Goal: Task Accomplishment & Management: Manage account settings

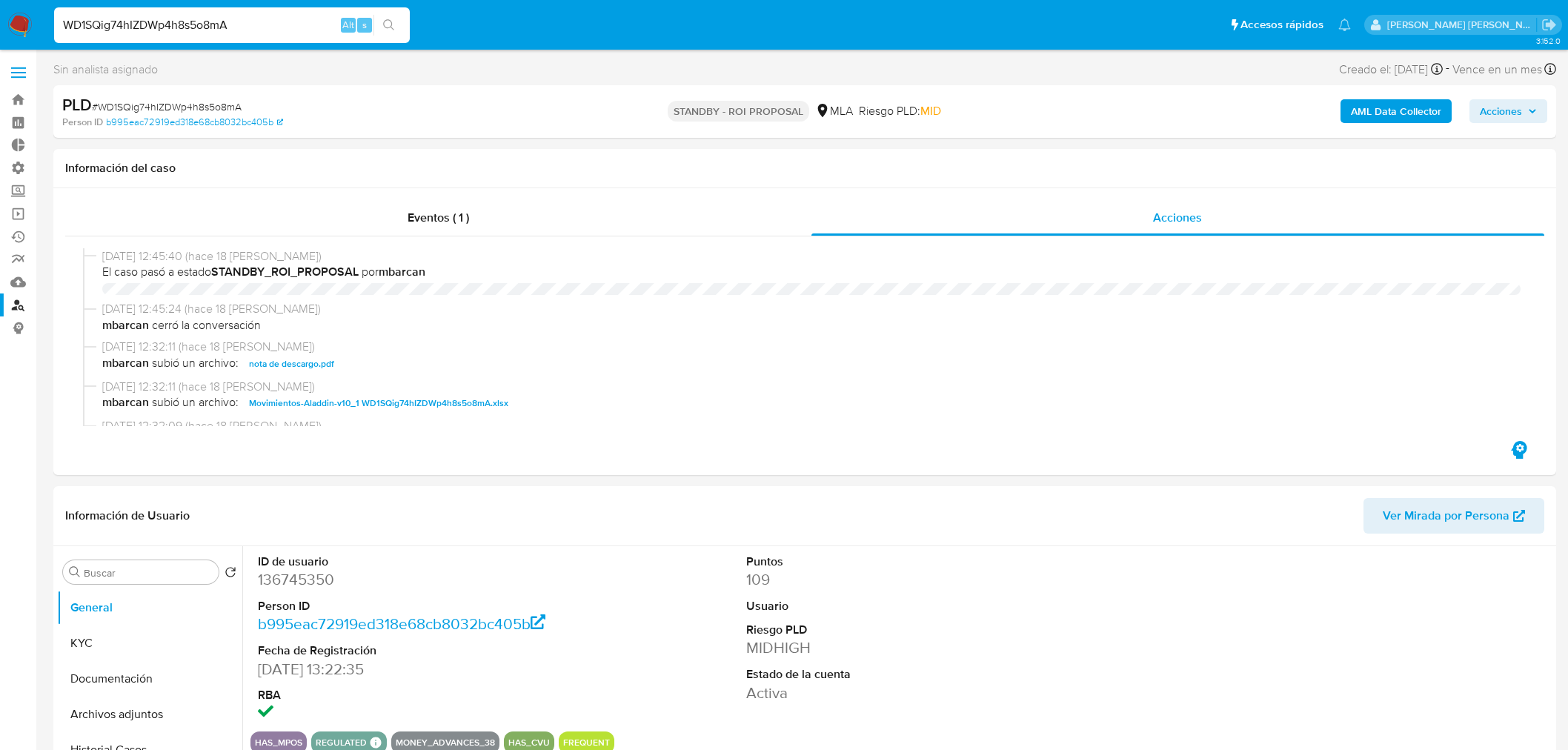
select select "10"
click at [255, 20] on input "WD1SQig74hIZDWp4h8s5o8mA" at bounding box center [232, 24] width 356 height 19
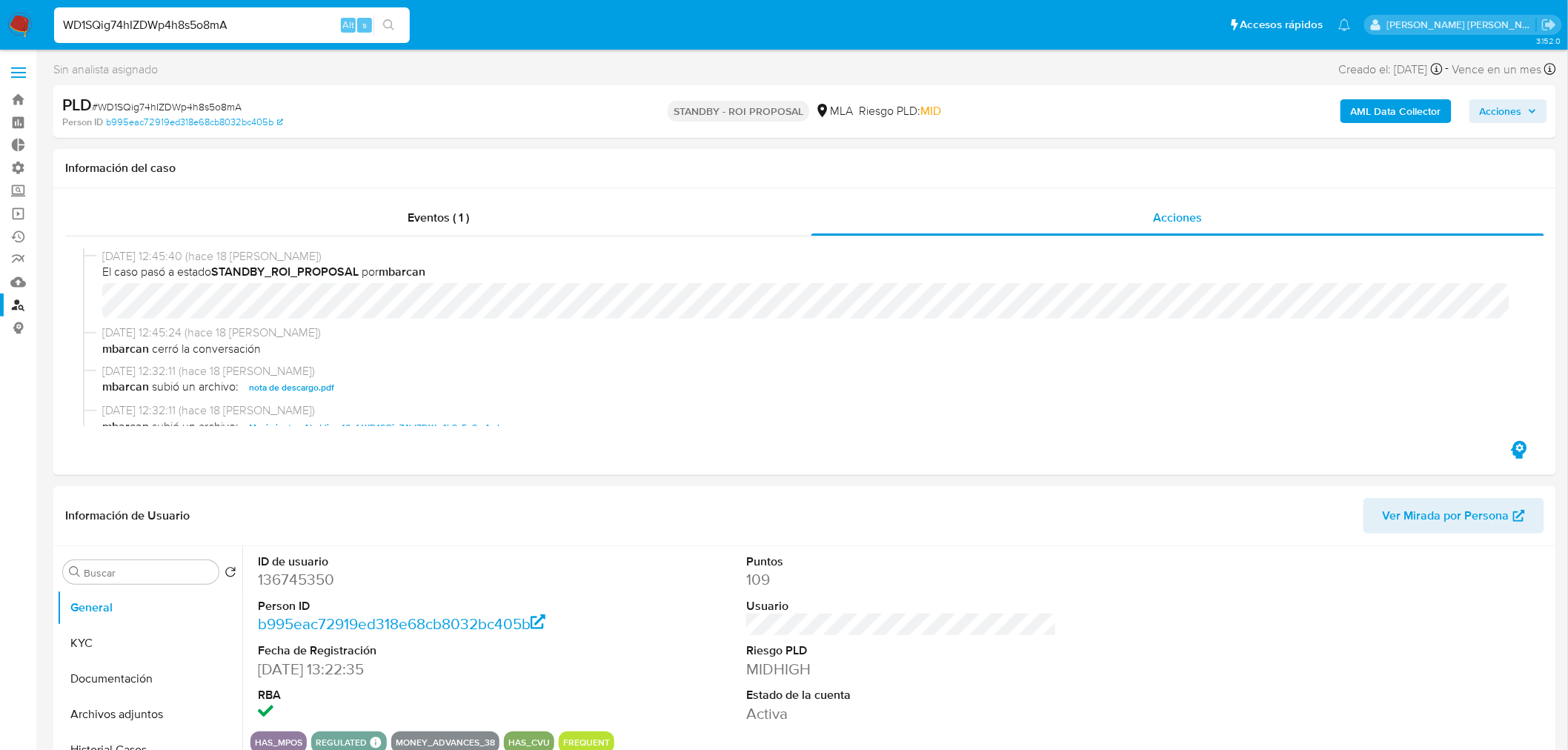
scroll to position [165, 0]
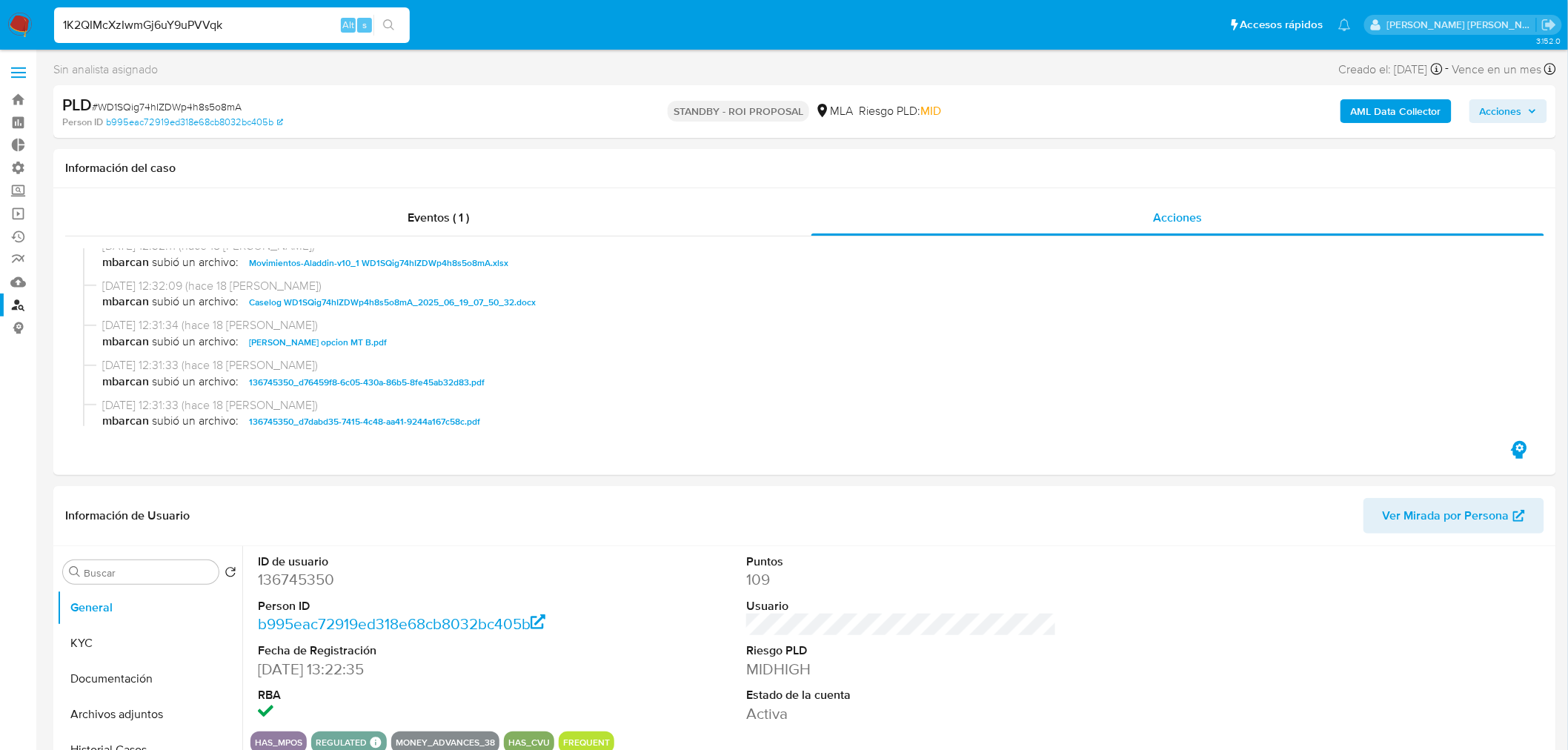
type input "1K2QIMcXzIwmGj6uY9uPVVqk"
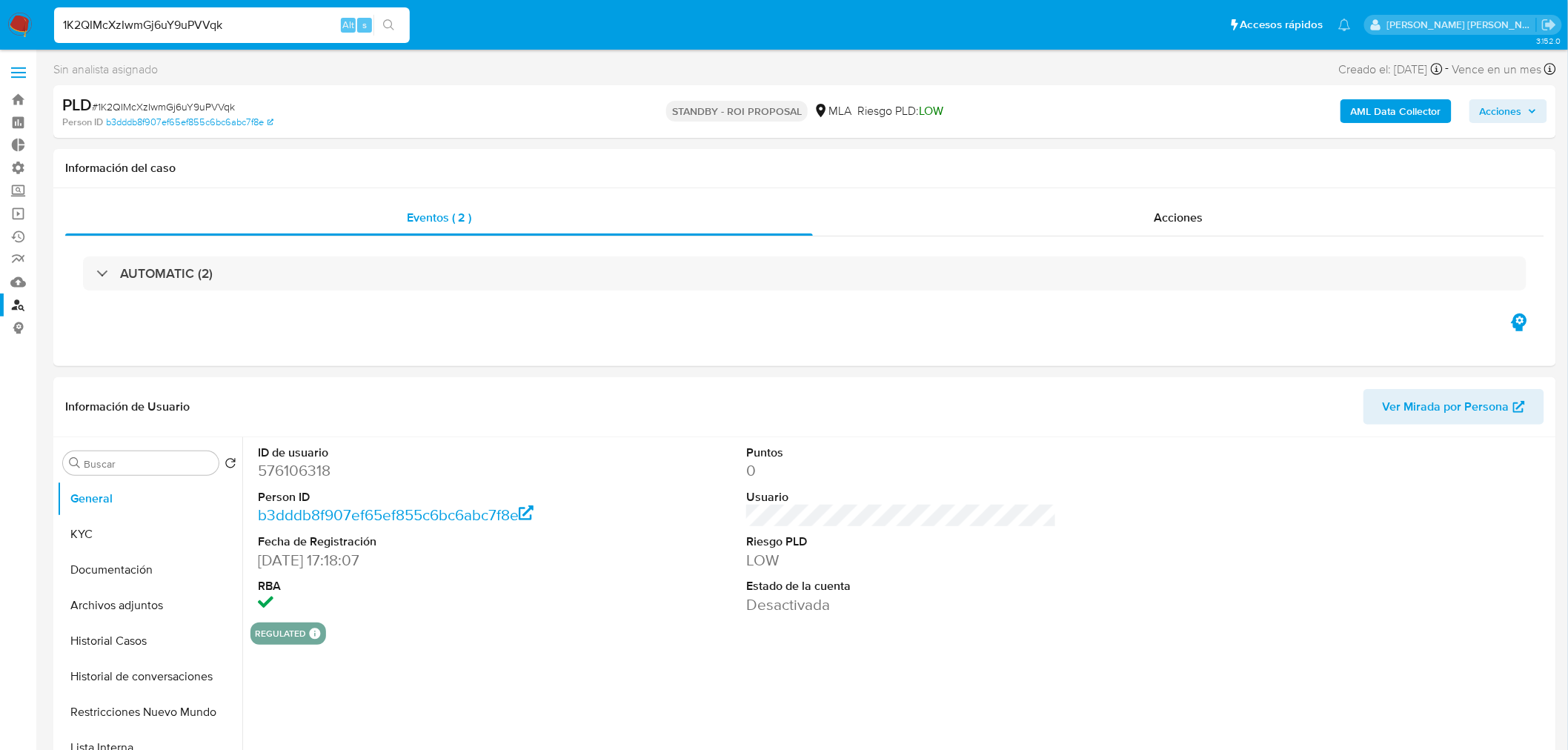
select select "10"
click at [219, 18] on input "1K2QIMcXzIwmGj6uY9uPVVqk" at bounding box center [232, 24] width 356 height 19
click at [218, 18] on input "1K2QIMcXzIwmGj6uY9uPVVqk" at bounding box center [232, 24] width 356 height 19
click at [1100, 223] on div "Acciones" at bounding box center [1179, 217] width 732 height 35
select select "10"
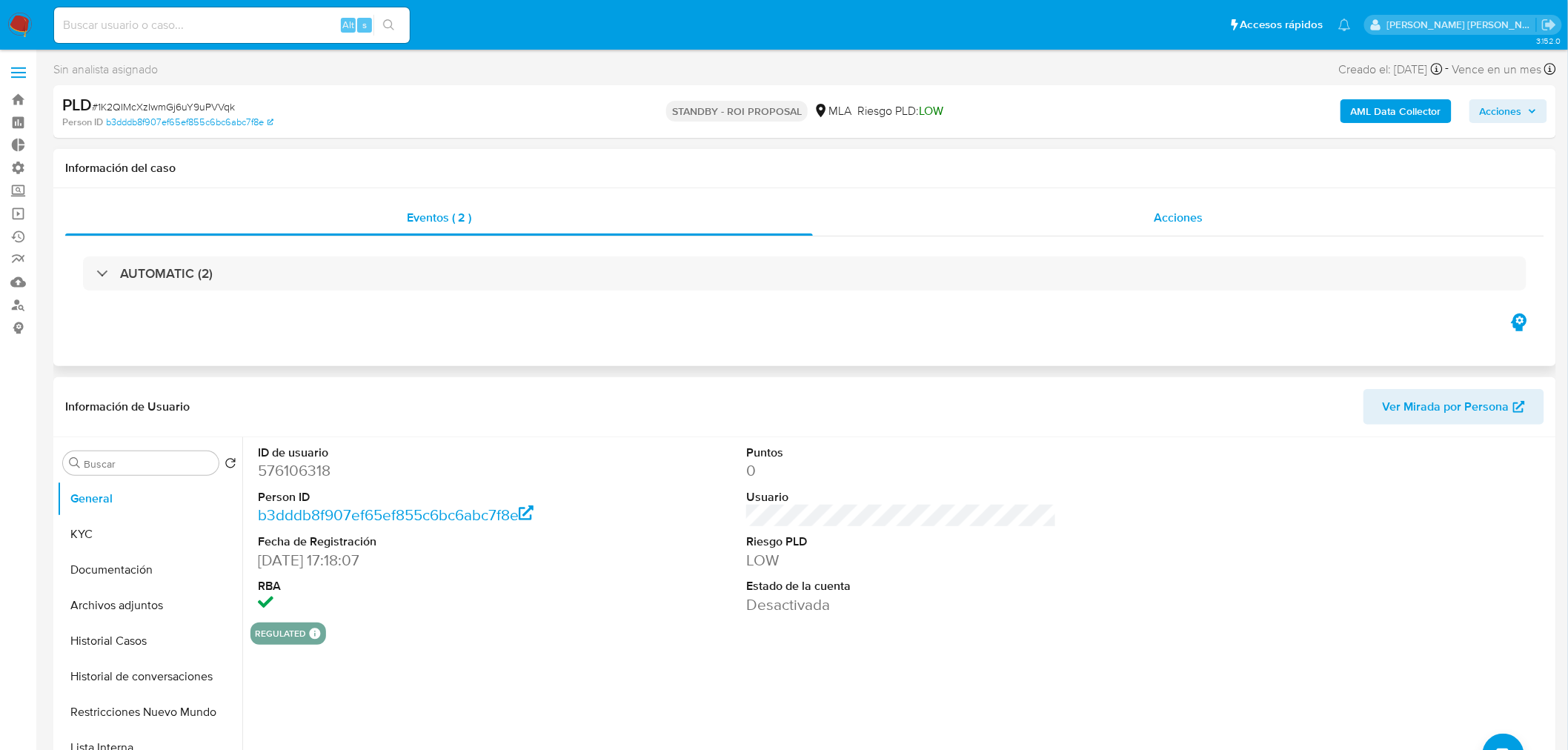
drag, startPoint x: 1159, startPoint y: 217, endPoint x: 1153, endPoint y: 223, distance: 8.5
click at [1156, 219] on span "Acciones" at bounding box center [1178, 217] width 49 height 17
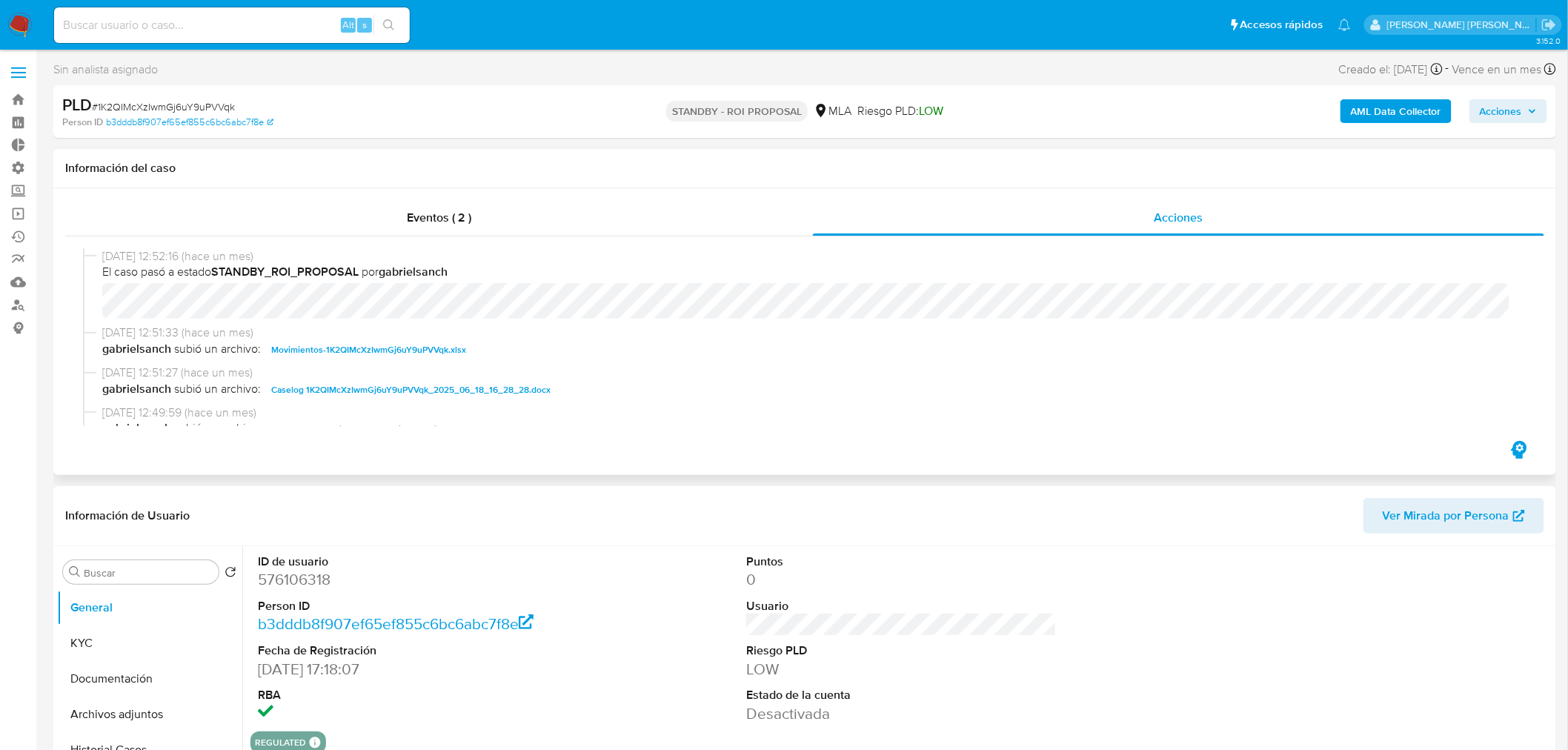
scroll to position [82, 0]
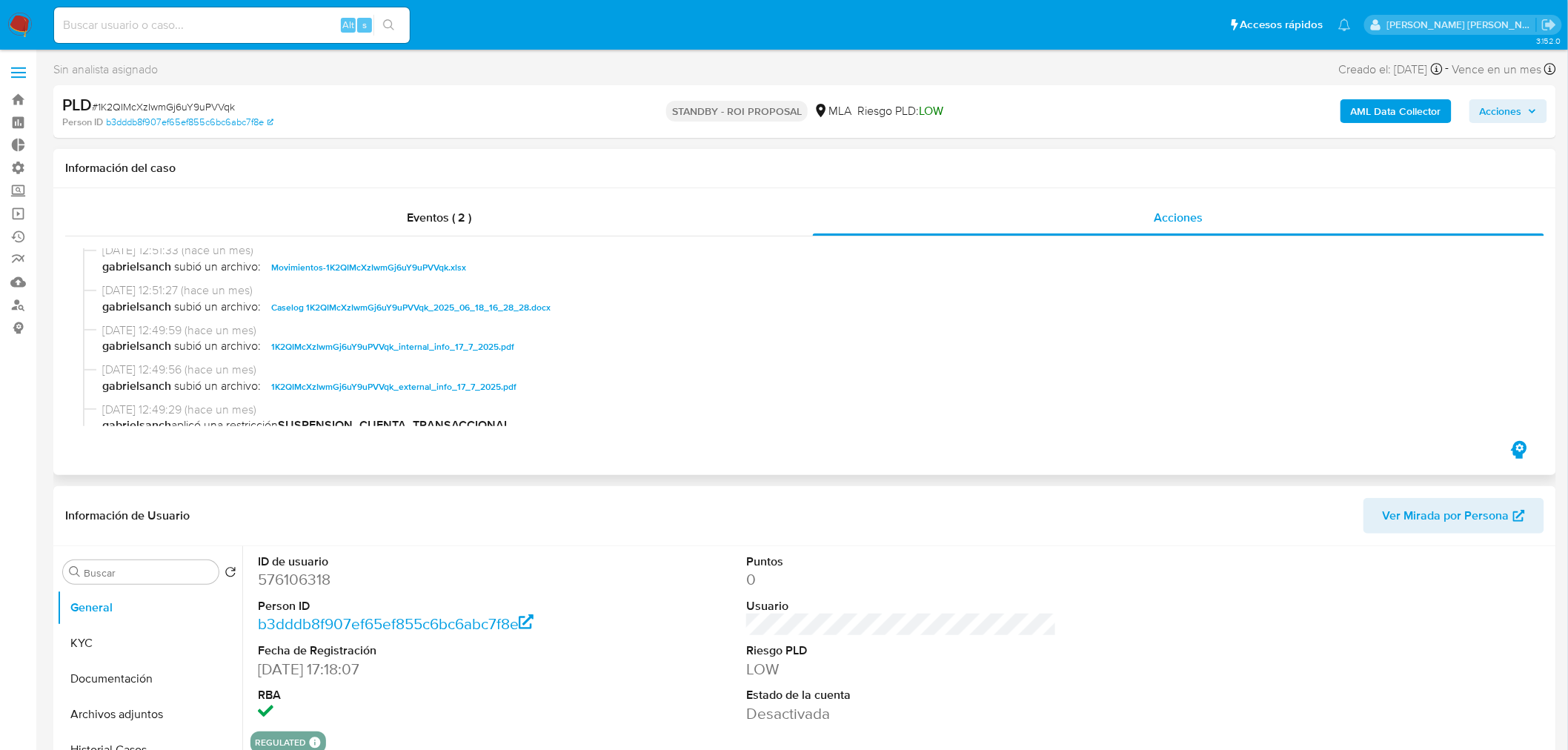
click at [515, 308] on span "Caselog 1K2QIMcXzIwmGj6uY9uPVVqk_2025_06_18_16_28_28.docx" at bounding box center [411, 308] width 280 height 18
click at [114, 713] on button "Archivos adjuntos" at bounding box center [144, 714] width 174 height 35
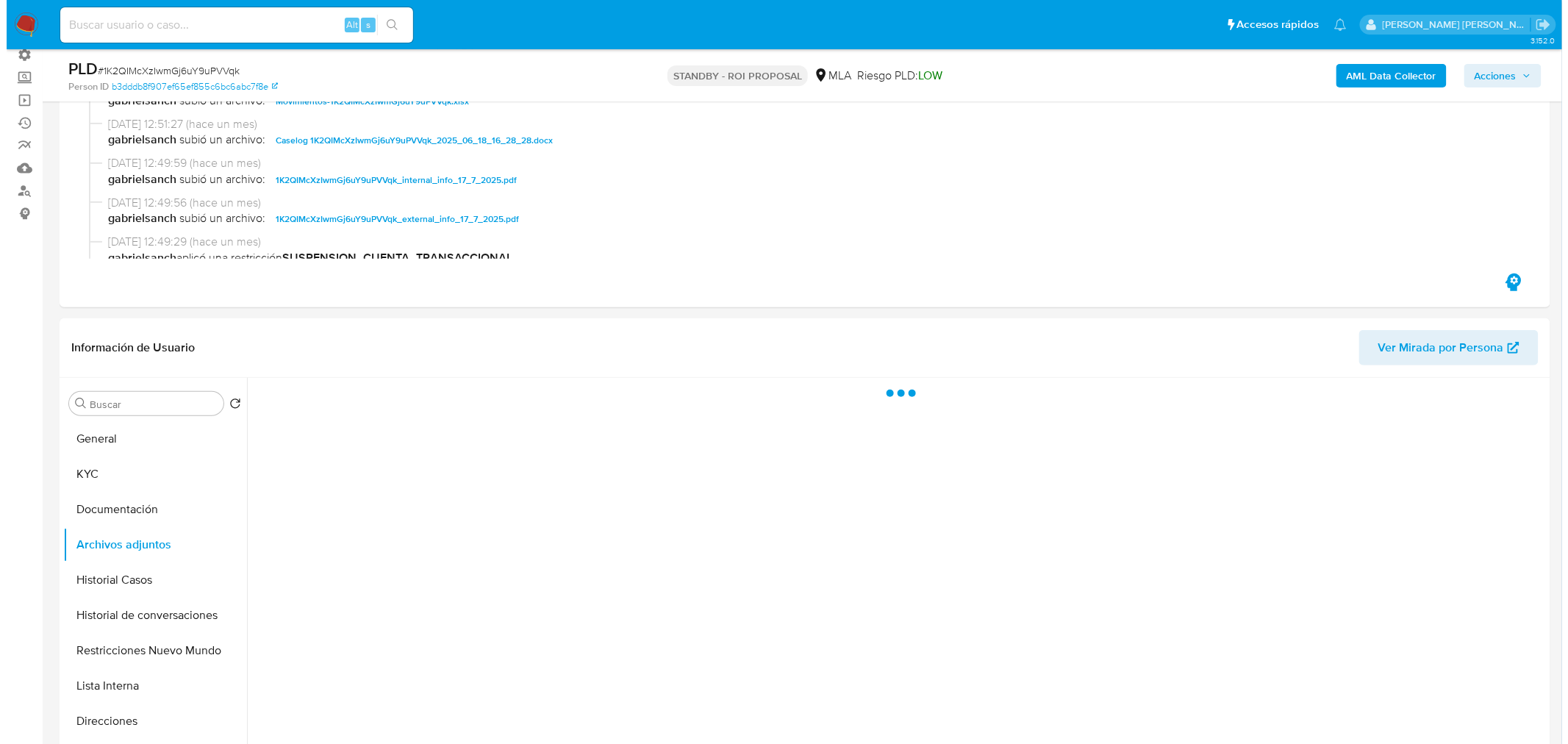
scroll to position [245, 0]
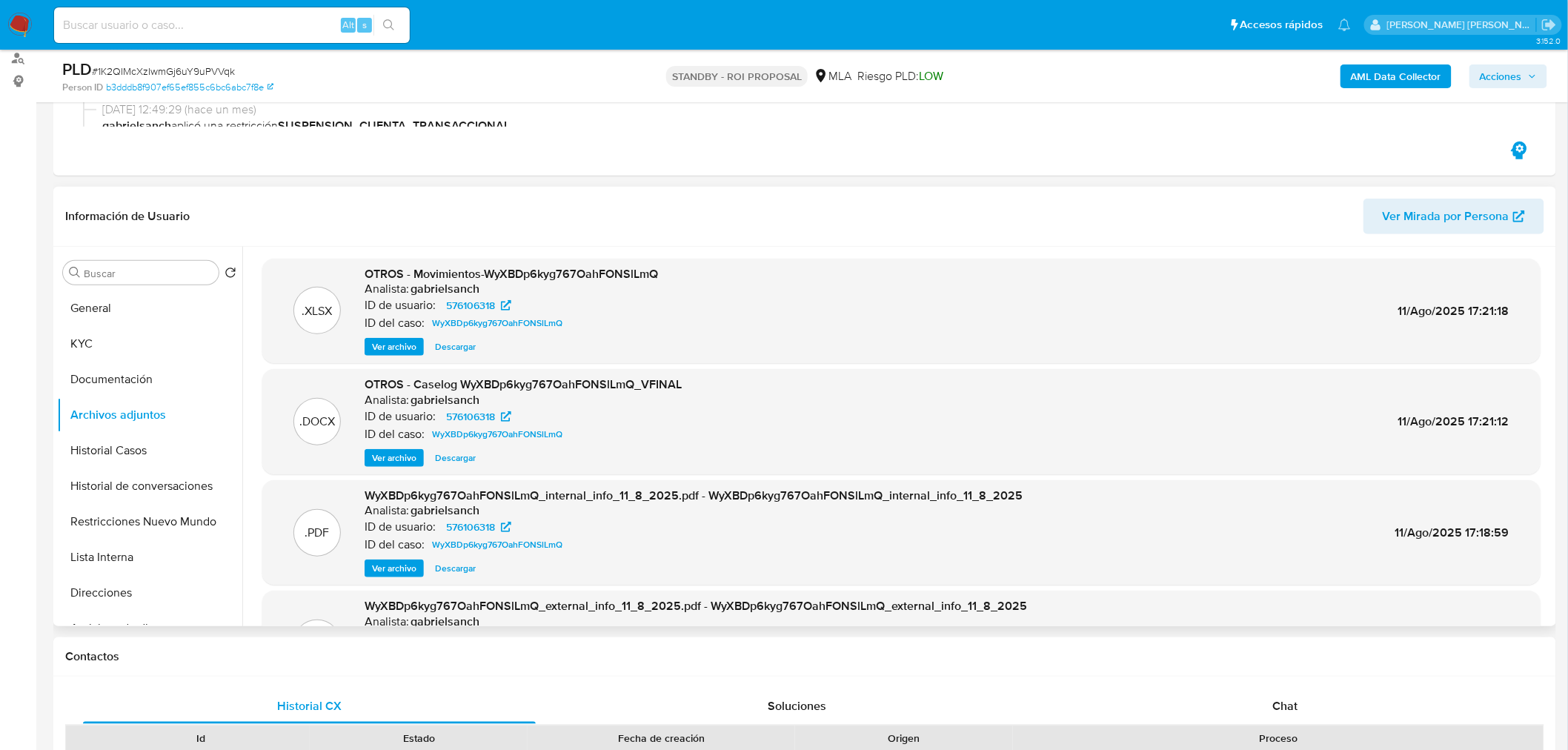
click at [453, 460] on span "Descargar" at bounding box center [455, 458] width 41 height 14
click at [128, 530] on button "Restricciones Nuevo Mundo" at bounding box center [144, 521] width 174 height 35
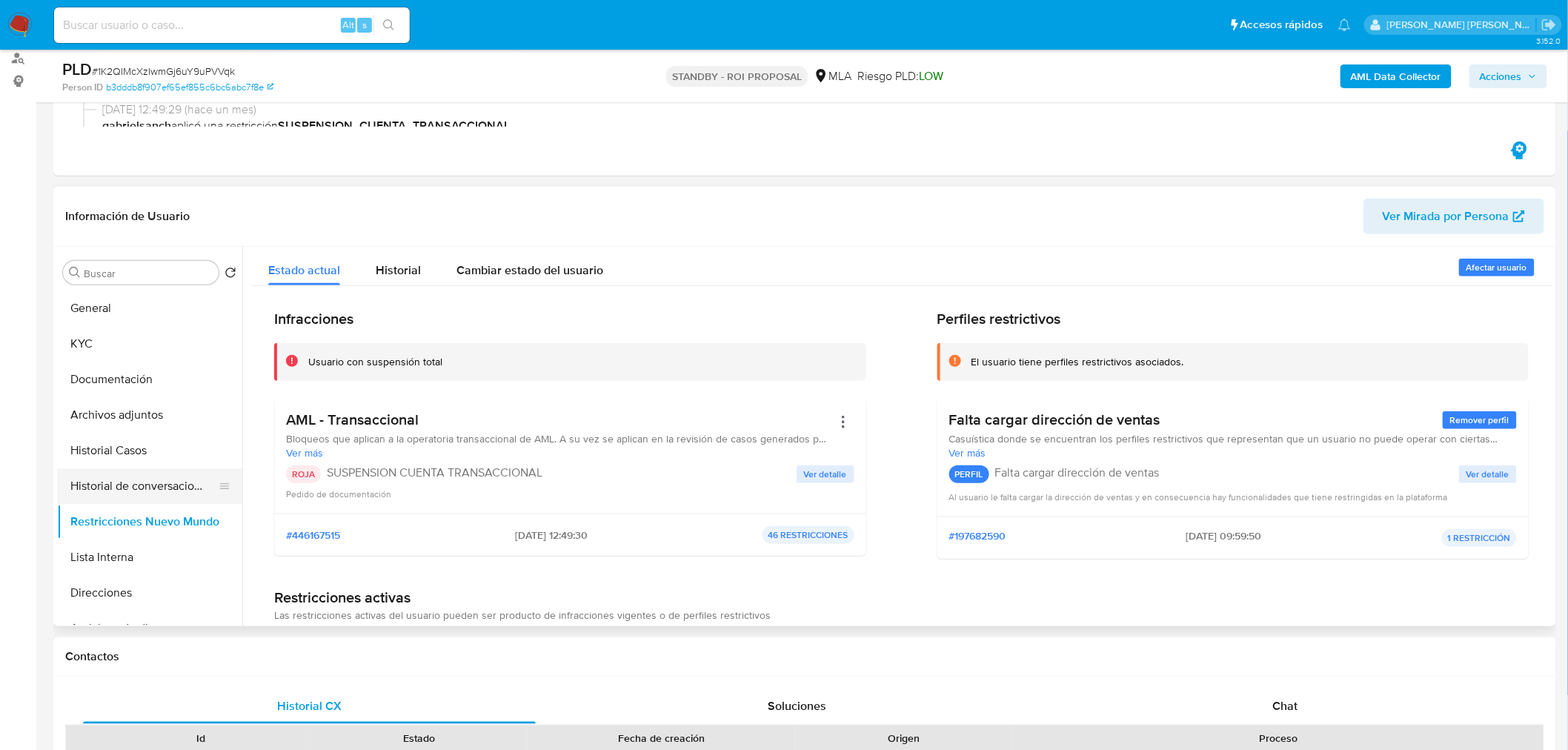
click at [99, 474] on button "Historial de conversaciones" at bounding box center [144, 486] width 174 height 35
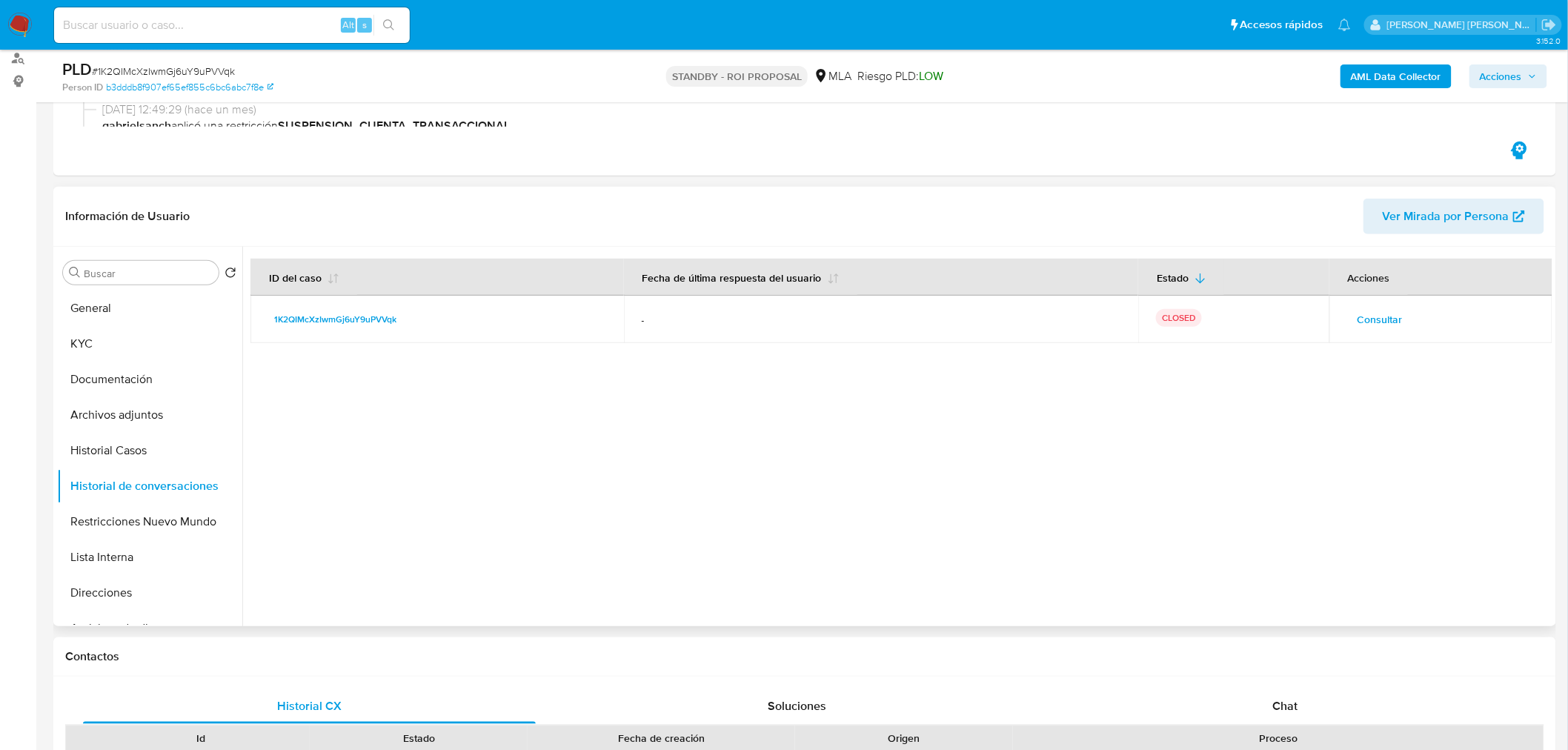
click at [1374, 309] on span "Consultar" at bounding box center [1381, 319] width 45 height 21
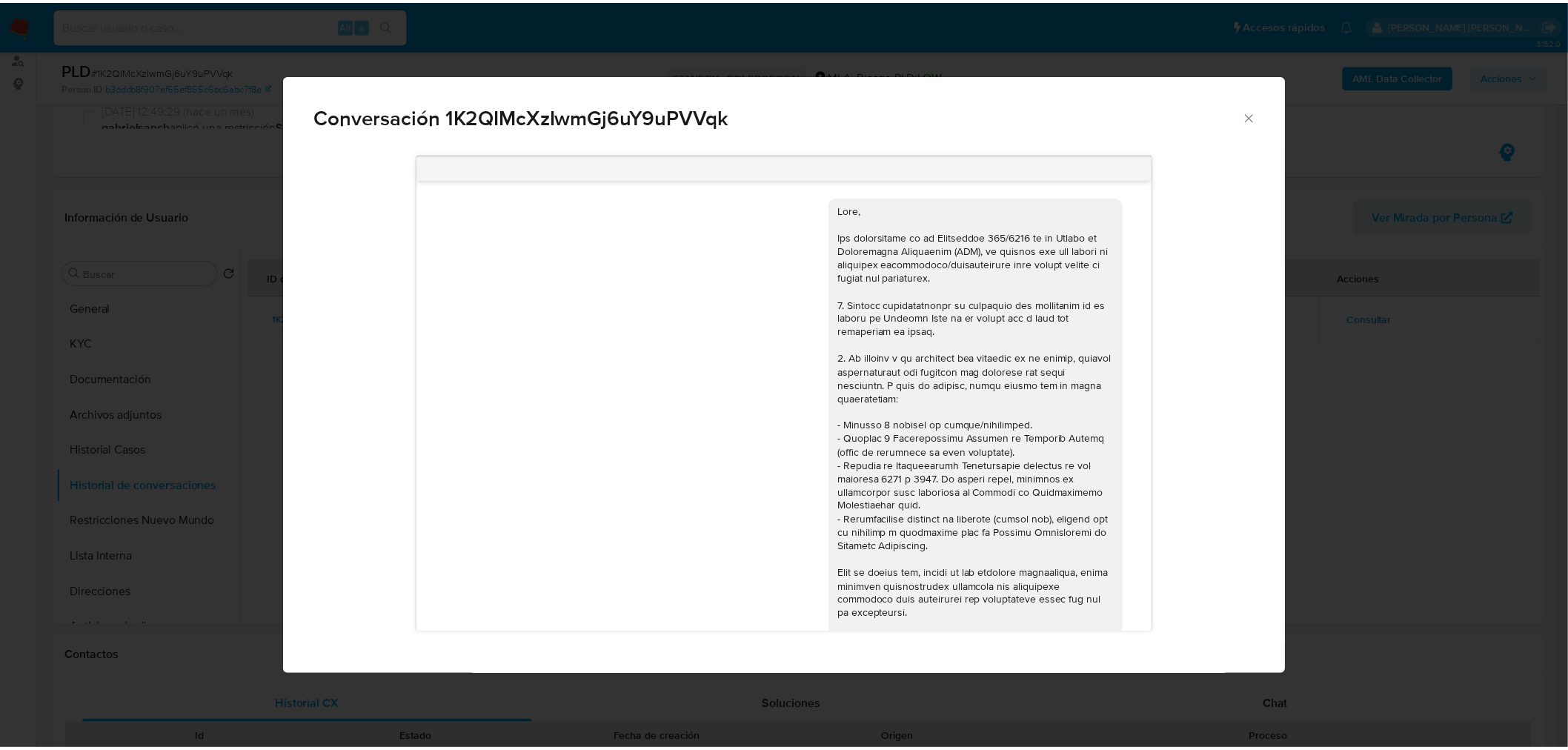
scroll to position [717, 0]
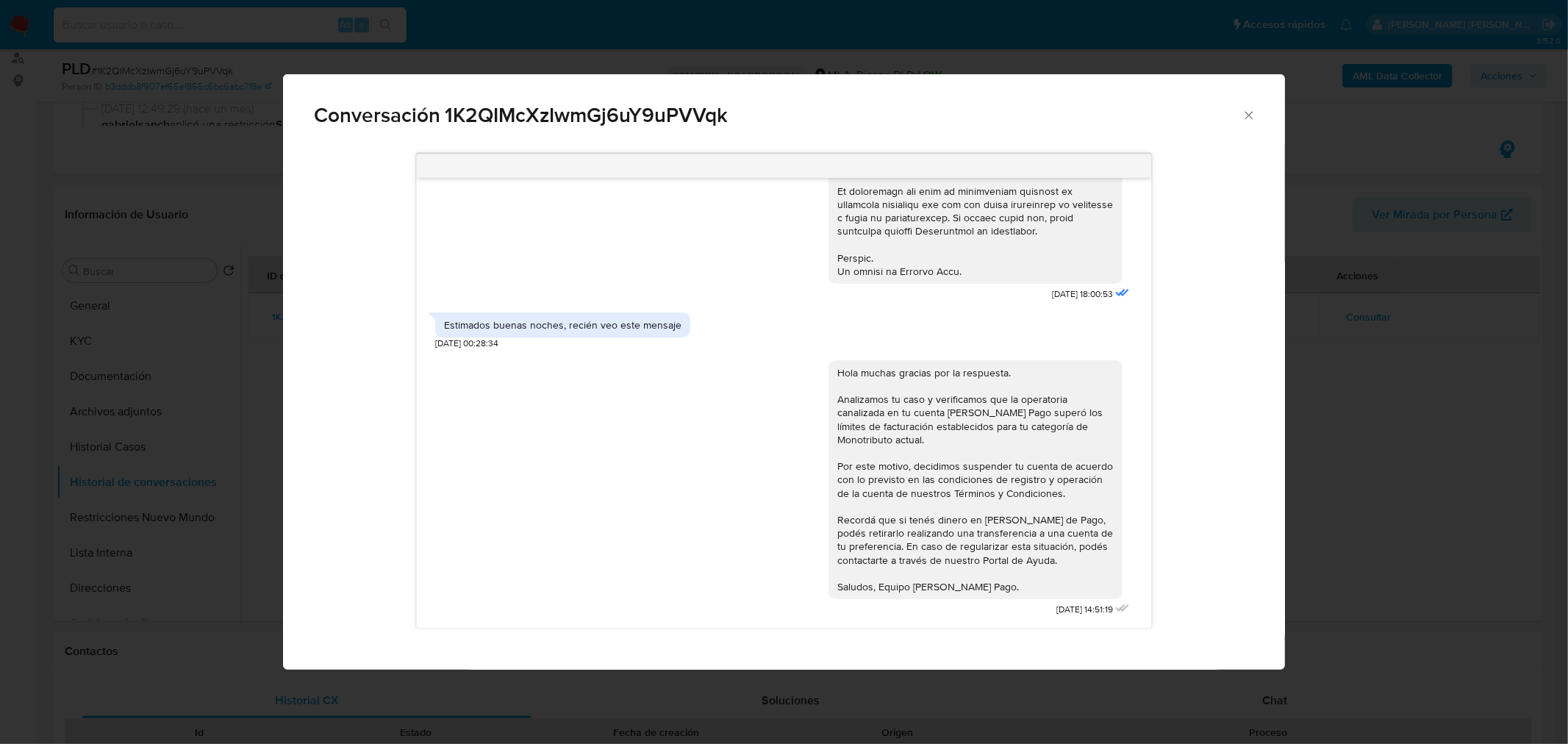
click at [1415, 465] on div "Conversación 1K2QIMcXzIwmGj6uY9uPVVqk 18/06/2025 18:00:53 Estimados buenas noch…" at bounding box center [784, 372] width 1568 height 744
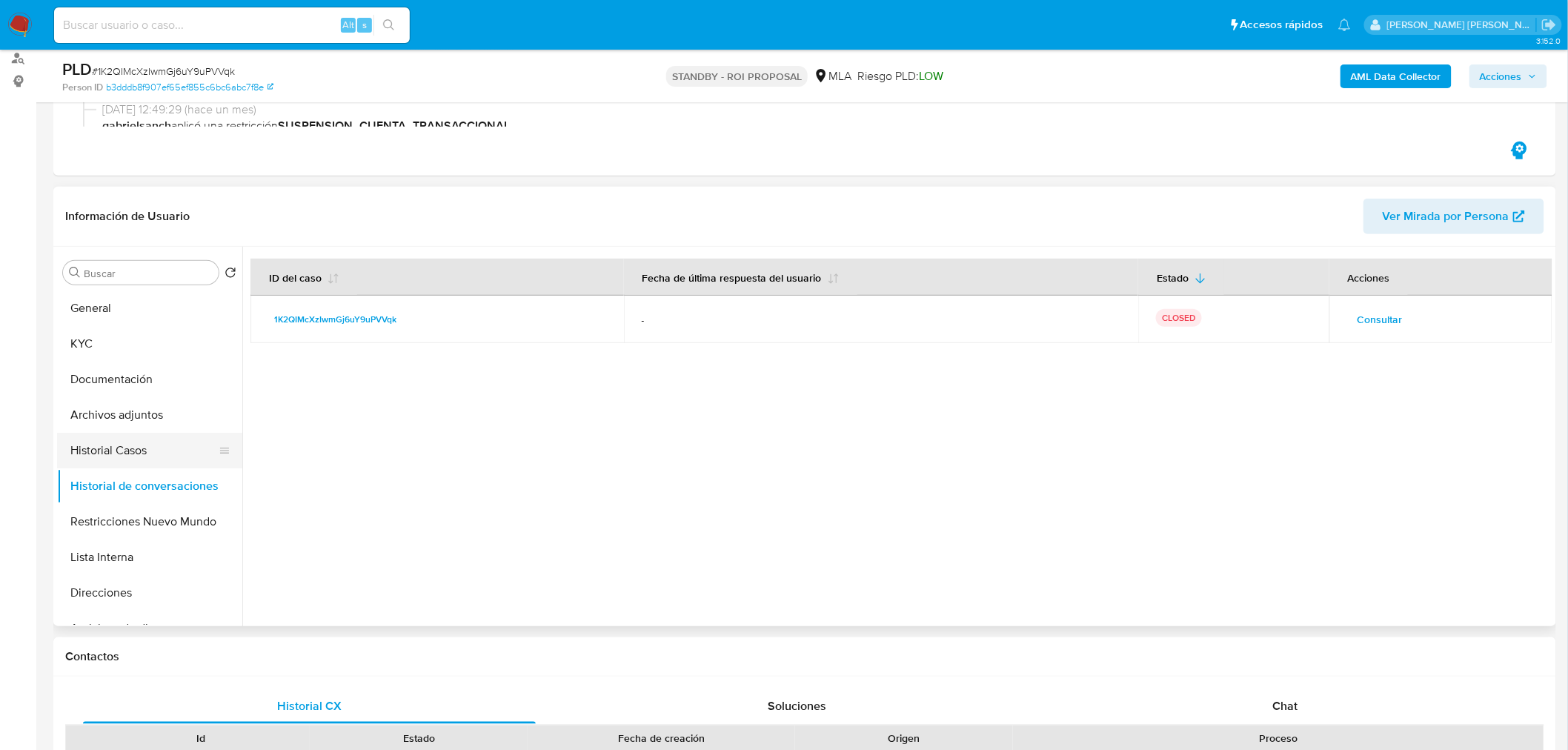
click at [117, 452] on button "Historial Casos" at bounding box center [144, 450] width 174 height 35
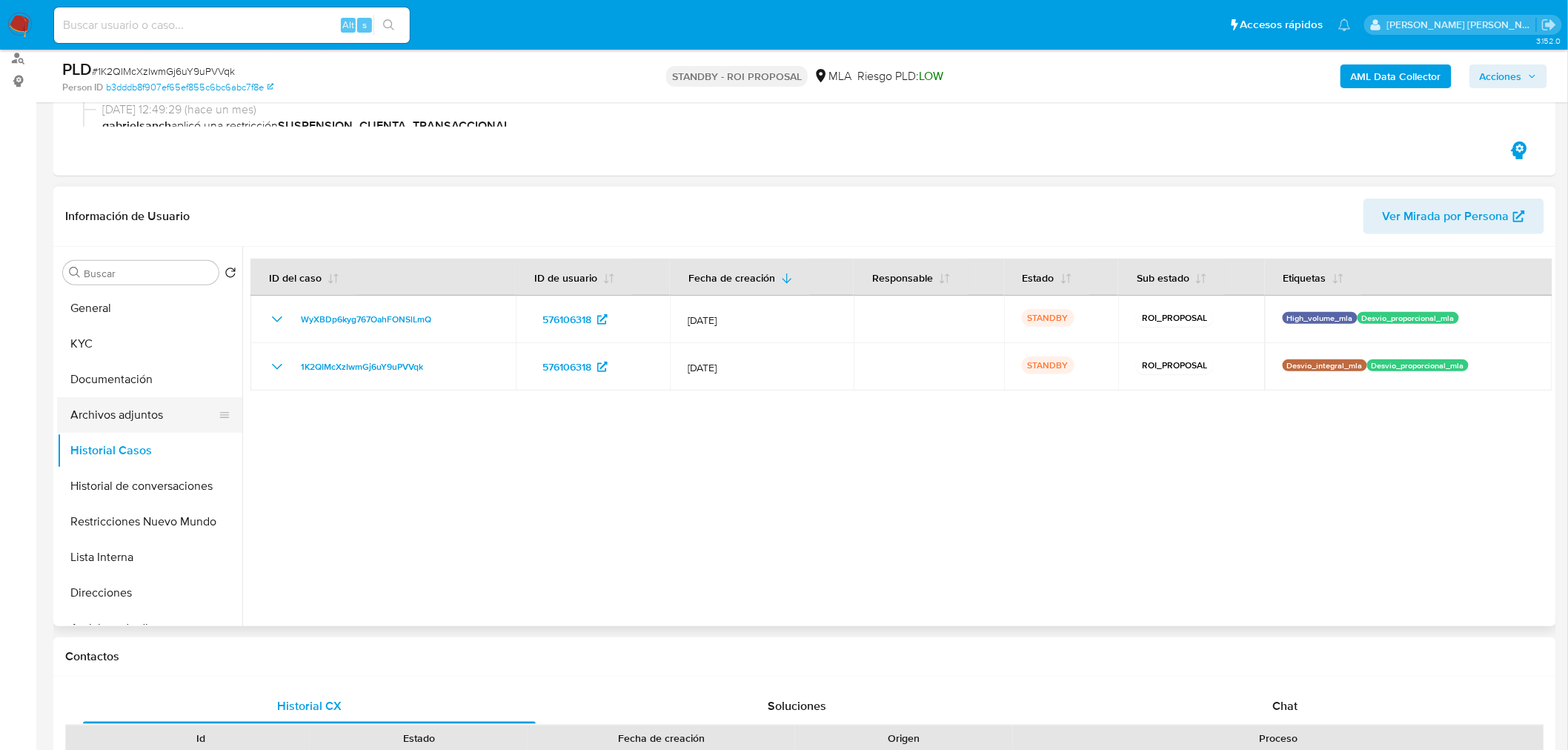
click at [149, 417] on button "Archivos adjuntos" at bounding box center [144, 414] width 174 height 35
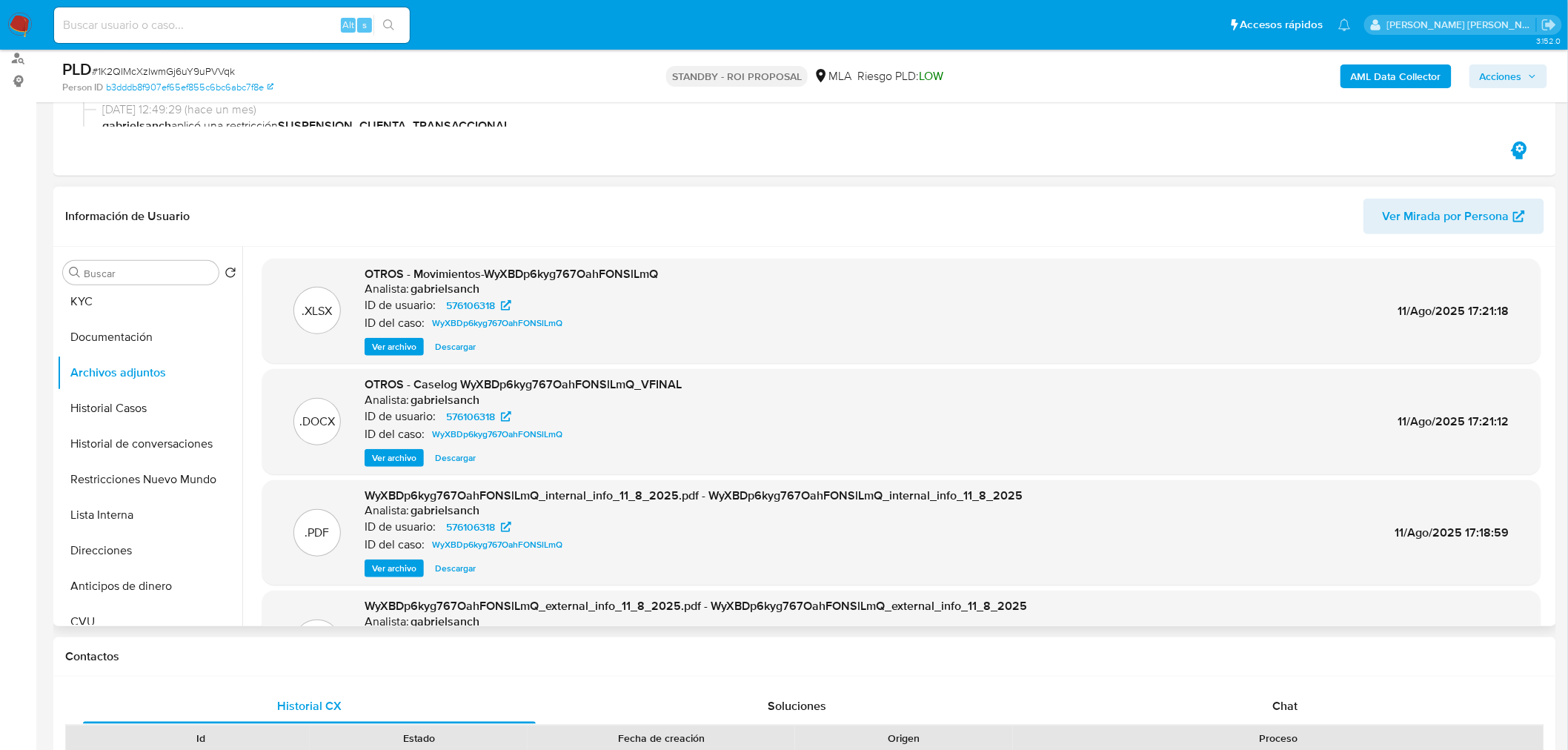
scroll to position [2, 0]
click at [263, 31] on input at bounding box center [232, 24] width 356 height 19
paste input "WD1SQig74hIZDWp4h8s5o8mA"
type input "WD1SQig74hIZDWp4h8s5o8mA"
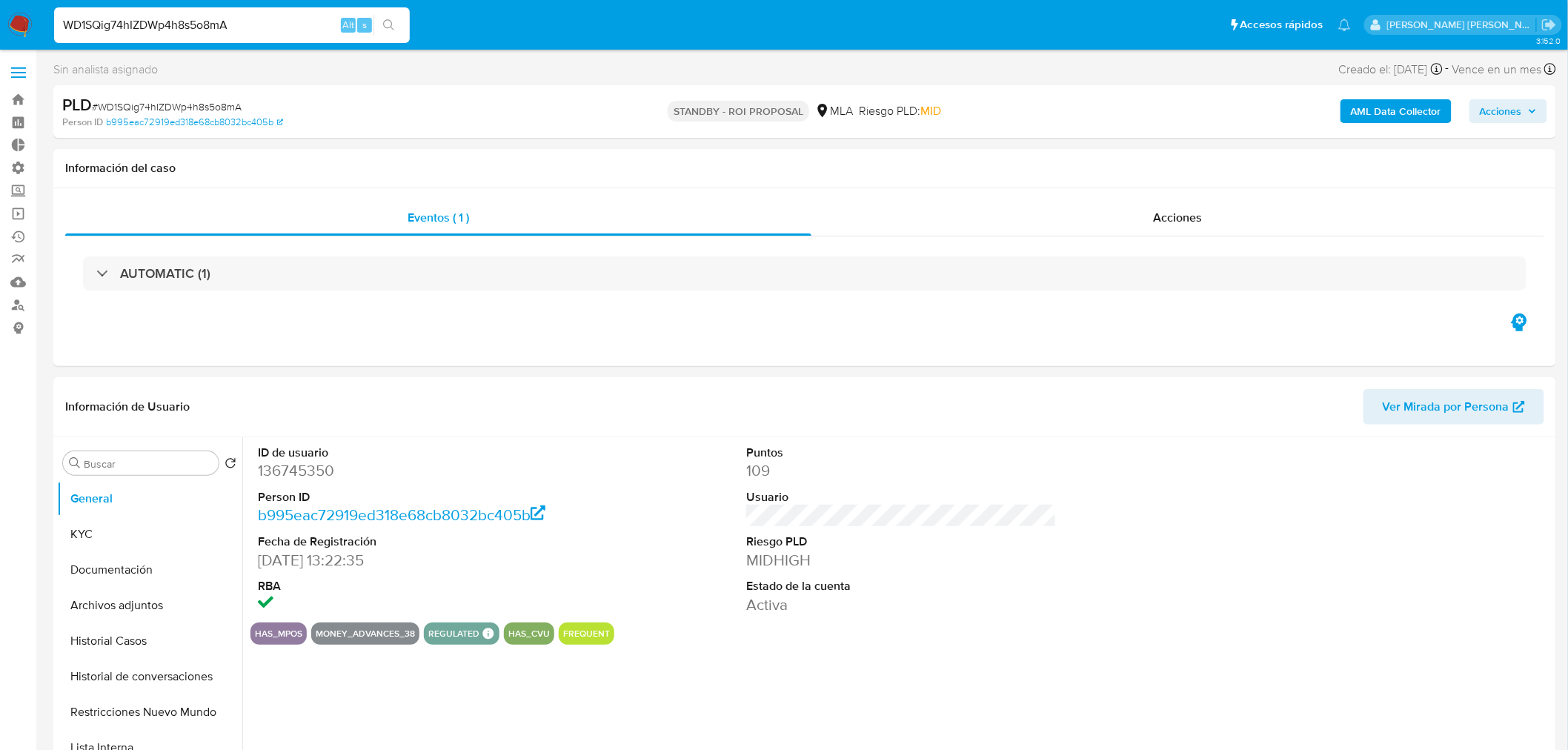
select select "10"
click at [1223, 217] on div "Acciones" at bounding box center [1178, 217] width 734 height 35
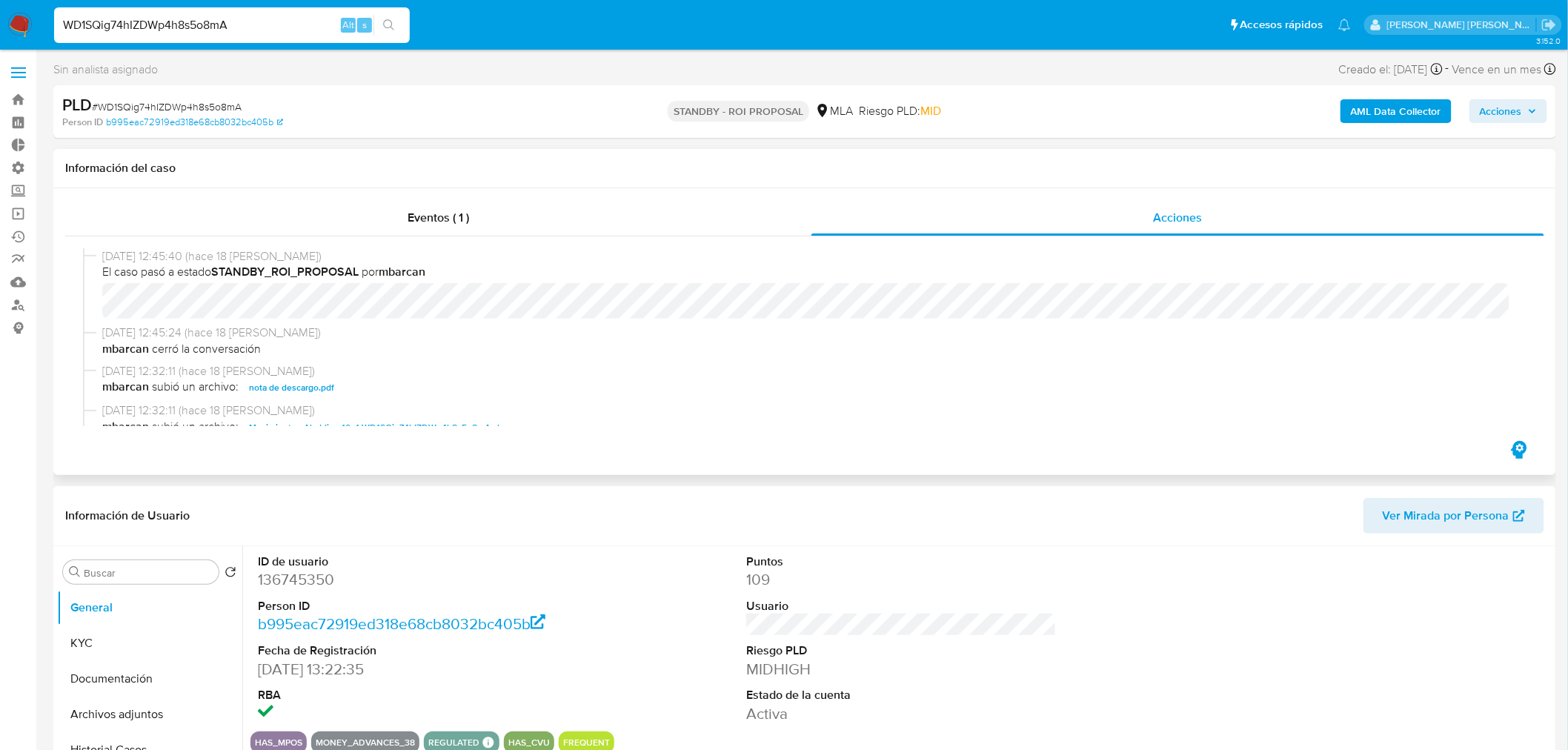
scroll to position [82, 0]
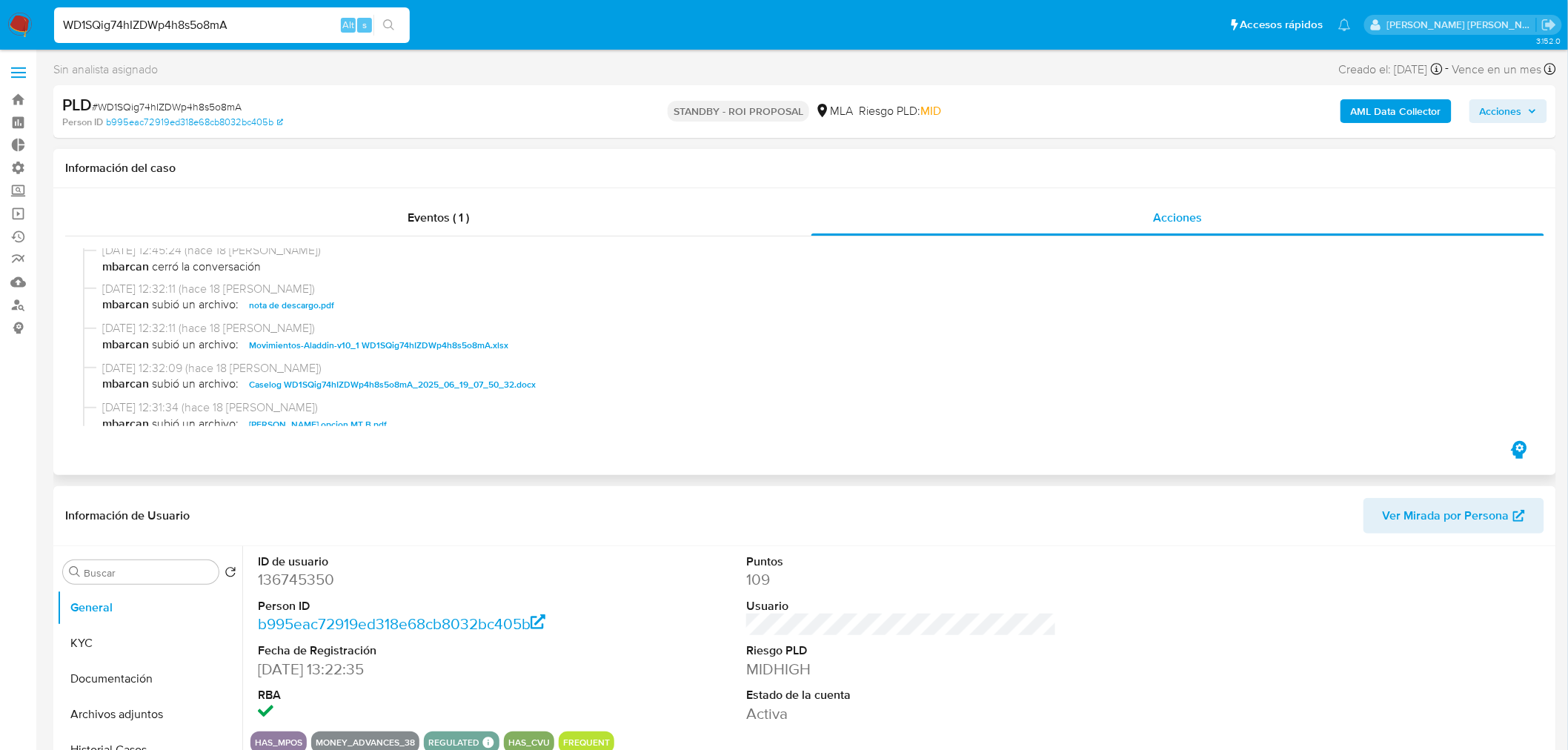
click at [514, 388] on span "Caselog WD1SQig74hIZDWp4h8s5o8mA_2025_06_19_07_50_32.docx" at bounding box center [392, 384] width 287 height 18
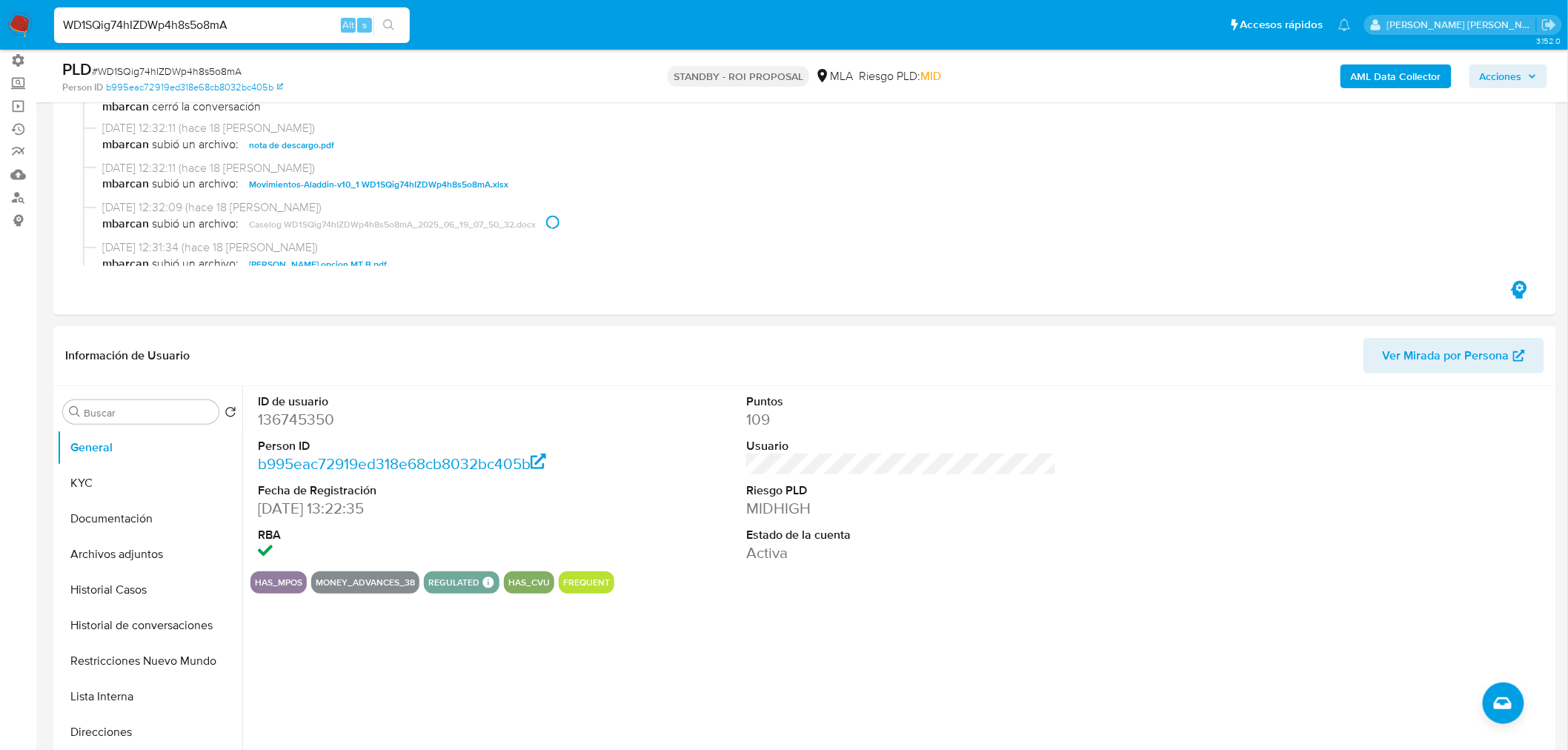
scroll to position [247, 0]
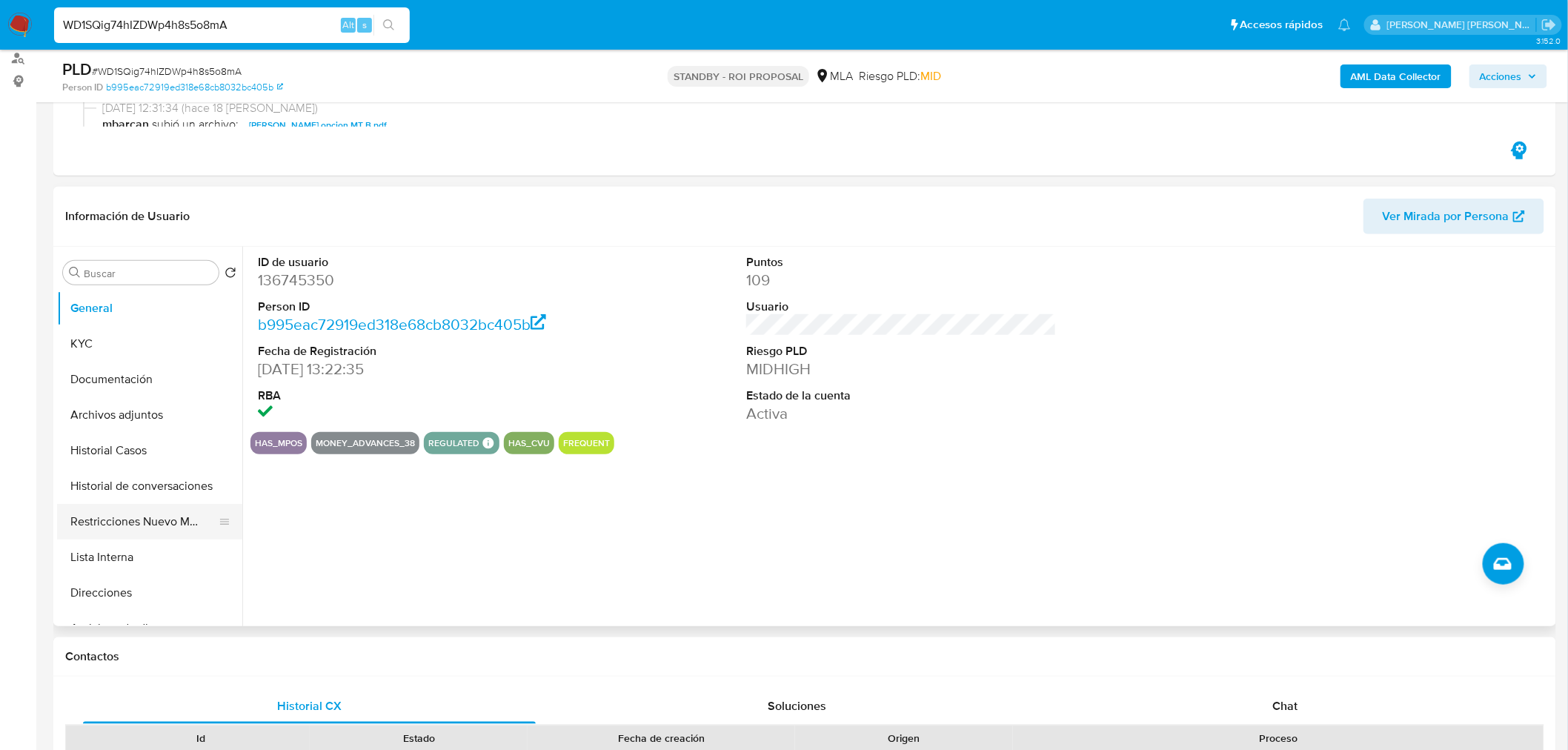
click at [142, 522] on button "Restricciones Nuevo Mundo" at bounding box center [144, 521] width 174 height 35
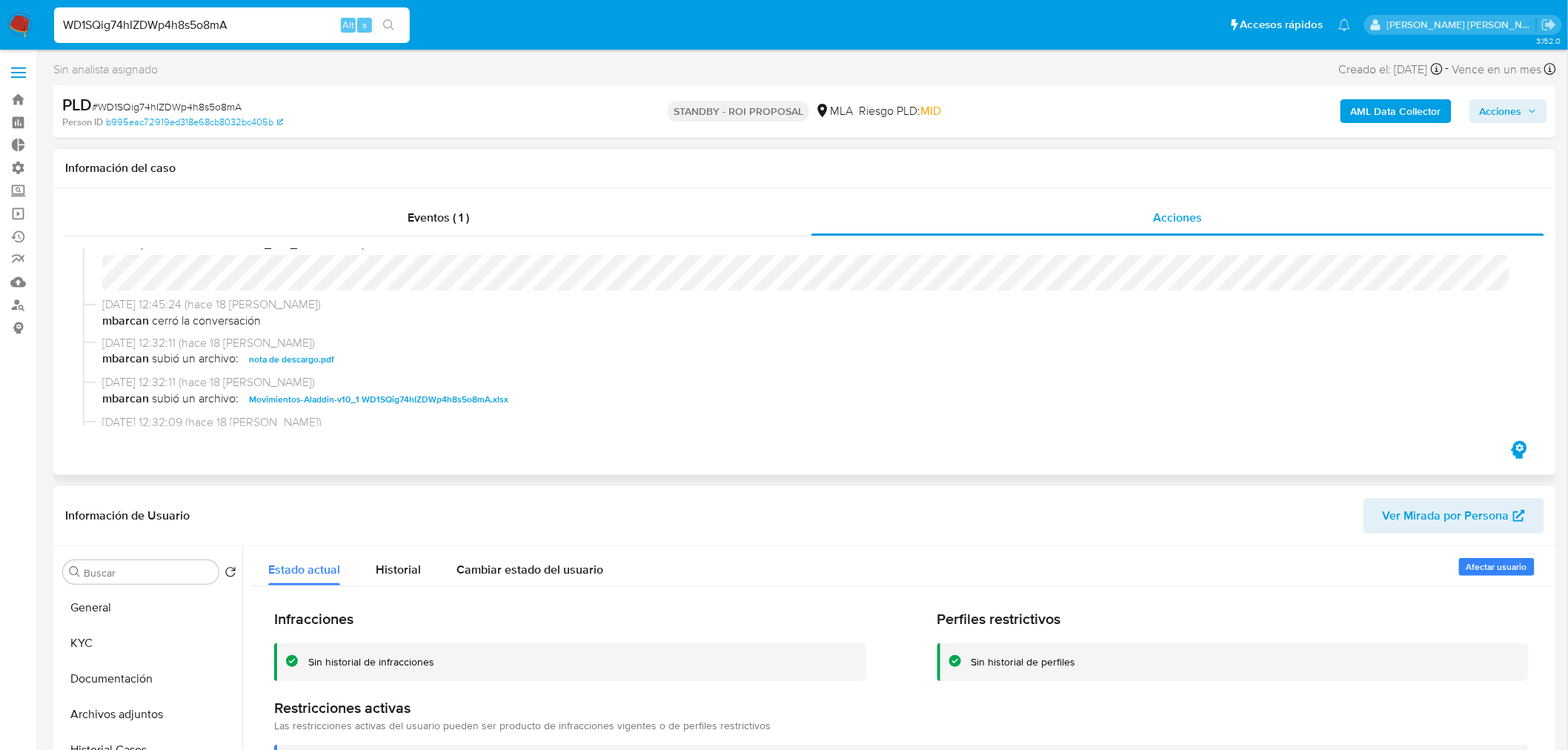
scroll to position [0, 0]
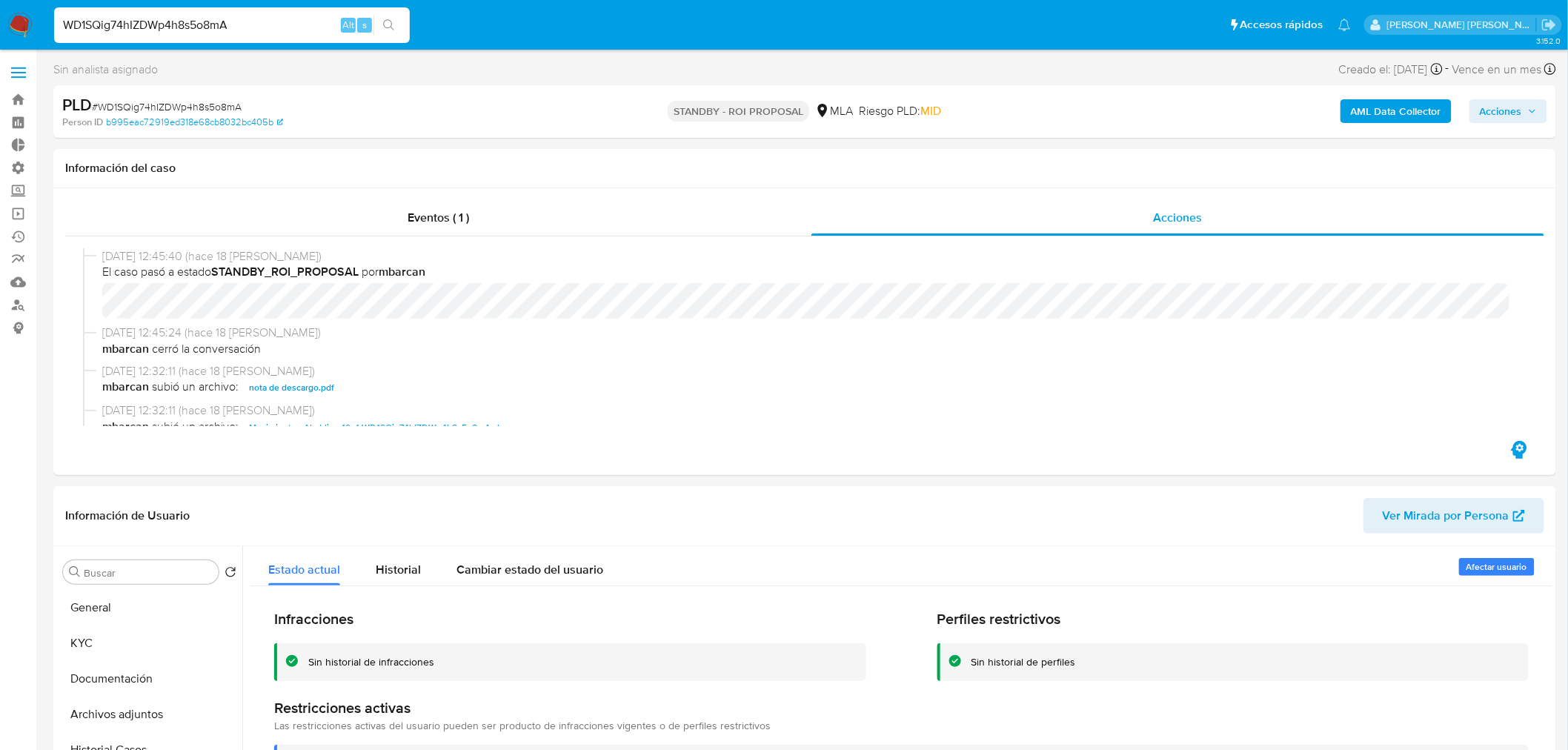
click at [189, 109] on span "# WD1SQig74hIZDWp4h8s5o8mA" at bounding box center [166, 107] width 149 height 14
copy span "WD1SQig74hIZDWp4h8s5o8mA"
click at [5, 17] on nav "Pausado Ver notificaciones WD1SQig74hIZDWp4h8s5o8mA Alt s Accesos rápidos Presi…" at bounding box center [784, 24] width 1568 height 50
click at [24, 24] on img at bounding box center [20, 25] width 25 height 25
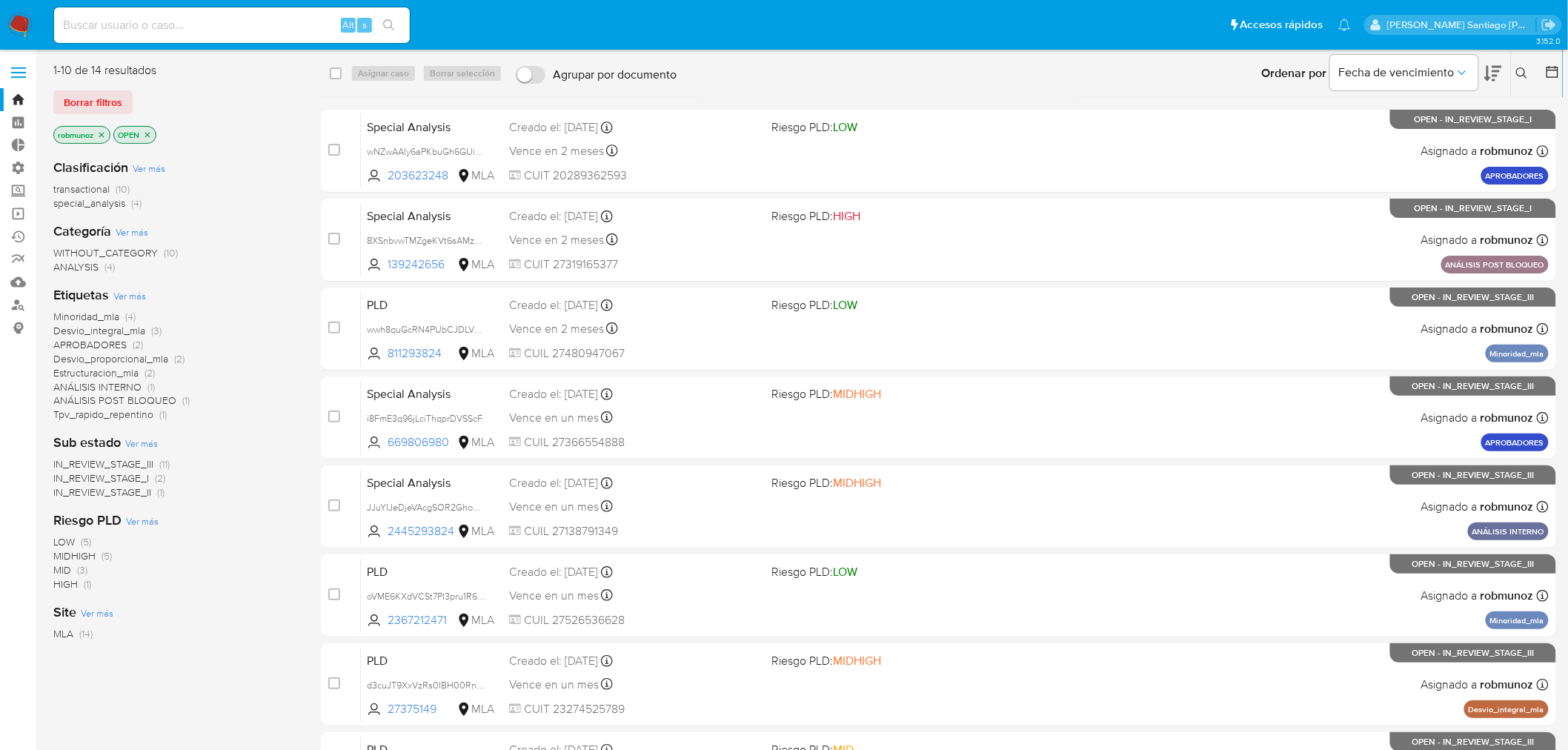
click at [1520, 68] on icon at bounding box center [1522, 73] width 12 height 12
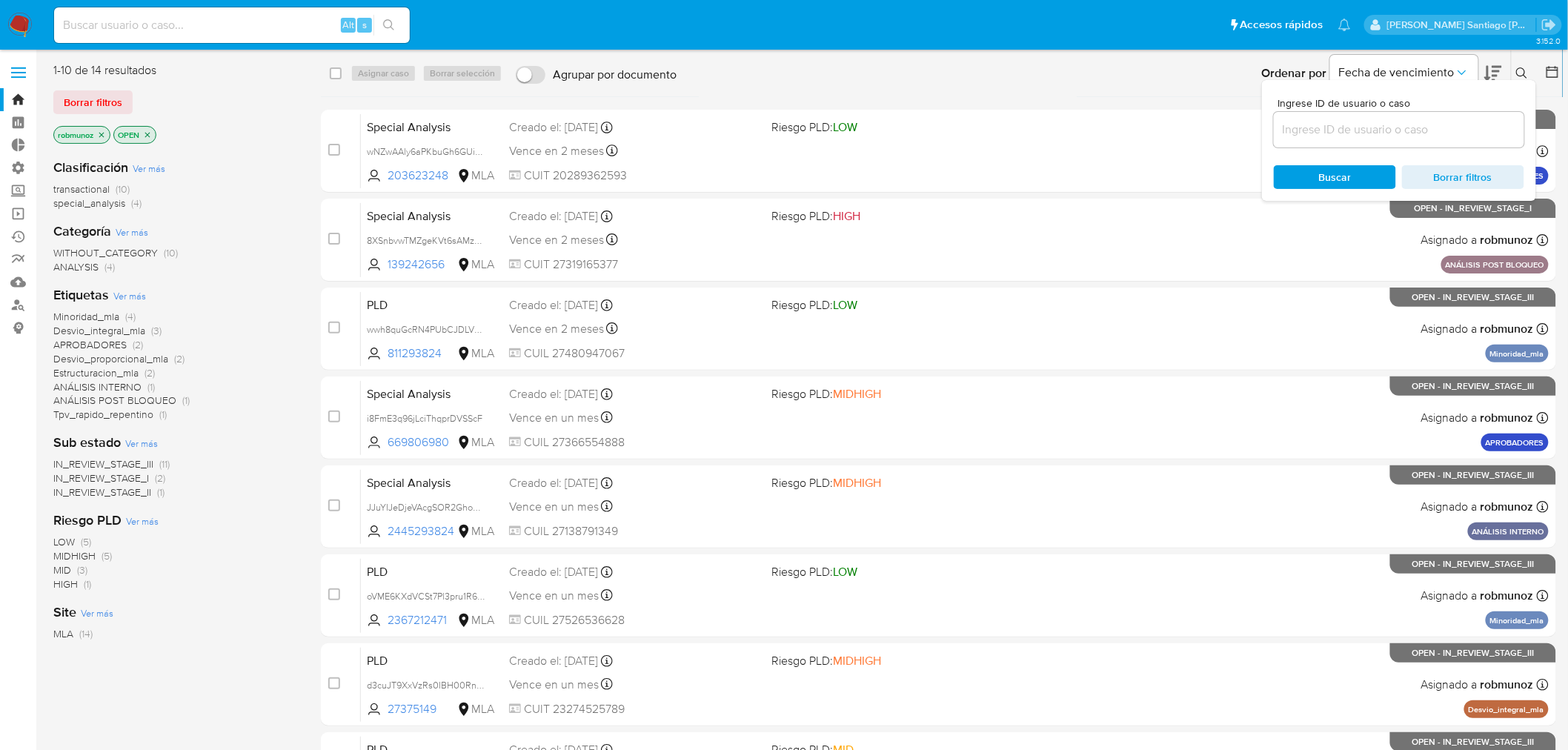
click at [1398, 129] on input at bounding box center [1399, 129] width 251 height 19
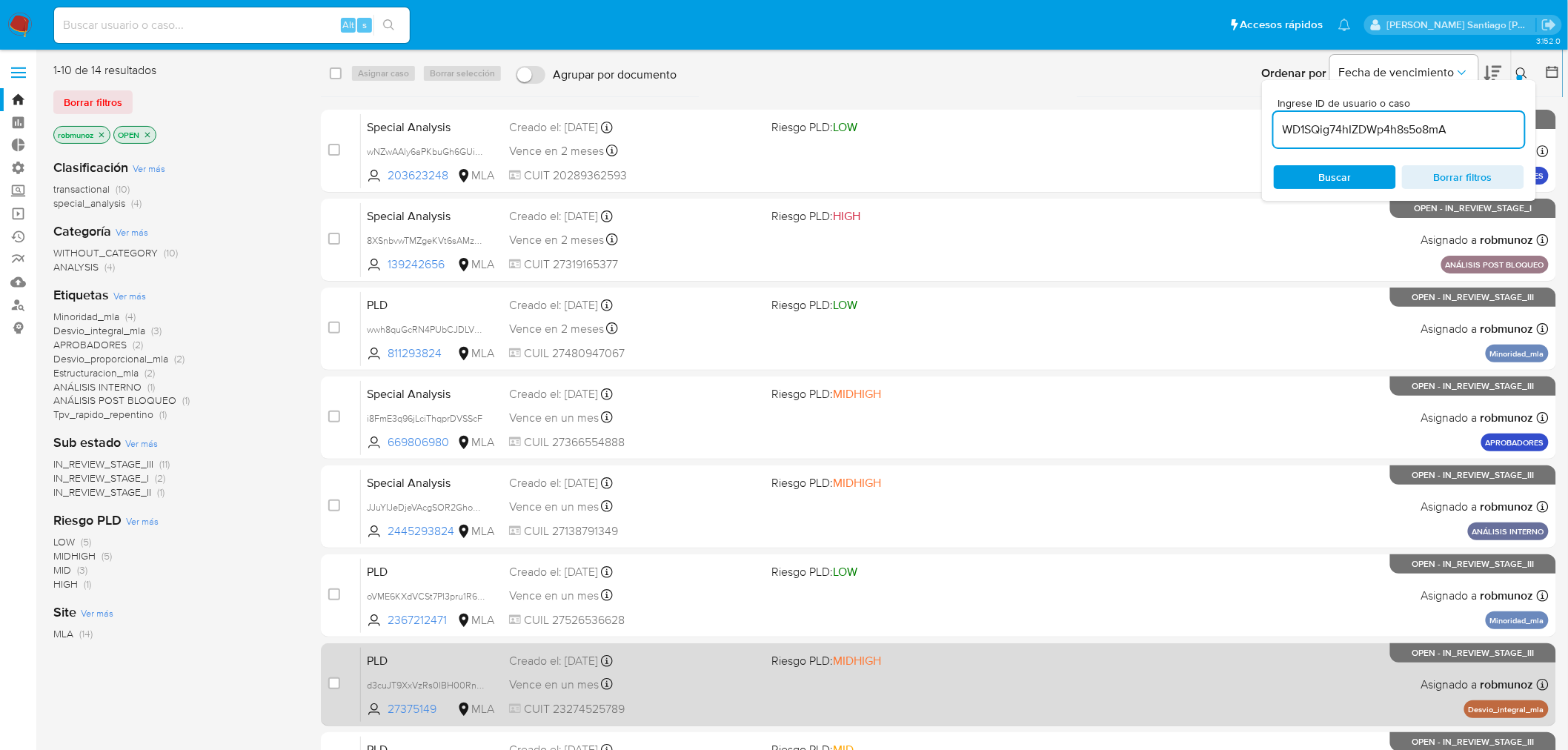
type input "WD1SQig74hIZDWp4h8s5o8mA"
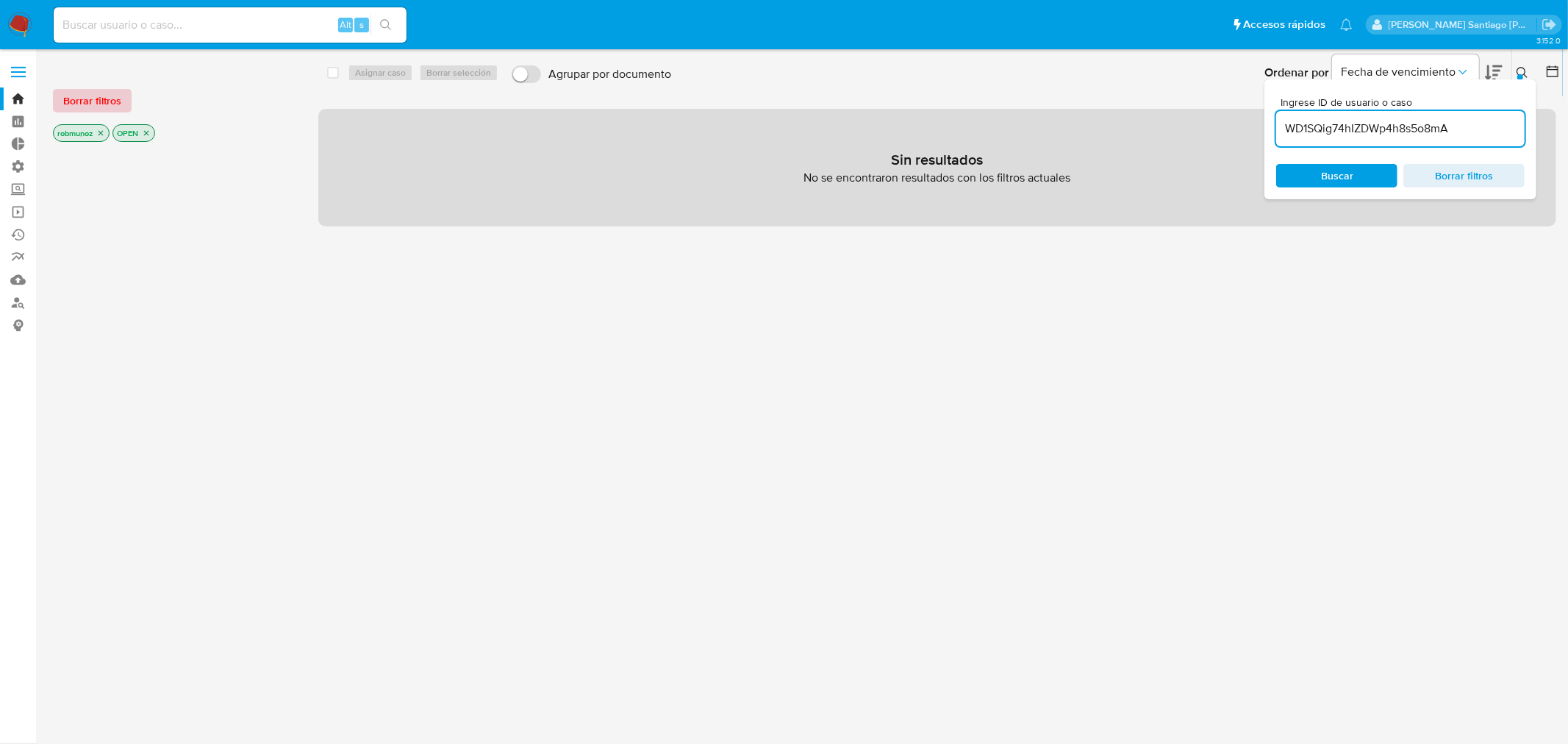
click at [77, 96] on span "Borrar filtros" at bounding box center [92, 101] width 58 height 21
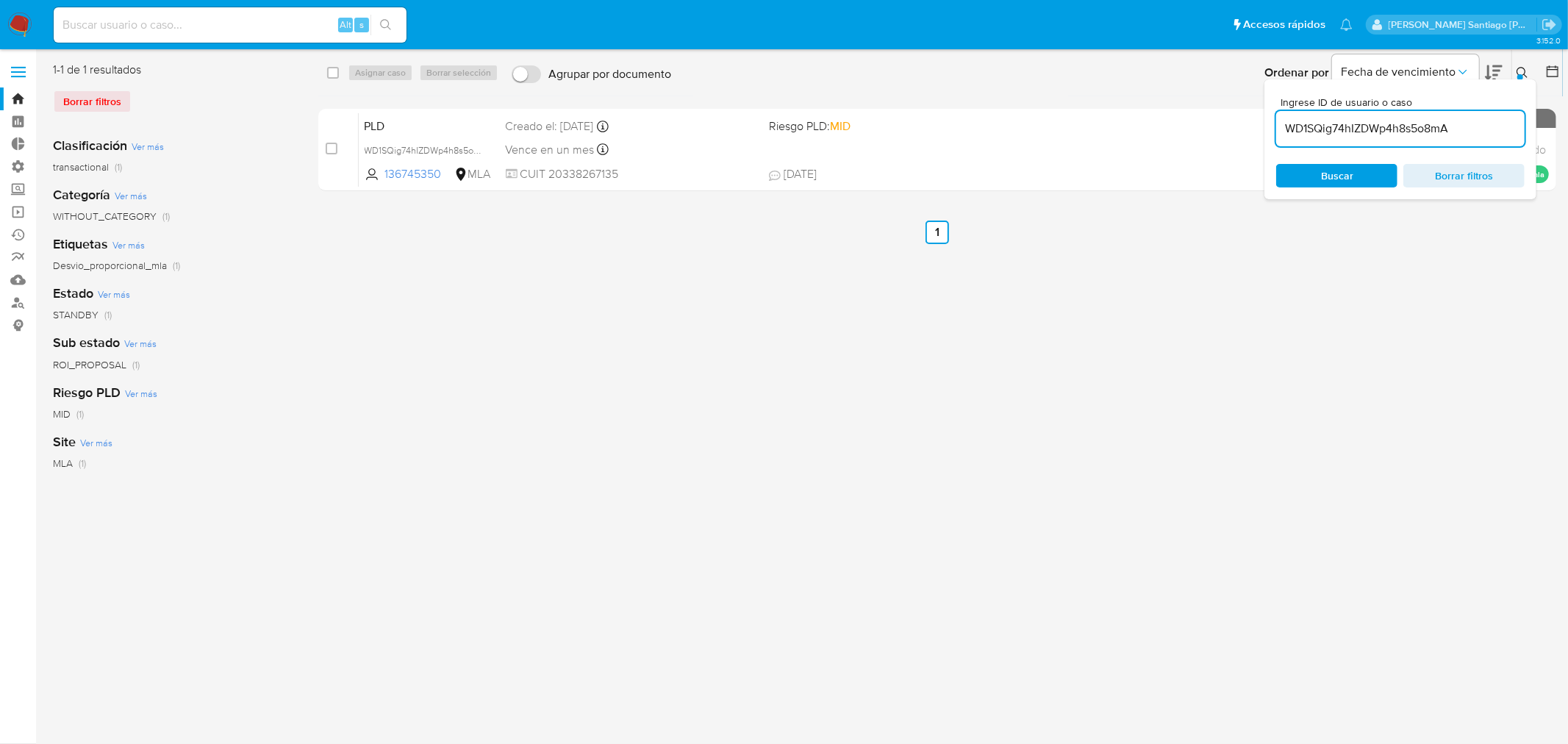
click at [1523, 71] on icon at bounding box center [1522, 73] width 12 height 12
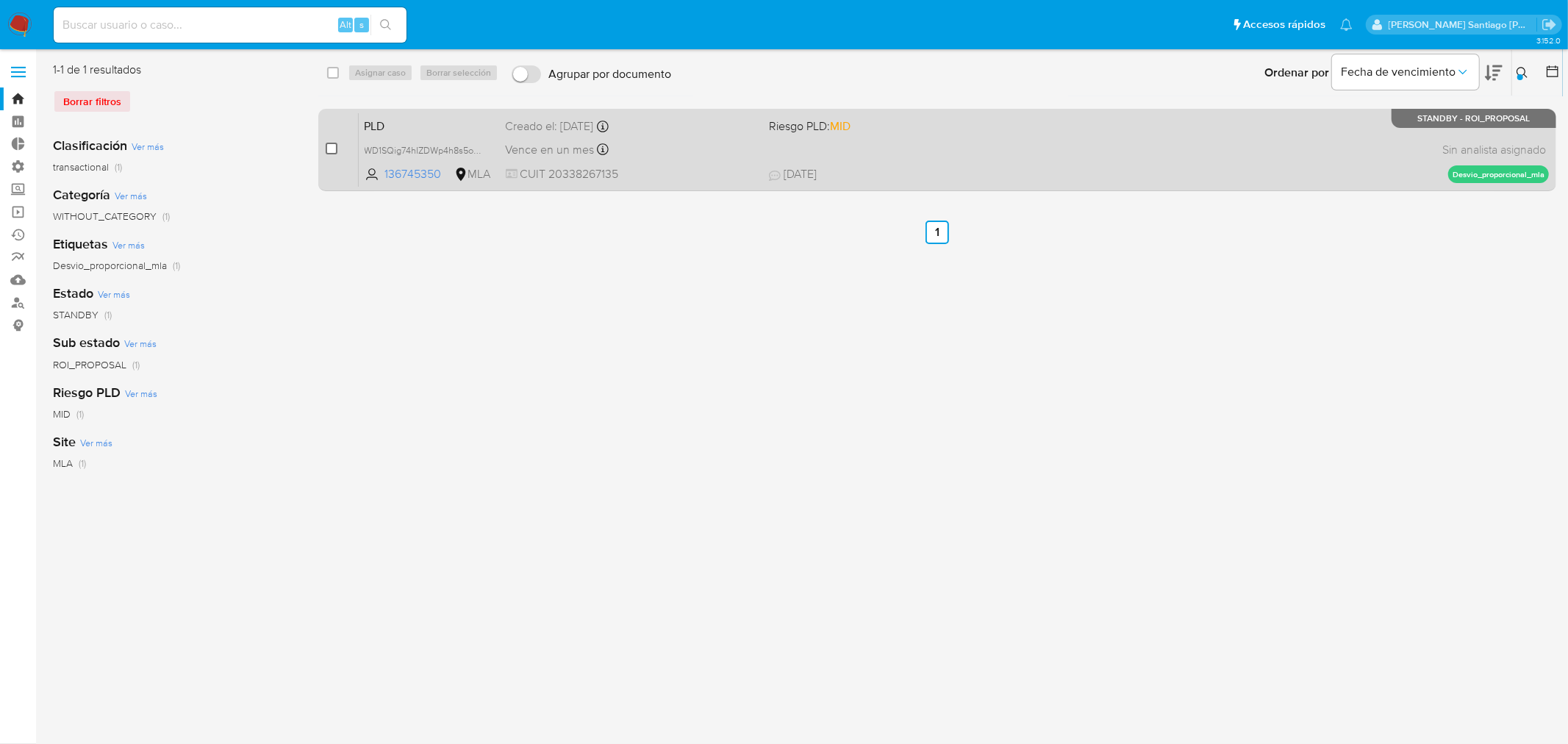
click at [334, 147] on input "checkbox" at bounding box center [331, 148] width 12 height 12
checkbox input "true"
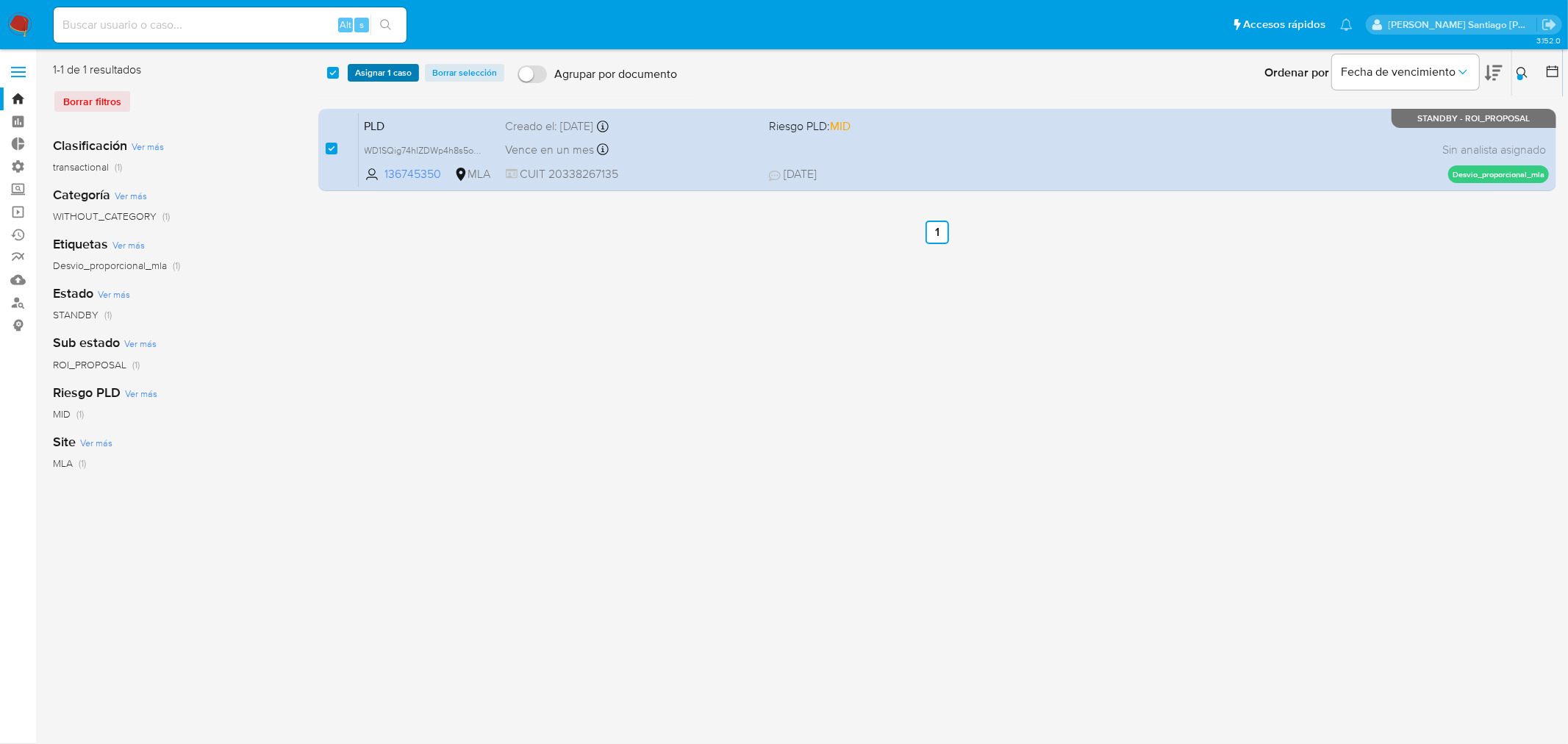
click at [371, 71] on span "Asignar 1 caso" at bounding box center [383, 73] width 57 height 14
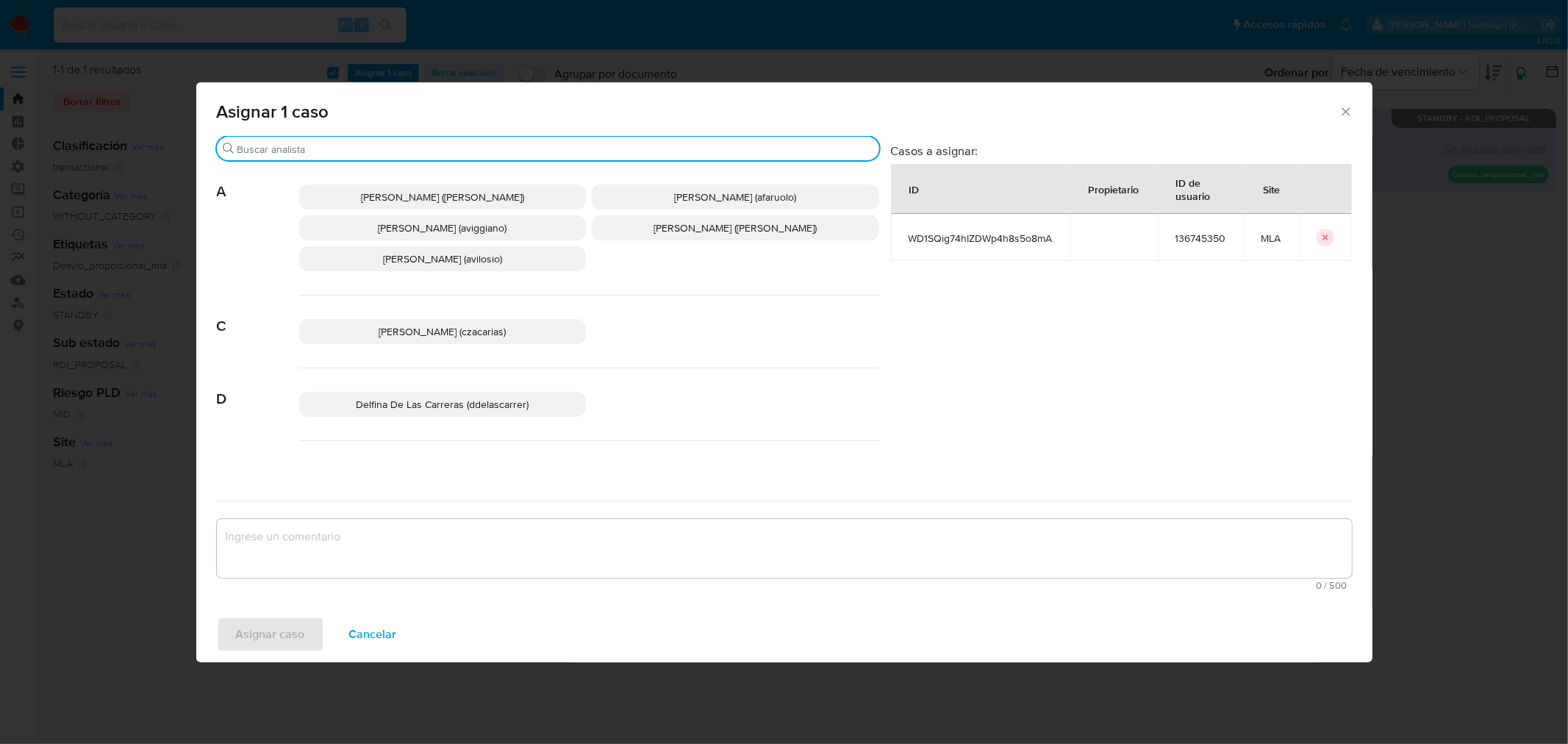
click at [327, 144] on input "Buscar" at bounding box center [556, 149] width 636 height 13
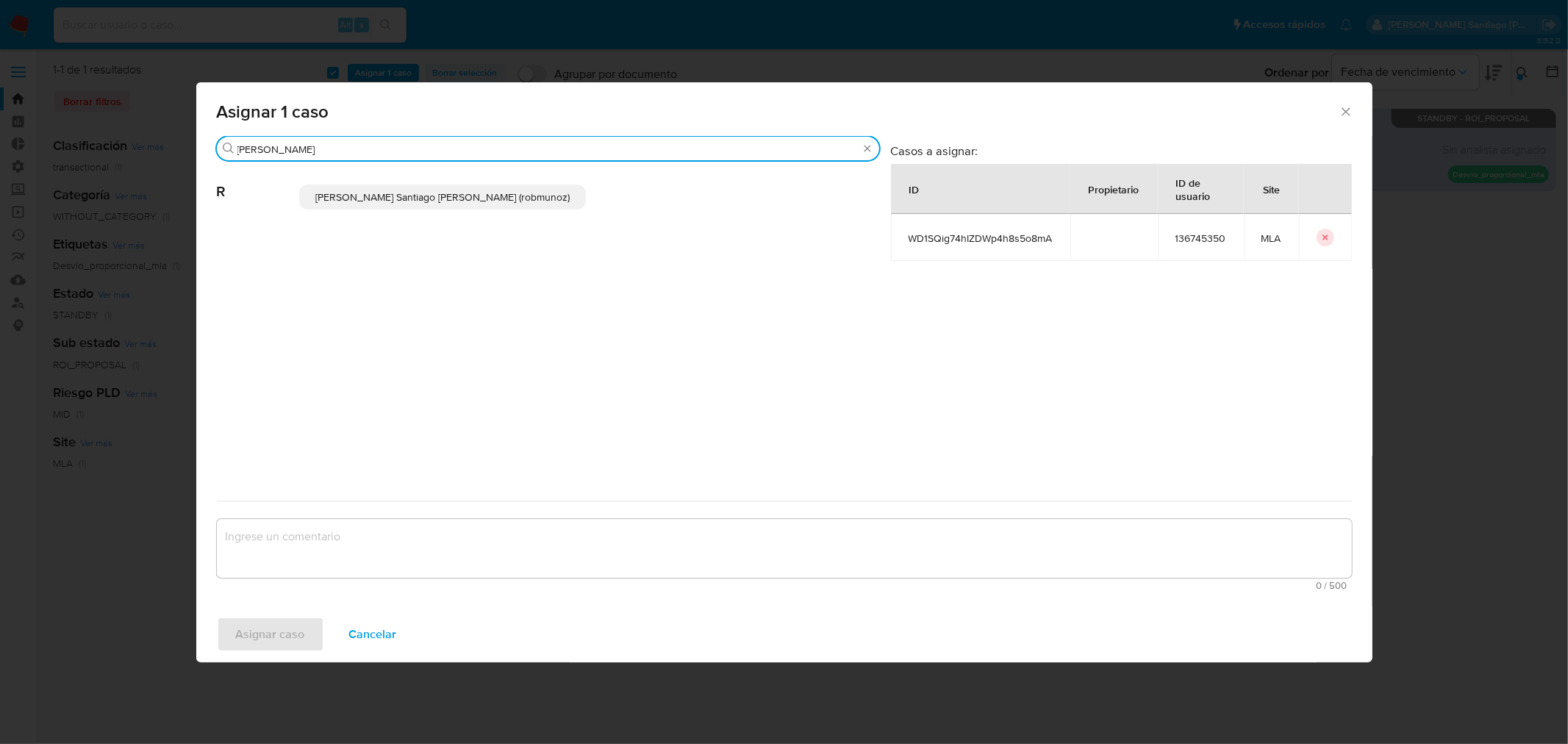
type input "rob"
click at [364, 200] on span "Roberto Santiago Munoz (robmunoz)" at bounding box center [442, 197] width 254 height 14
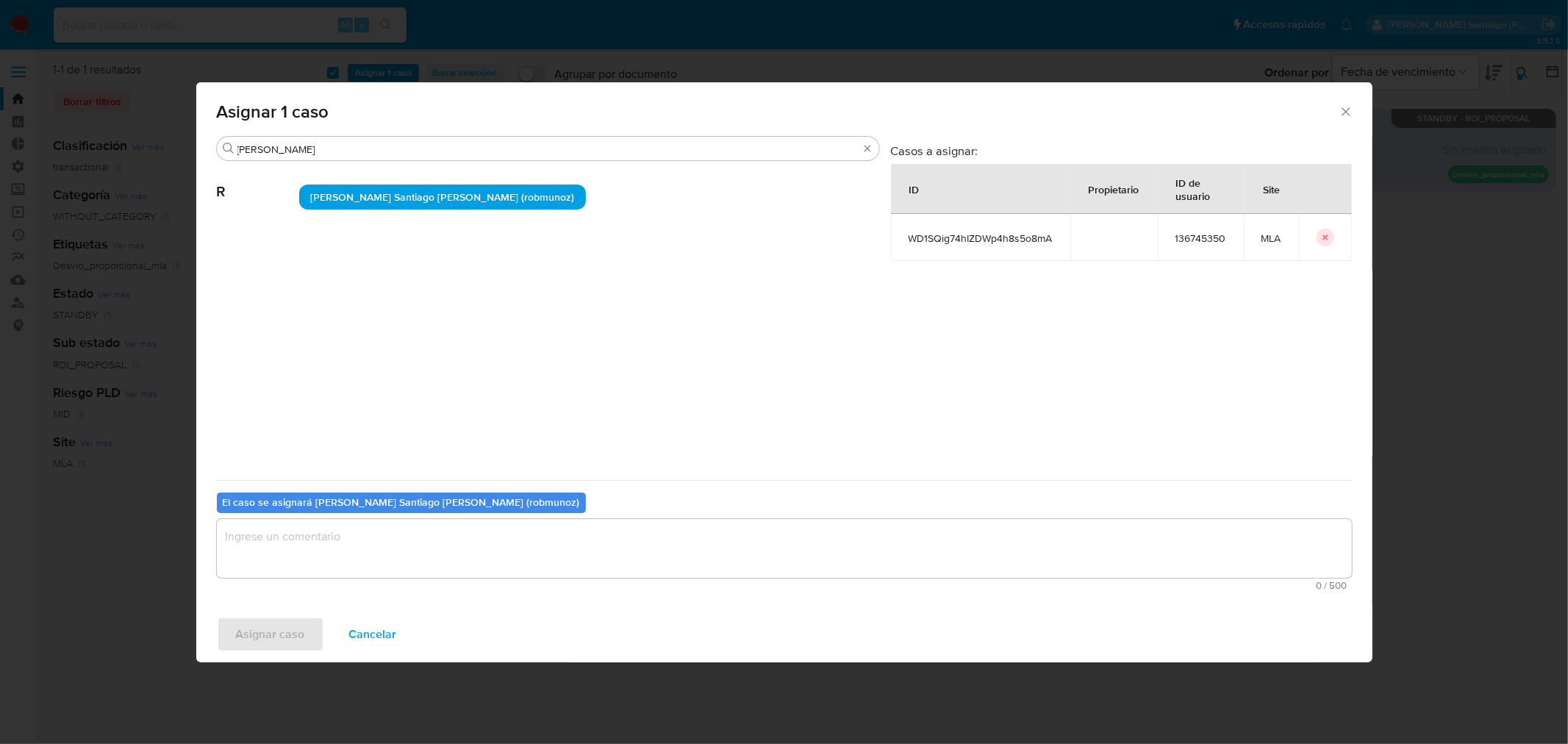
click at [337, 559] on textarea "assign-modal" at bounding box center [784, 548] width 1135 height 59
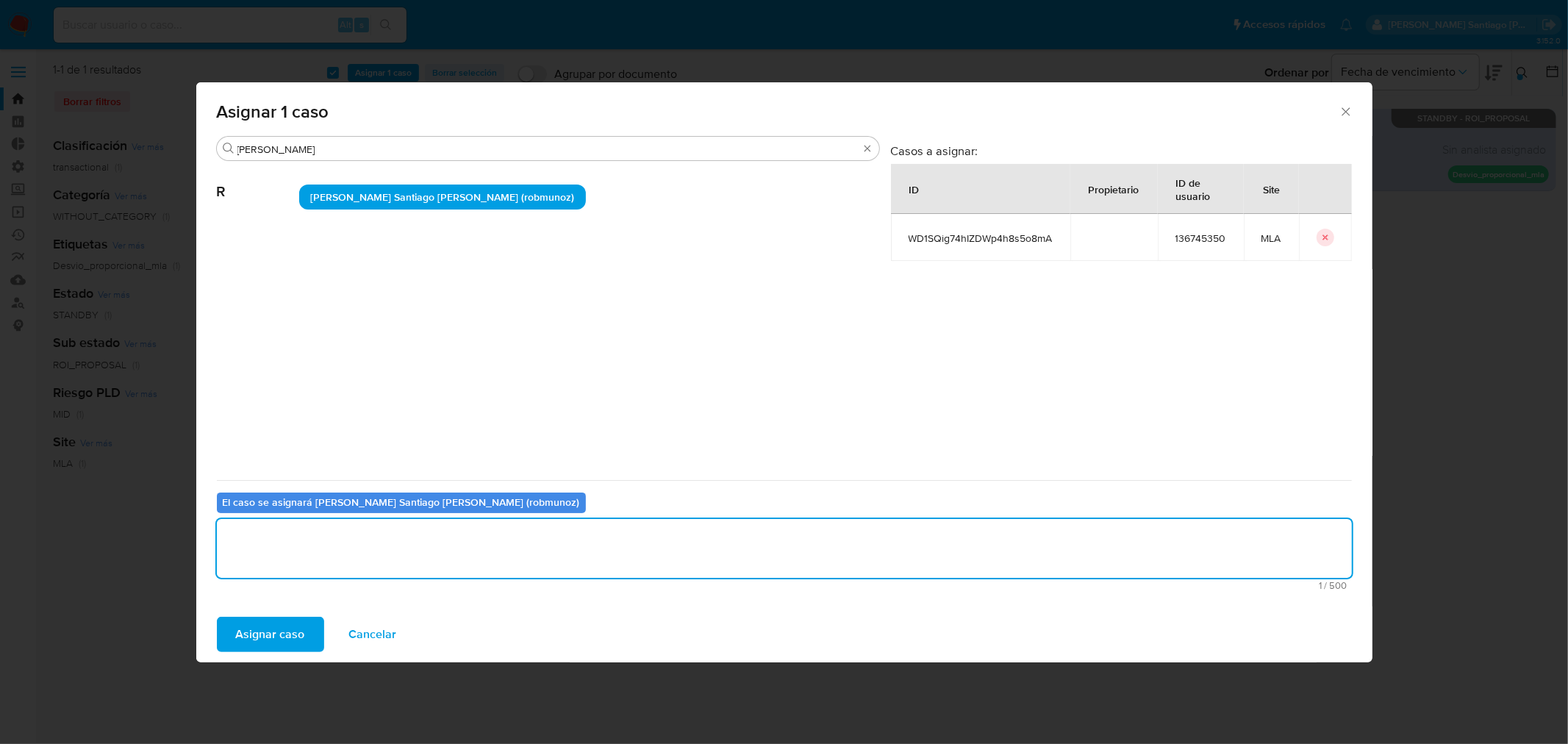
click at [265, 640] on span "Asignar caso" at bounding box center [270, 635] width 69 height 32
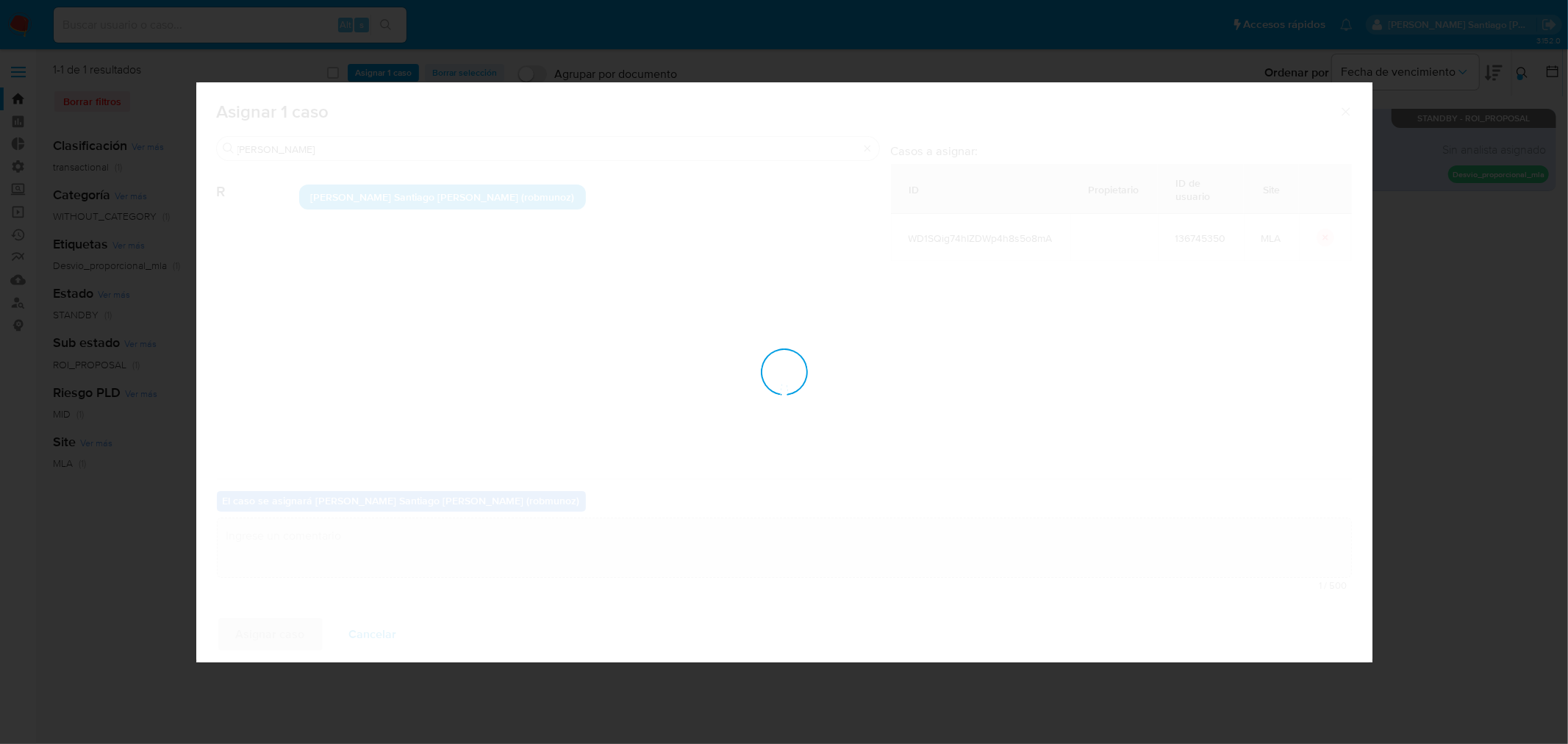
checkbox input "false"
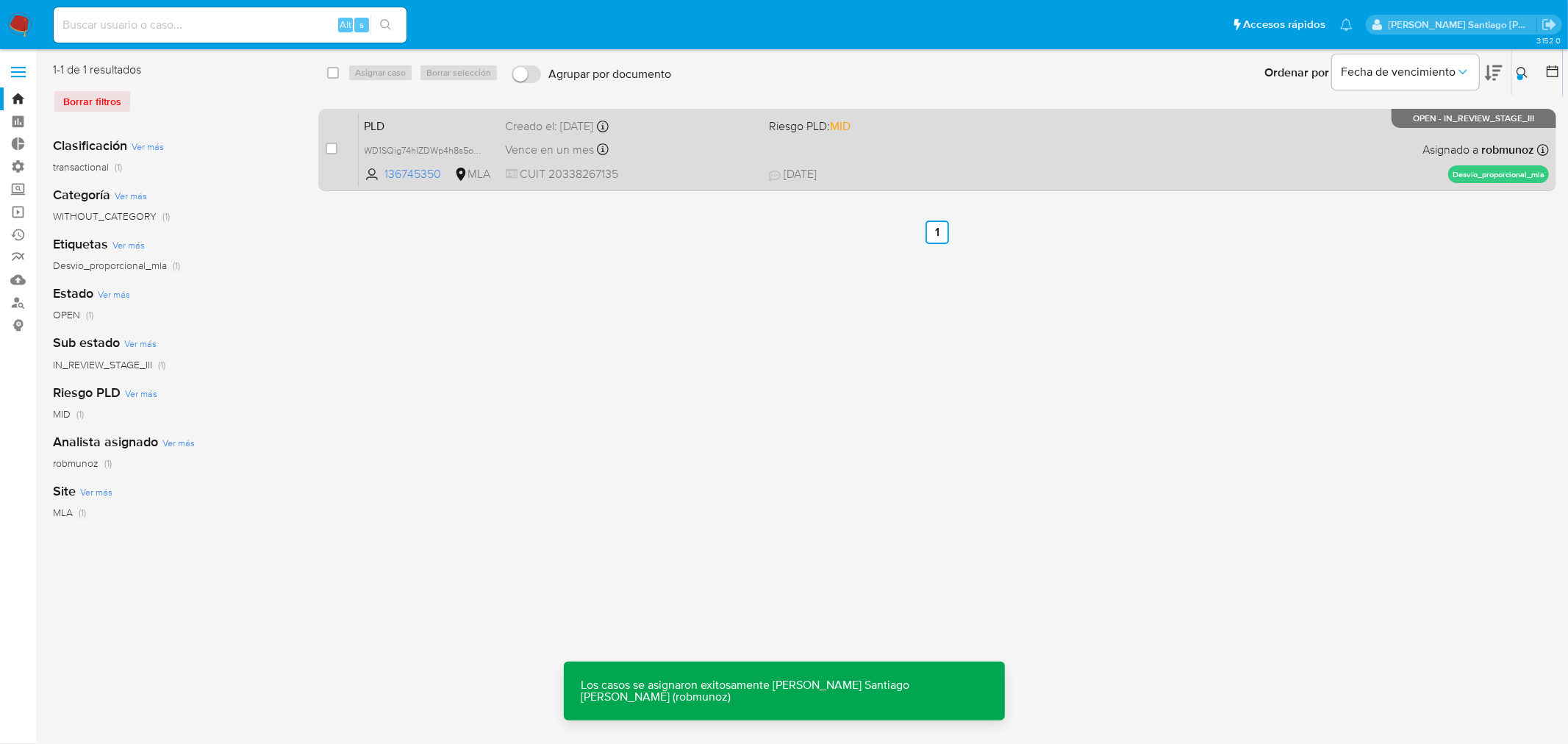
click at [1251, 125] on div "PLD WD1SQig74hIZDWp4h8s5o8mA 136745350 MLA Riesgo PLD: MID Creado el: 12/06/202…" at bounding box center [954, 149] width 1190 height 74
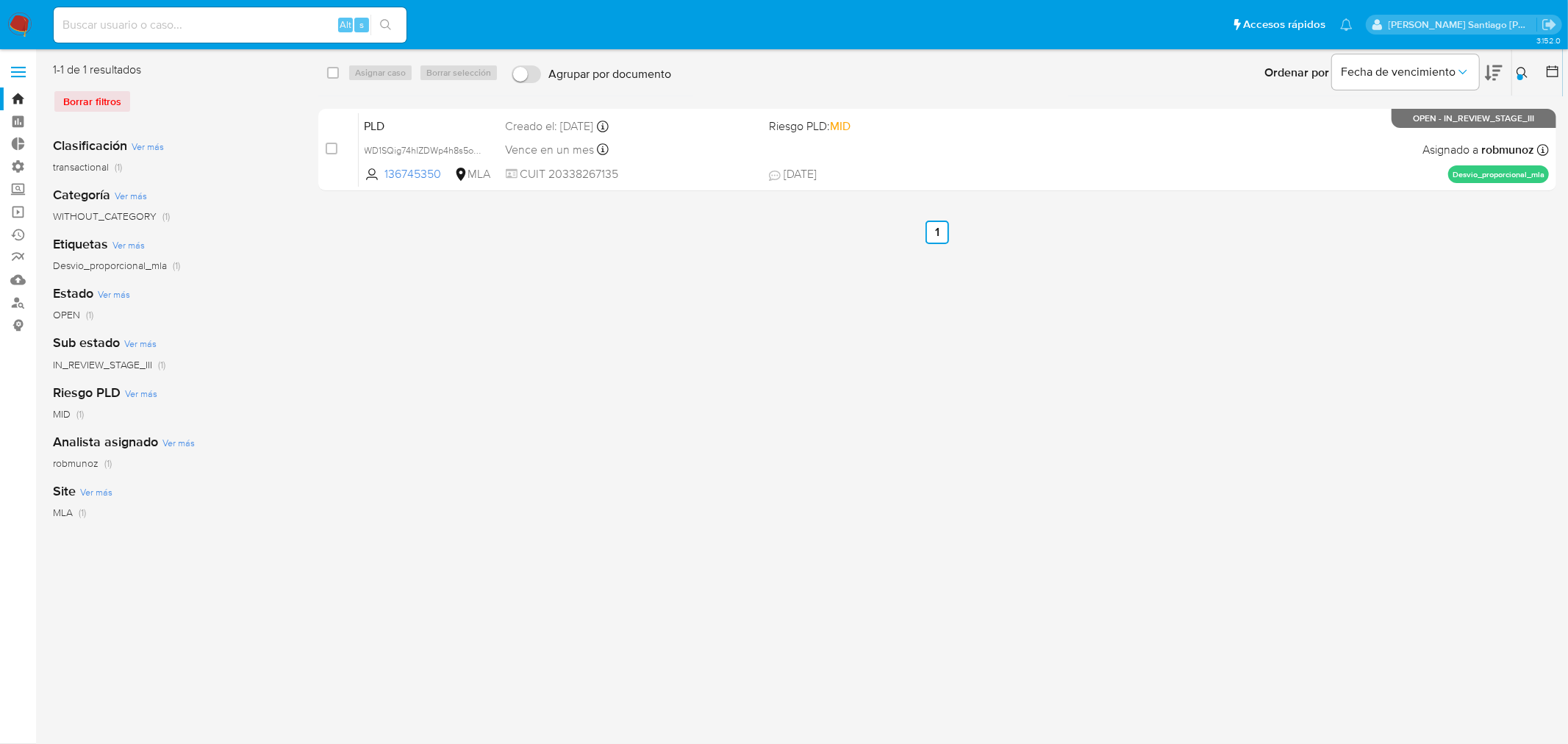
click at [279, 21] on input at bounding box center [230, 24] width 353 height 19
paste input "MSF43ofMbExzVbBLucHv2ZjD"
type input "MSF43ofMbExzVbBLucHv2ZjD"
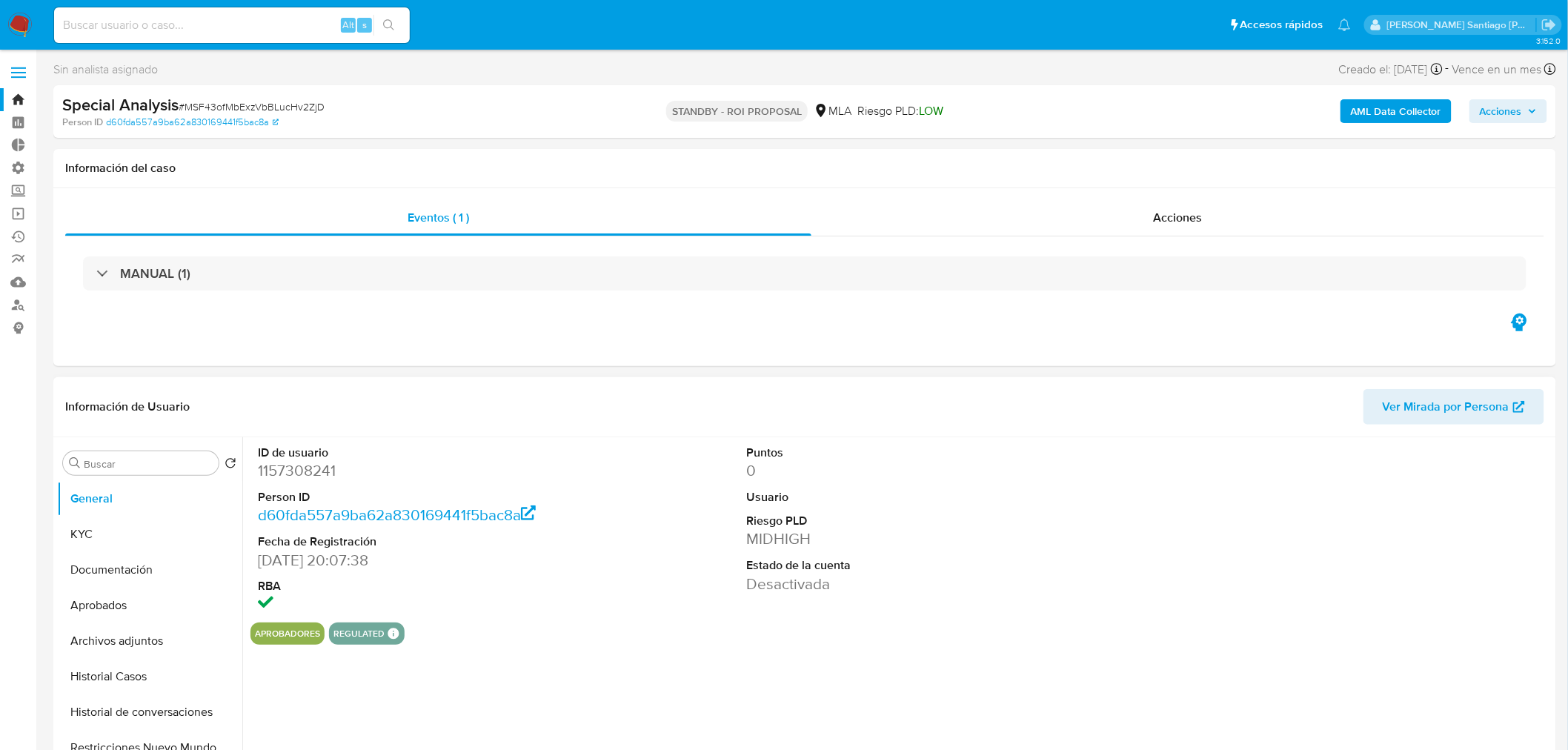
select select "10"
click at [290, 35] on div "Alt s" at bounding box center [232, 24] width 356 height 35
click at [287, 26] on input at bounding box center [232, 24] width 356 height 19
paste input "MSF43ofMbExzVbBLucHv2ZjD"
click at [1121, 215] on div "Acciones" at bounding box center [1178, 217] width 734 height 35
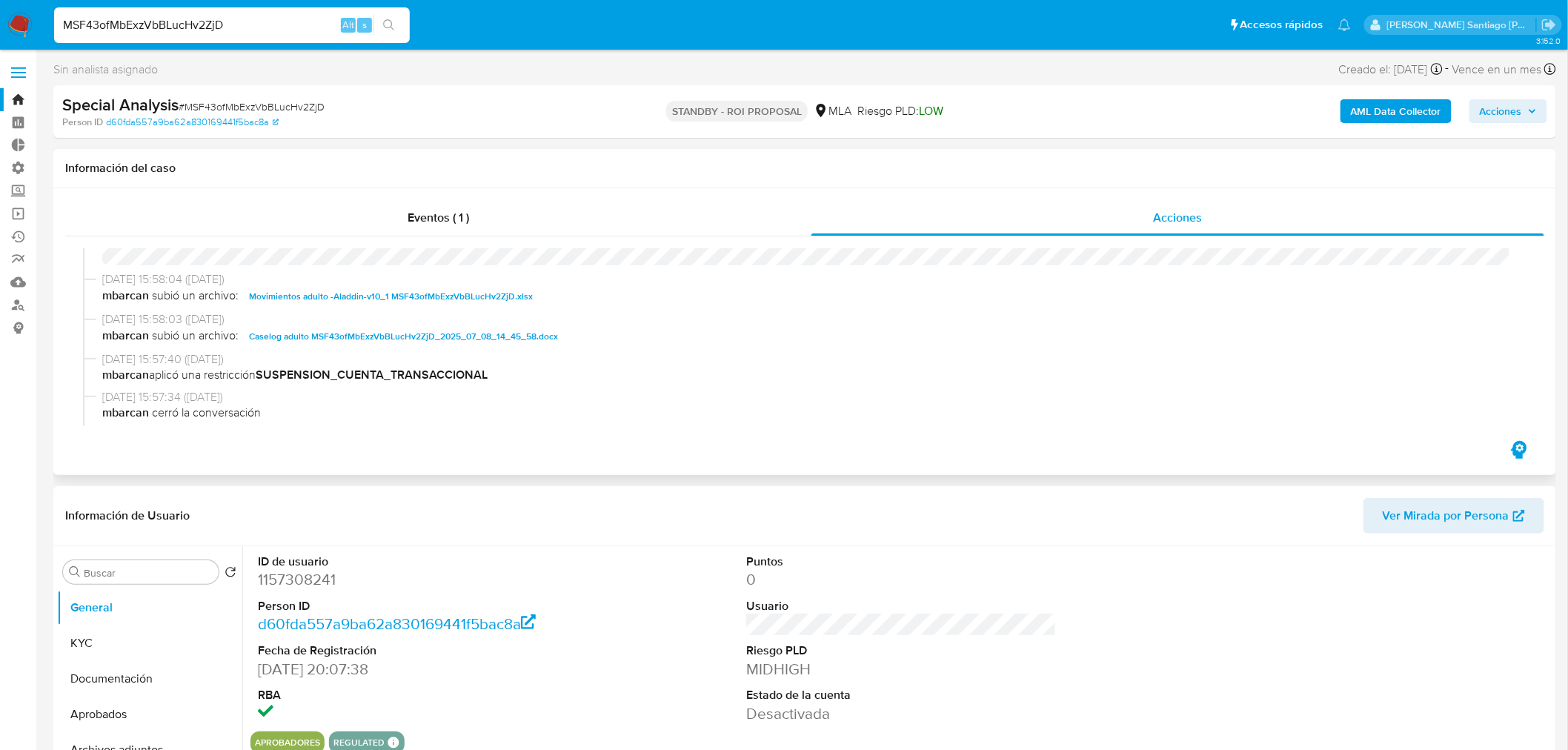
scroll to position [82, 0]
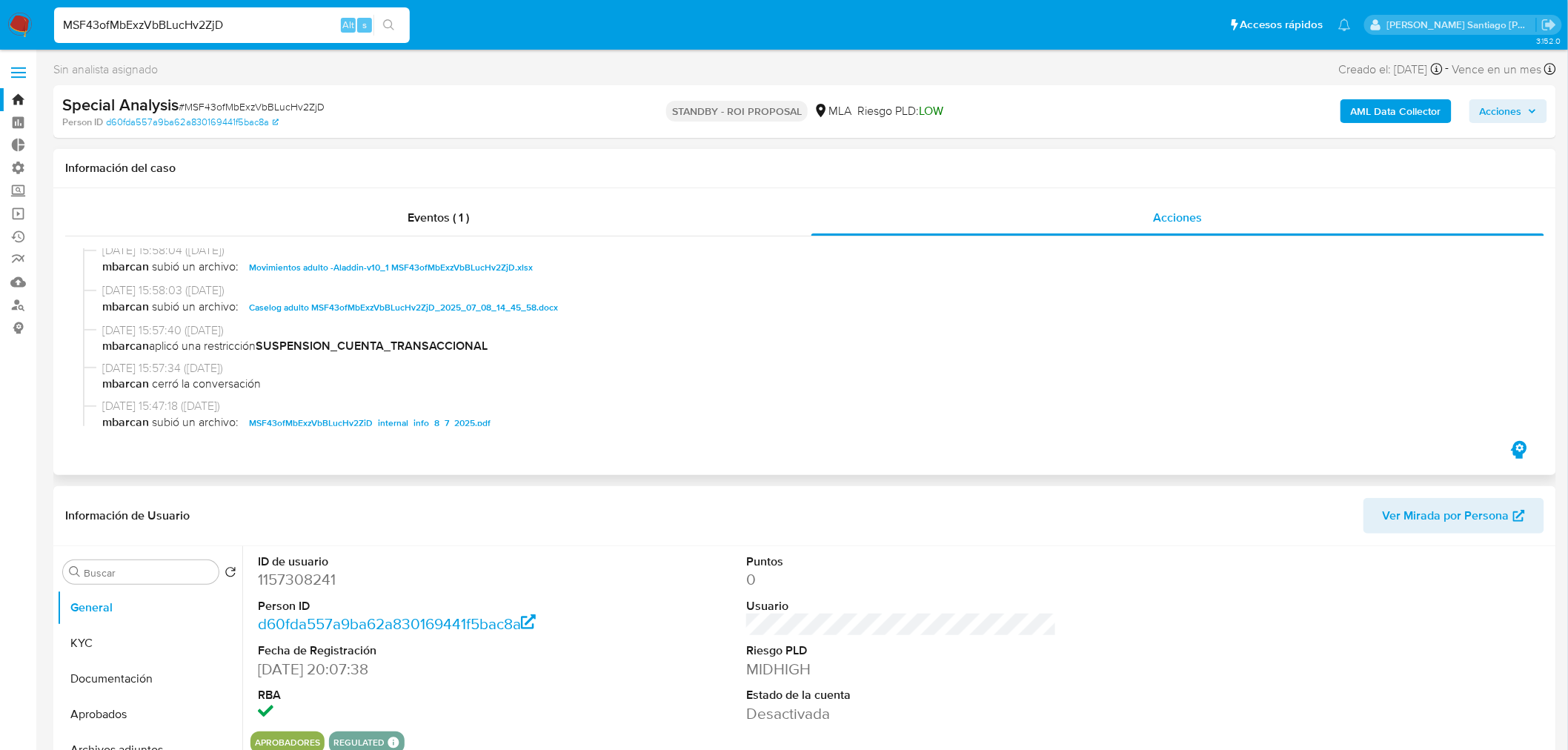
click at [457, 300] on span "Caselog adulto MSF43ofMbExzVbBLucHv2ZjD_2025_07_08_14_45_58.docx" at bounding box center [404, 308] width 309 height 18
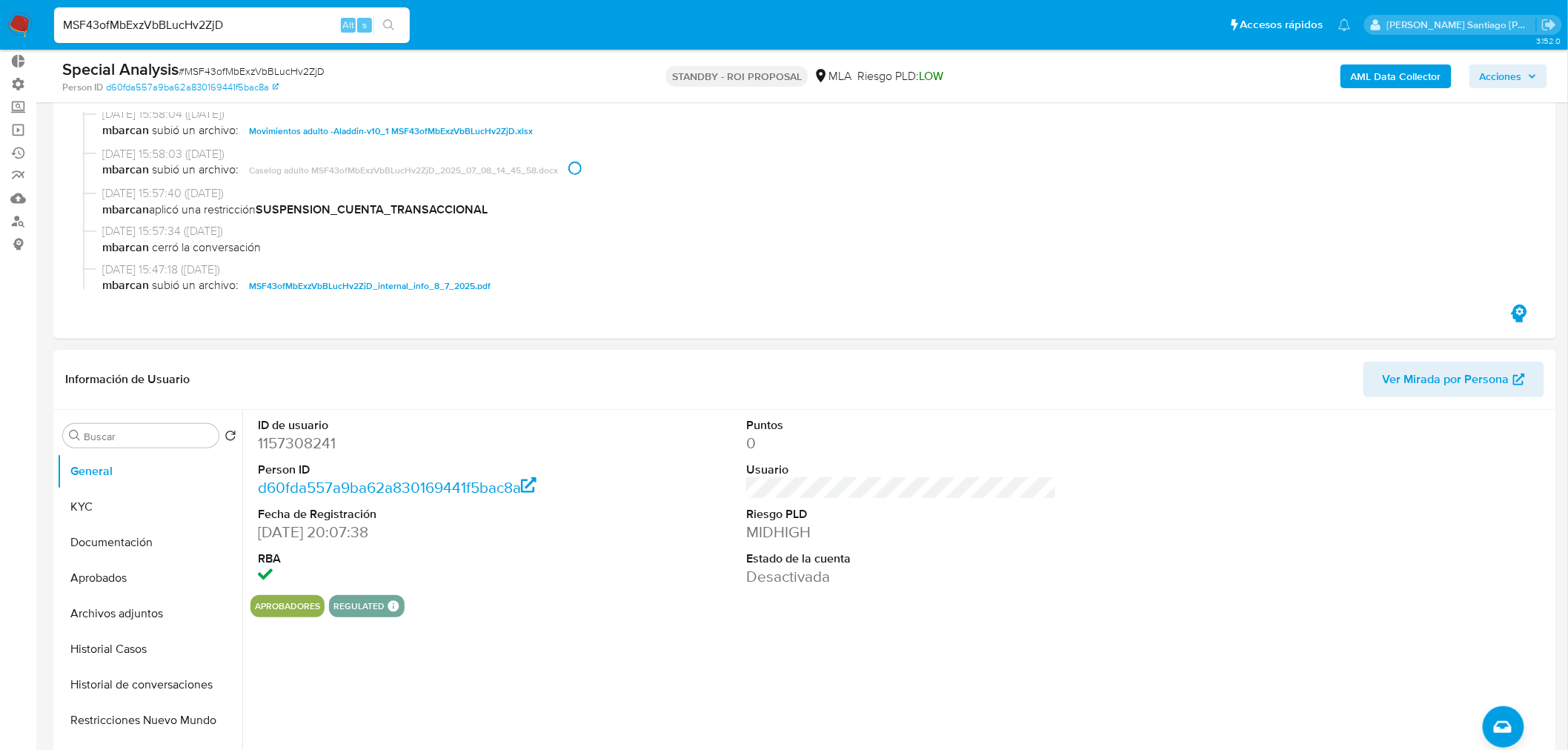
scroll to position [165, 0]
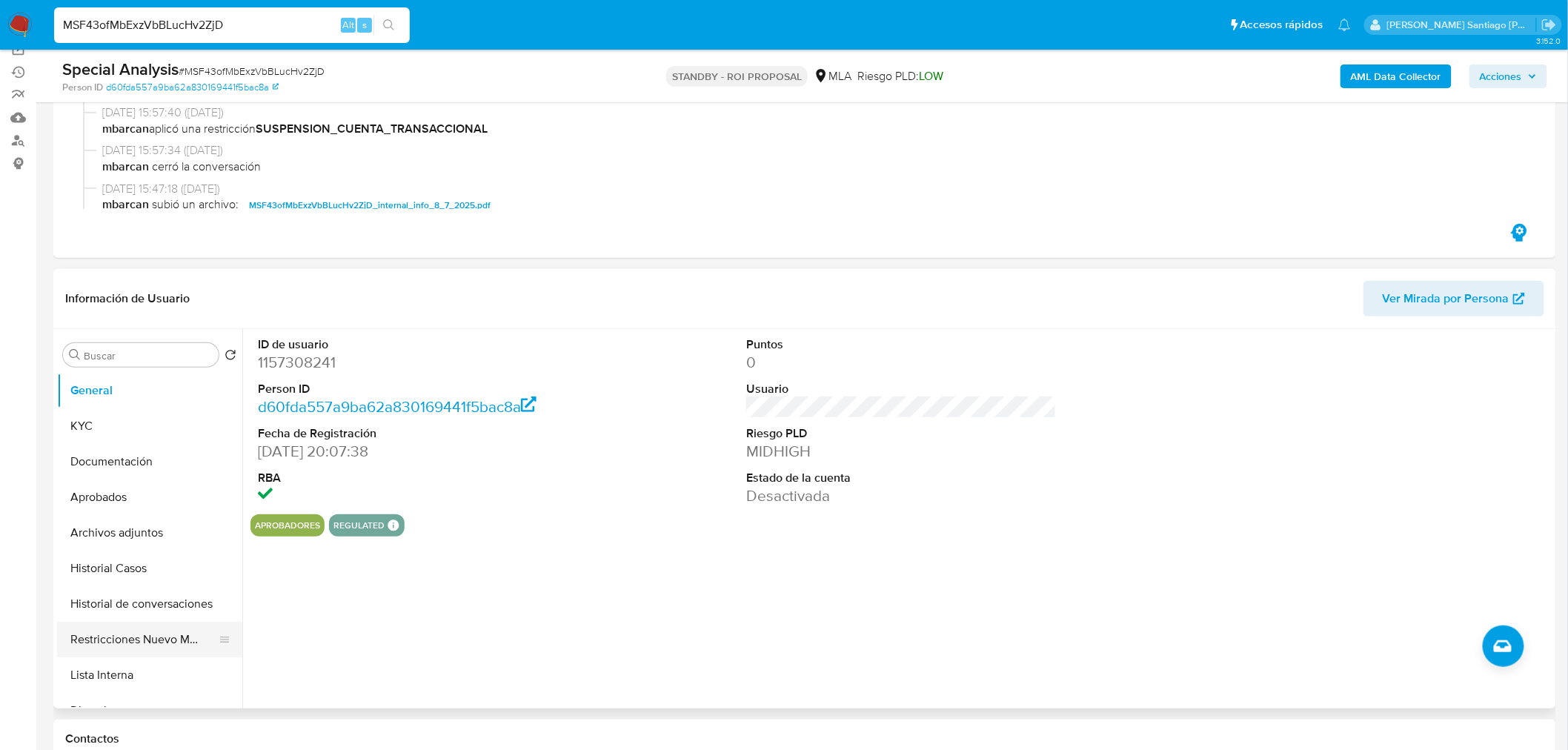
click at [169, 640] on button "Restricciones Nuevo Mundo" at bounding box center [144, 639] width 174 height 35
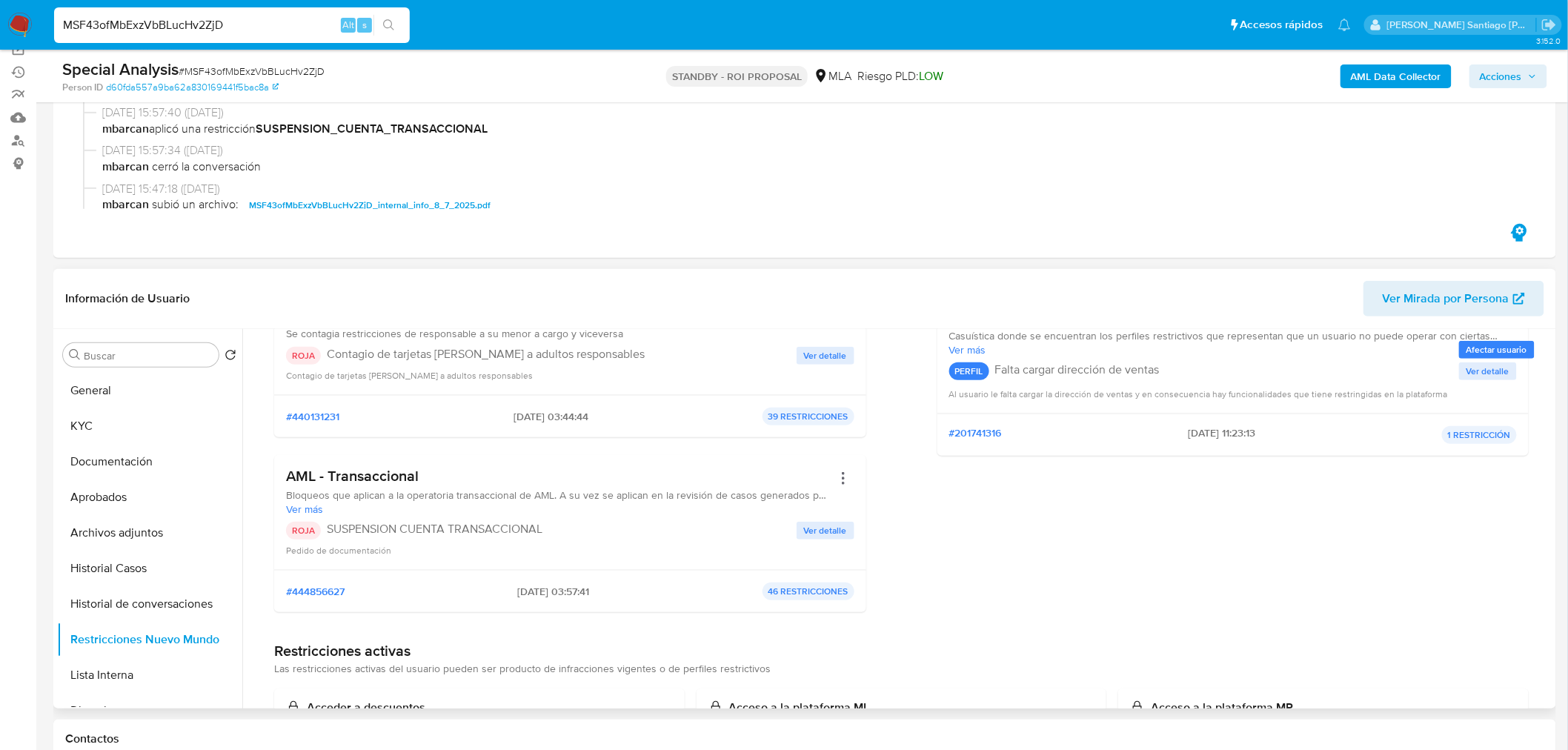
scroll to position [247, 0]
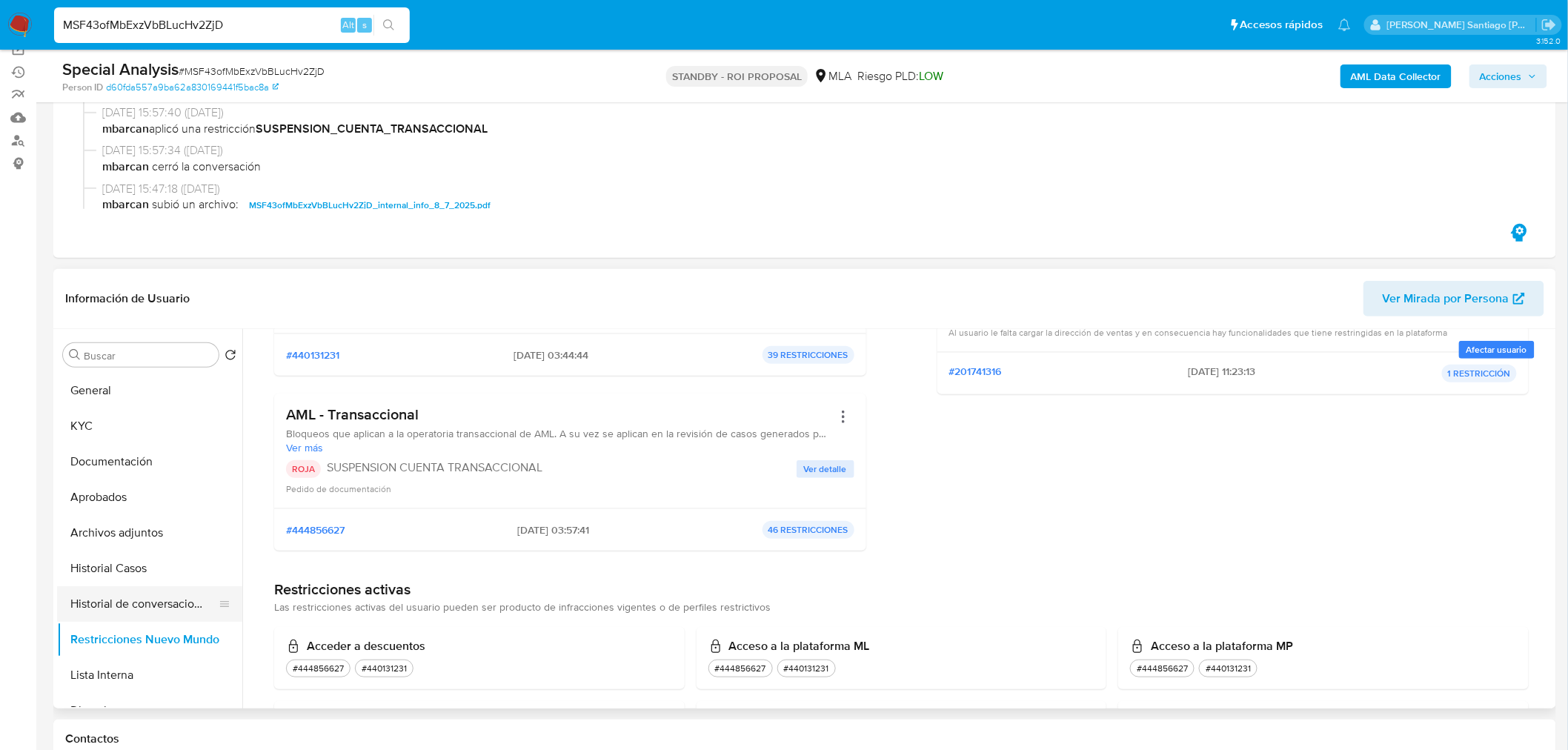
click at [113, 596] on button "Historial de conversaciones" at bounding box center [144, 603] width 174 height 35
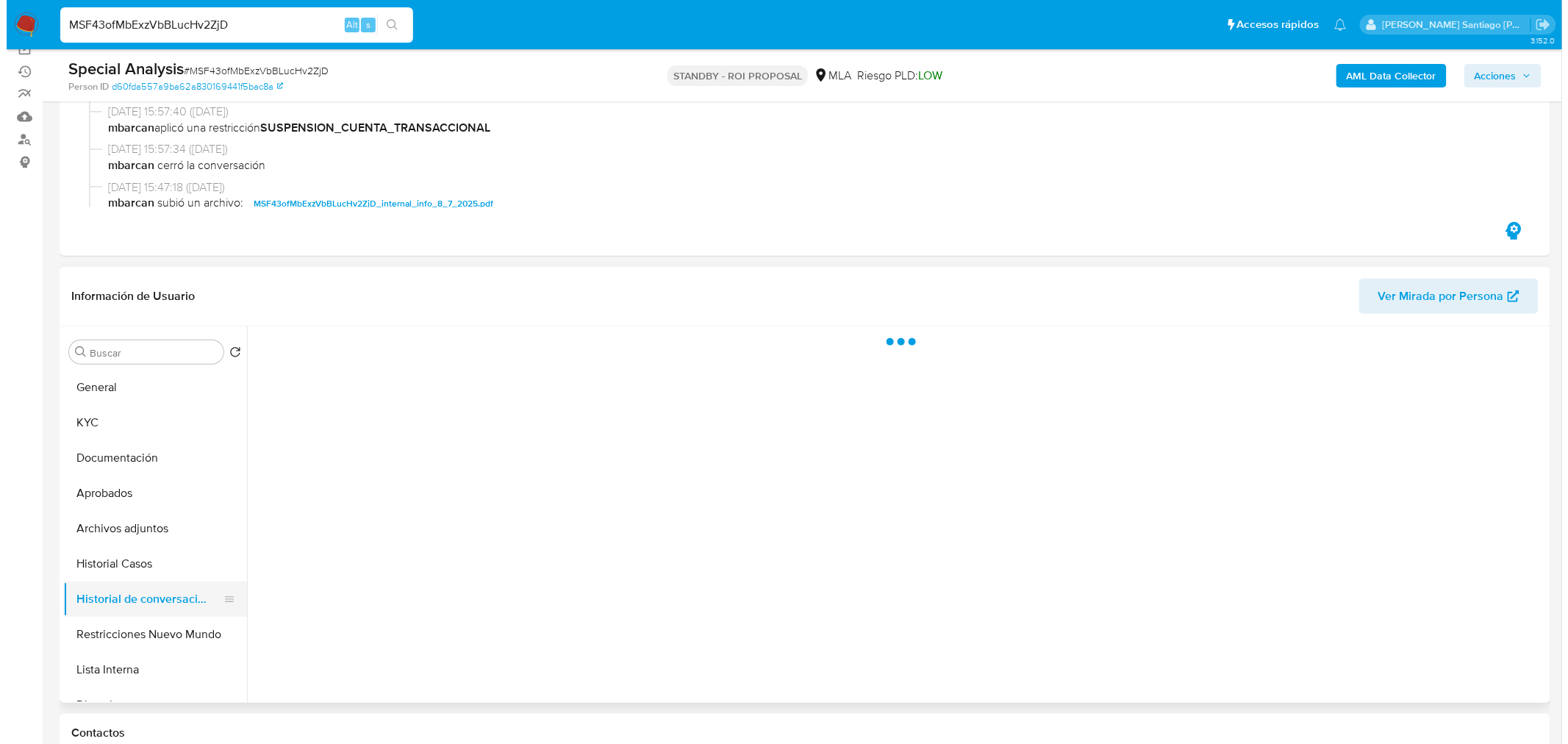
scroll to position [0, 0]
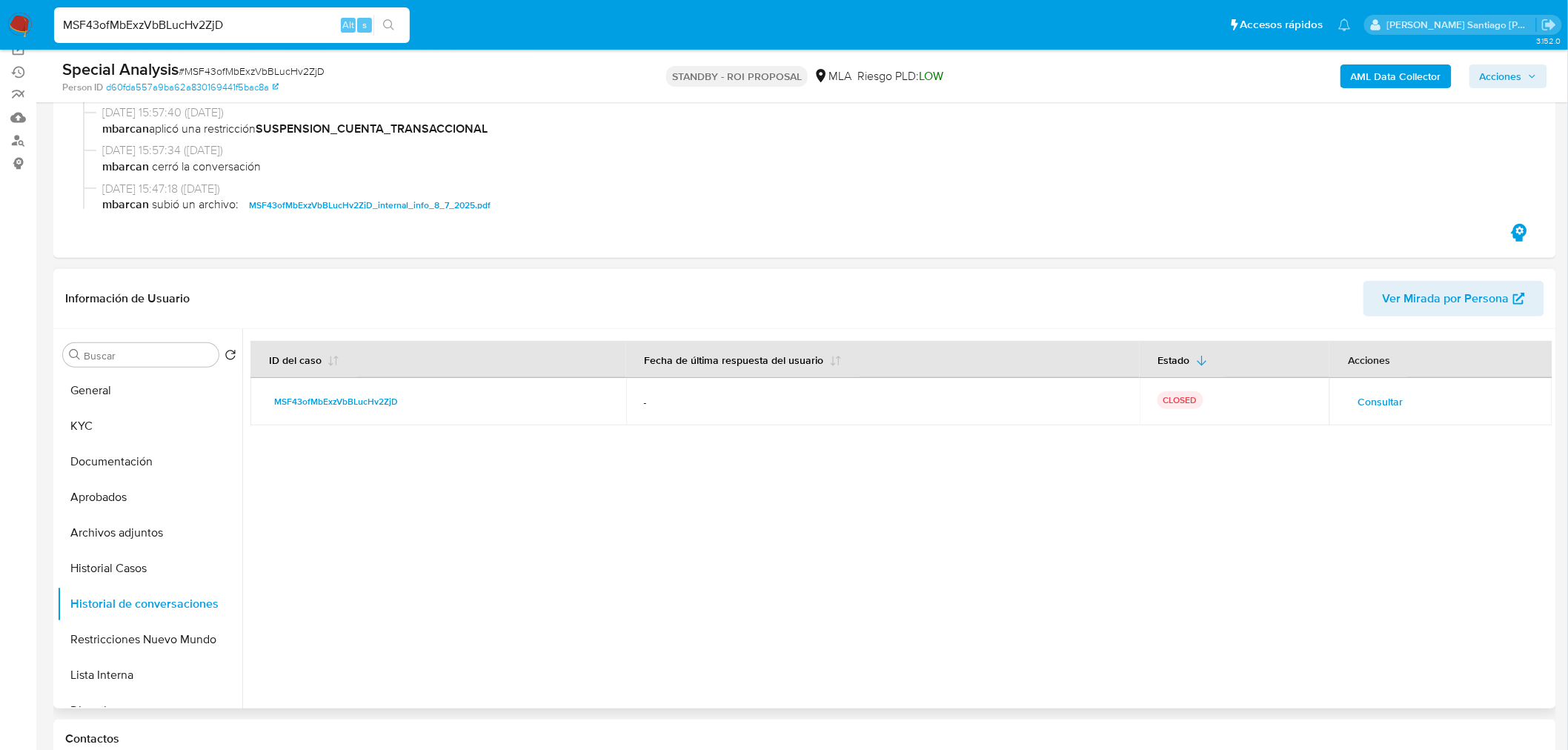
click at [1403, 401] on button "Consultar" at bounding box center [1380, 402] width 66 height 24
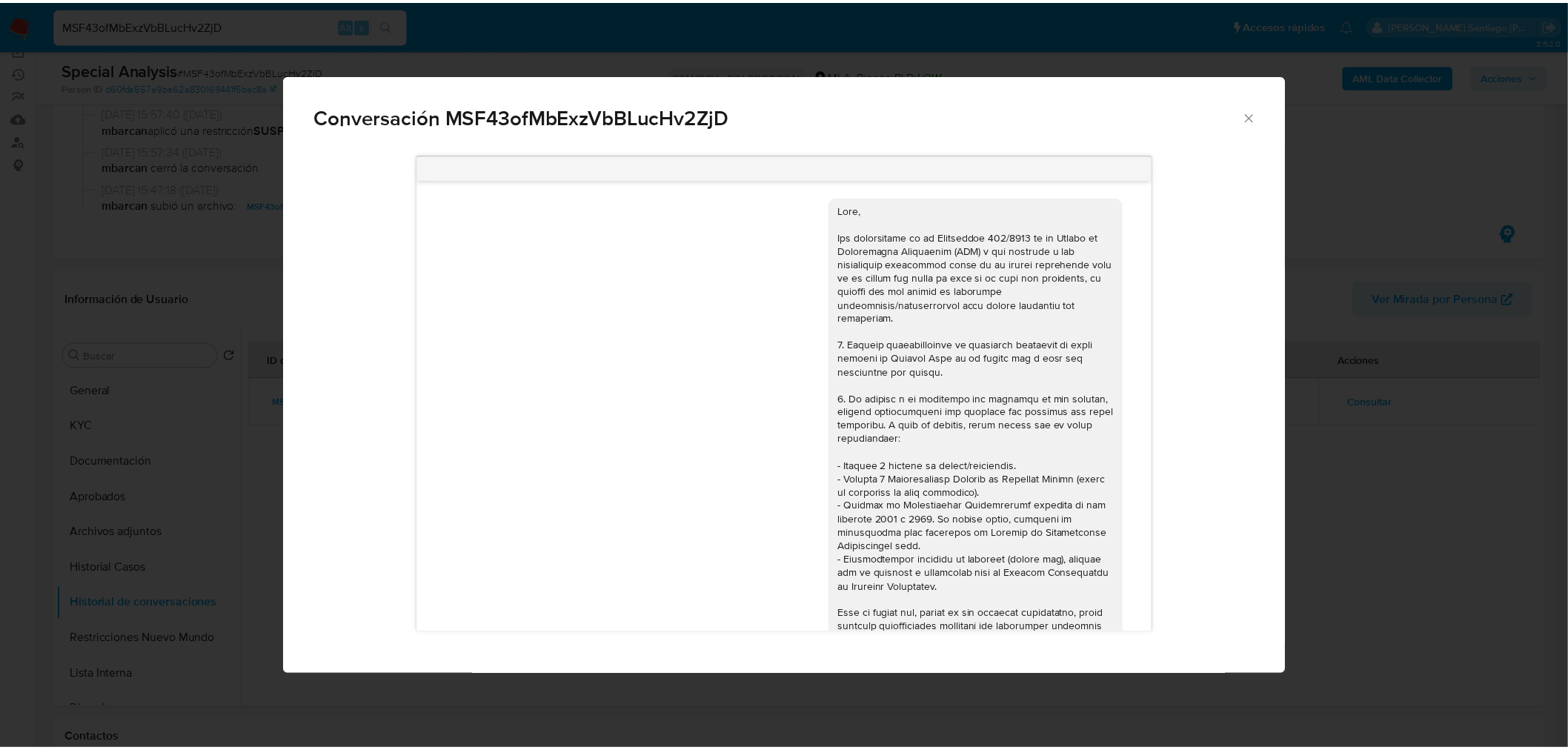
scroll to position [725, 0]
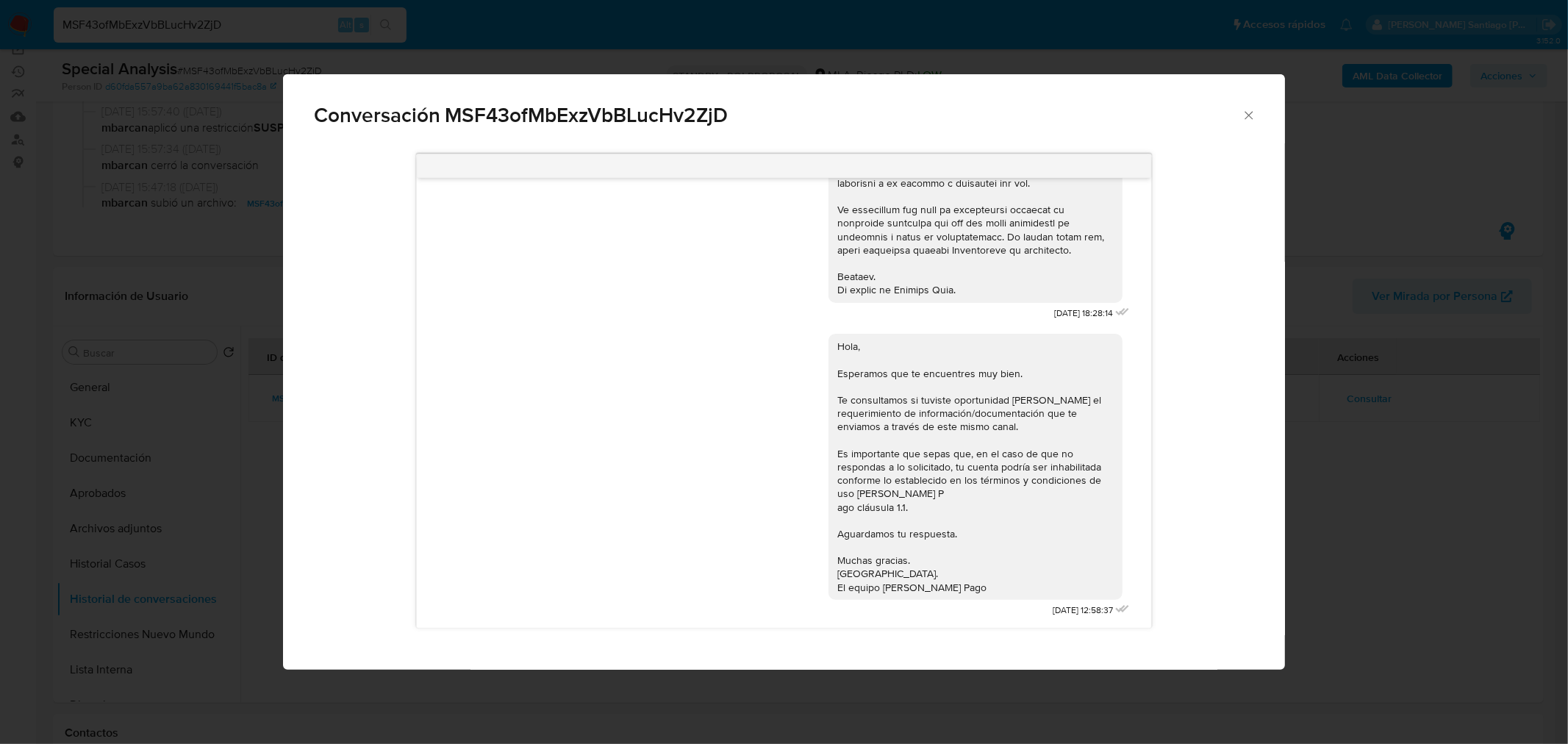
click at [1405, 512] on div "Conversación MSF43ofMbExzVbBLucHv2ZjD 18/06/2025 18:28:14 Hola, Esperamos que t…" at bounding box center [784, 372] width 1568 height 744
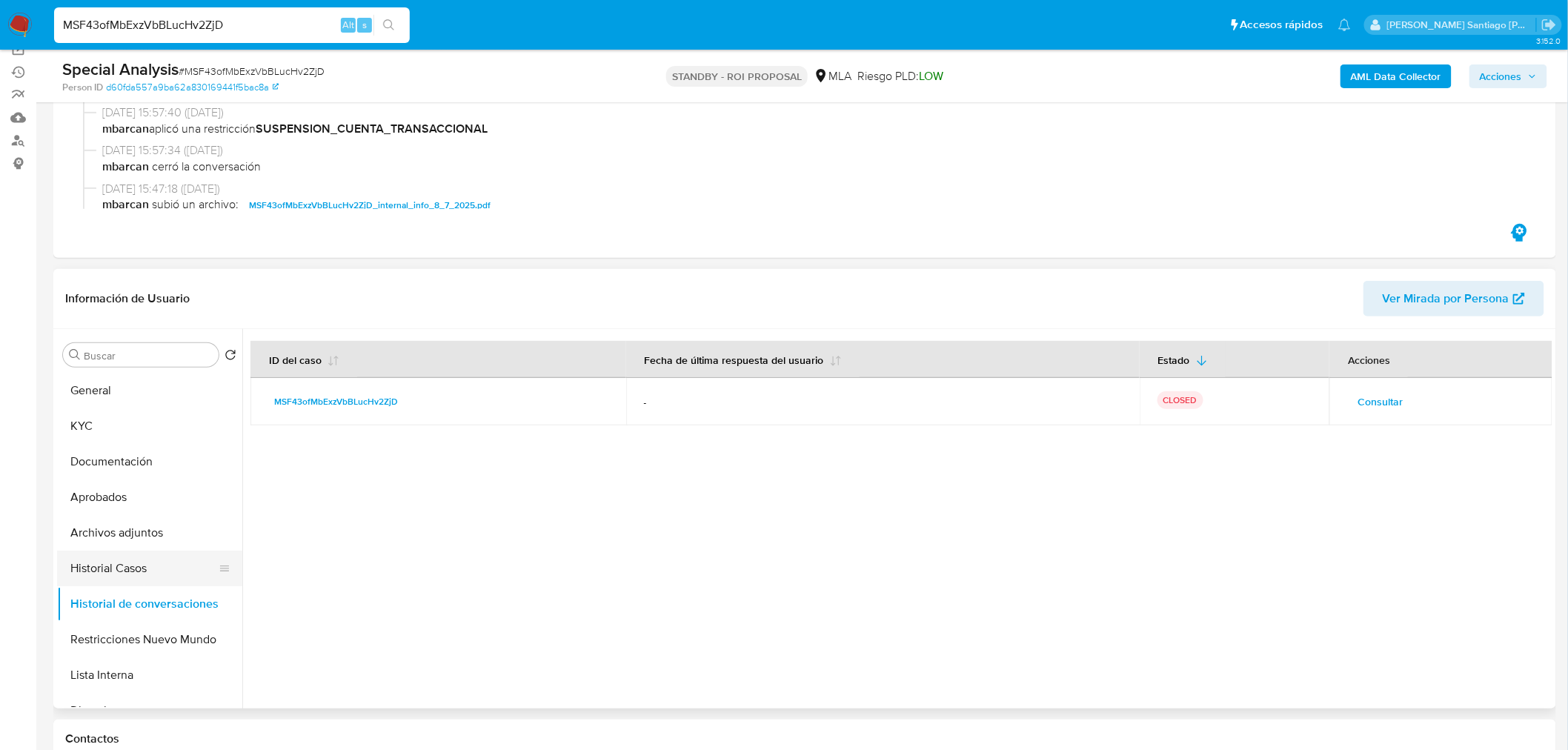
click at [136, 551] on button "Historial Casos" at bounding box center [144, 568] width 174 height 35
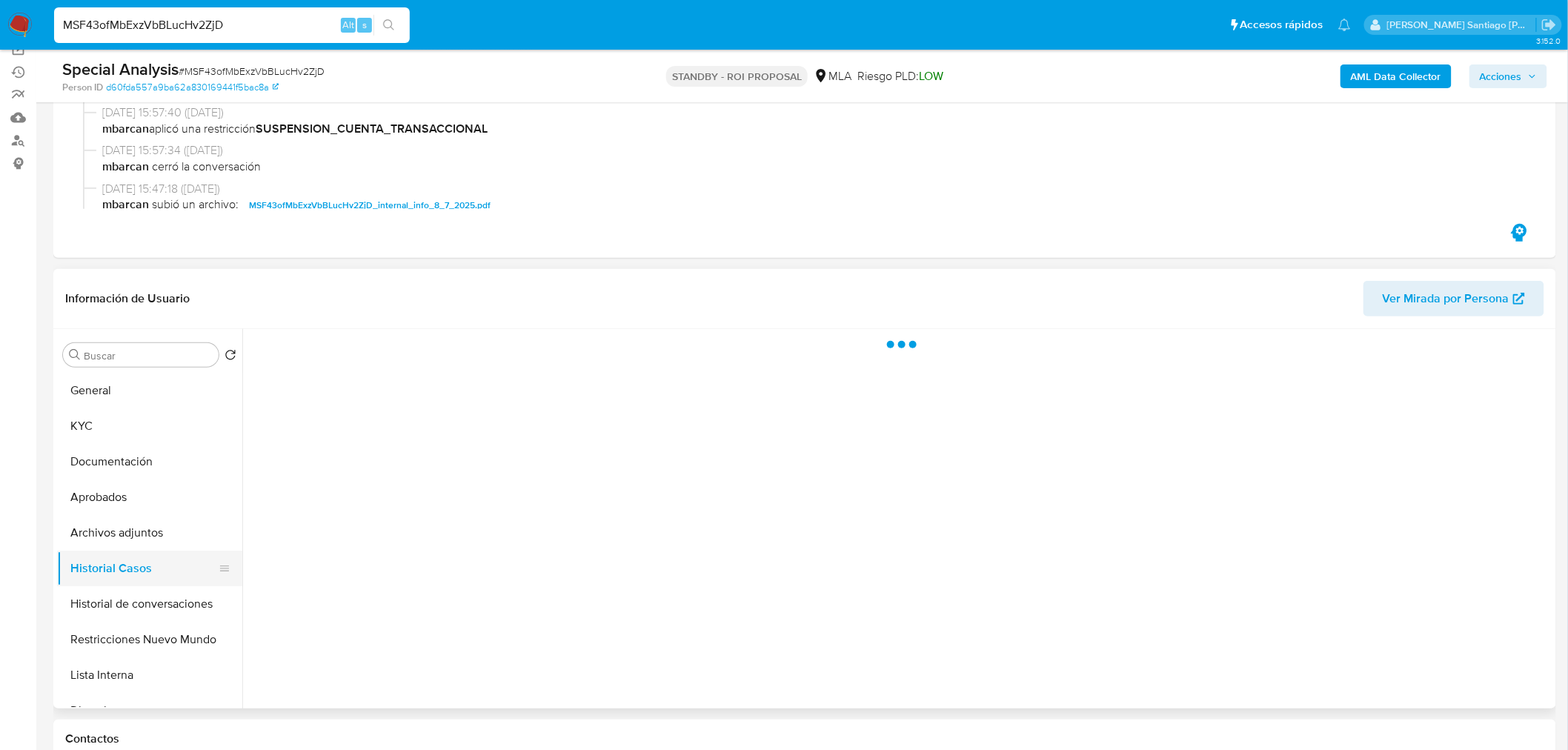
click at [124, 551] on button "Historial Casos" at bounding box center [144, 568] width 174 height 35
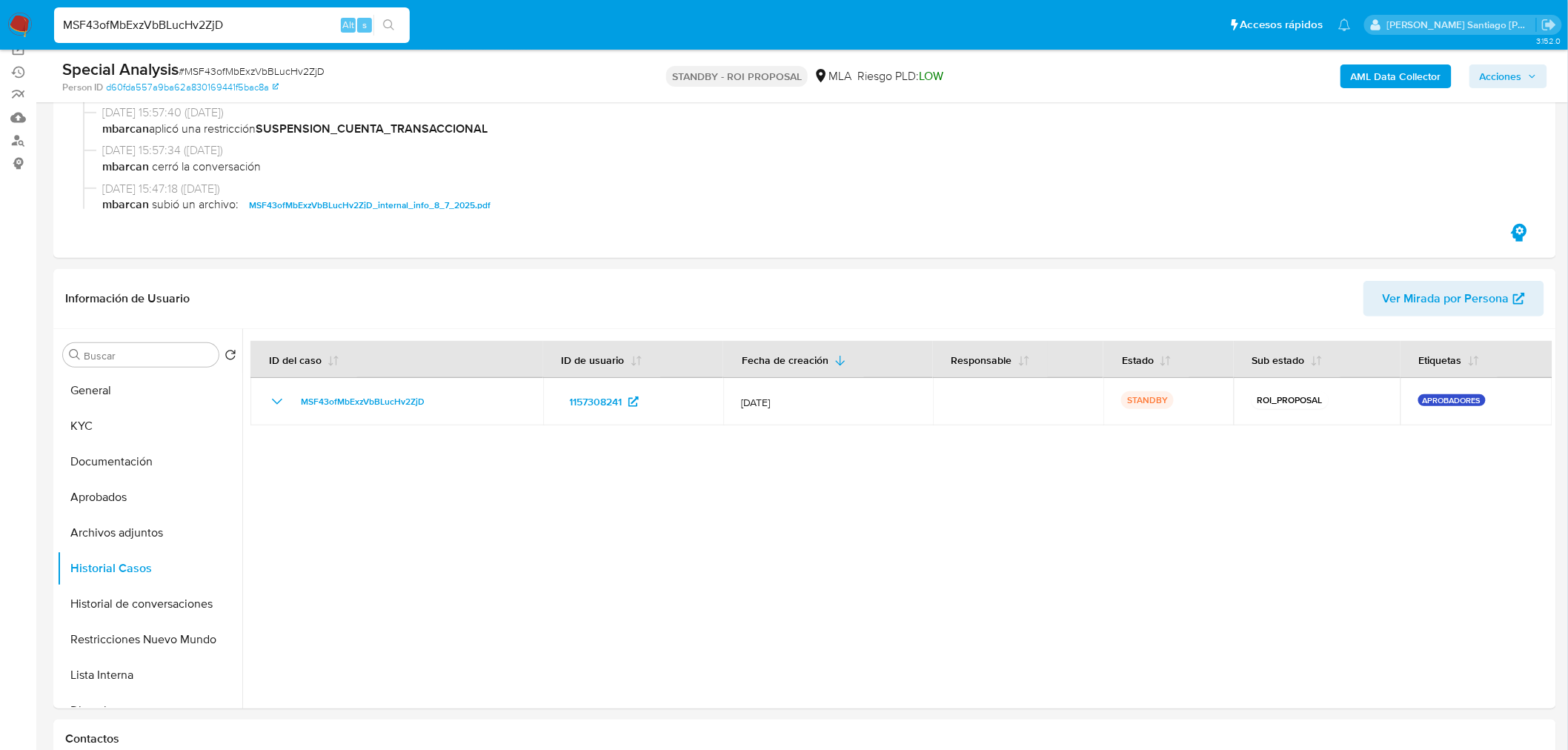
click at [76, 23] on input "MSF43ofMbExzVbBLucHv2ZjD" at bounding box center [232, 24] width 356 height 19
paste input "ghFa5amAnPBlXWWVY8PeqGLl"
type input "ghFa5amAnPBlXWWVY8PeqGLl"
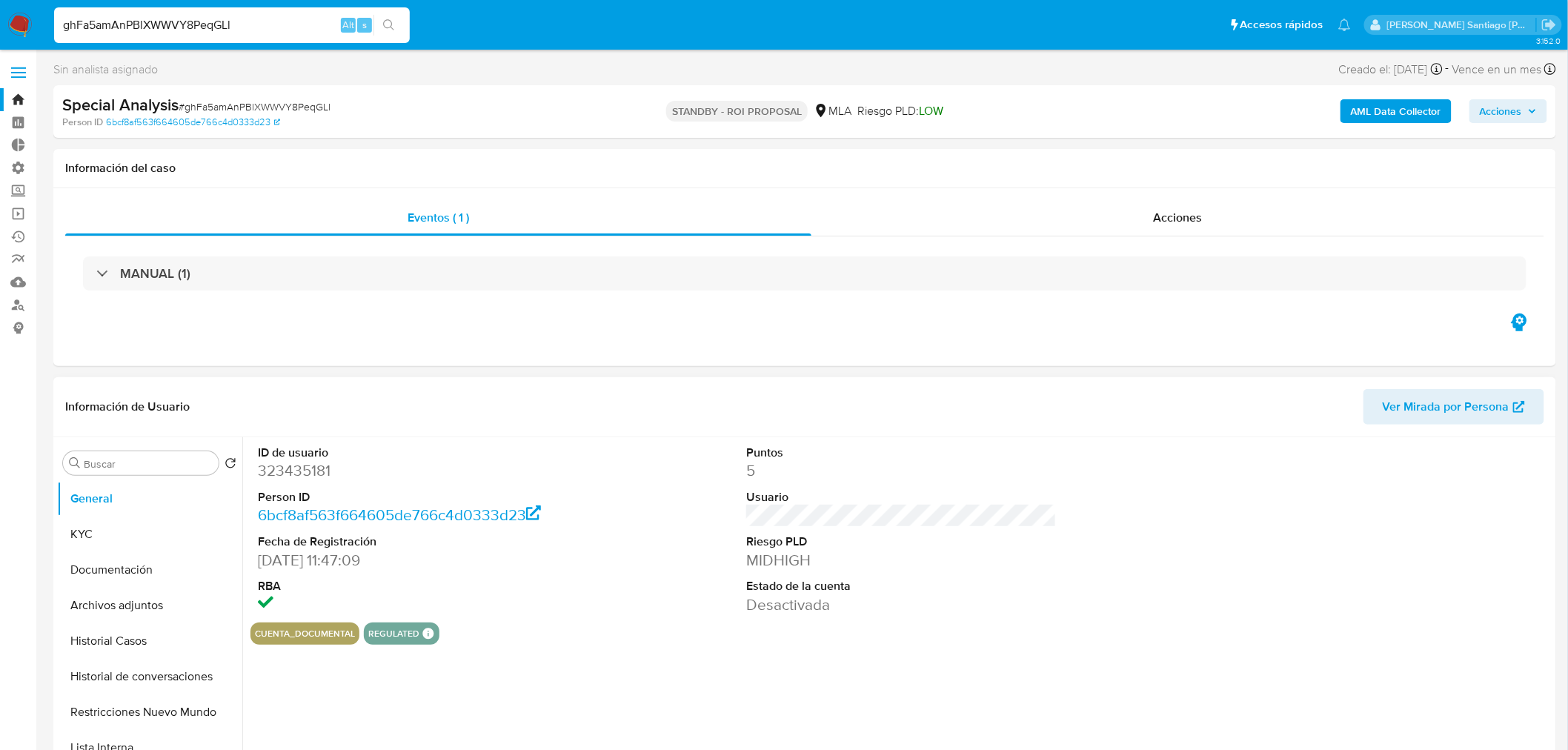
select select "10"
drag, startPoint x: 1180, startPoint y: 220, endPoint x: 1165, endPoint y: 238, distance: 23.4
click at [1180, 220] on span "Acciones" at bounding box center [1178, 217] width 49 height 17
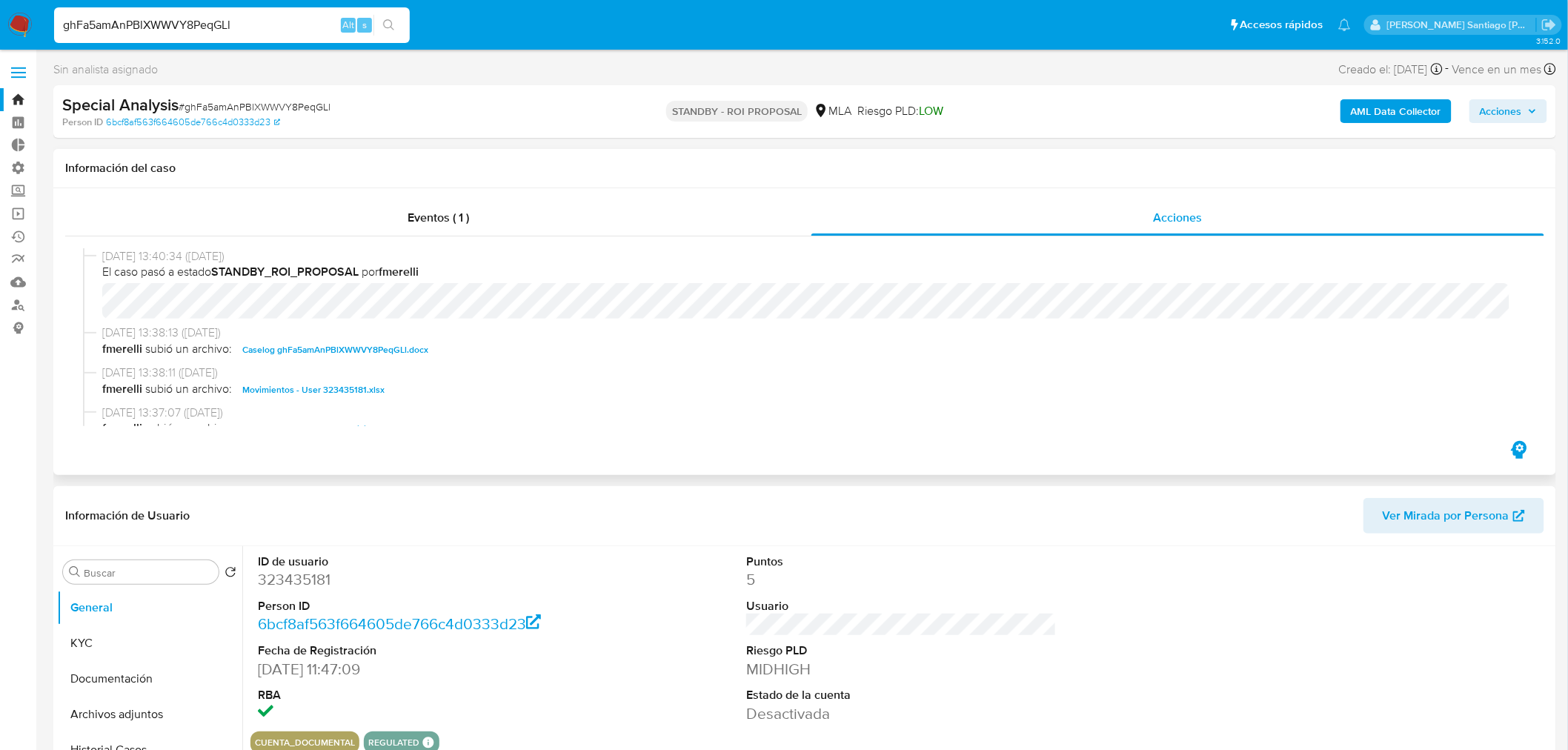
click at [408, 350] on span "Caselog ghFa5amAnPBlXWWVY8PeqGLl.docx" at bounding box center [336, 350] width 186 height 18
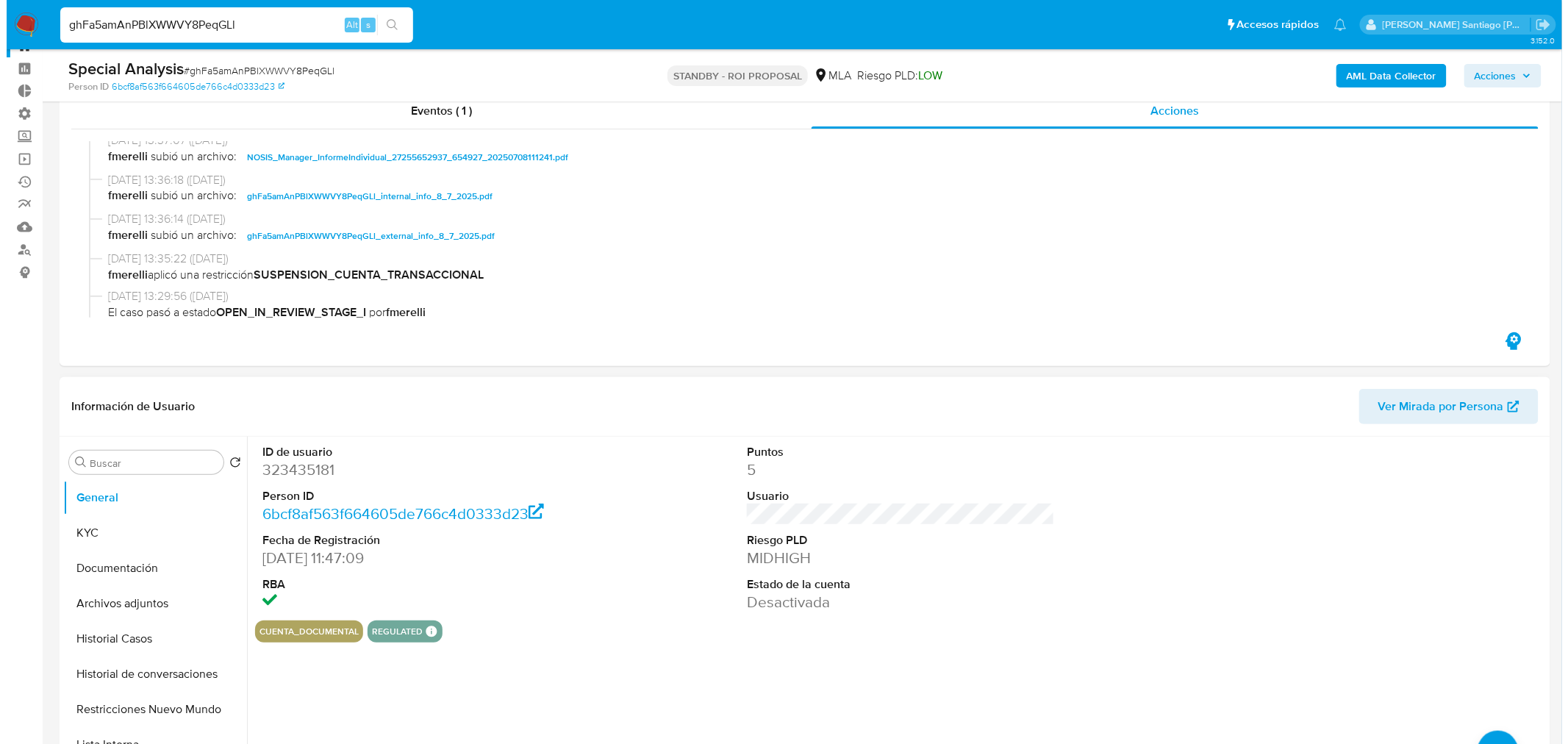
scroll to position [82, 0]
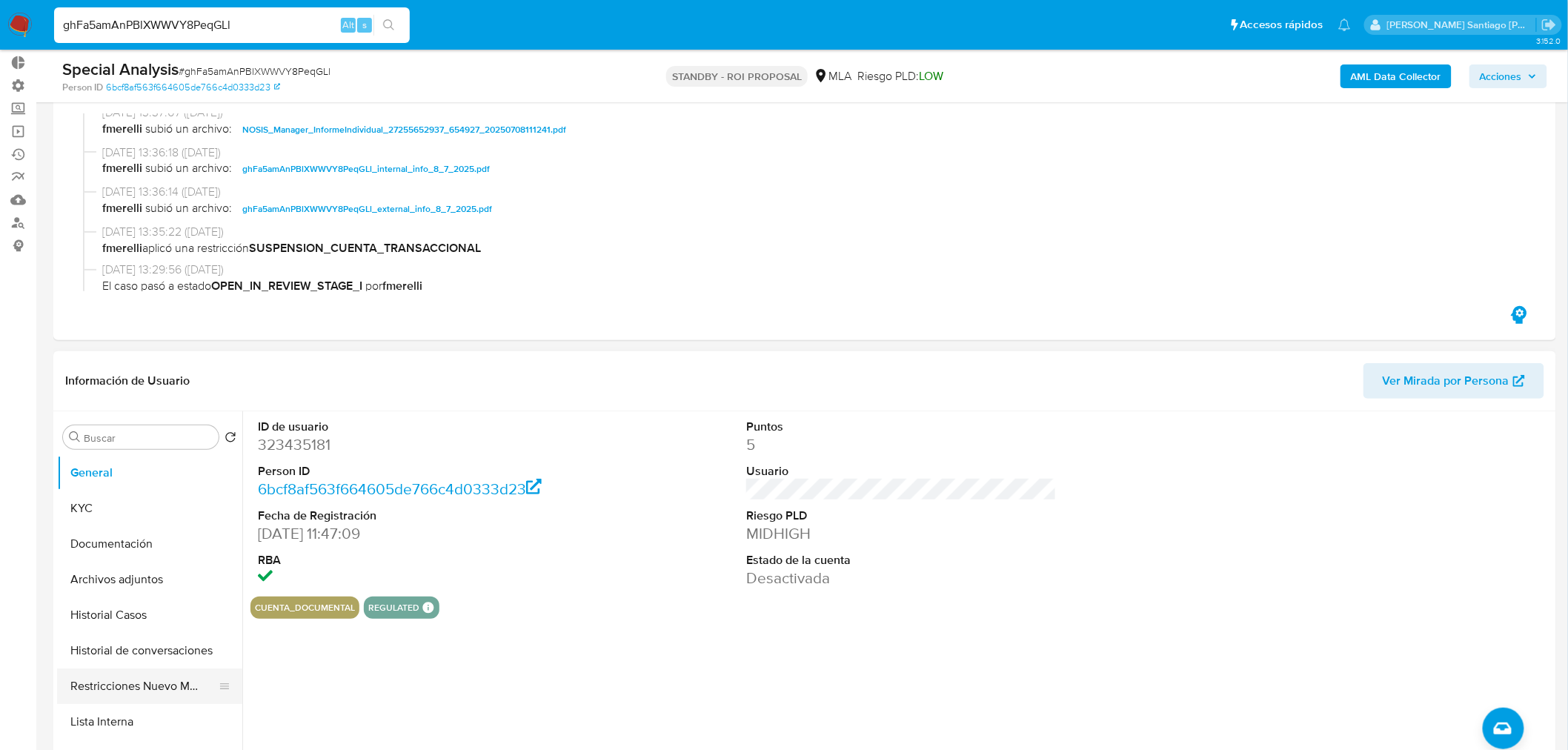
click at [178, 687] on button "Restricciones Nuevo Mundo" at bounding box center [144, 686] width 174 height 35
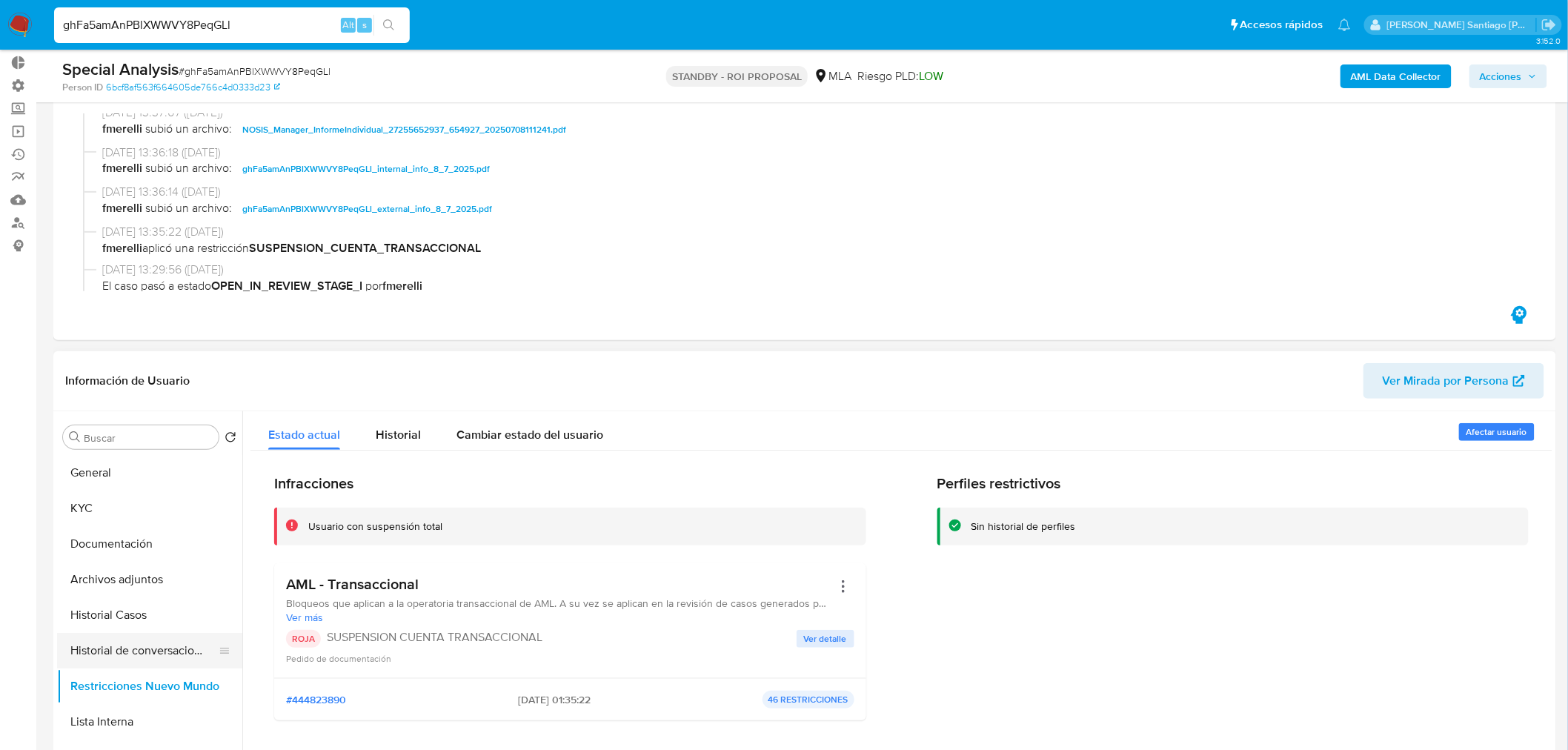
click at [166, 652] on button "Historial de conversaciones" at bounding box center [144, 650] width 174 height 35
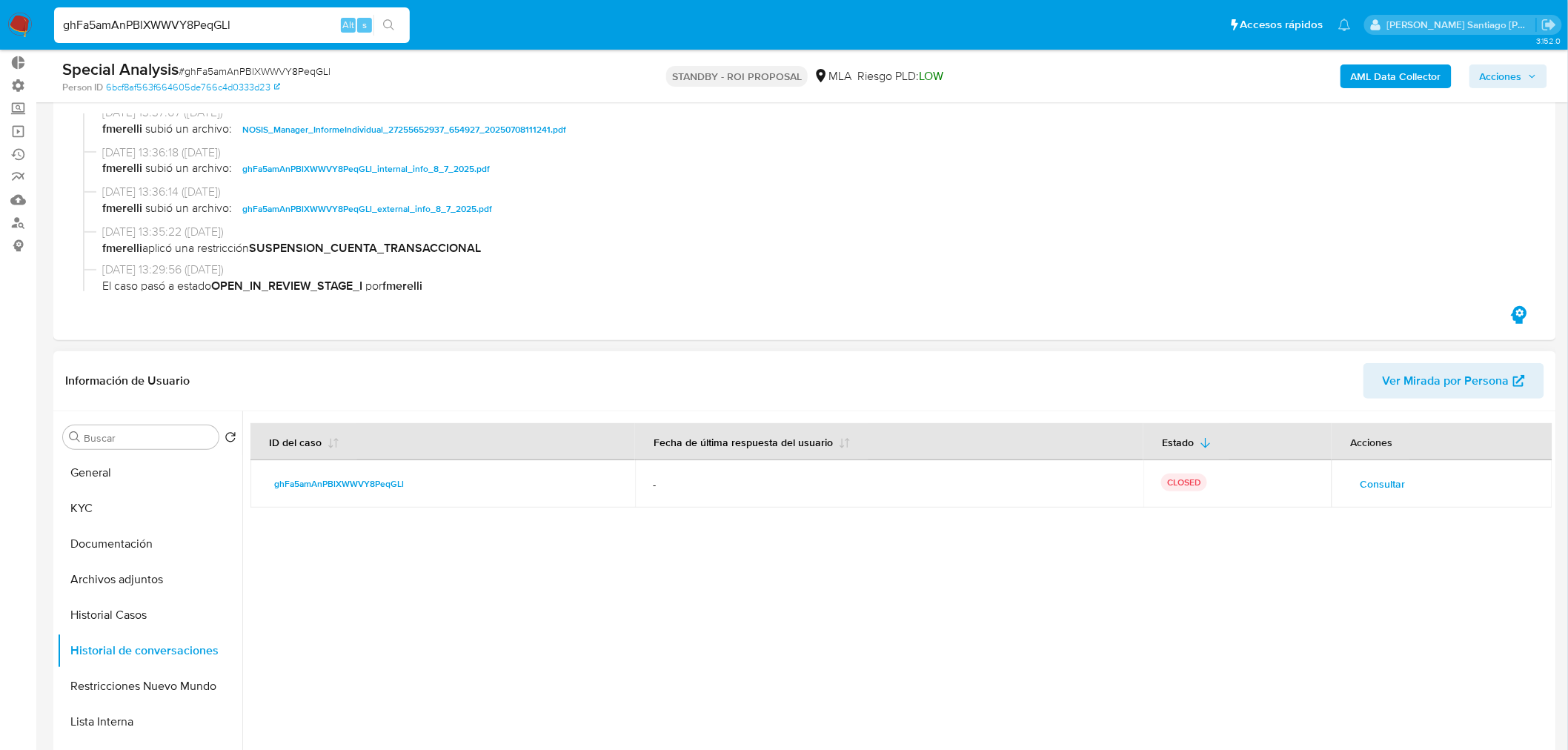
click at [1383, 475] on span "Consultar" at bounding box center [1383, 483] width 45 height 21
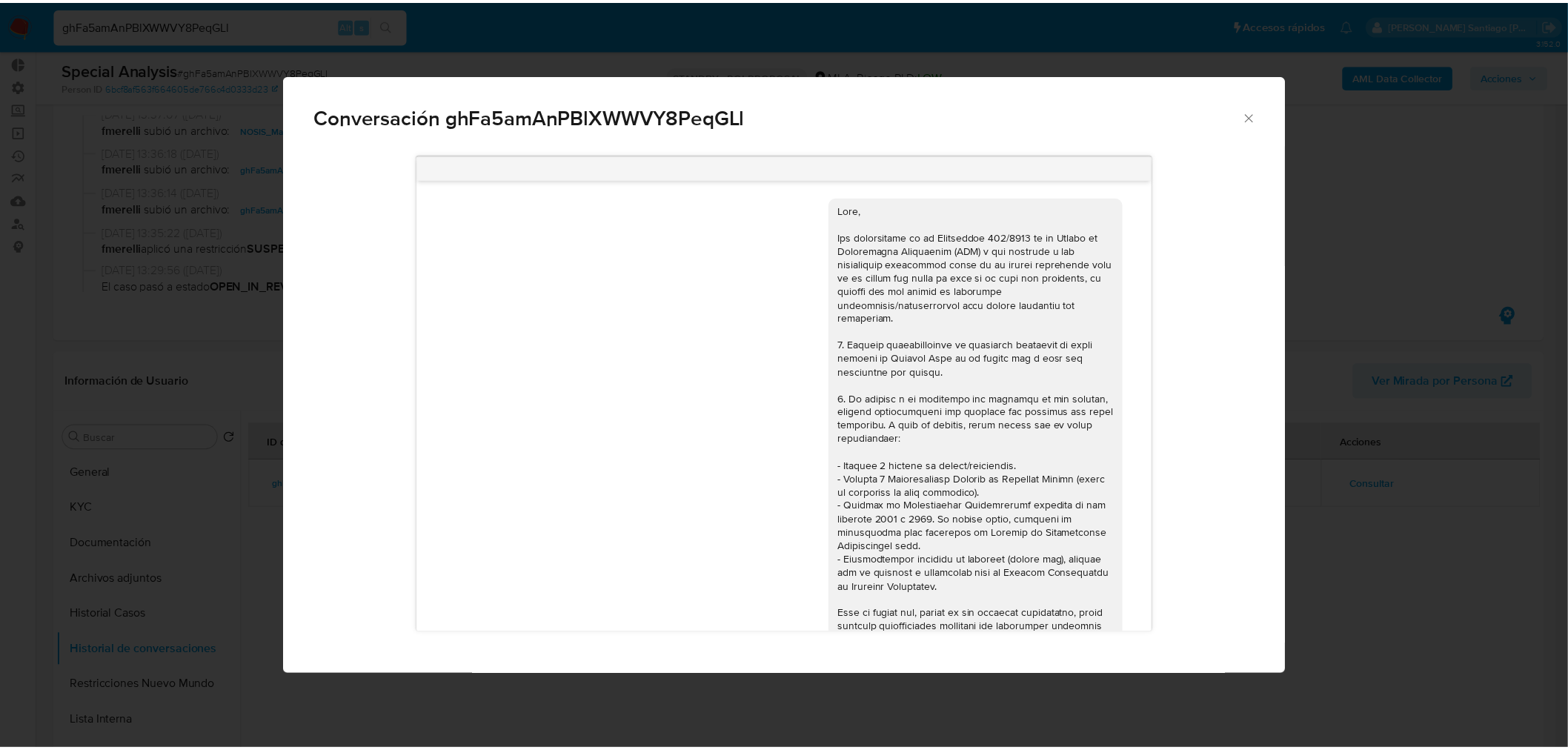
scroll to position [783, 0]
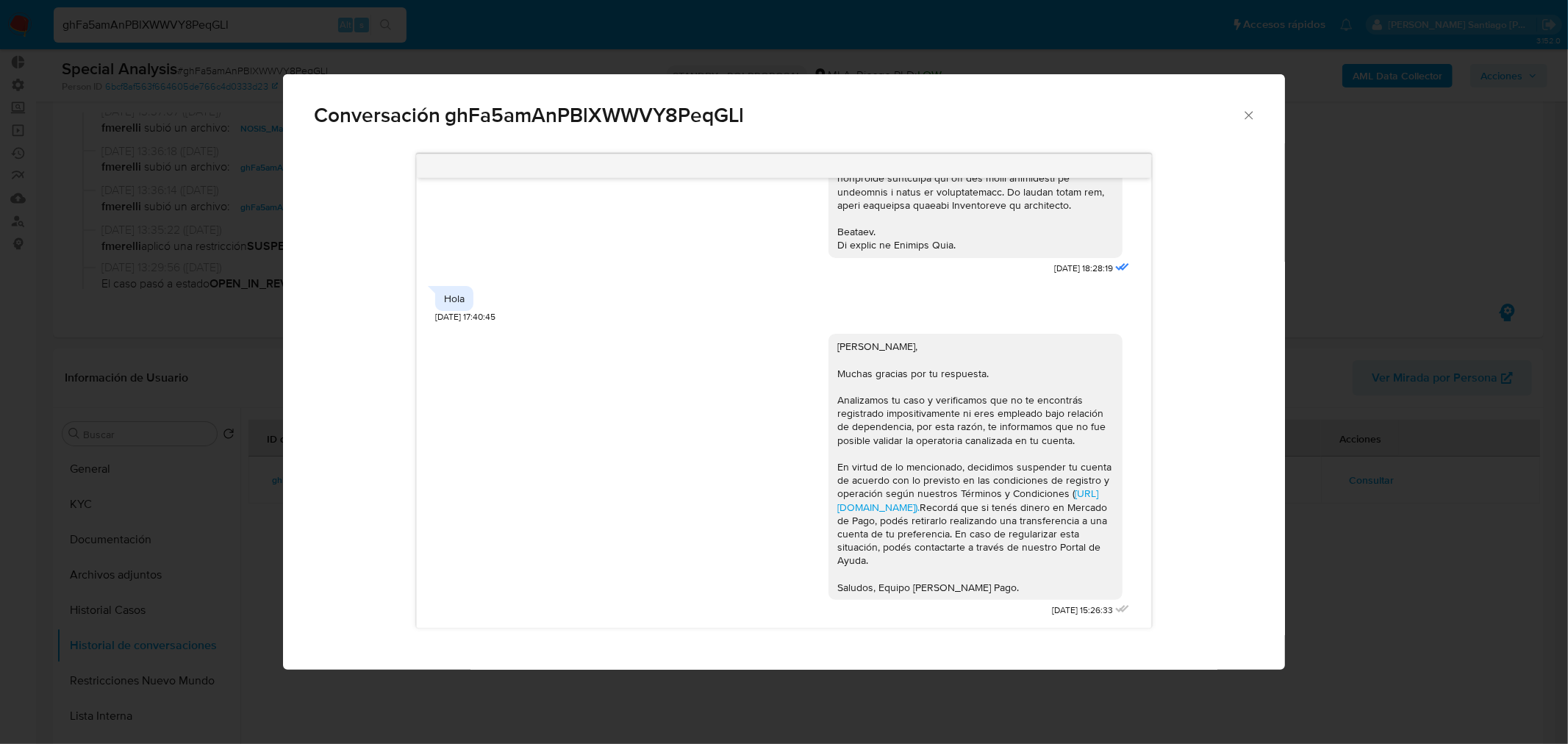
click at [1283, 627] on div "18/06/2025 18:28:19 Hola 20/06/2025 17:40:45 Hola Paola, Muchas gracias por tu …" at bounding box center [784, 407] width 1003 height 526
click at [96, 606] on div "Conversación ghFa5amAnPBlXWWVY8PeqGLl 18/06/2025 18:28:19 Hola 20/06/2025 17:40…" at bounding box center [784, 372] width 1568 height 744
click at [96, 606] on button "Historial Casos" at bounding box center [148, 609] width 184 height 35
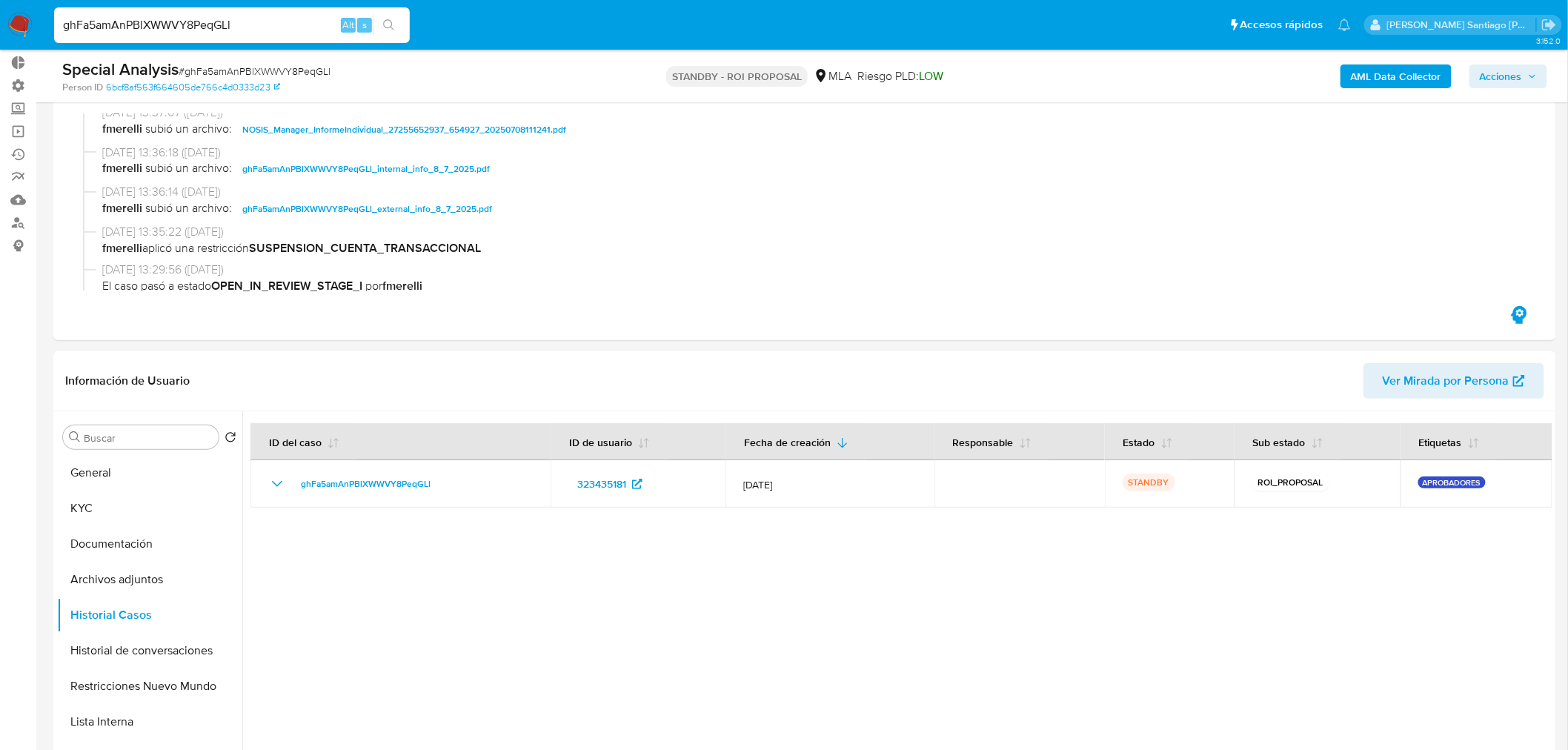
click at [293, 32] on input "ghFa5amAnPBlXWWVY8PeqGLl" at bounding box center [232, 24] width 356 height 19
click at [293, 30] on input "ghFa5amAnPBlXWWVY8PeqGLl" at bounding box center [232, 24] width 356 height 19
paste input "RhxIcVdyLcdR7MIq6GT2J3eO"
type input "RhxIcVdyLcdR7MIq6GT2J3eO"
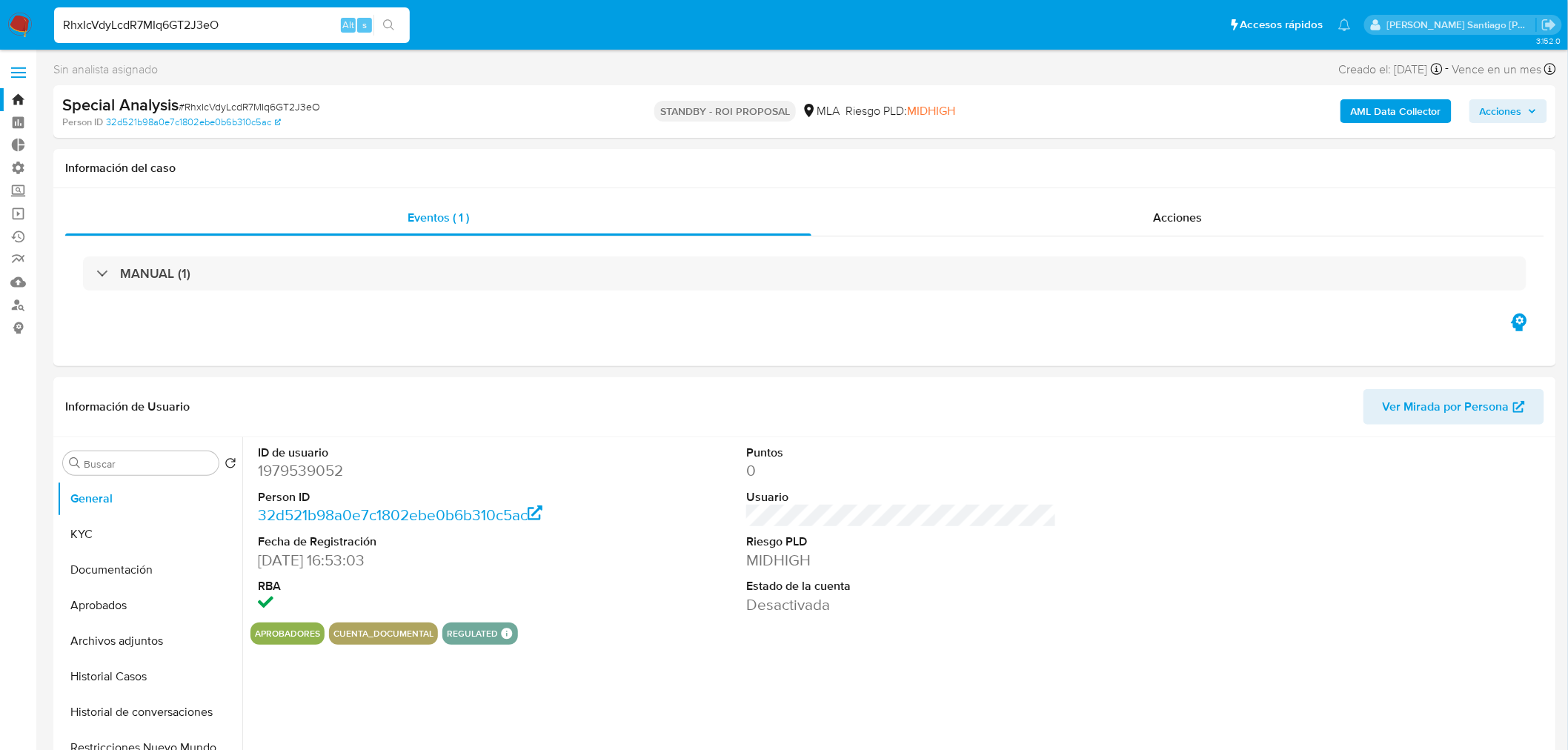
select select "10"
click at [1215, 211] on div "Acciones" at bounding box center [1178, 217] width 734 height 35
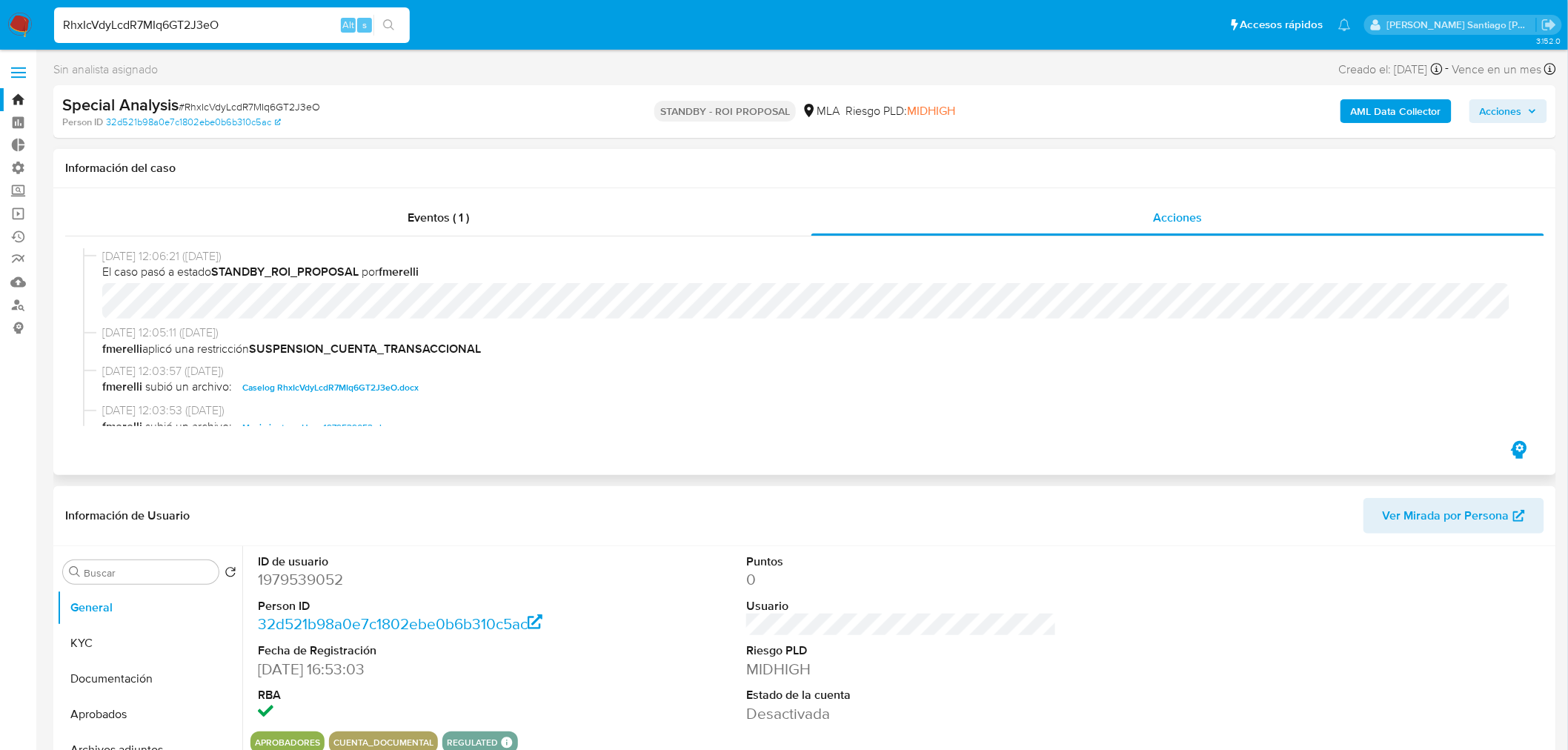
scroll to position [82, 0]
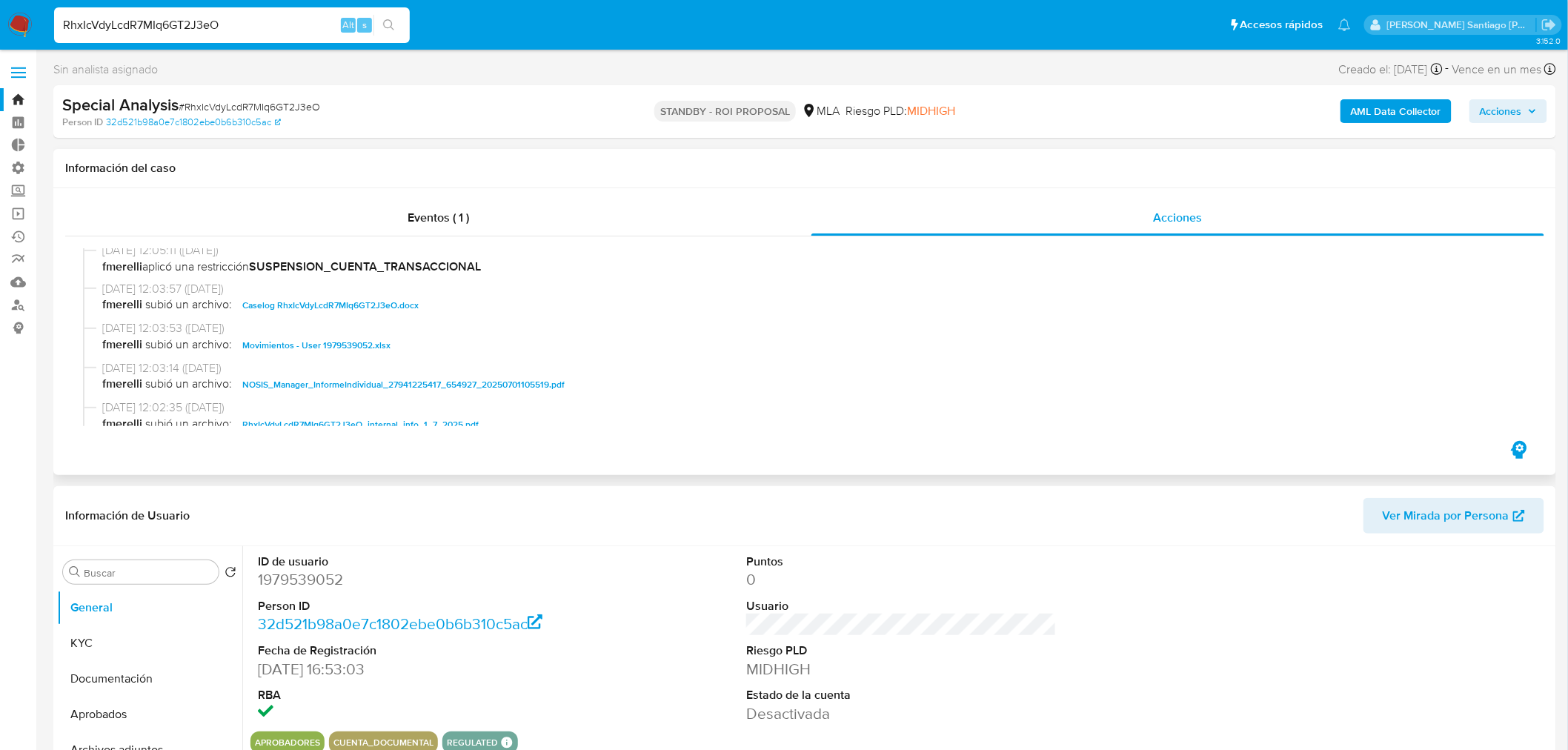
drag, startPoint x: 386, startPoint y: 299, endPoint x: 404, endPoint y: 313, distance: 22.8
click at [386, 298] on span "Caselog RhxIcVdyLcdR7MIq6GT2J3eO.docx" at bounding box center [330, 306] width 176 height 18
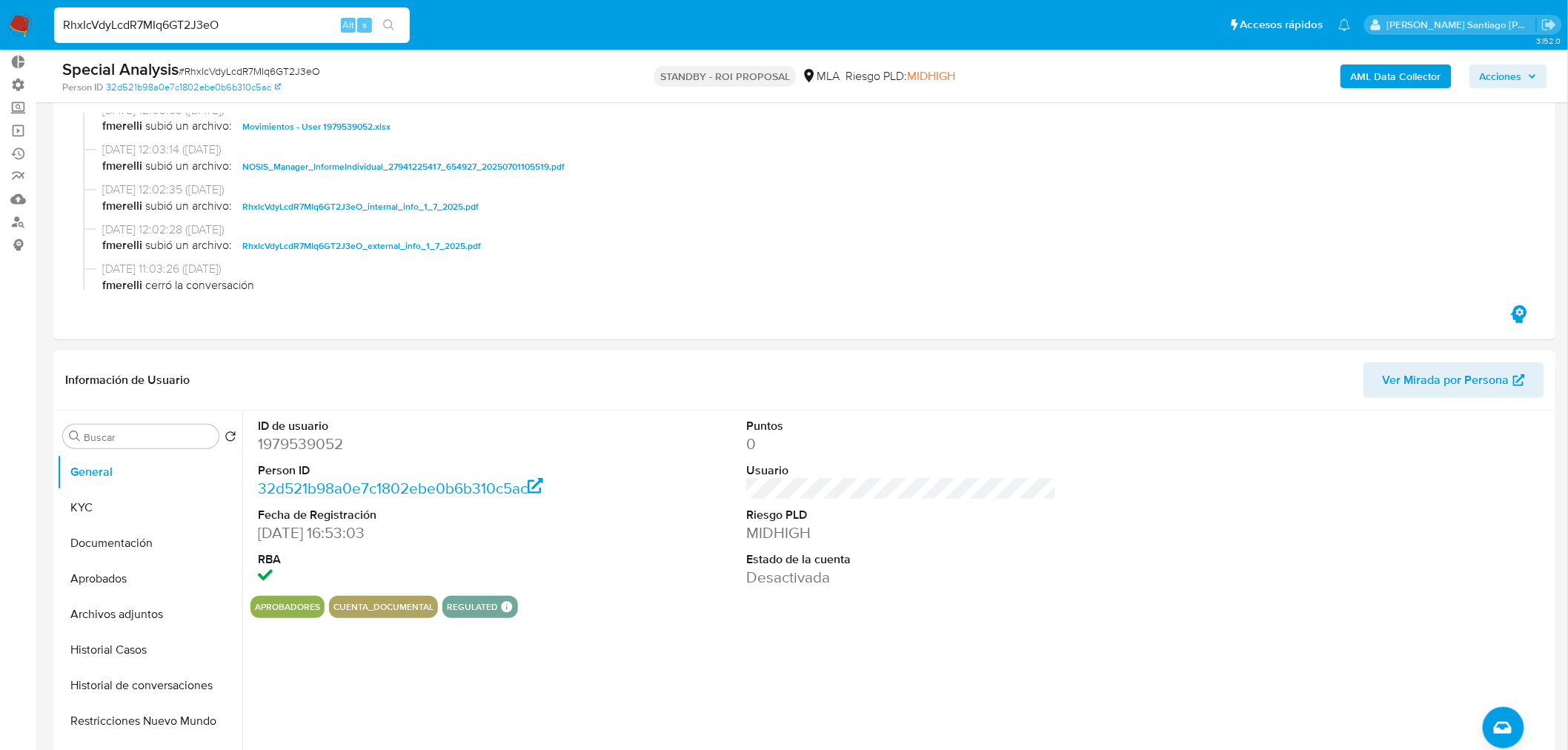
scroll to position [247, 0]
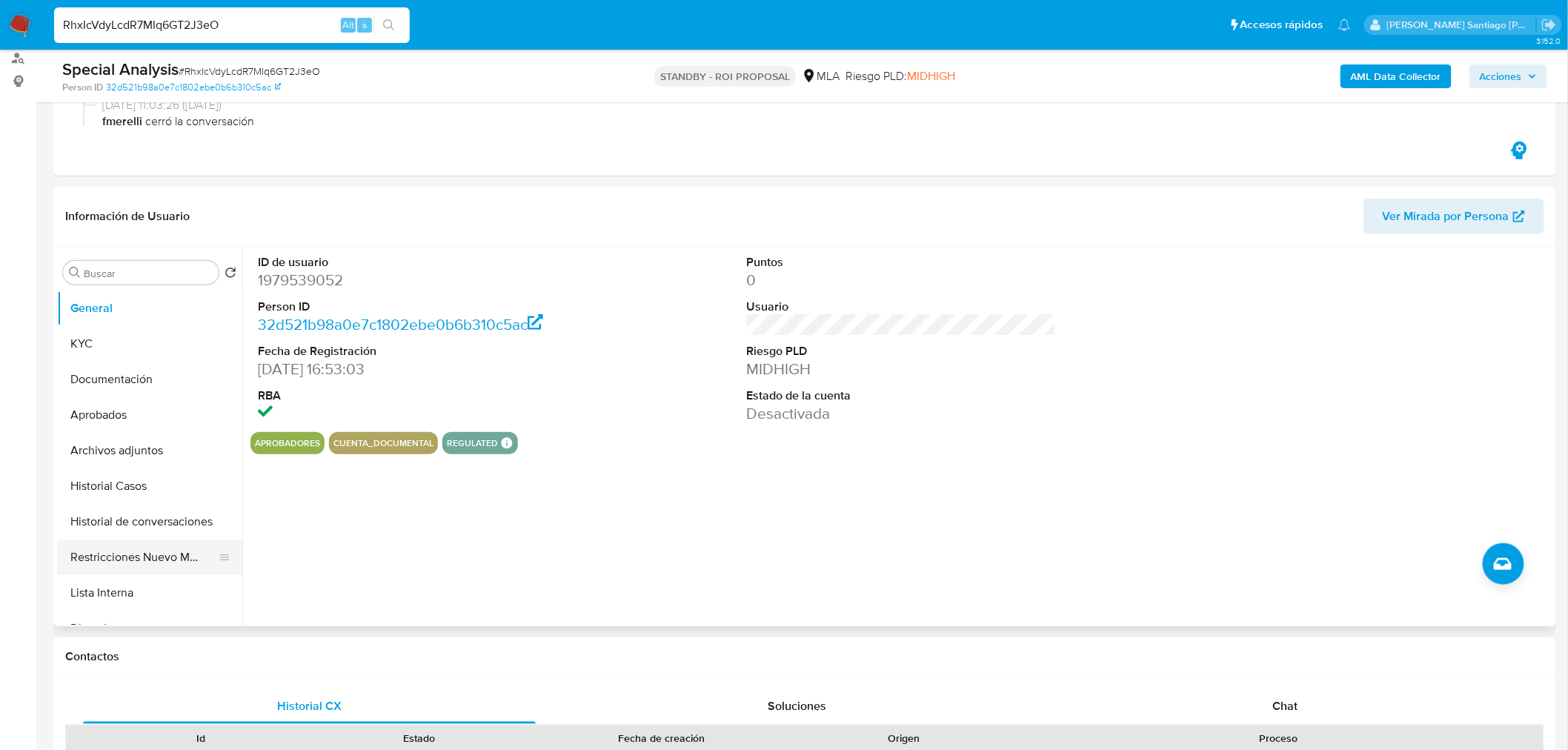
click at [157, 561] on button "Restricciones Nuevo Mundo" at bounding box center [144, 556] width 174 height 35
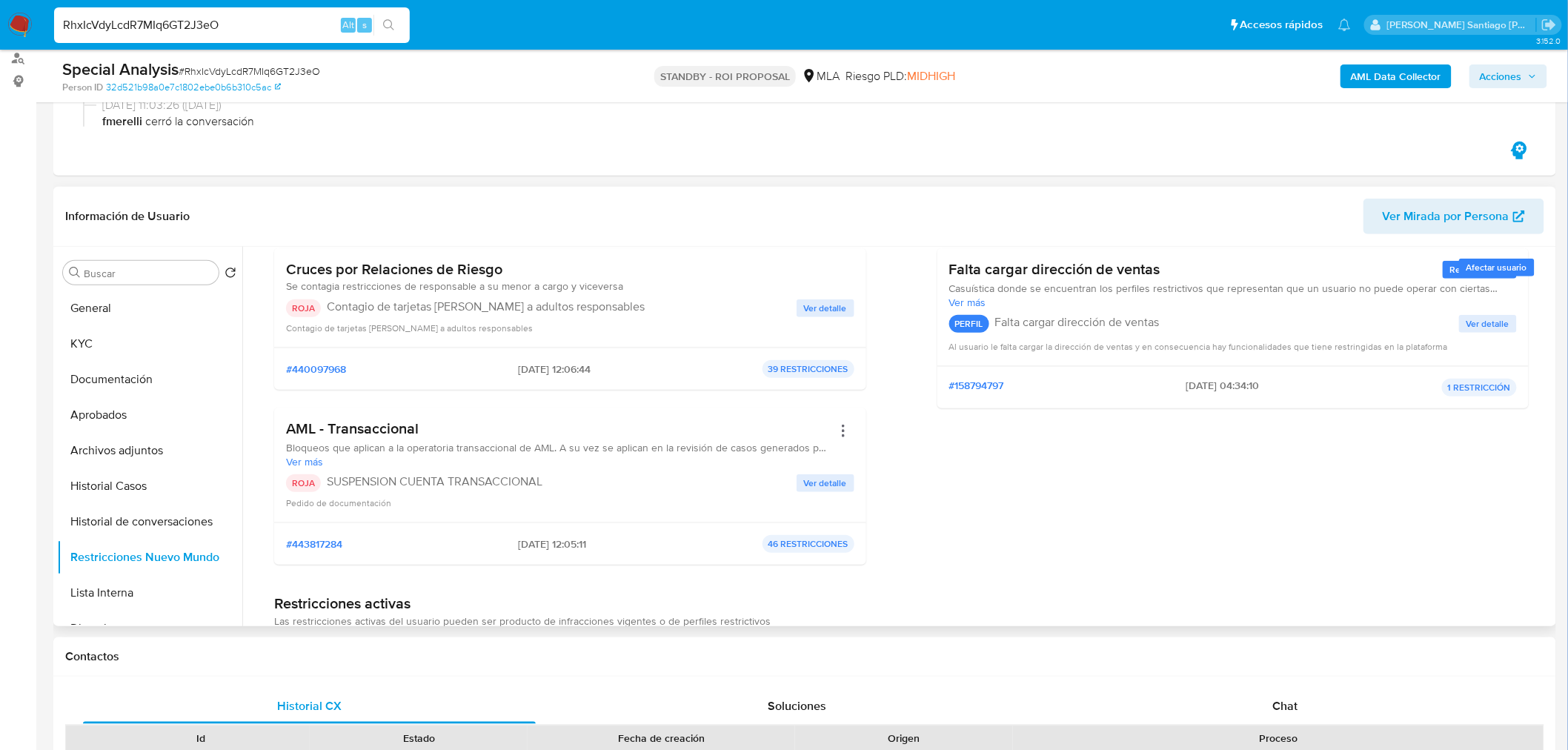
scroll to position [165, 0]
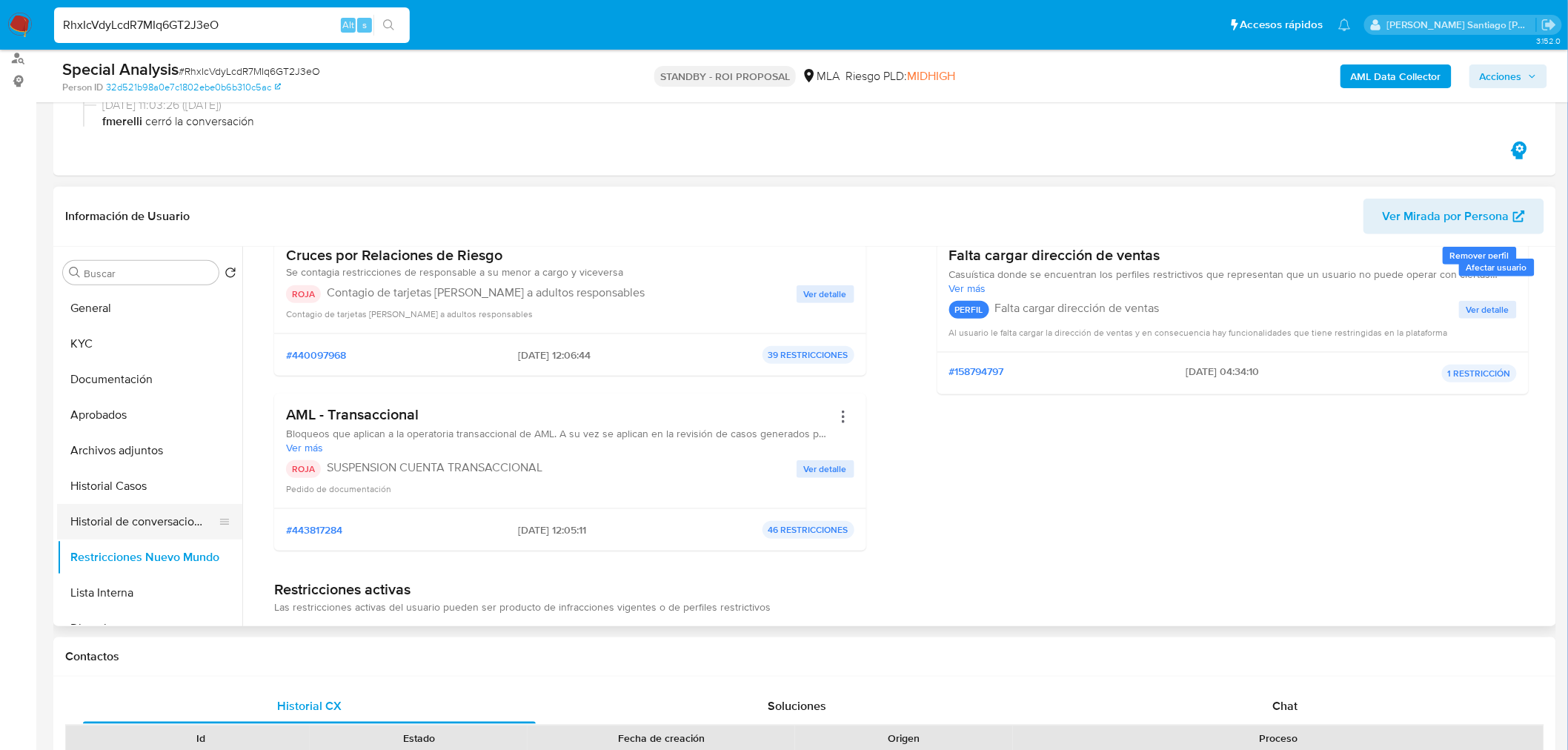
click at [166, 528] on button "Historial de conversaciones" at bounding box center [144, 521] width 174 height 35
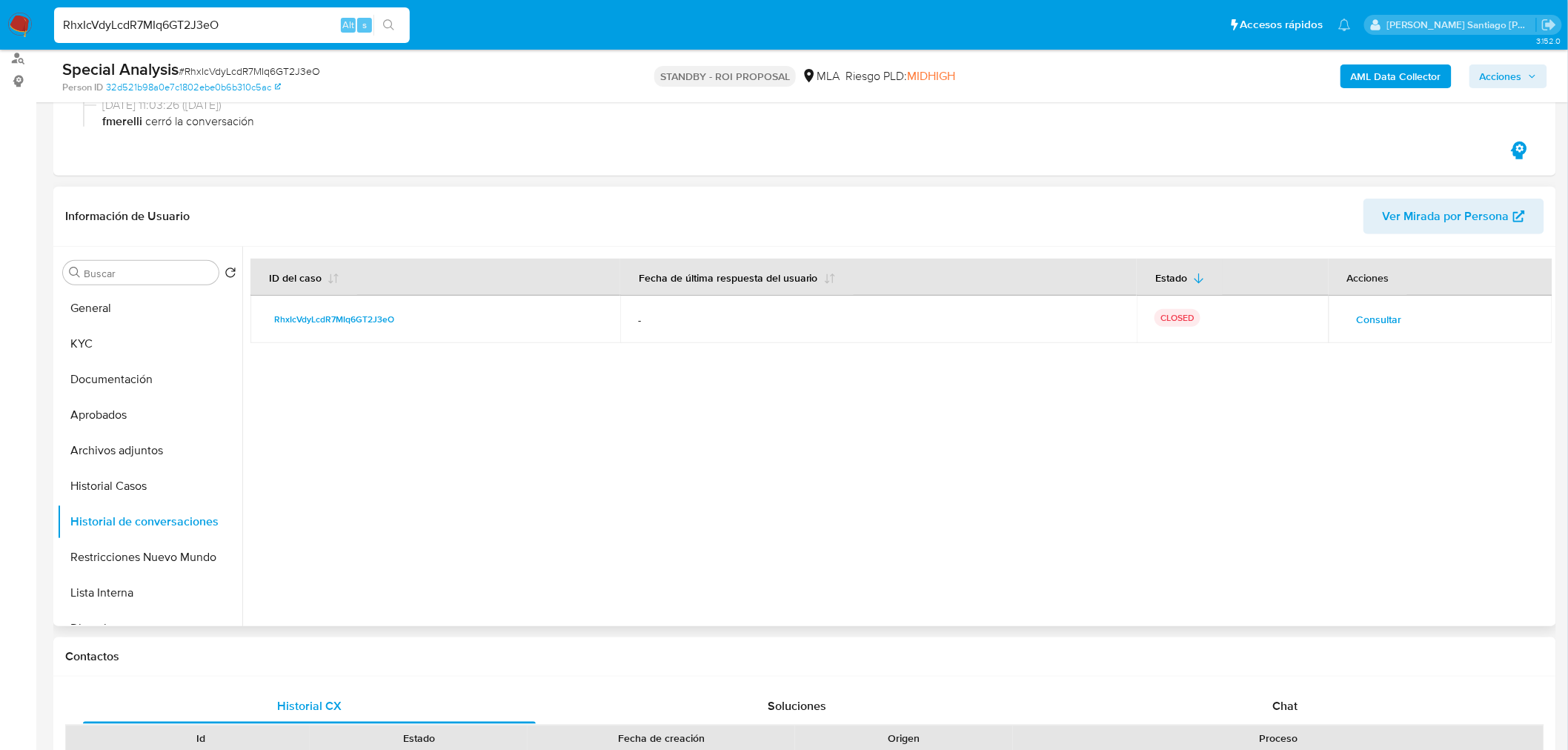
click at [1381, 328] on span "Consultar" at bounding box center [1380, 319] width 45 height 21
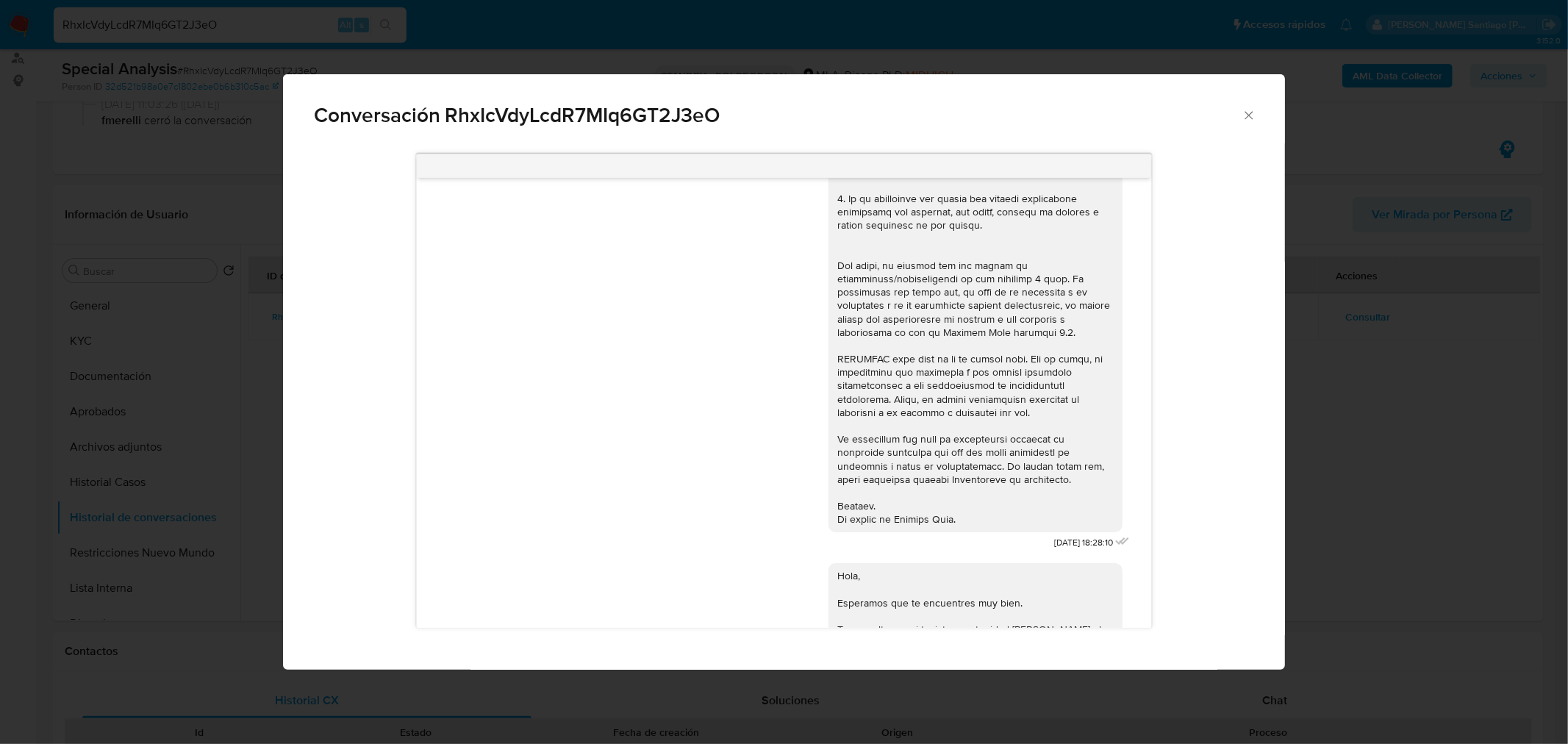
scroll to position [474, 0]
click at [1501, 582] on div "Conversación RhxIcVdyLcdR7MIq6GT2J3eO 18/06/2025 18:28:10 Hola, Esperamos que t…" at bounding box center [784, 372] width 1568 height 744
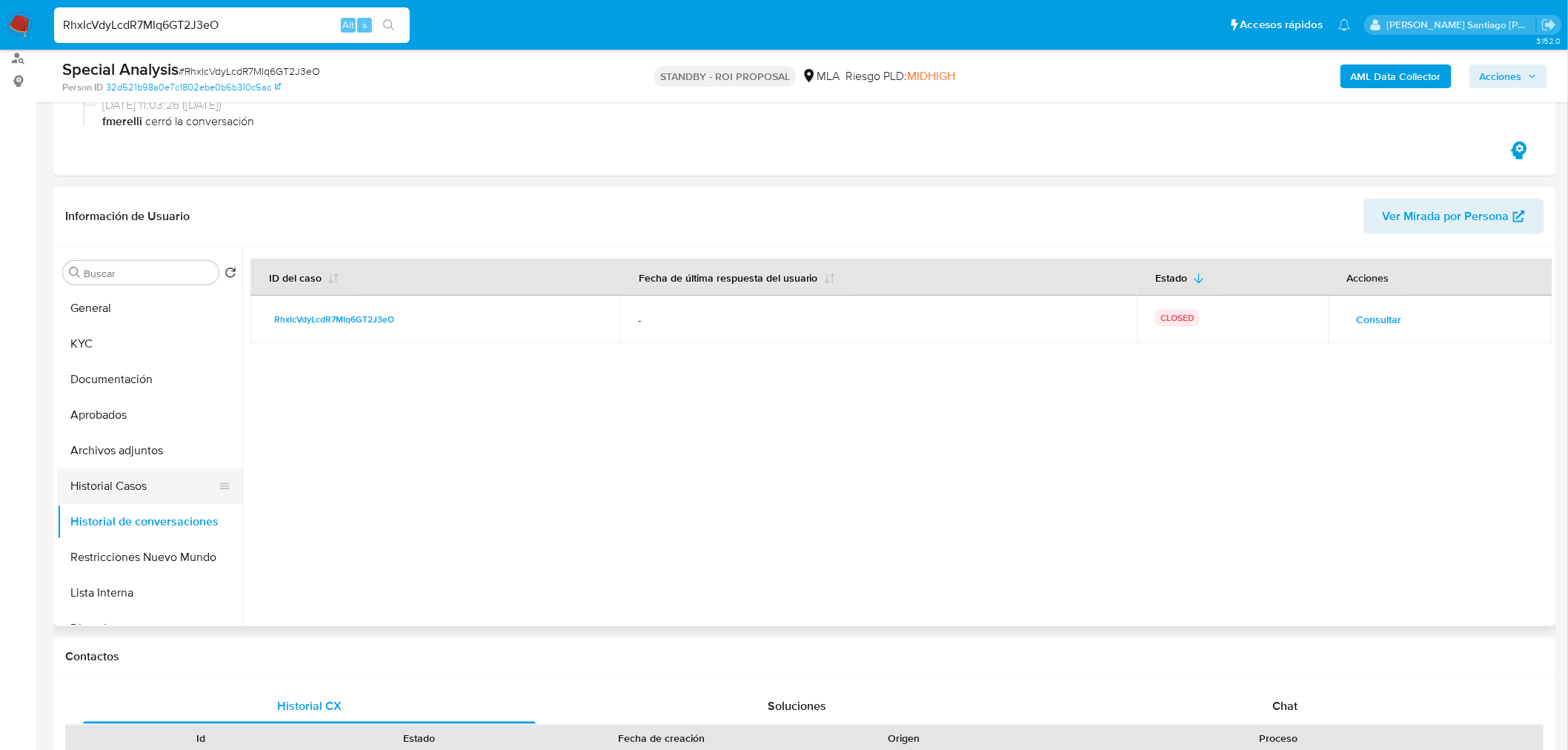
click at [173, 488] on button "Historial Casos" at bounding box center [144, 486] width 174 height 35
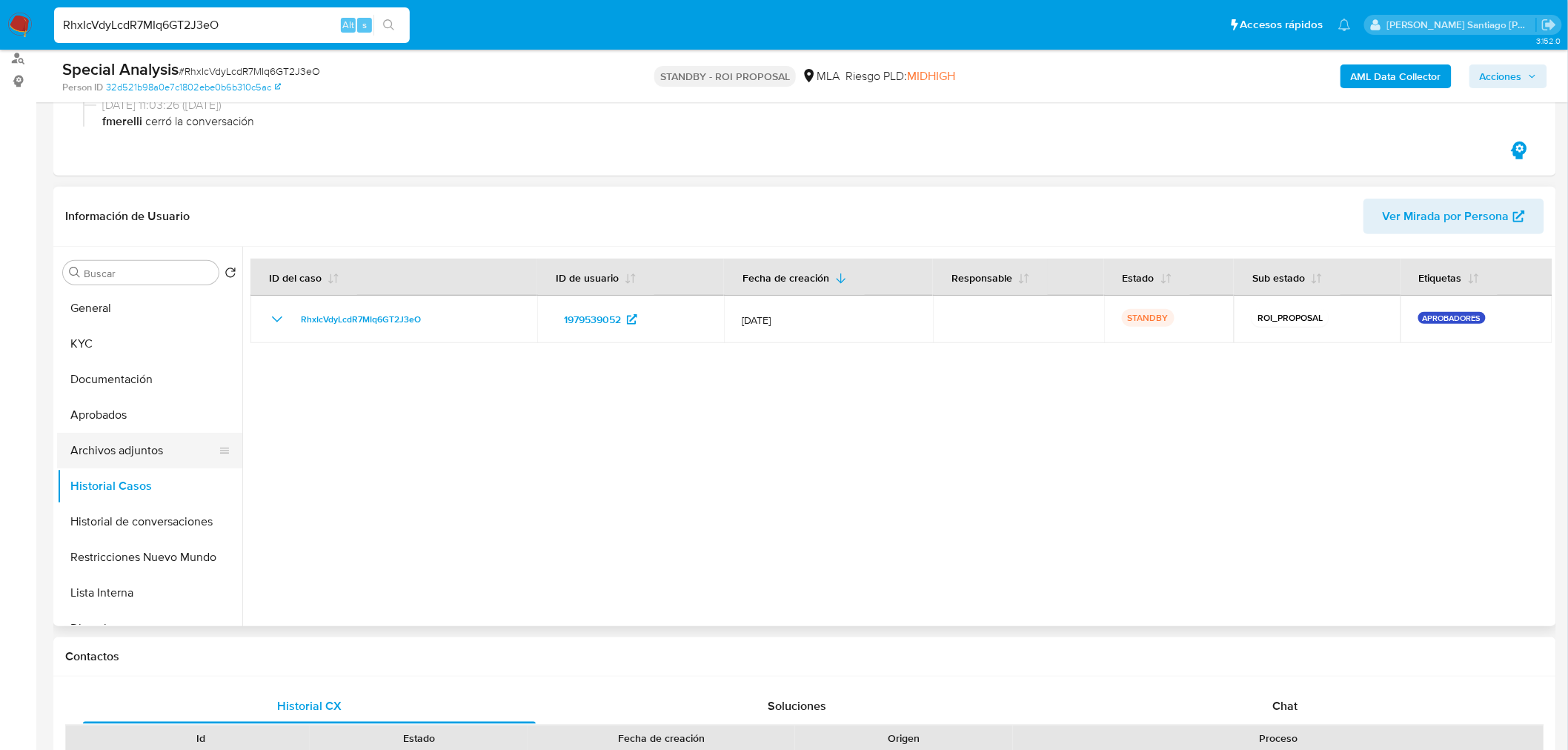
click at [176, 442] on button "Archivos adjuntos" at bounding box center [144, 450] width 174 height 35
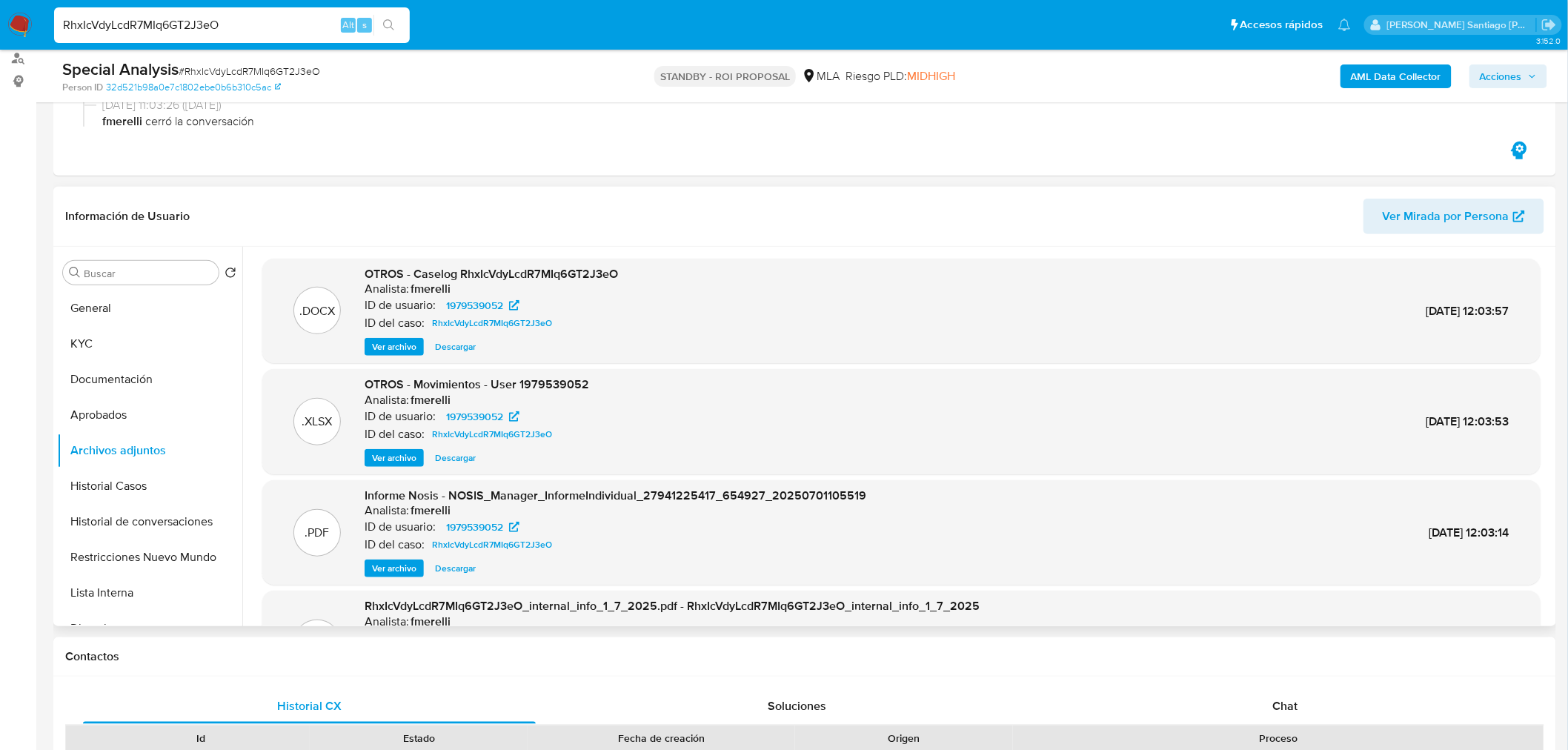
click at [411, 344] on span "Ver archivo" at bounding box center [394, 347] width 44 height 14
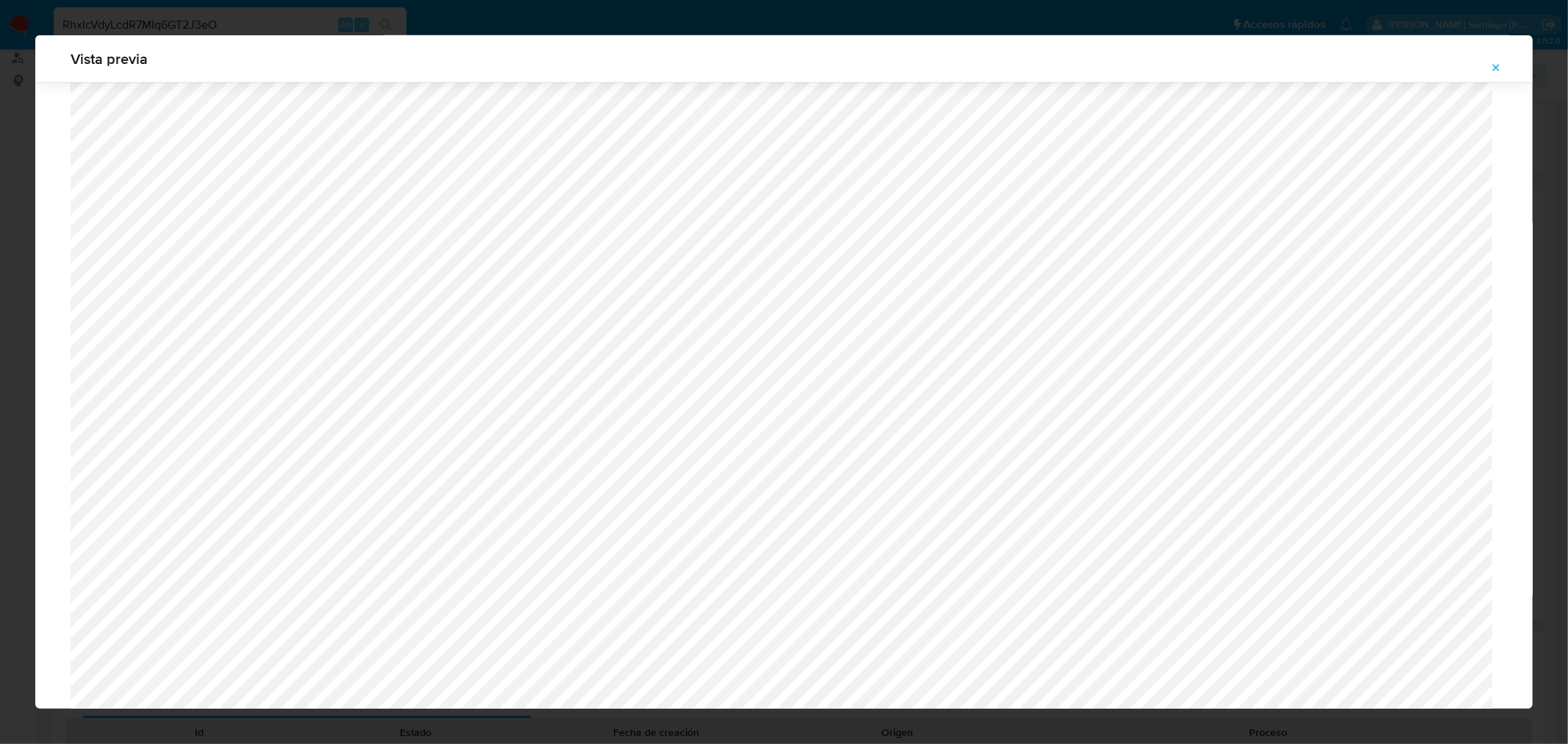
scroll to position [787, 0]
click at [1494, 67] on icon "Attachment preview" at bounding box center [1495, 67] width 12 height 12
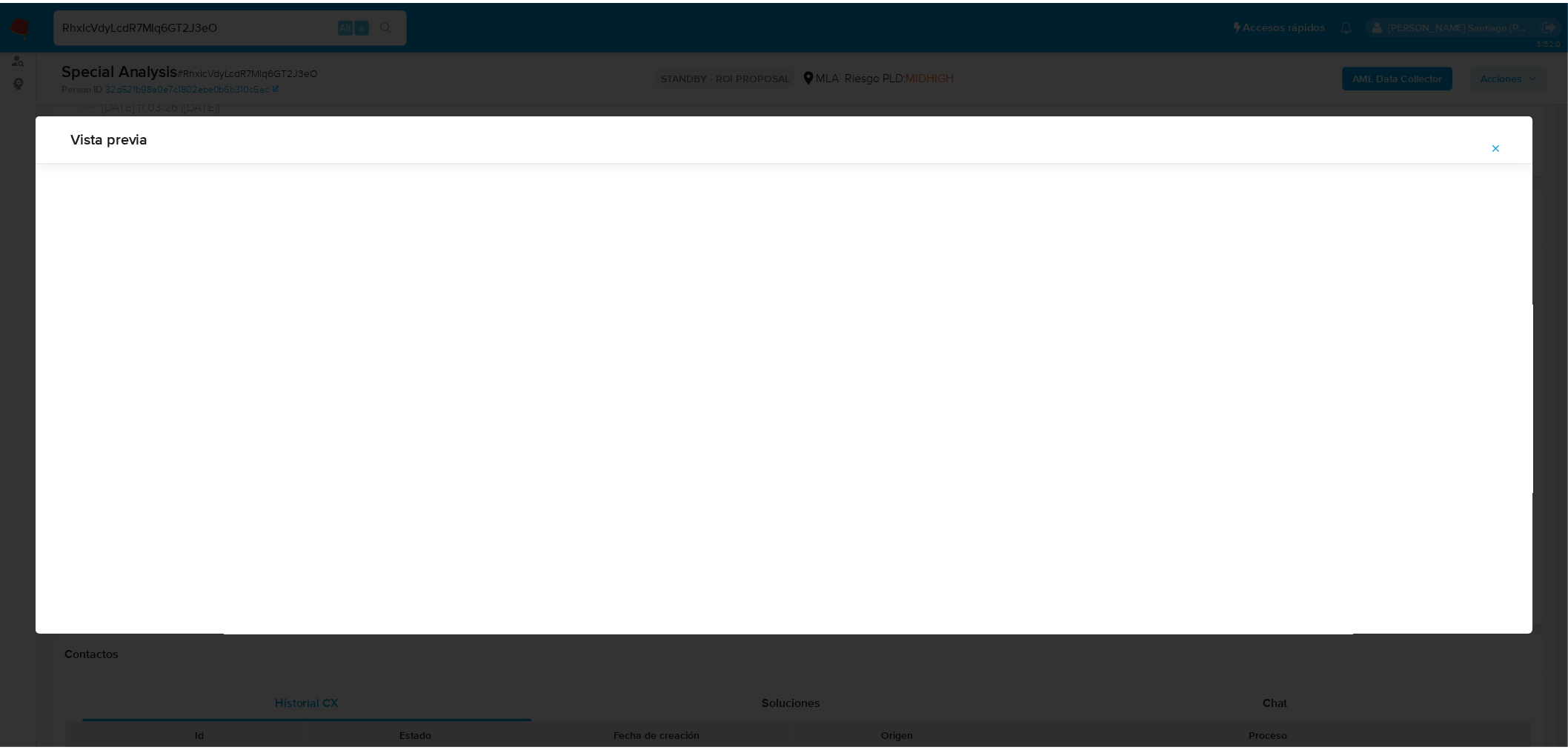
scroll to position [0, 0]
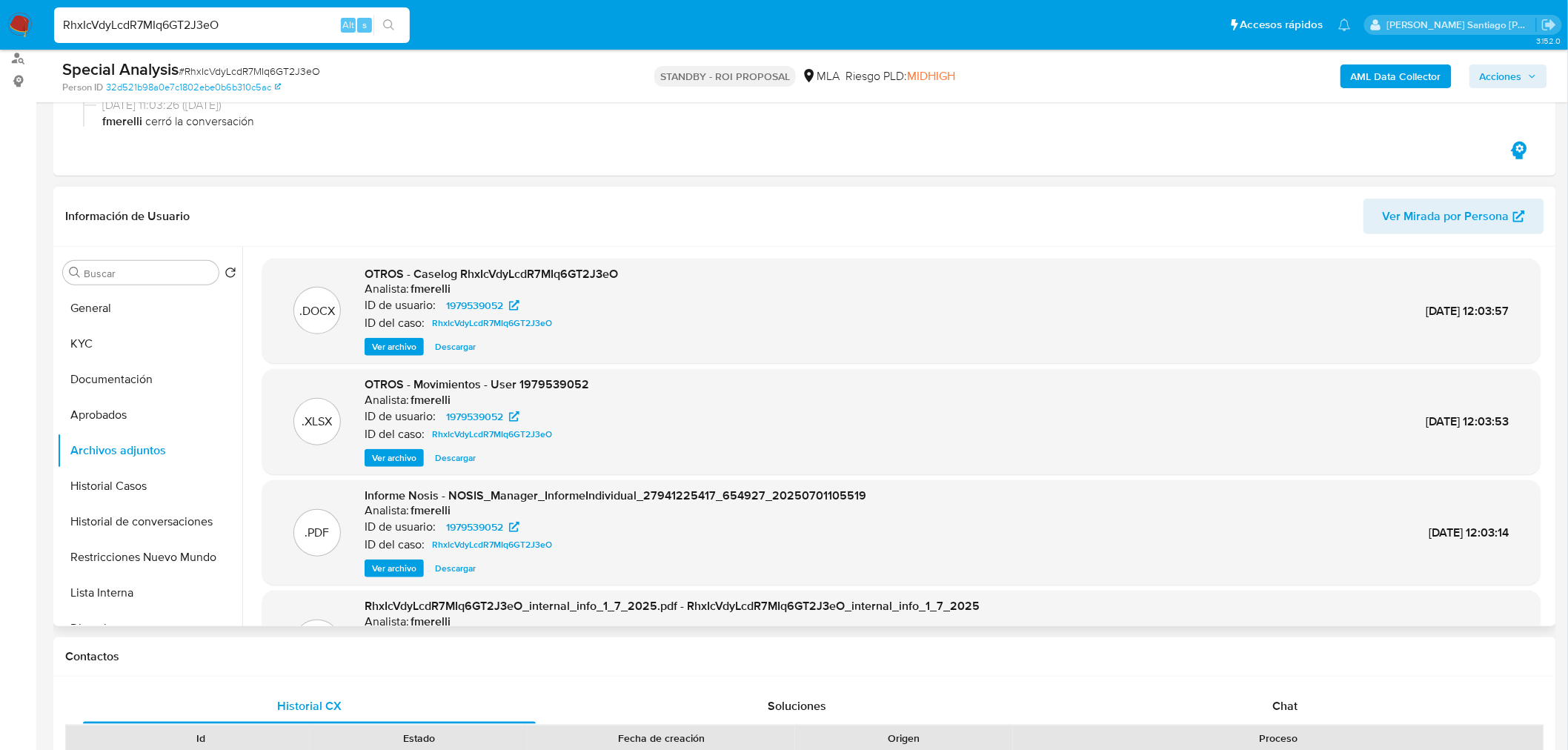
click at [18, 26] on img at bounding box center [20, 25] width 25 height 25
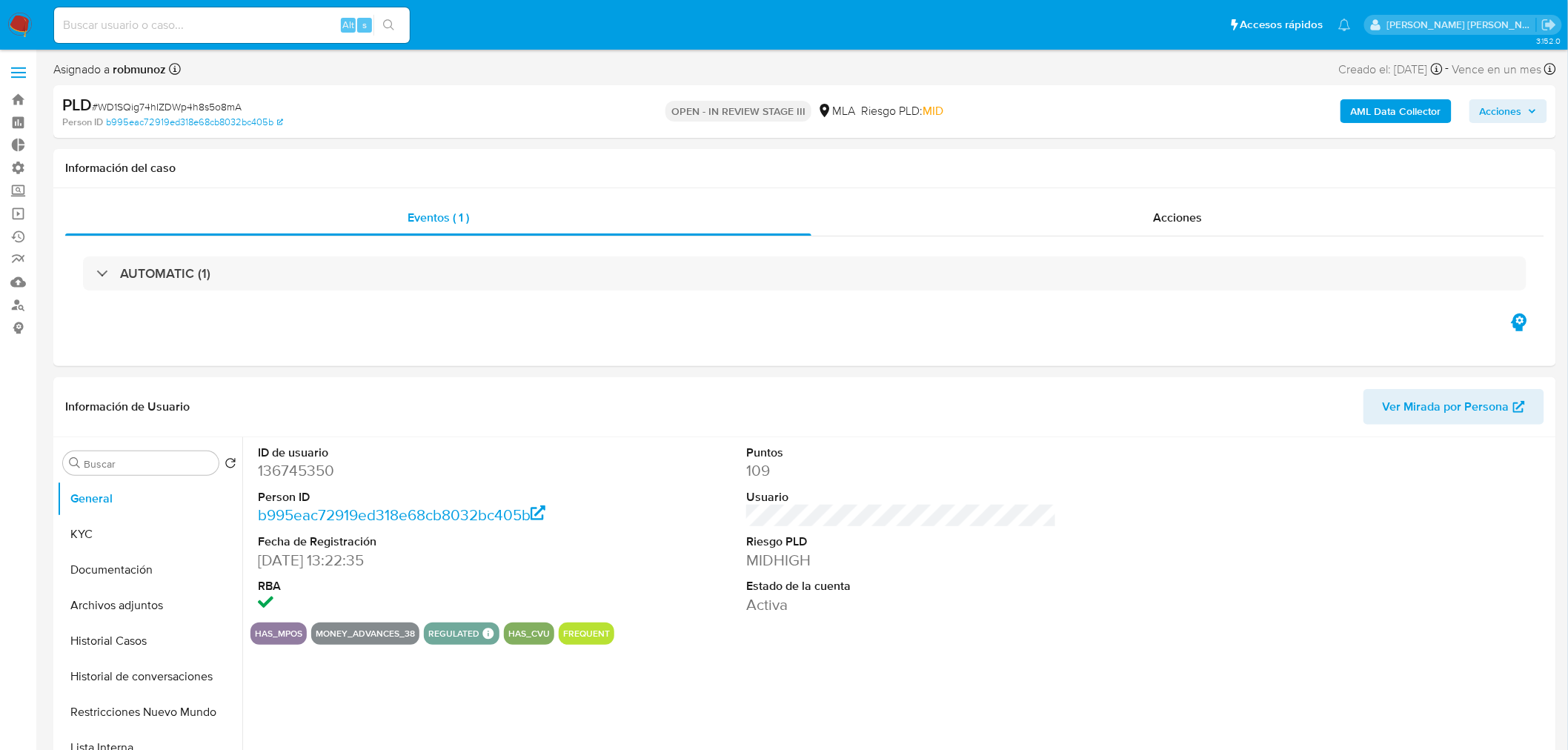
select select "10"
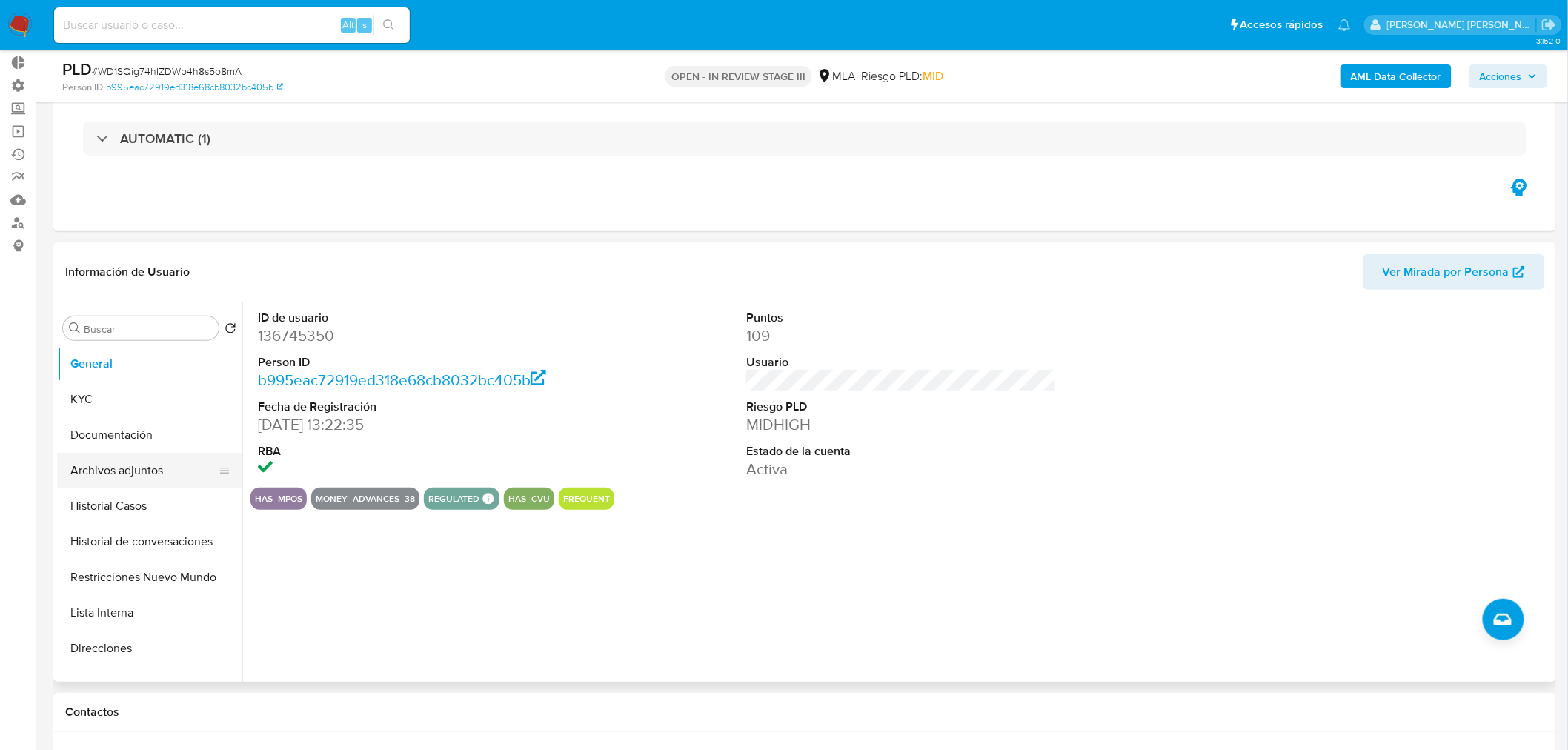
click at [130, 474] on button "Archivos adjuntos" at bounding box center [144, 470] width 174 height 35
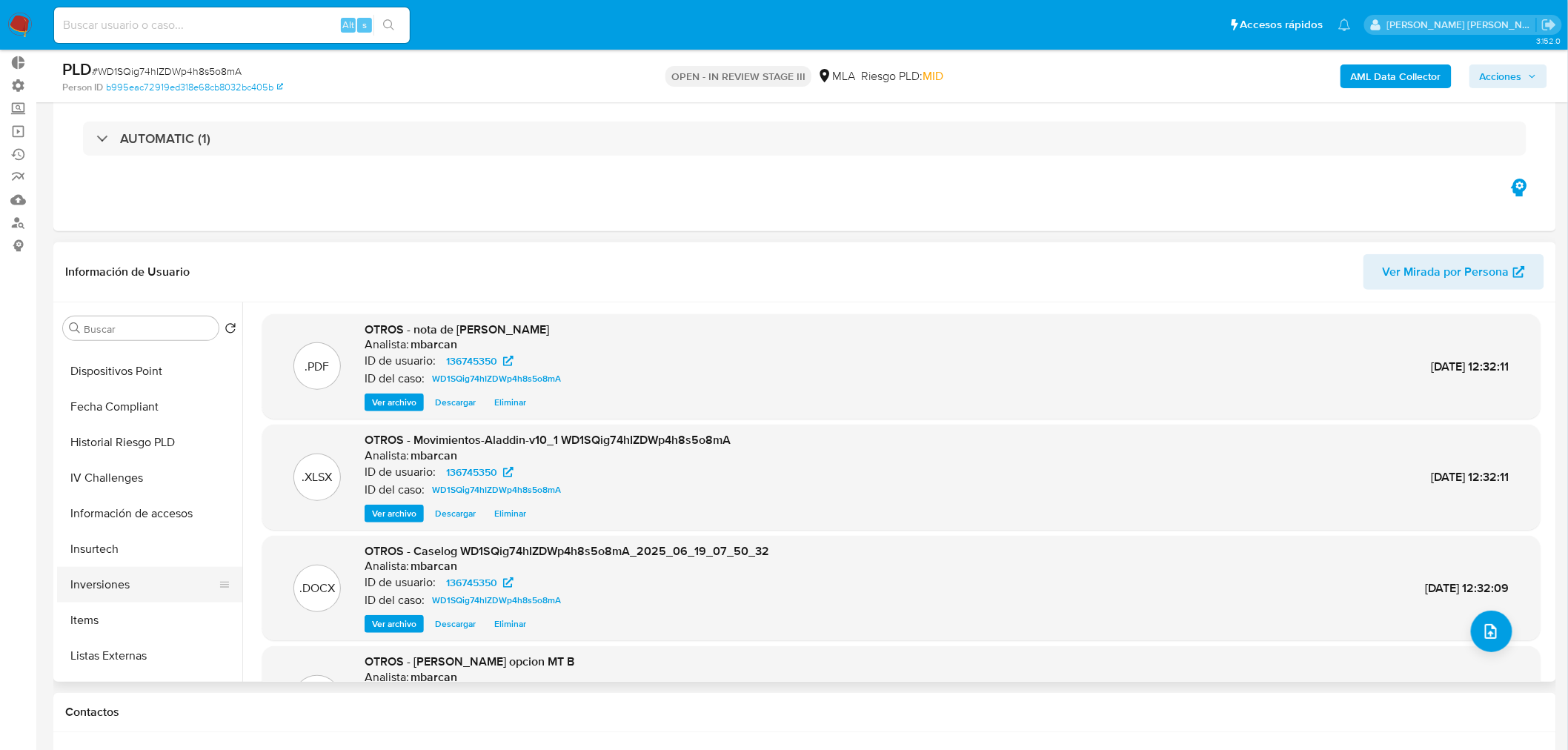
scroll to position [661, 0]
click at [128, 586] on button "Marcas AML" at bounding box center [144, 591] width 174 height 35
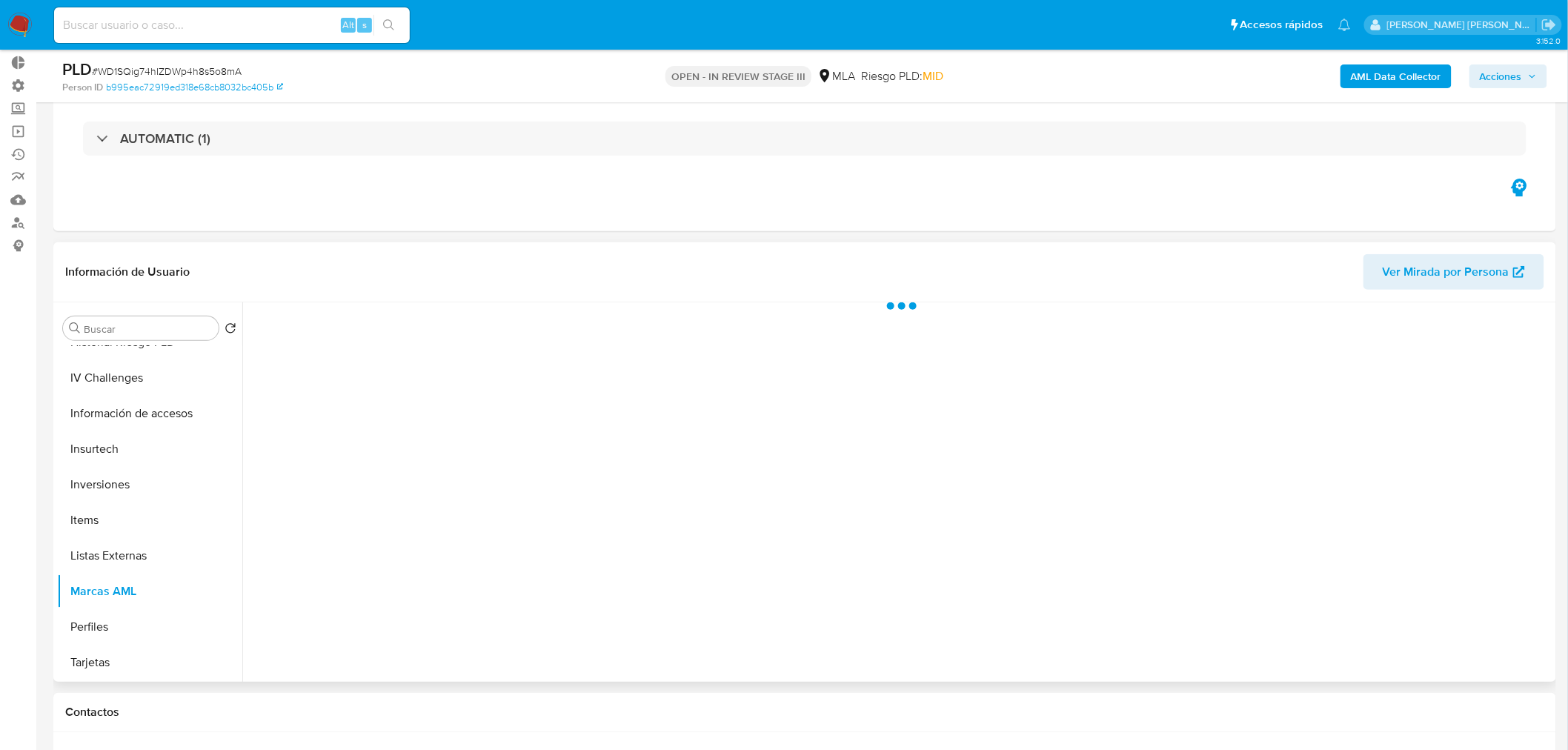
scroll to position [661, 0]
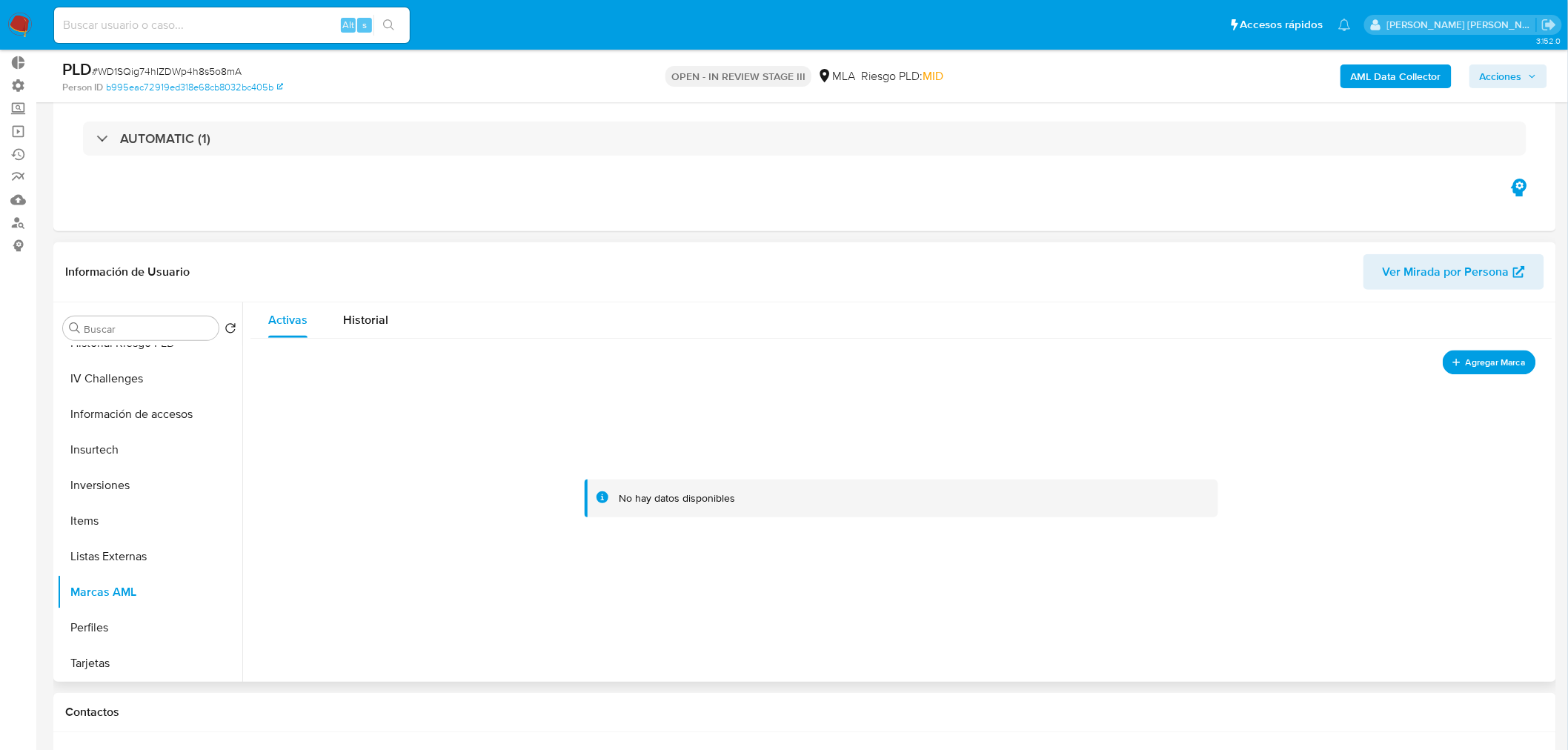
click at [1471, 366] on span "Agregar Marca" at bounding box center [1496, 362] width 60 height 18
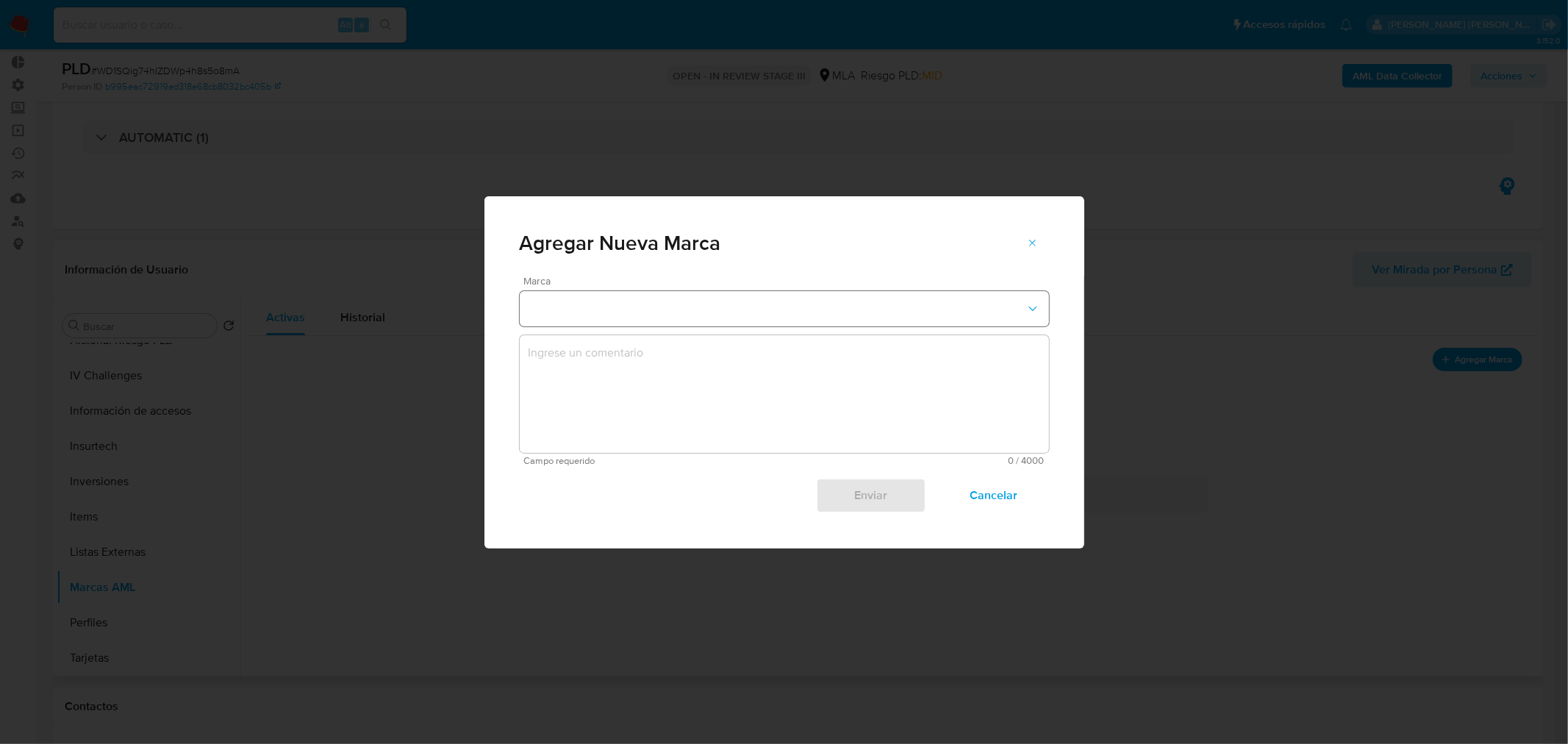
click at [603, 305] on button "marks-modal" at bounding box center [784, 308] width 530 height 35
click at [622, 311] on span "EN_SEGUIMIENTO" at bounding box center [575, 306] width 96 height 14
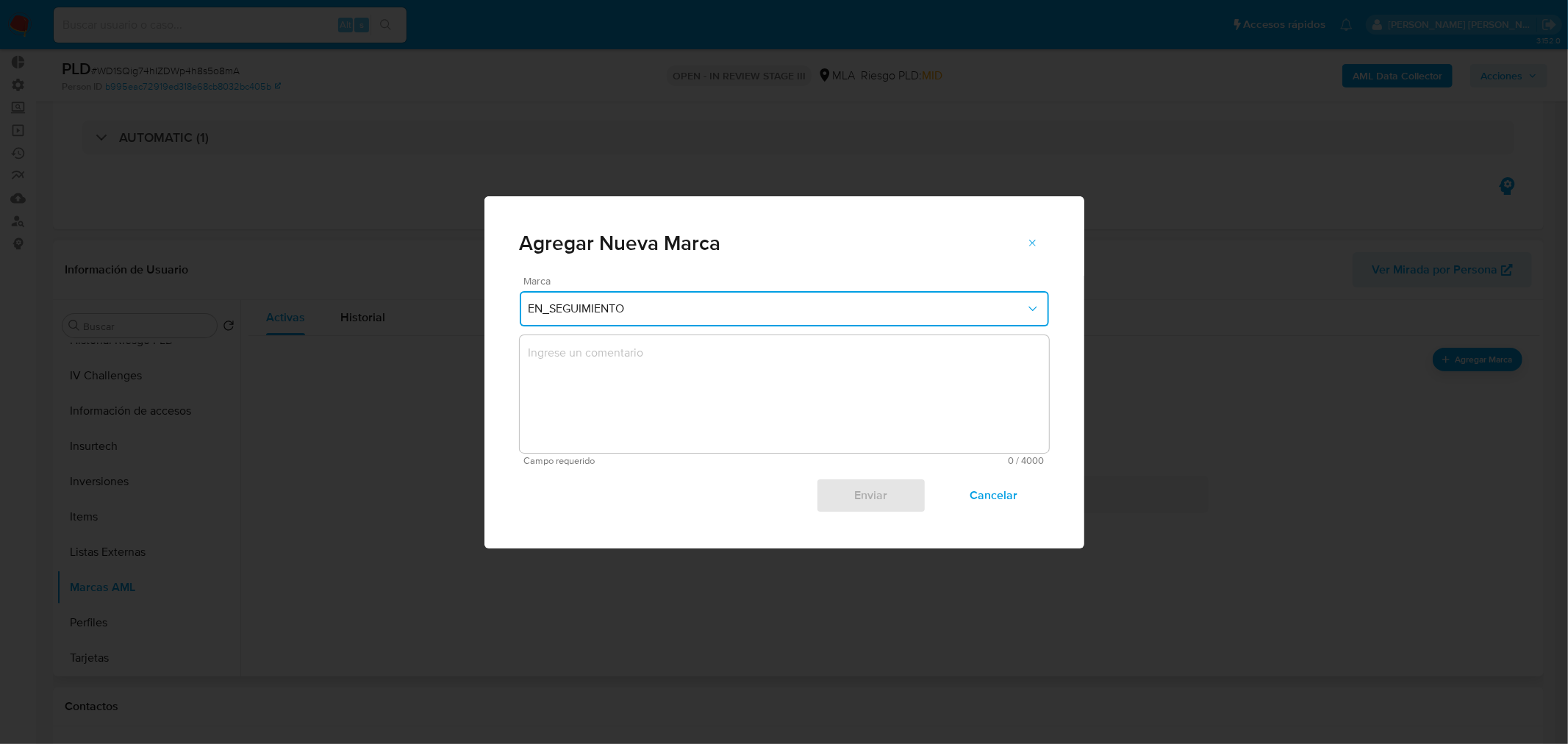
click at [650, 405] on textarea "marks-modal" at bounding box center [784, 394] width 530 height 118
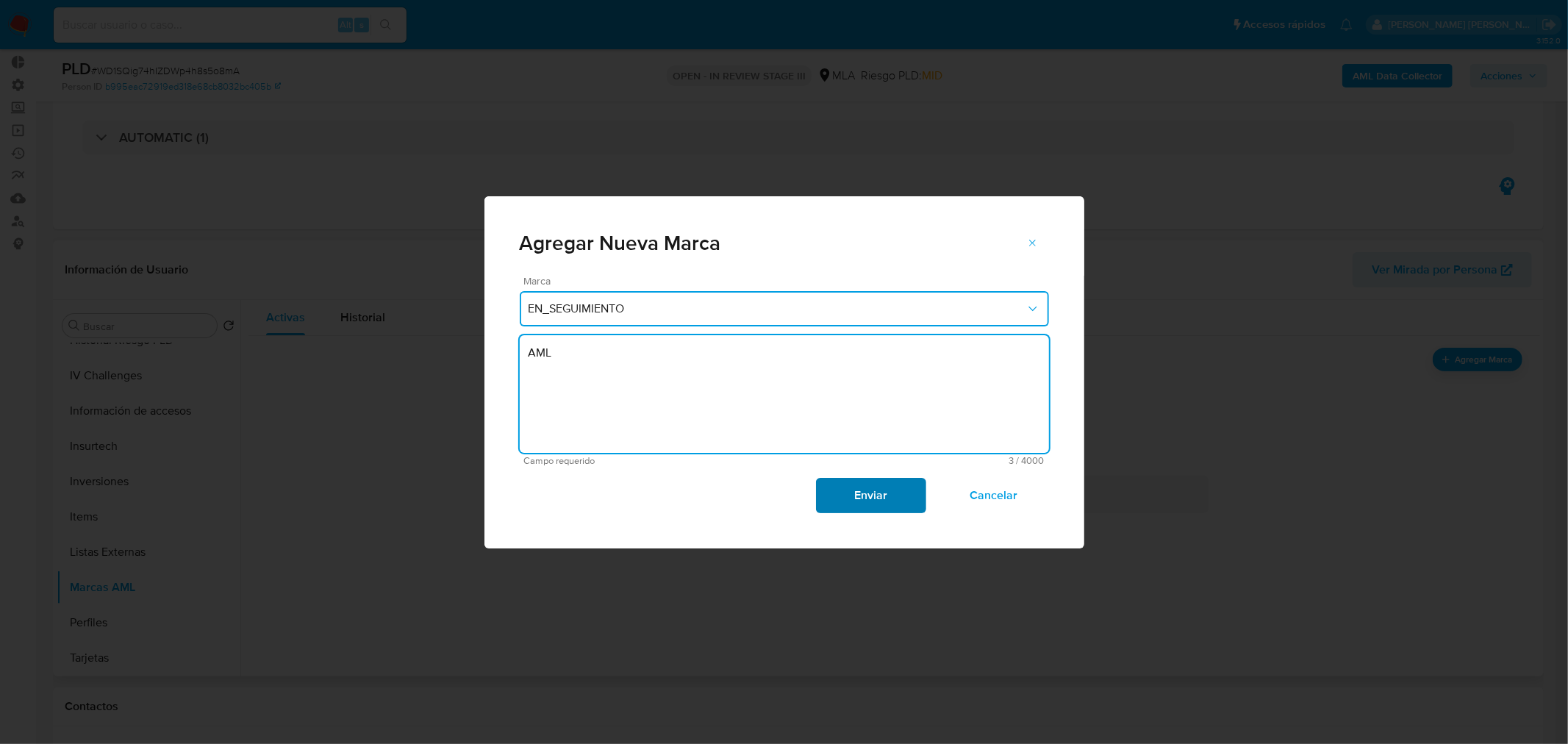
type textarea "AML"
click at [877, 490] on span "Enviar" at bounding box center [871, 495] width 72 height 32
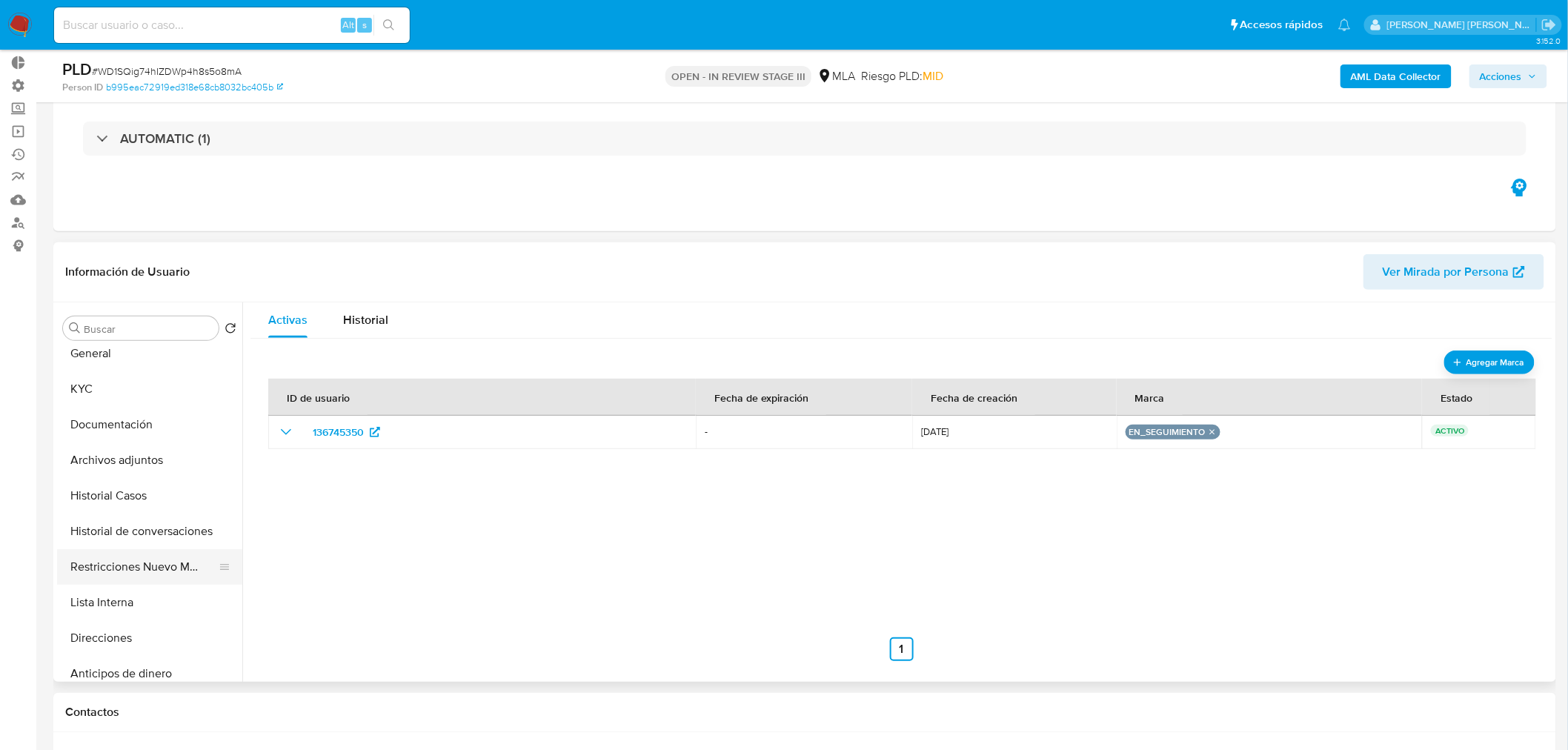
scroll to position [0, 0]
click at [134, 469] on button "Archivos adjuntos" at bounding box center [144, 470] width 174 height 35
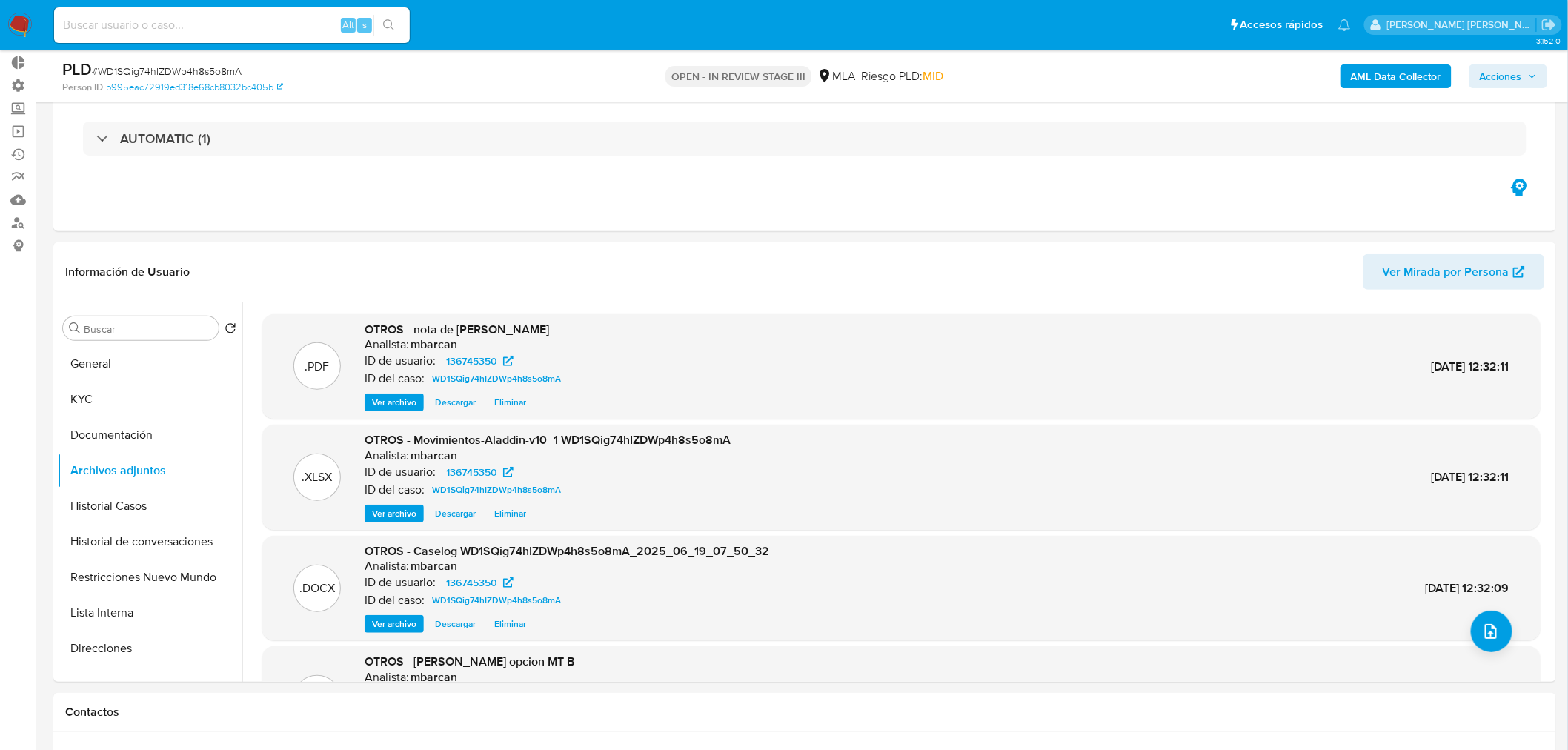
click at [446, 628] on span "Descargar" at bounding box center [455, 623] width 41 height 14
click at [1482, 632] on icon "upload-file" at bounding box center [1491, 631] width 18 height 18
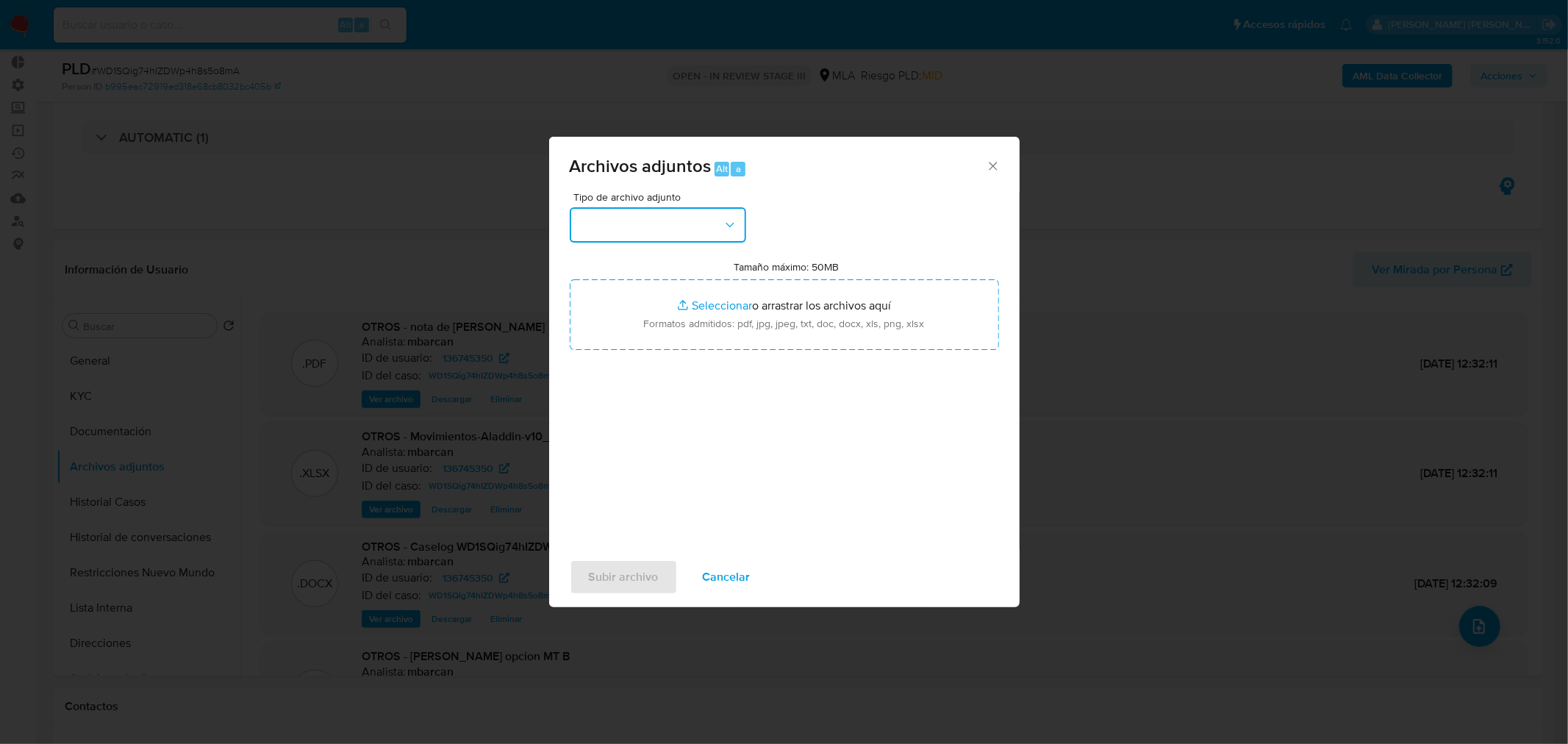
click at [722, 214] on button "button" at bounding box center [658, 224] width 177 height 35
click at [693, 267] on div "IDENTIFICACIÓN" at bounding box center [653, 263] width 150 height 35
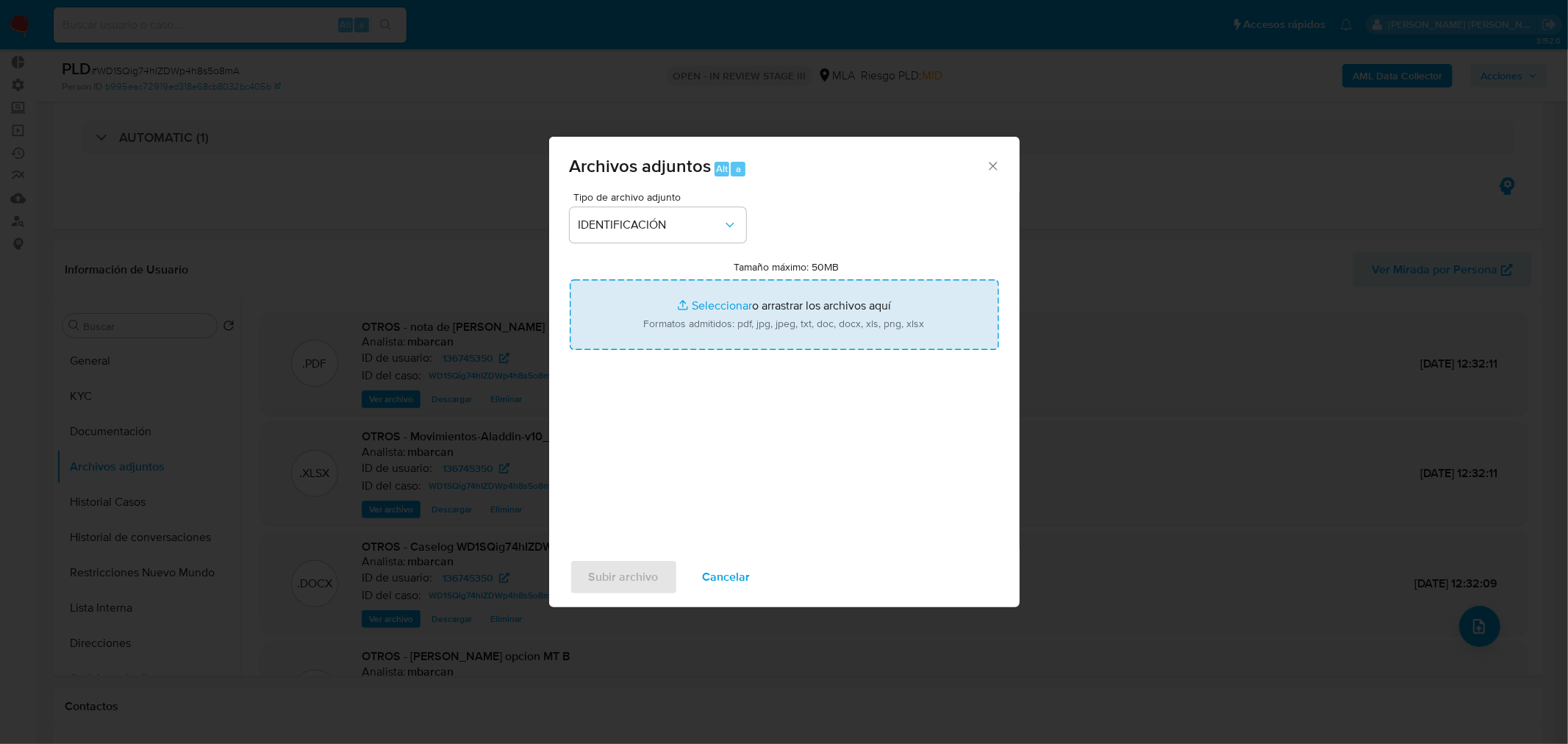
click at [741, 328] on input "Tamaño máximo: 50MB Seleccionar archivos" at bounding box center [784, 314] width 429 height 71
type input "C:\fakepath\Caselog WD1SQig74hIZDWp4h8s5o8mA_VII.docx"
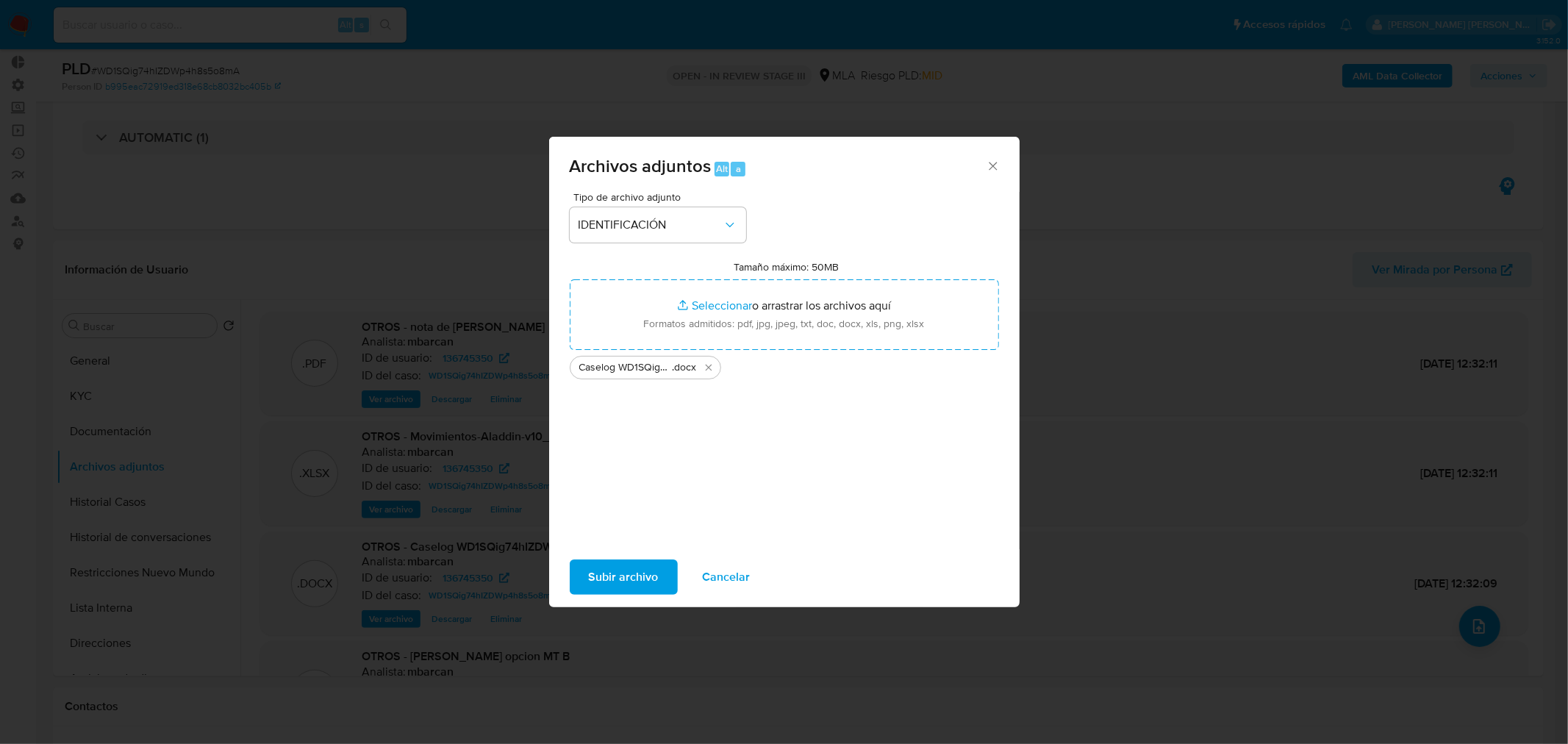
click at [600, 582] on span "Subir archivo" at bounding box center [624, 577] width 70 height 32
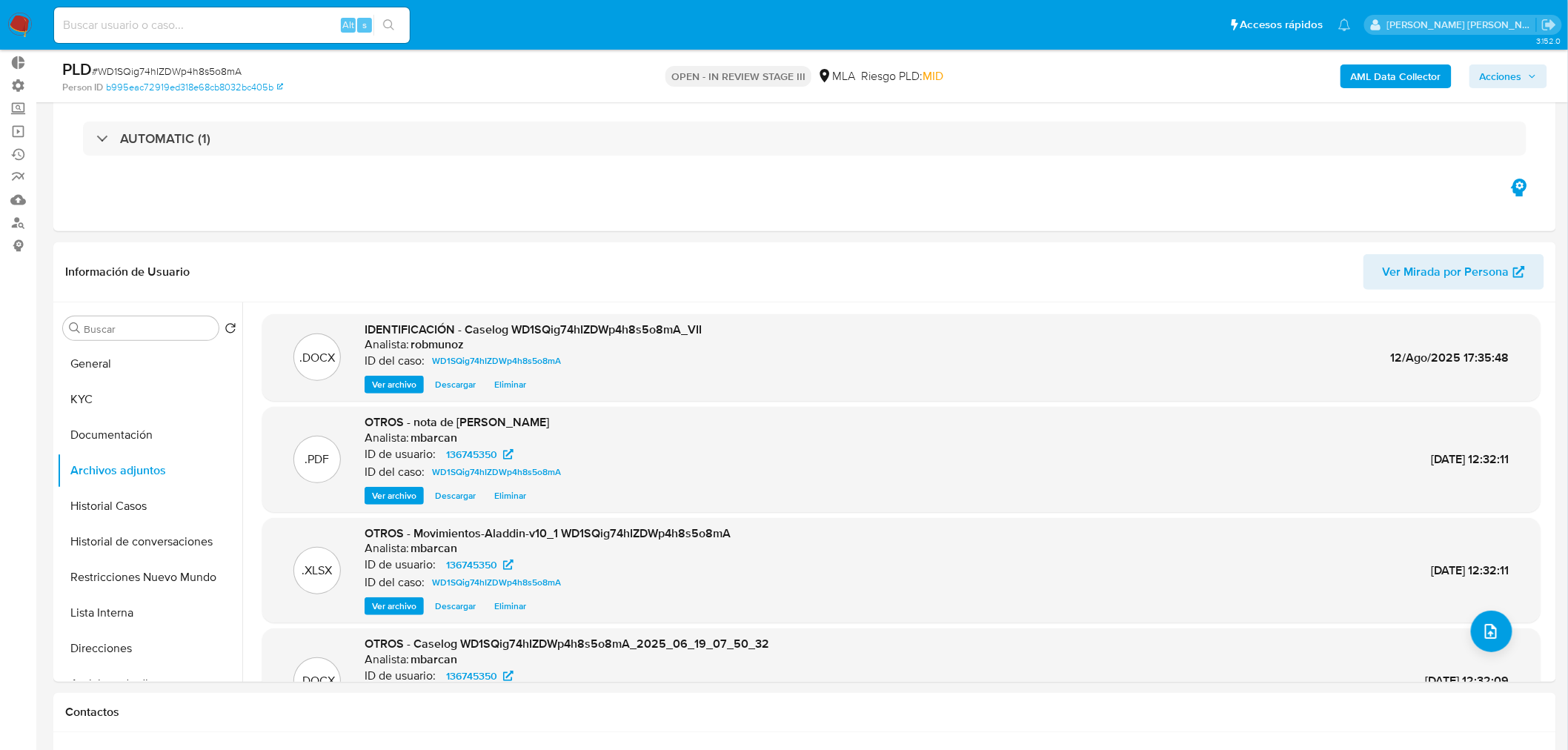
click at [308, 28] on input at bounding box center [232, 24] width 356 height 19
paste input "2445293824"
type input "2445293824"
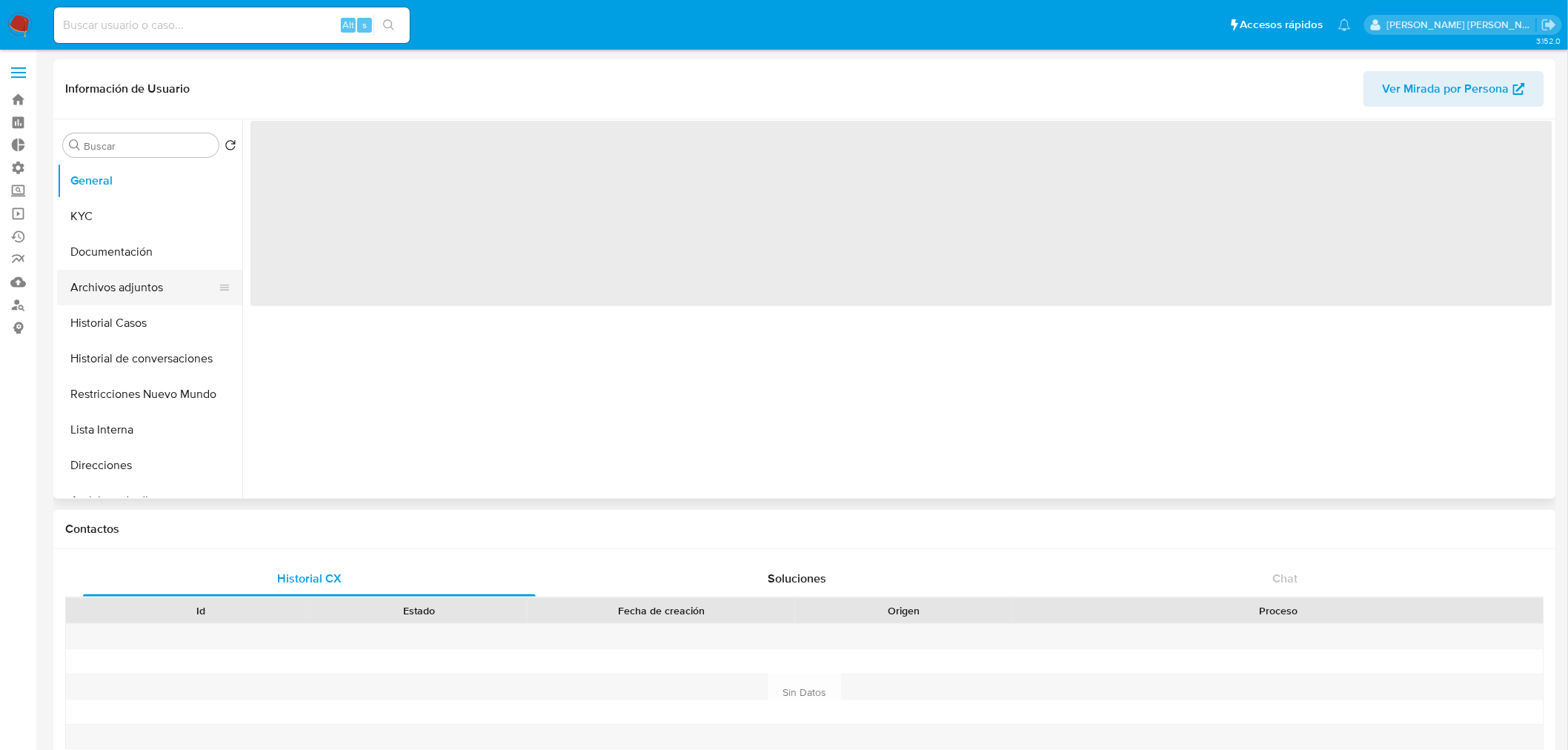
click at [146, 272] on button "Archivos adjuntos" at bounding box center [144, 287] width 174 height 35
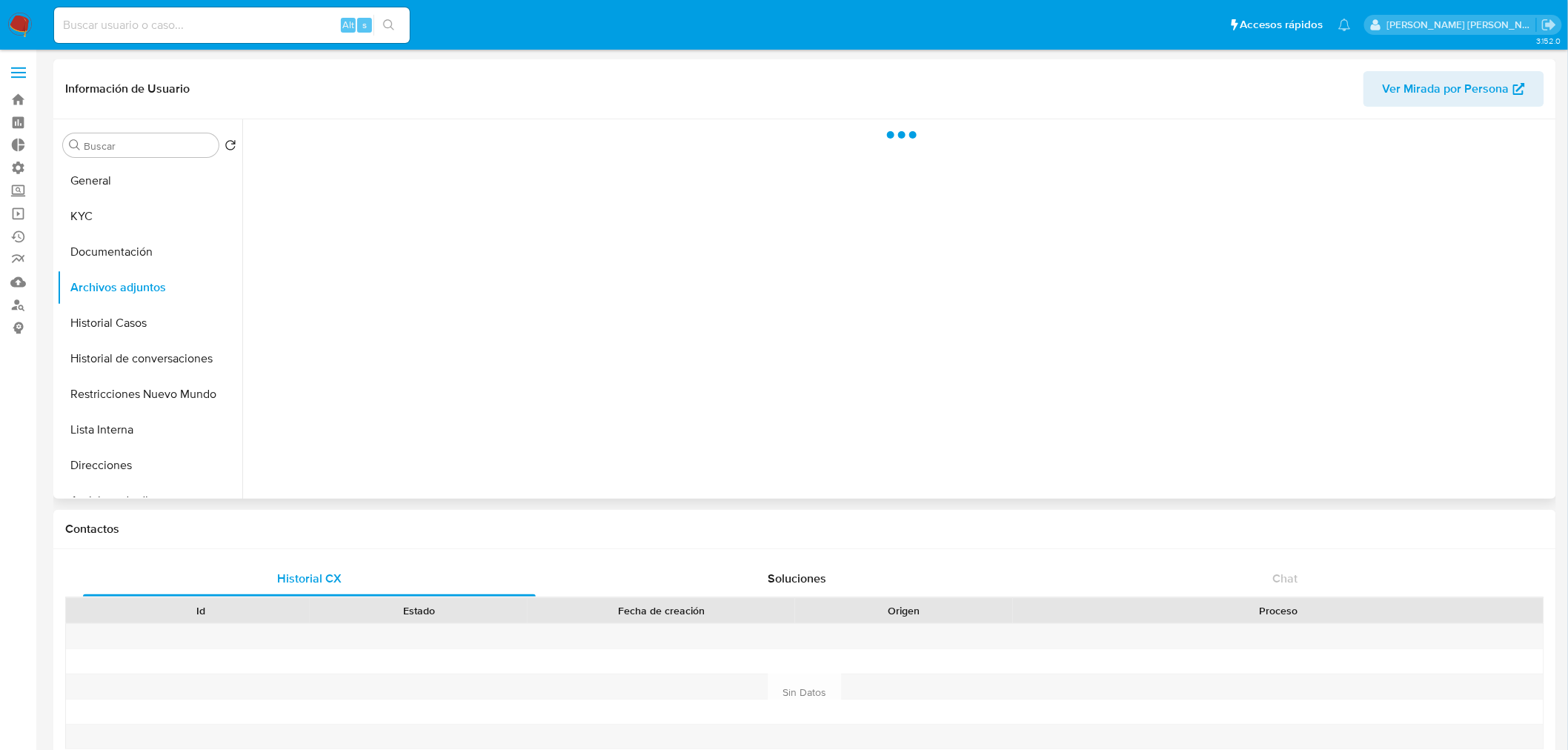
select select "10"
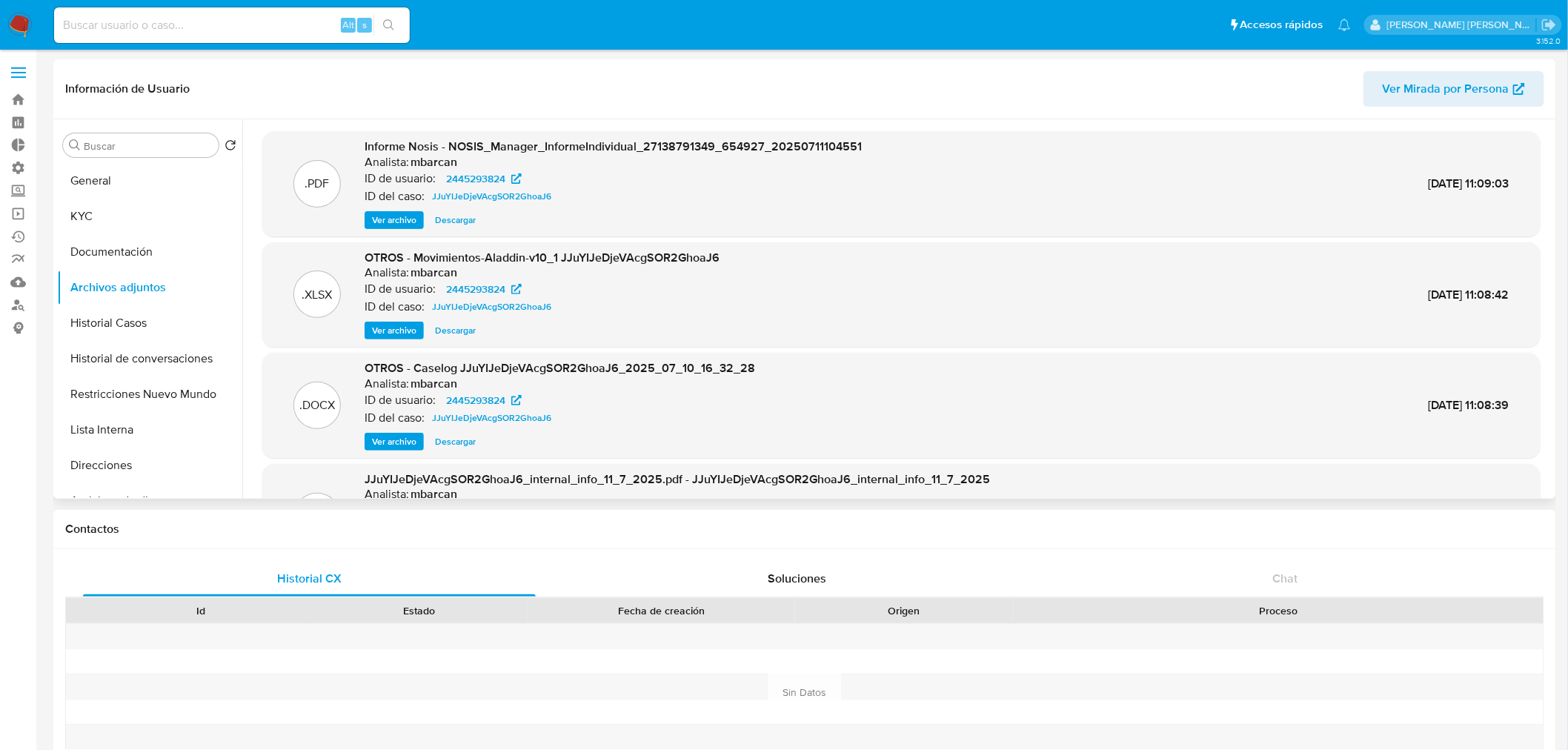
click at [453, 447] on span "Descargar" at bounding box center [455, 441] width 41 height 14
click at [88, 317] on button "Historial Casos" at bounding box center [144, 322] width 174 height 35
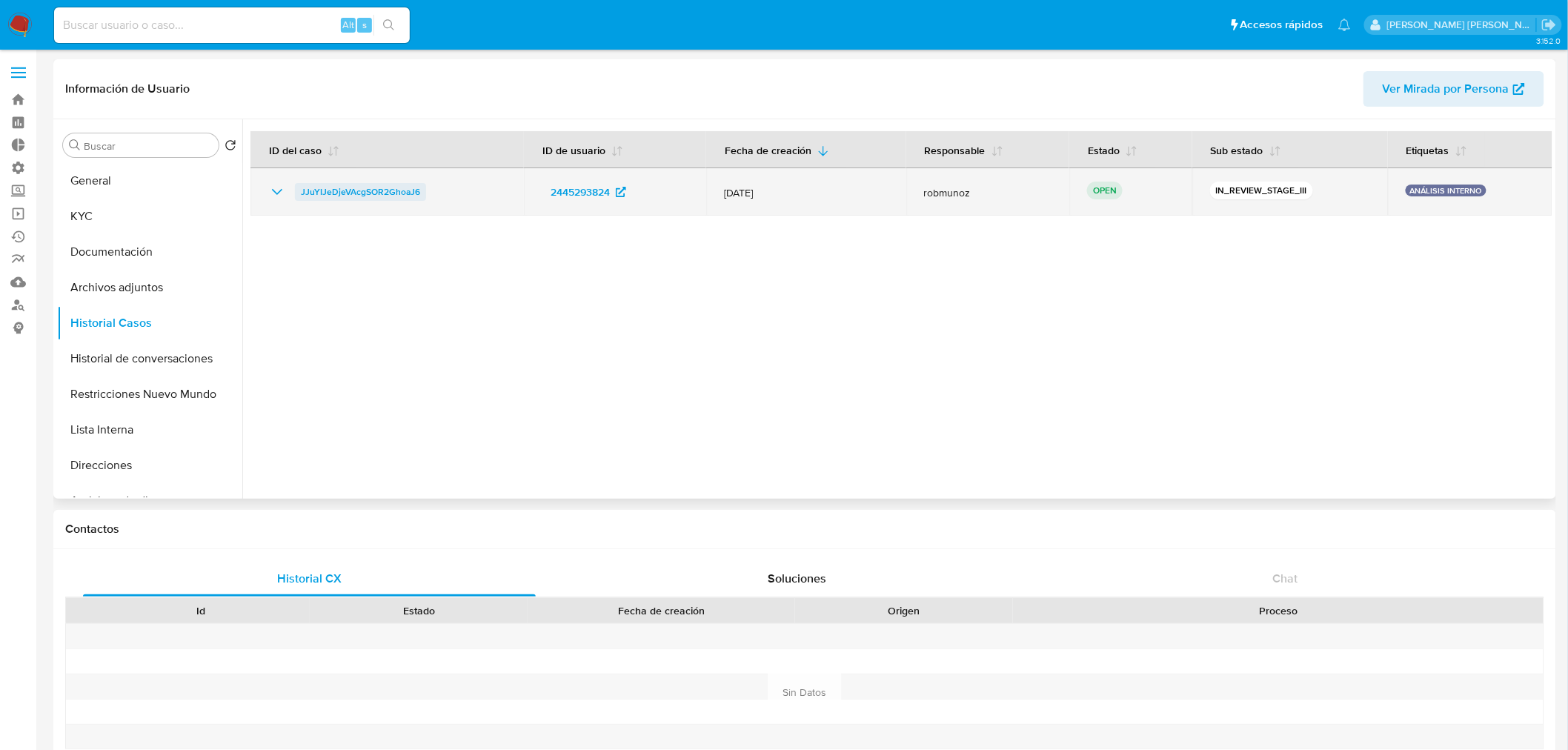
click at [385, 194] on span "JJuYIJeDjeVAcgSOR2GhoaJ6" at bounding box center [361, 192] width 119 height 18
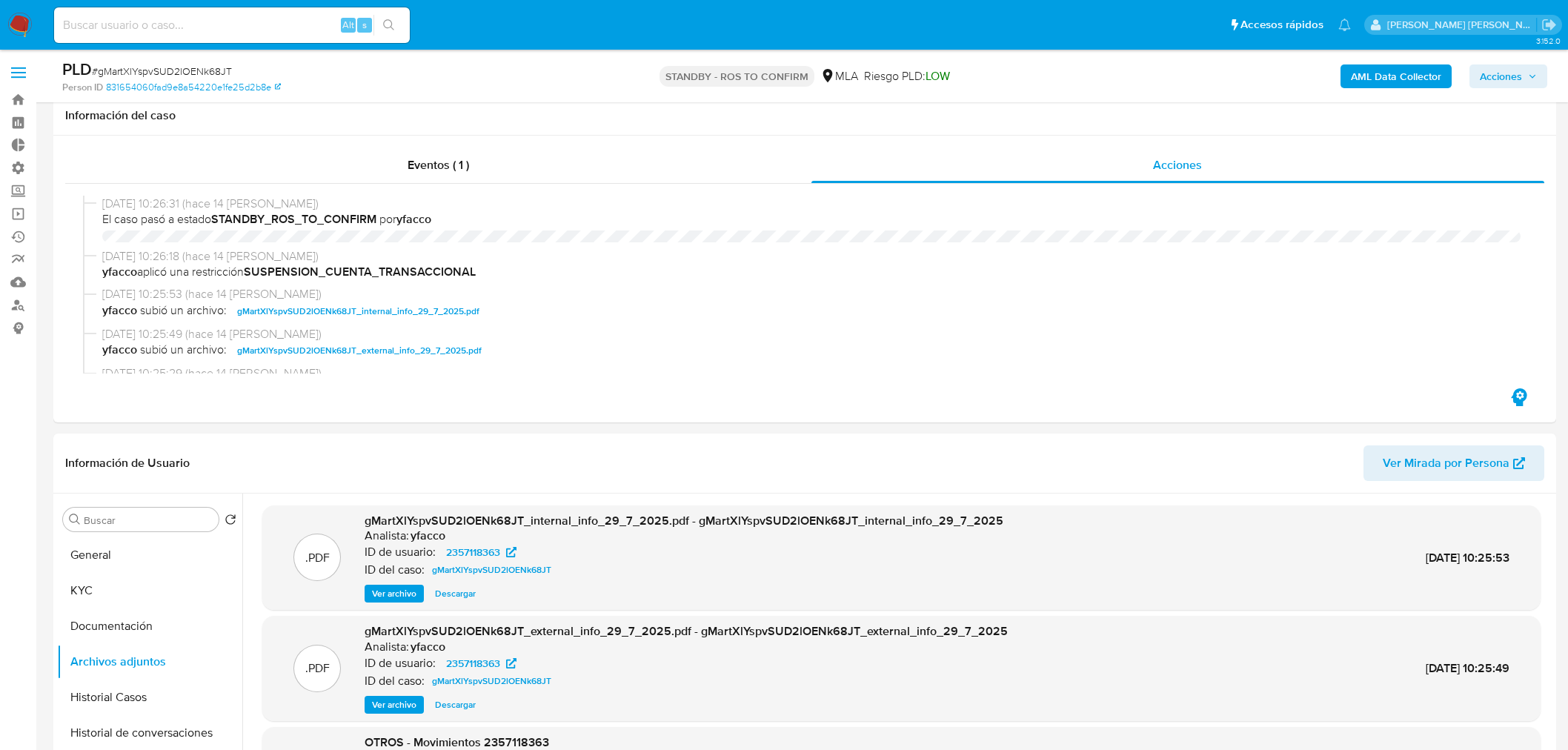
select select "10"
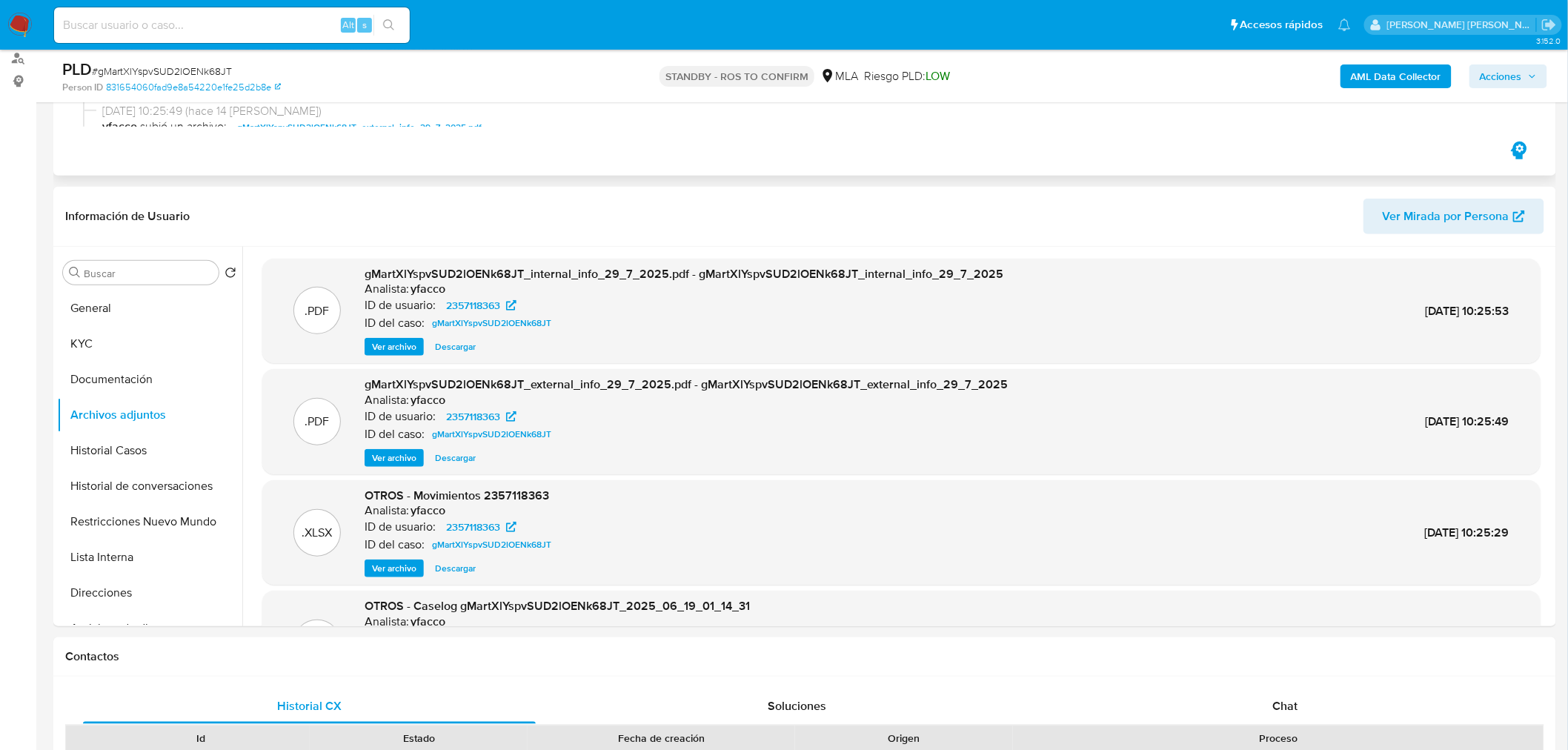
scroll to position [165, 0]
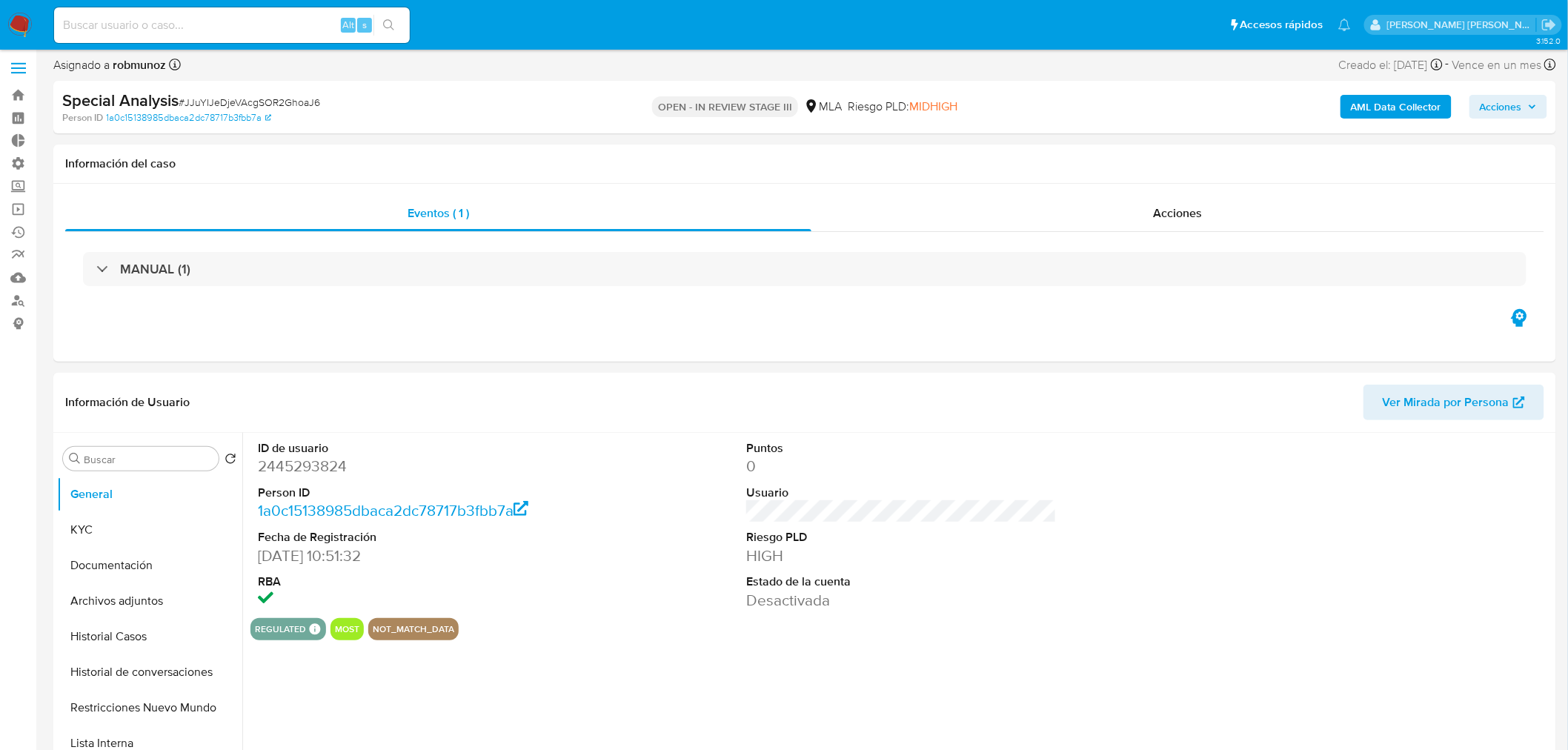
select select "10"
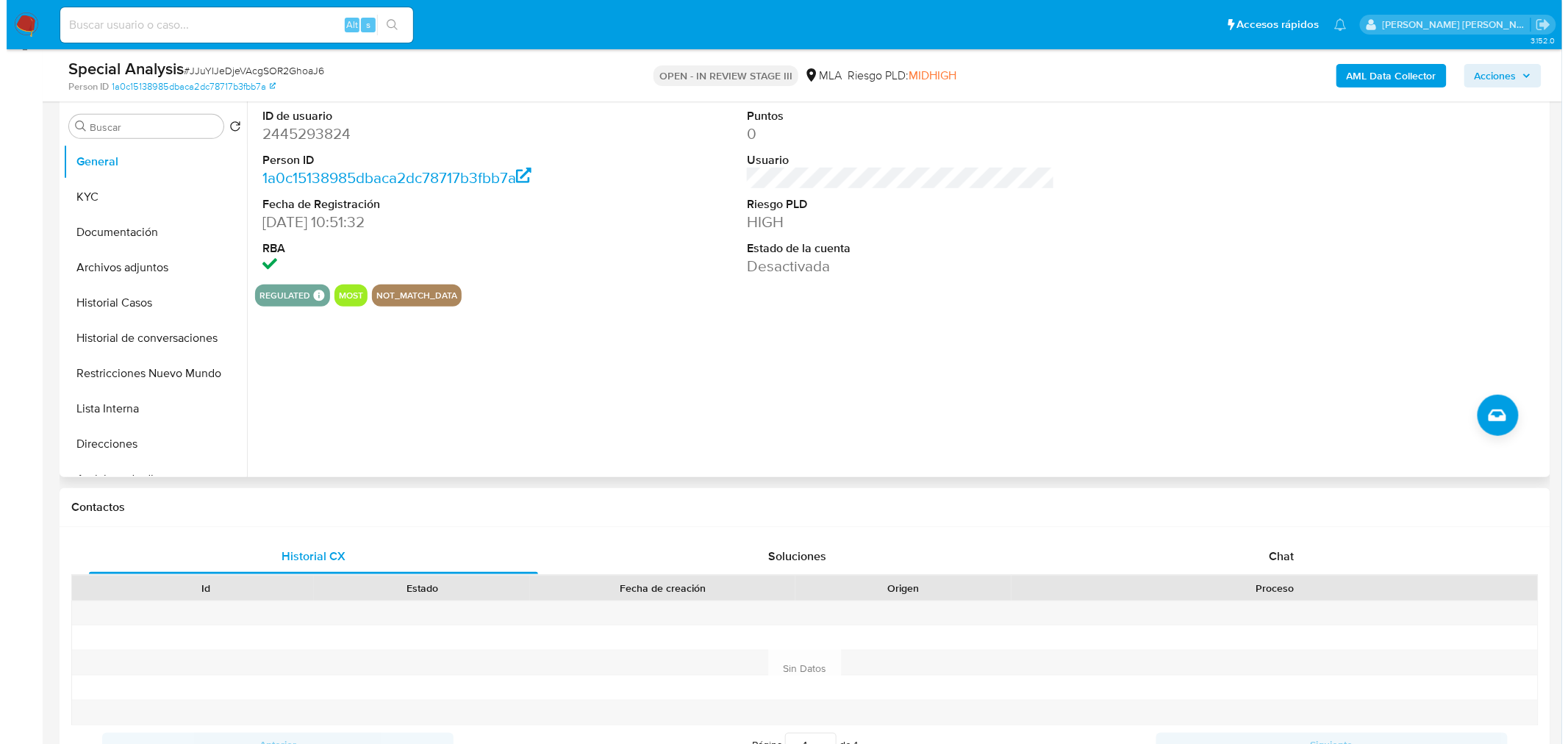
scroll to position [82, 0]
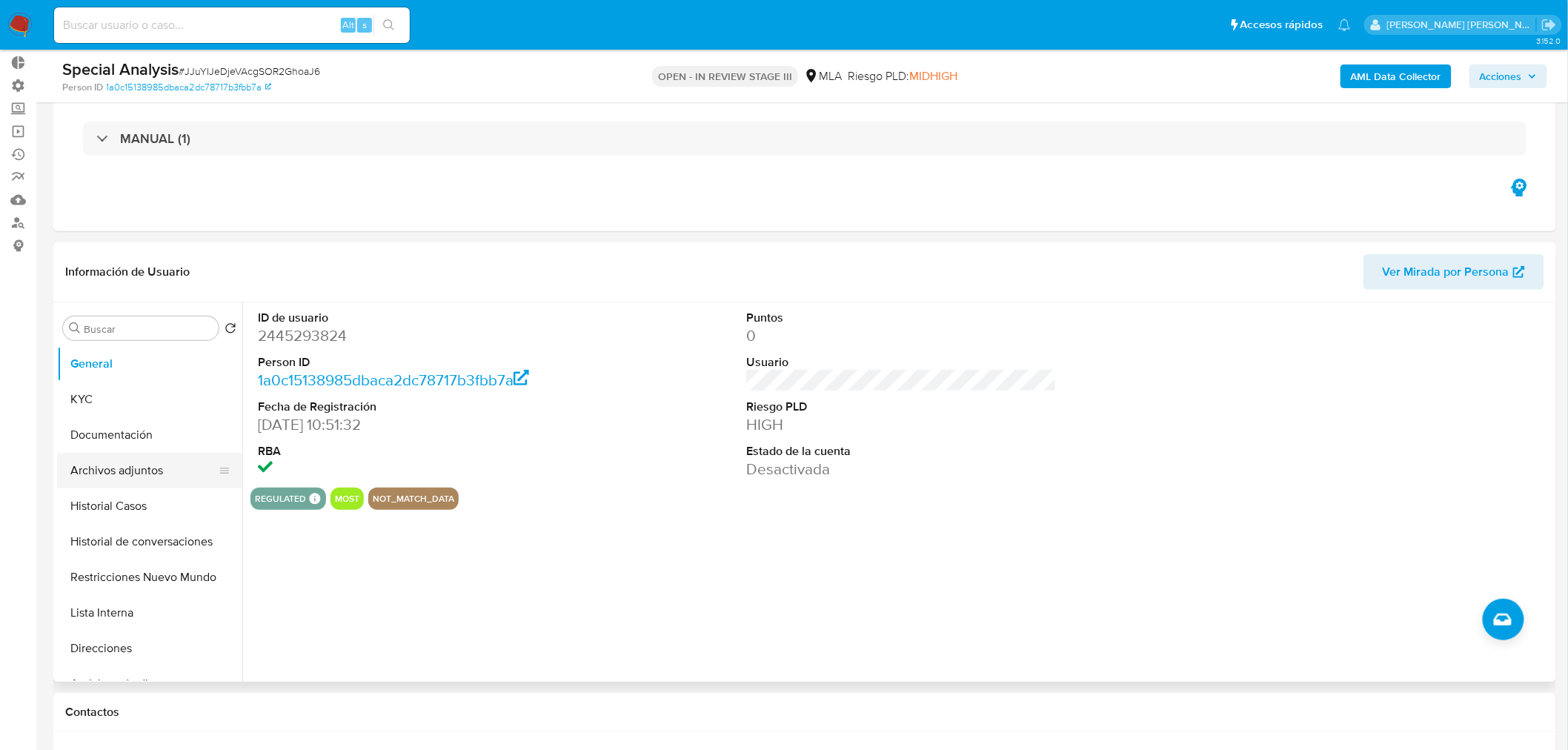
click at [138, 476] on button "Archivos adjuntos" at bounding box center [144, 470] width 174 height 35
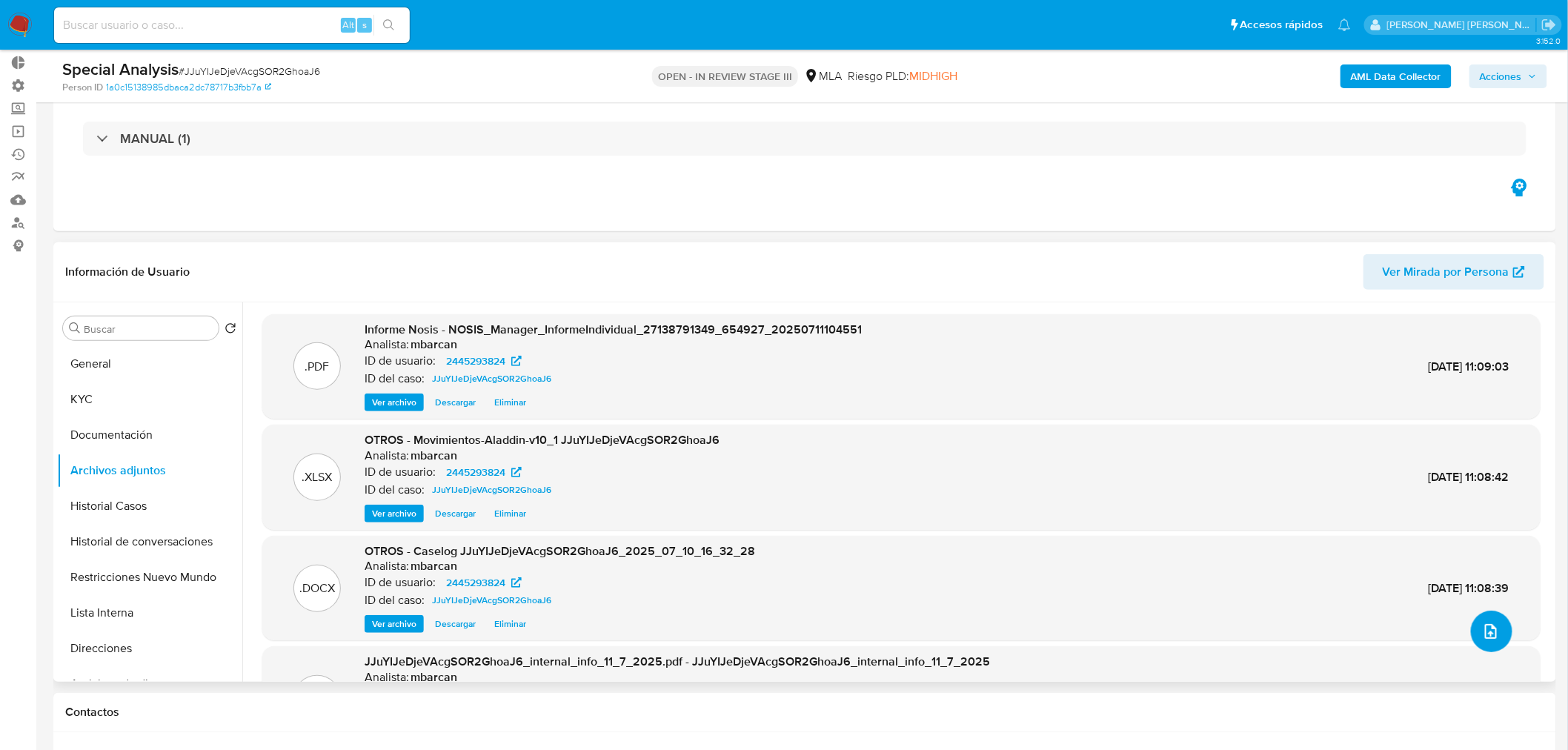
click at [1489, 635] on icon "upload-file" at bounding box center [1490, 631] width 12 height 14
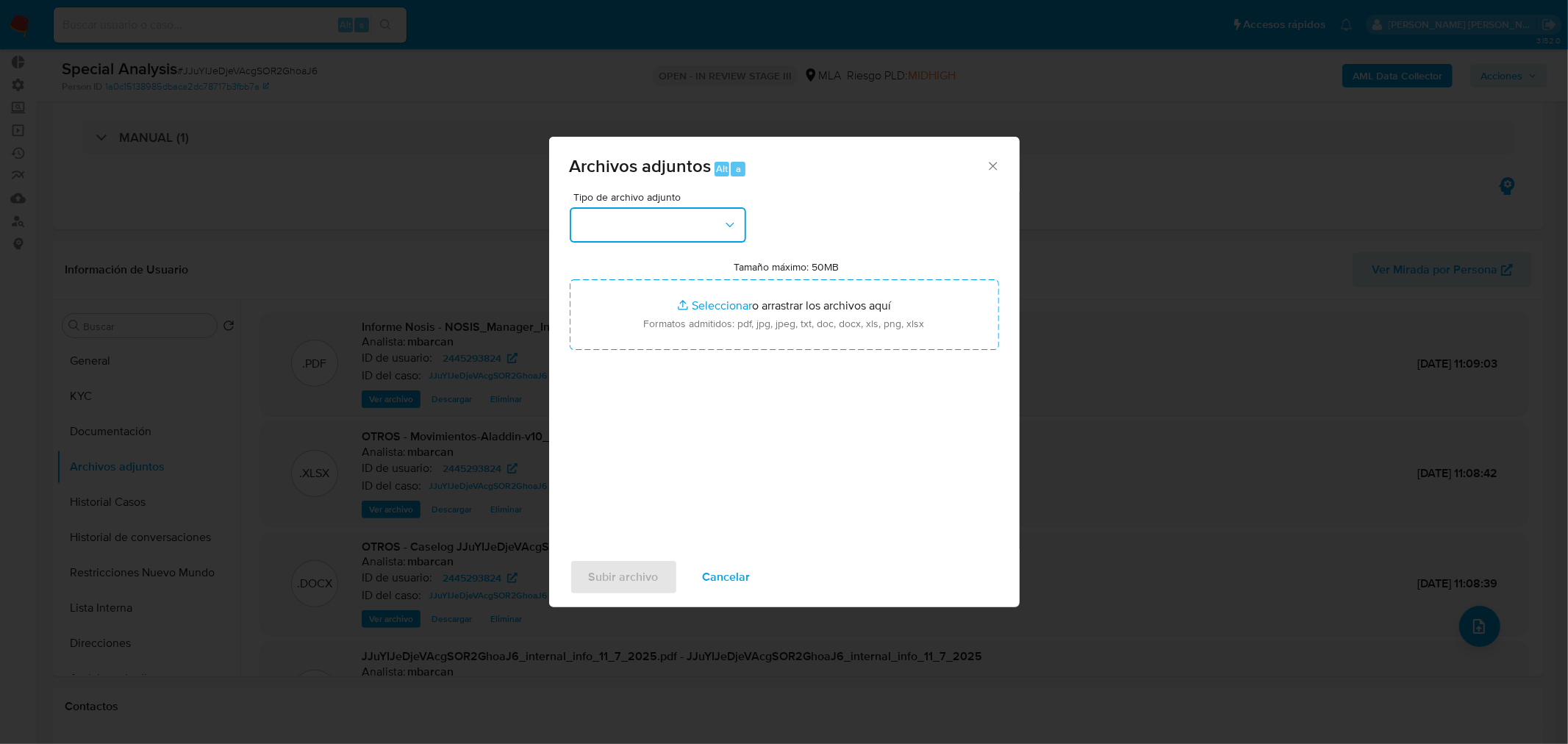
click at [672, 215] on button "button" at bounding box center [658, 224] width 177 height 35
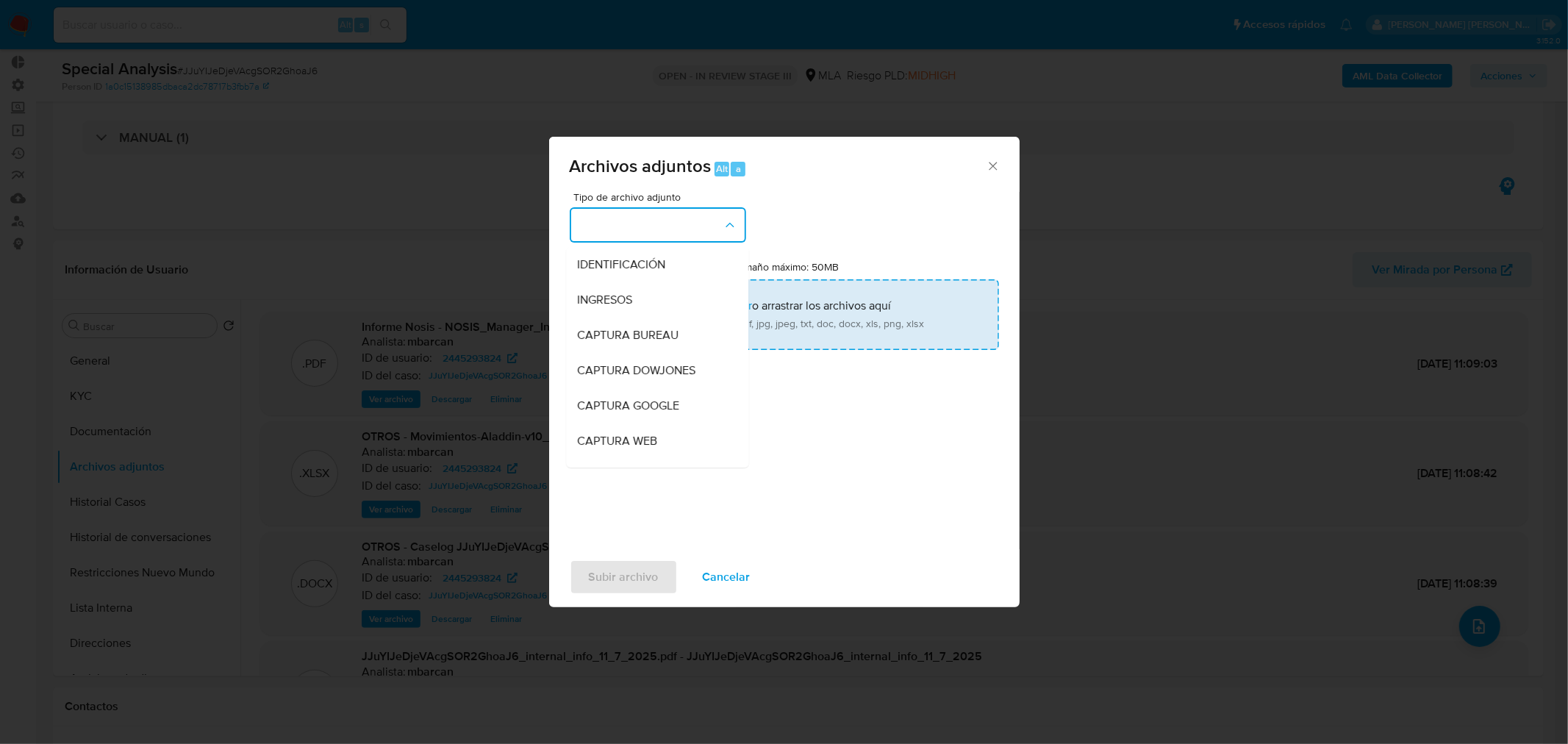
drag, startPoint x: 653, startPoint y: 258, endPoint x: 687, endPoint y: 294, distance: 49.5
click at [653, 257] on span "IDENTIFICACIÓN" at bounding box center [622, 264] width 88 height 14
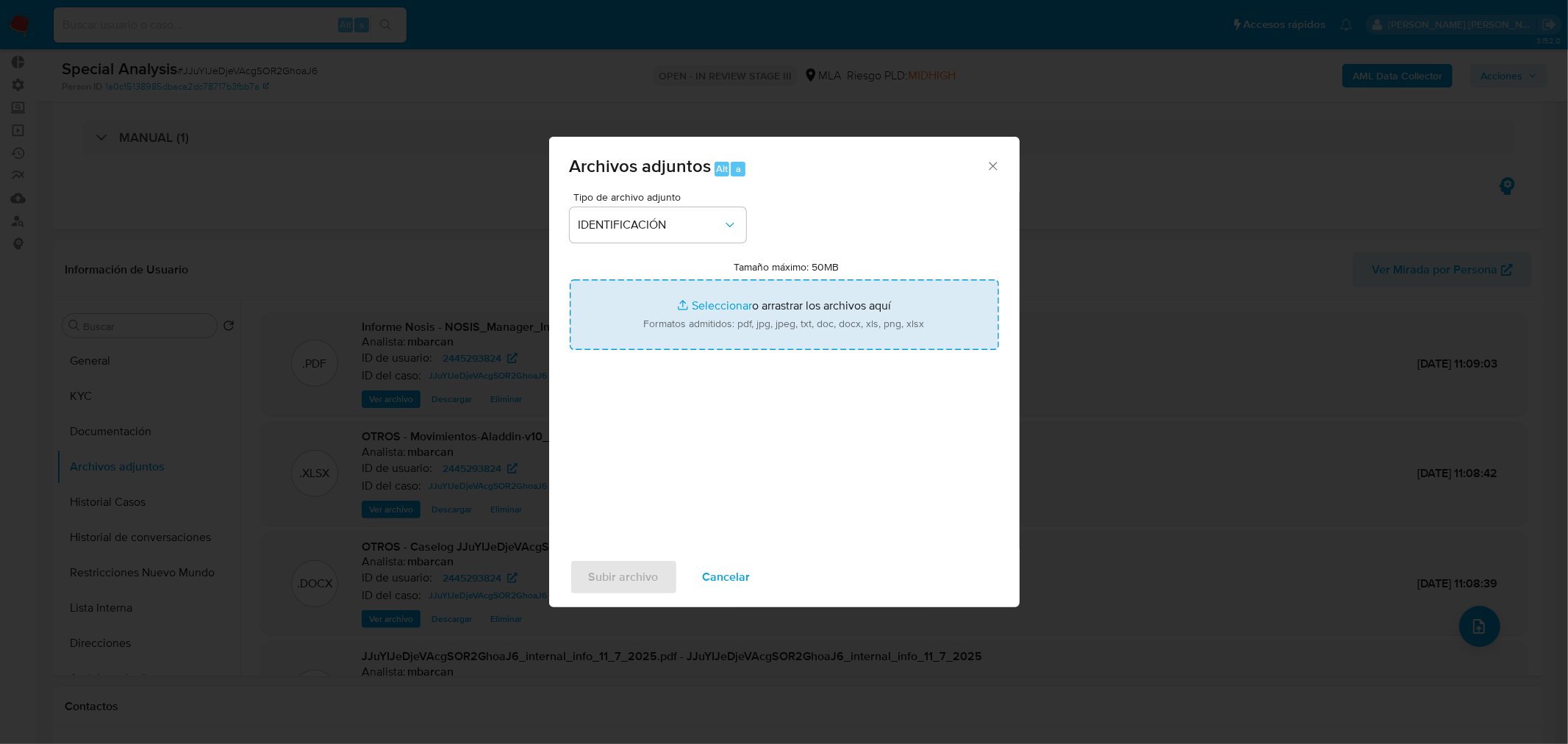
click at [723, 314] on input "Tamaño máximo: 50MB Seleccionar archivos" at bounding box center [784, 314] width 429 height 71
type input "C:\fakepath\Caselog JJuYIJeDjeVAcgSOR2GhoaJ6_VII (1).docx"
click at [633, 576] on span "Subir archivo" at bounding box center [624, 577] width 70 height 32
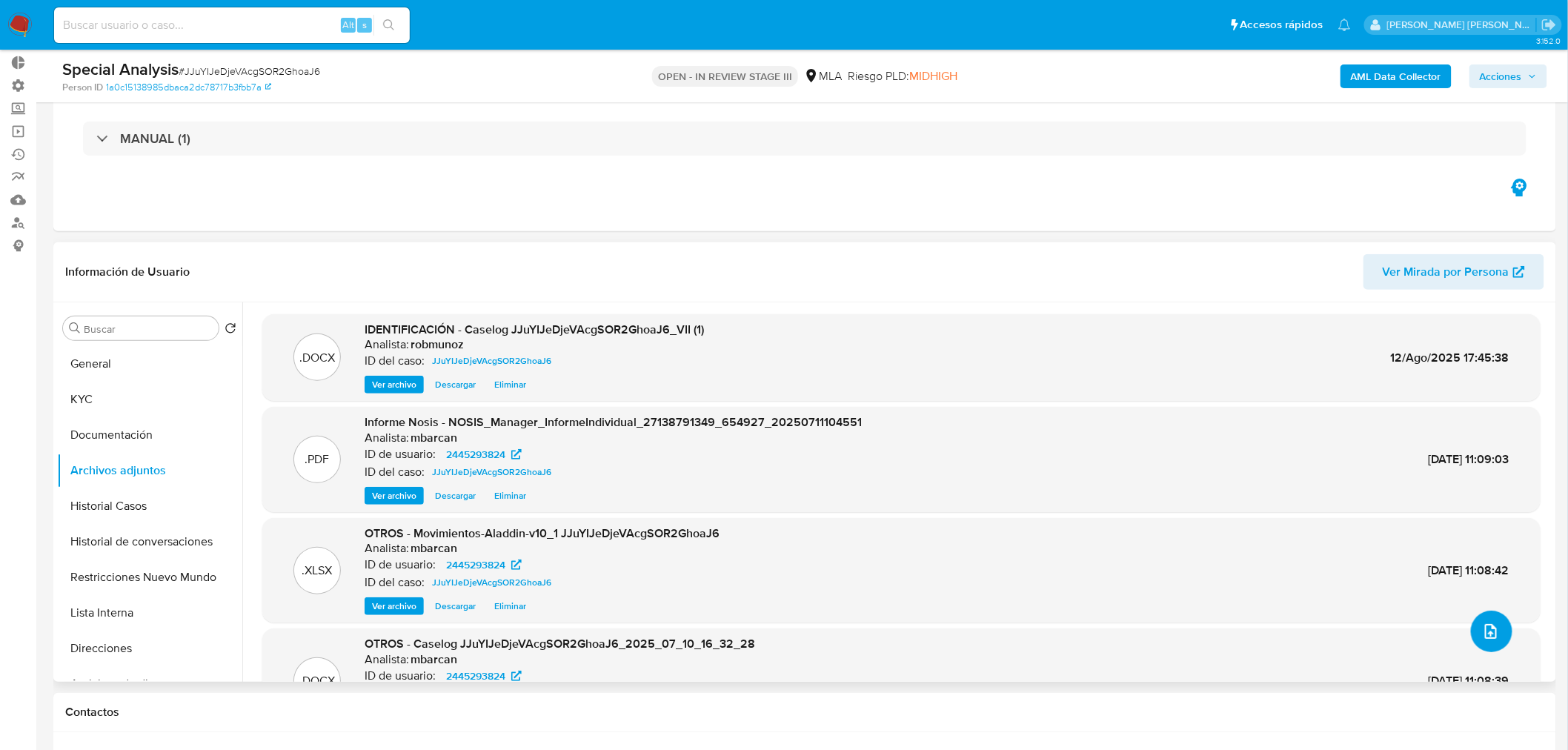
click at [1502, 625] on button "upload-file" at bounding box center [1492, 631] width 42 height 42
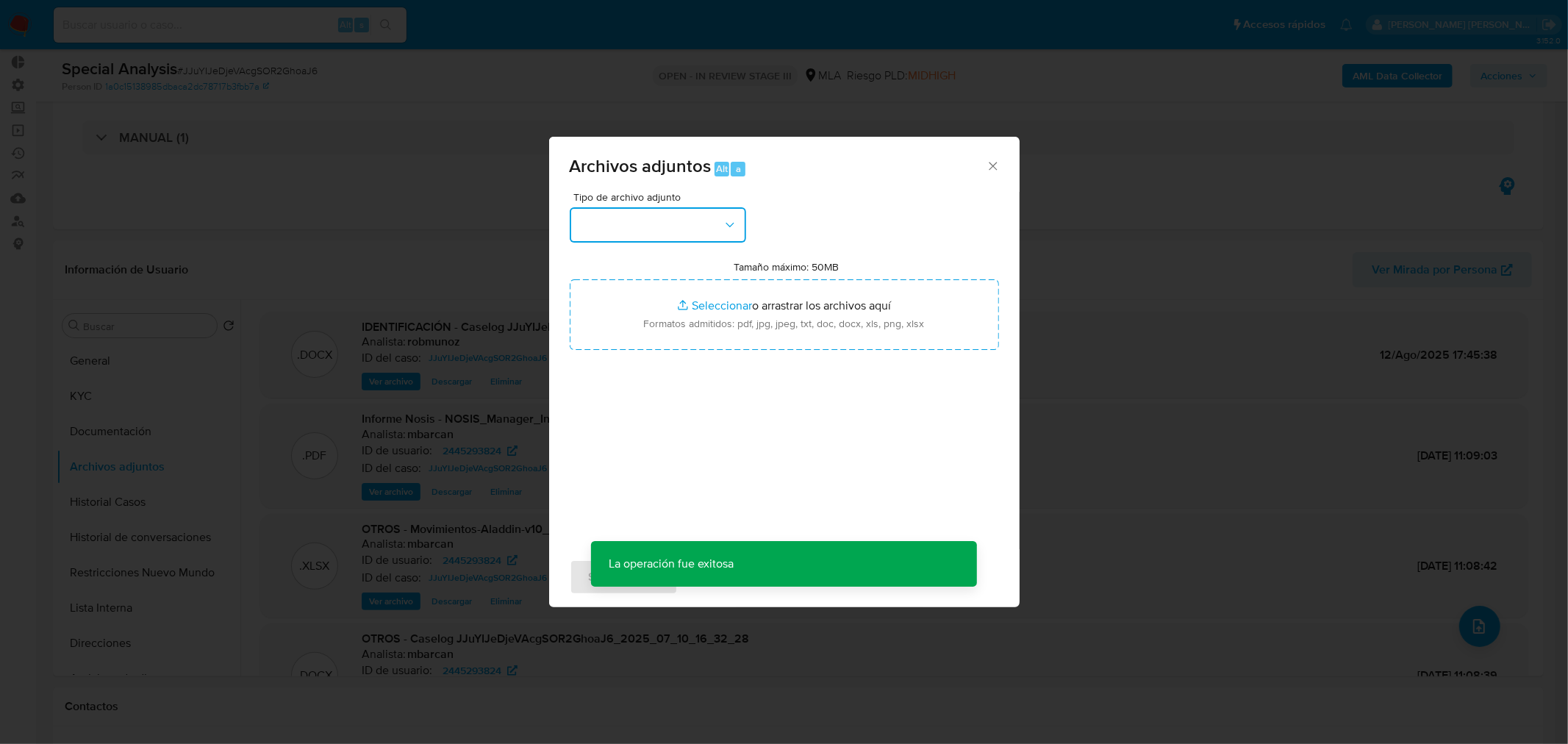
drag, startPoint x: 725, startPoint y: 215, endPoint x: 717, endPoint y: 238, distance: 24.4
click at [724, 216] on button "button" at bounding box center [658, 224] width 177 height 35
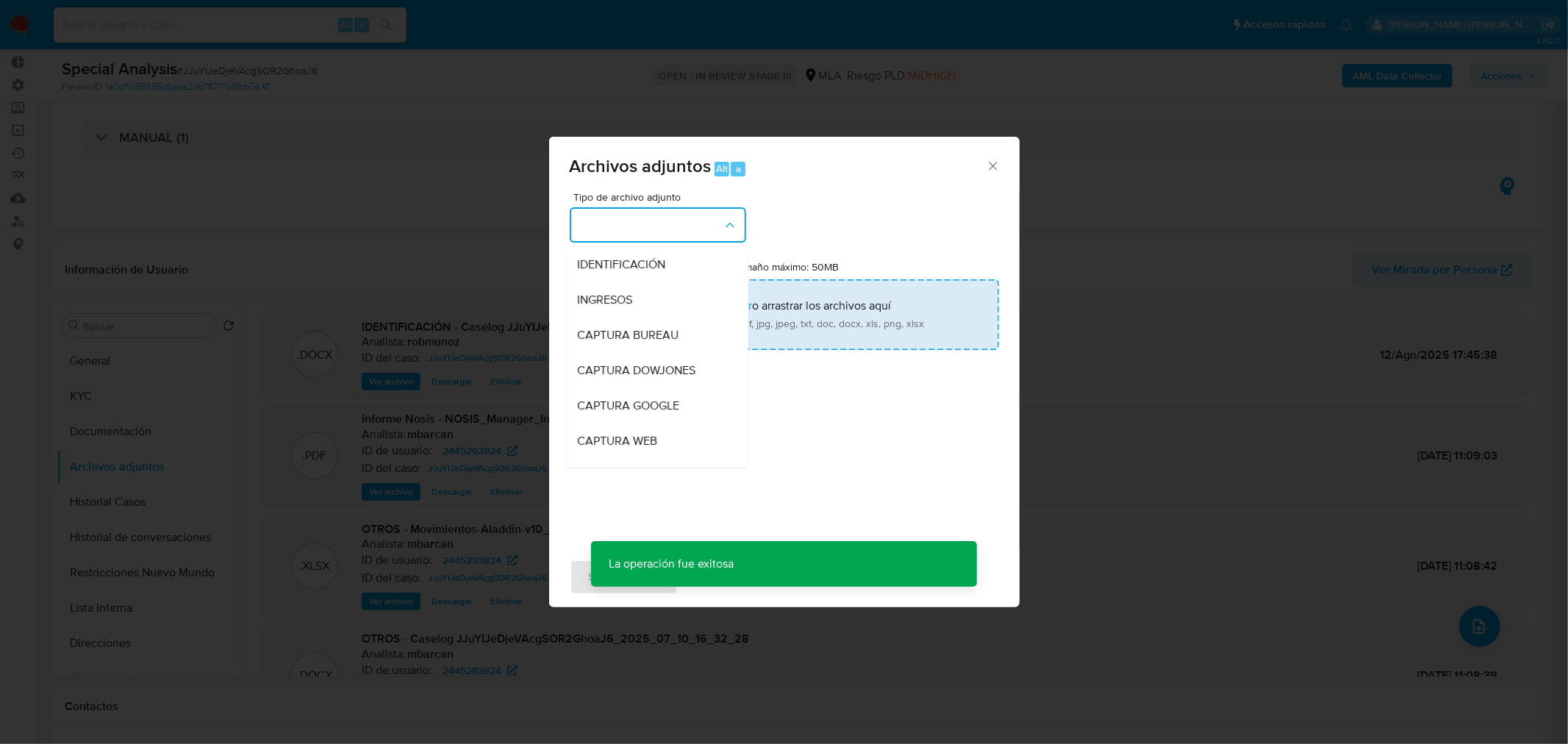
drag, startPoint x: 688, startPoint y: 260, endPoint x: 783, endPoint y: 331, distance: 118.6
click at [688, 259] on div "IDENTIFICACIÓN" at bounding box center [653, 263] width 150 height 35
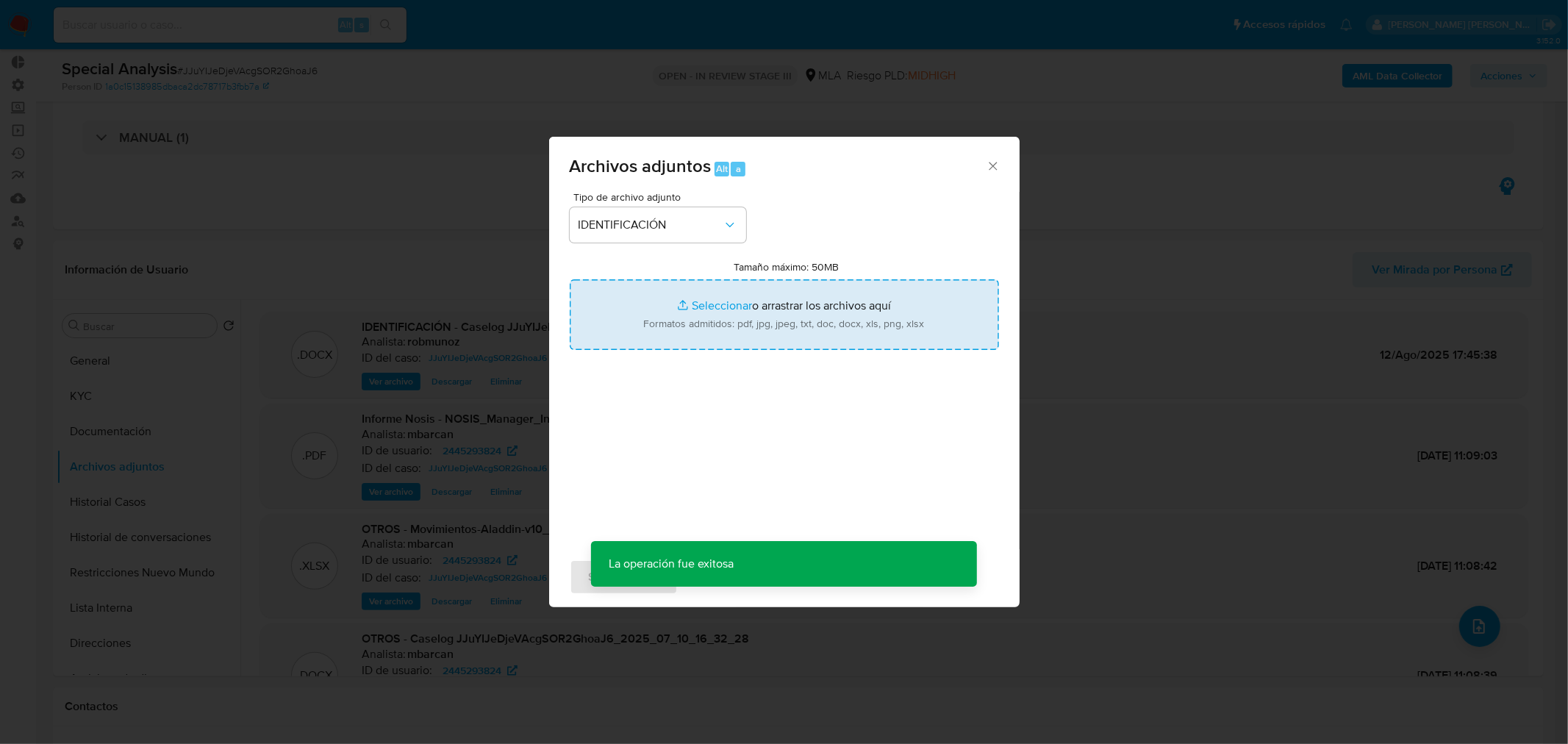
click at [799, 346] on input "Tamaño máximo: 50MB Seleccionar archivos" at bounding box center [784, 314] width 429 height 71
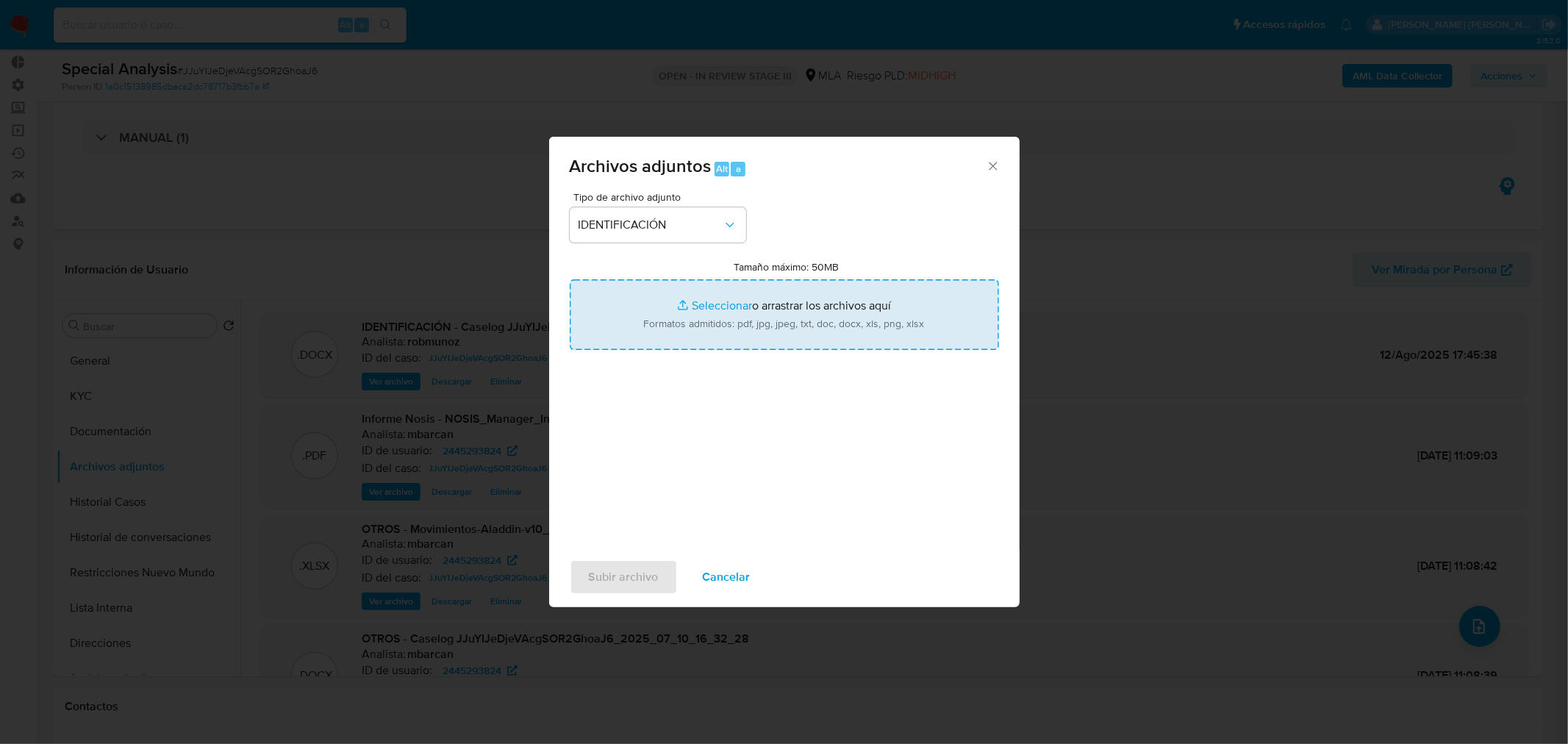
type input "C:\fakepath\Movimientos-ID 2445293824 V2.xlsx"
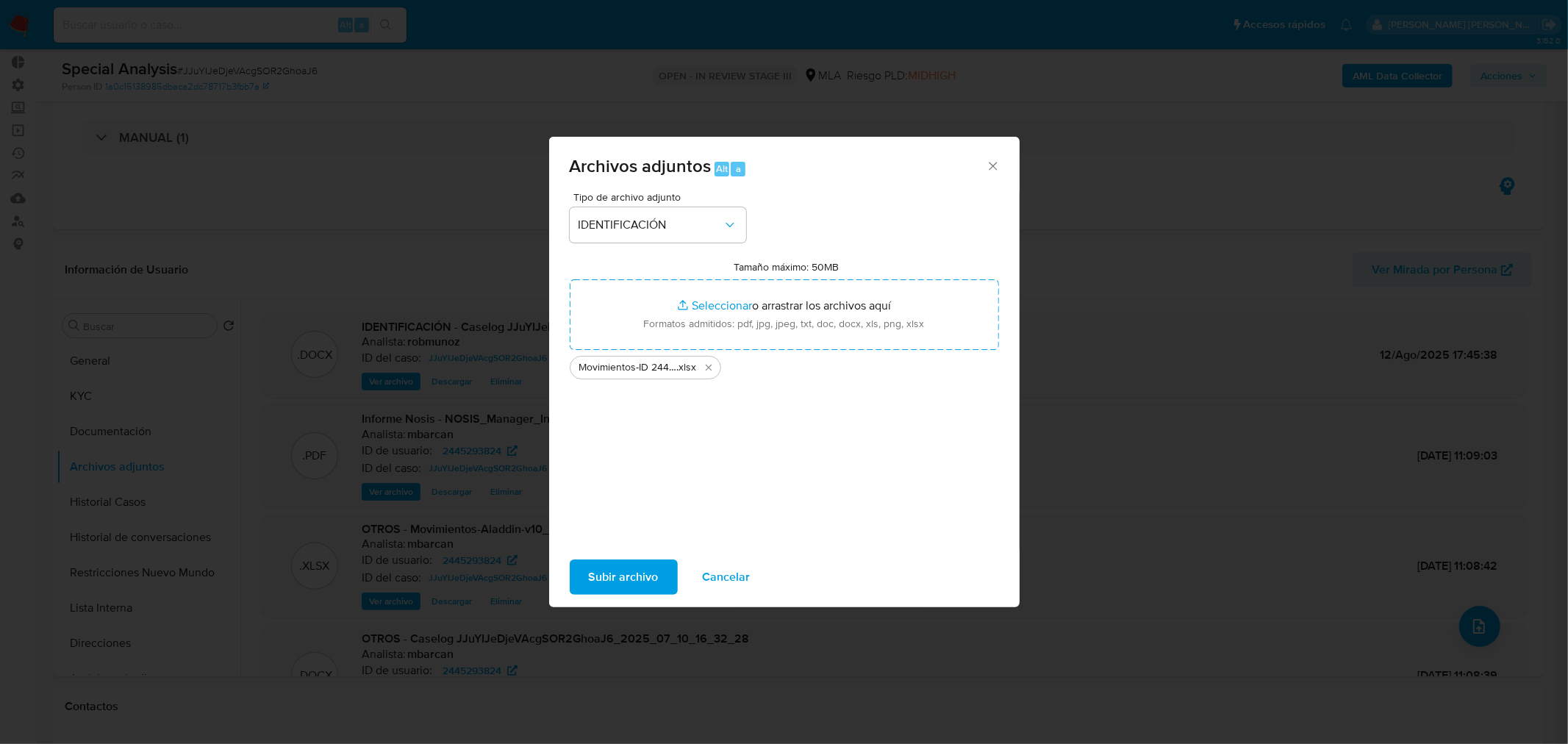
click at [643, 574] on span "Subir archivo" at bounding box center [624, 577] width 70 height 32
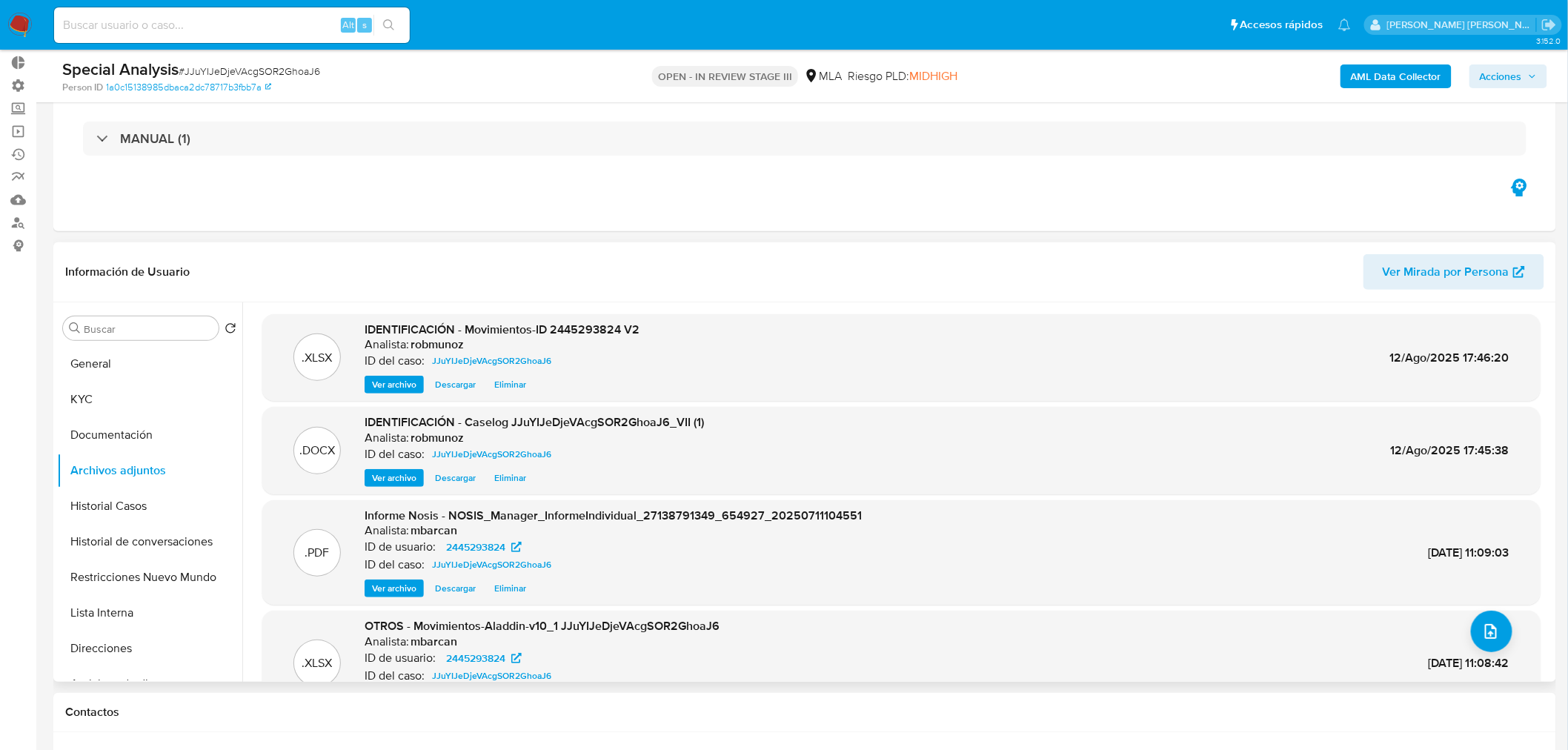
click at [404, 478] on span "Ver archivo" at bounding box center [394, 478] width 44 height 14
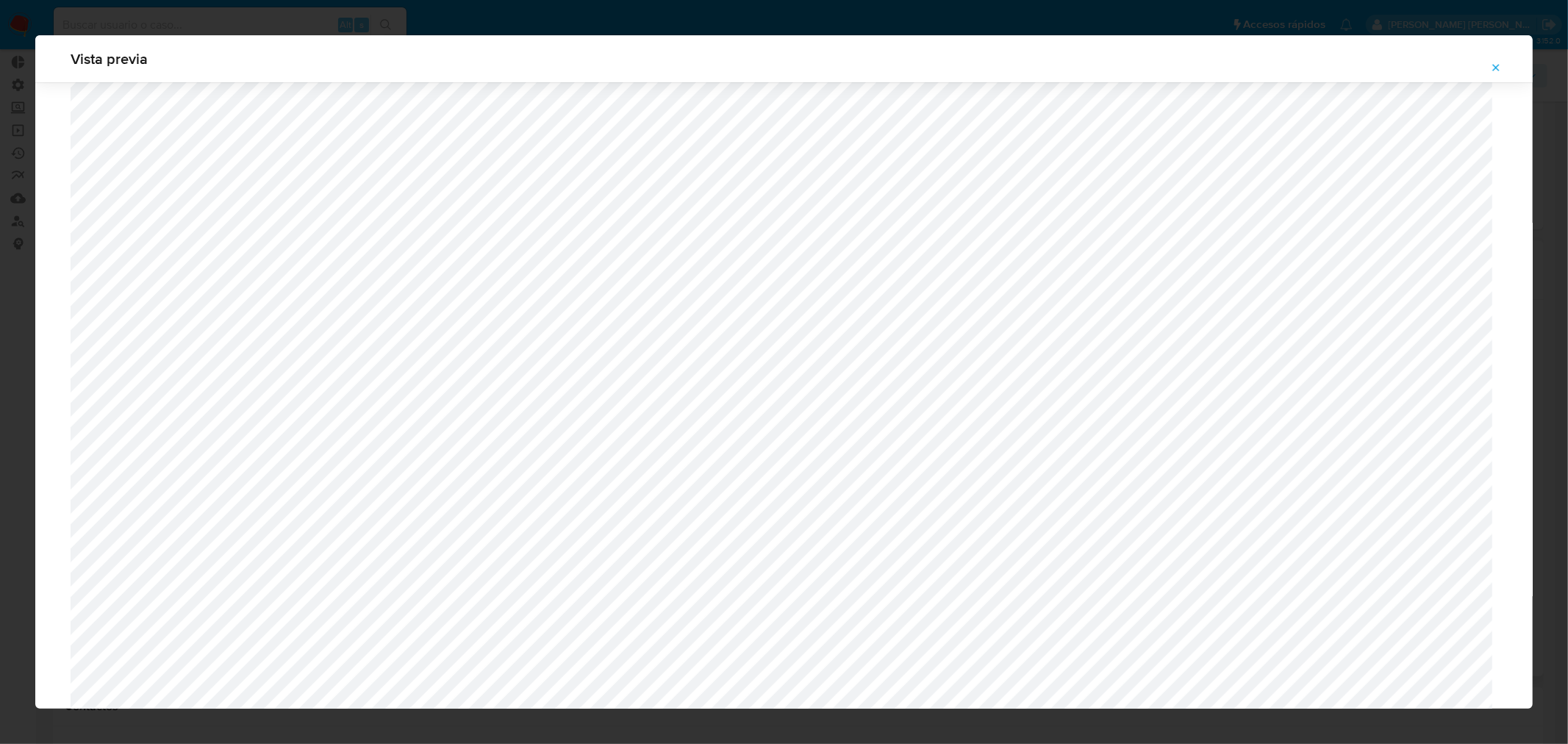
scroll to position [542, 0]
click at [1495, 63] on icon "Attachment preview" at bounding box center [1495, 67] width 12 height 12
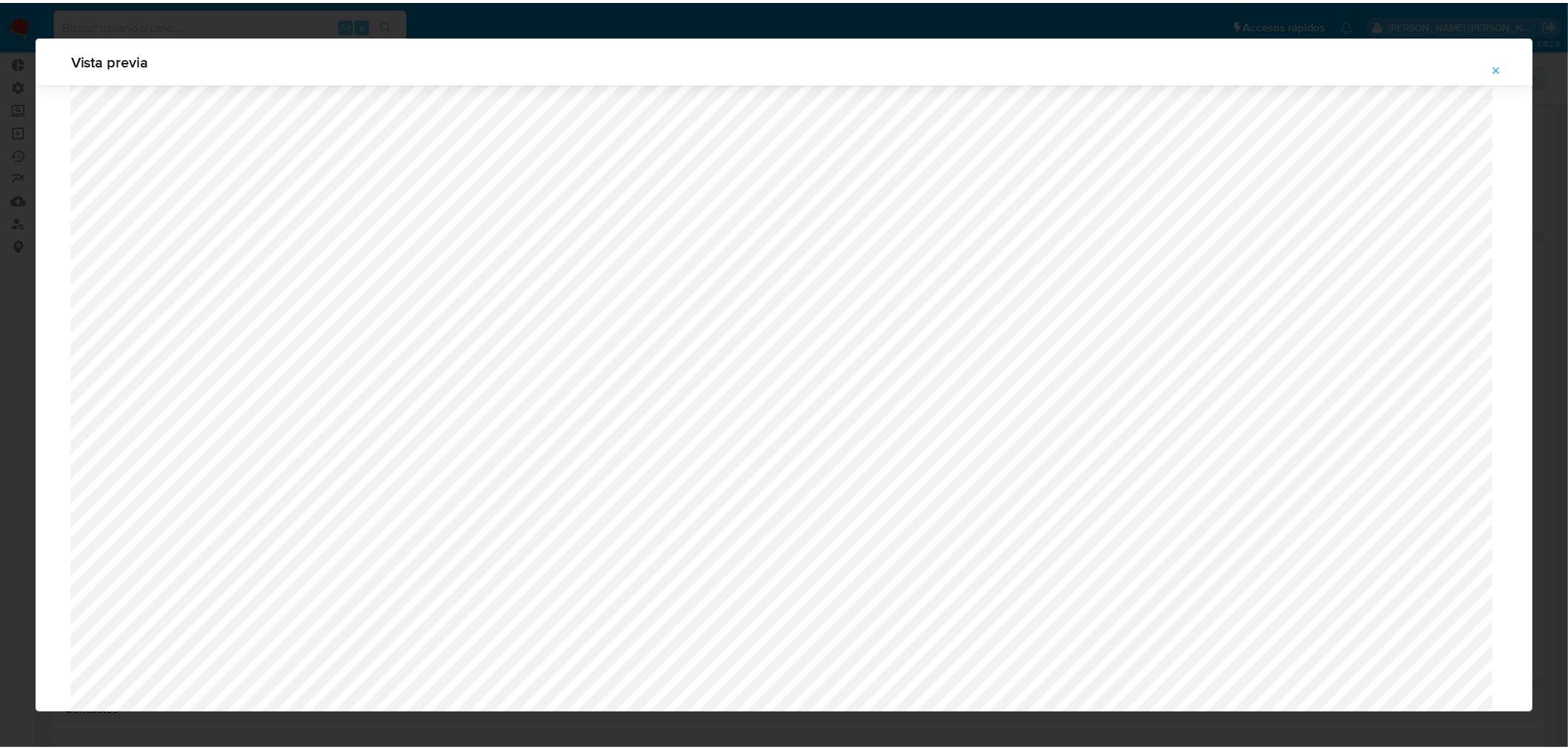
scroll to position [0, 0]
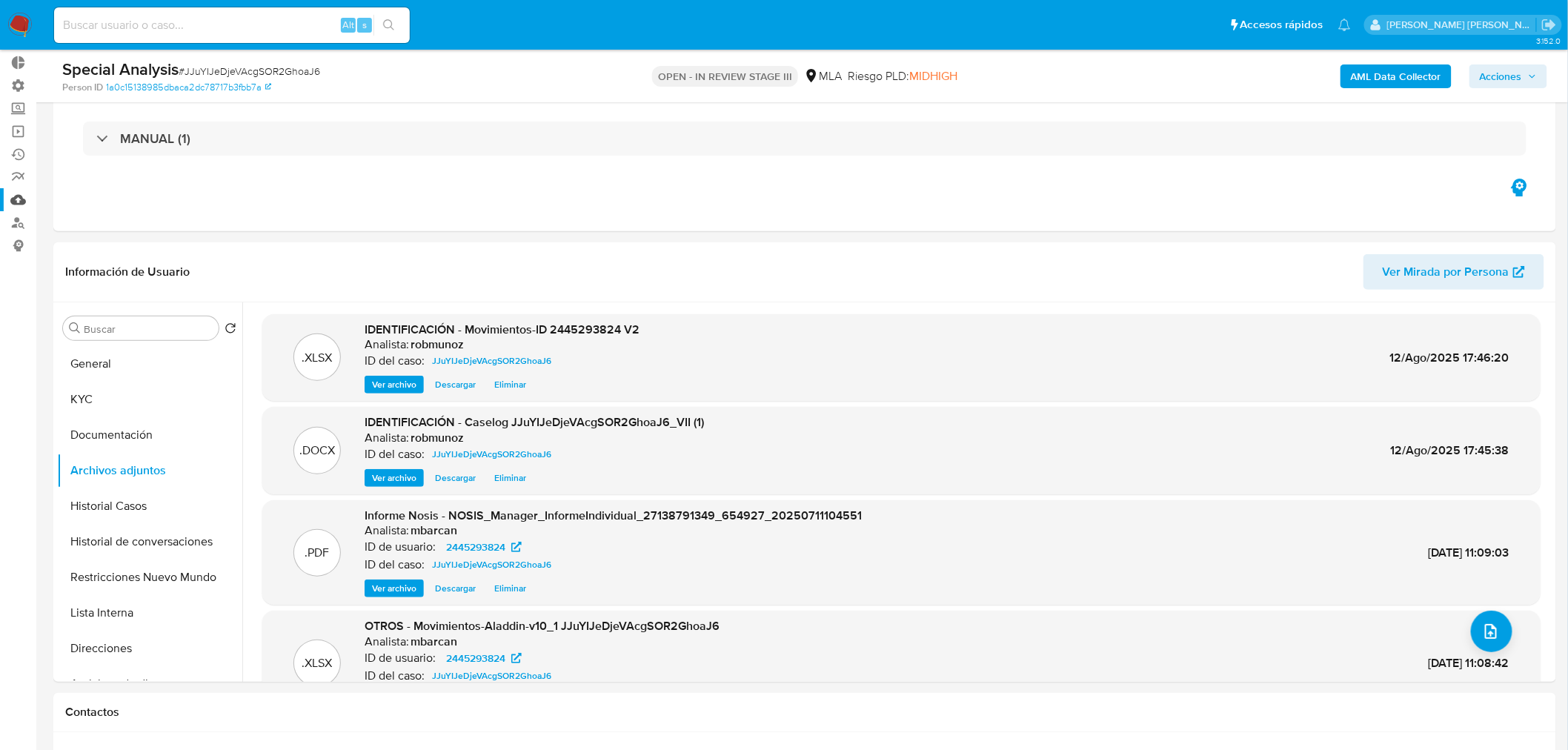
click at [24, 201] on link "Mulan" at bounding box center [88, 199] width 176 height 23
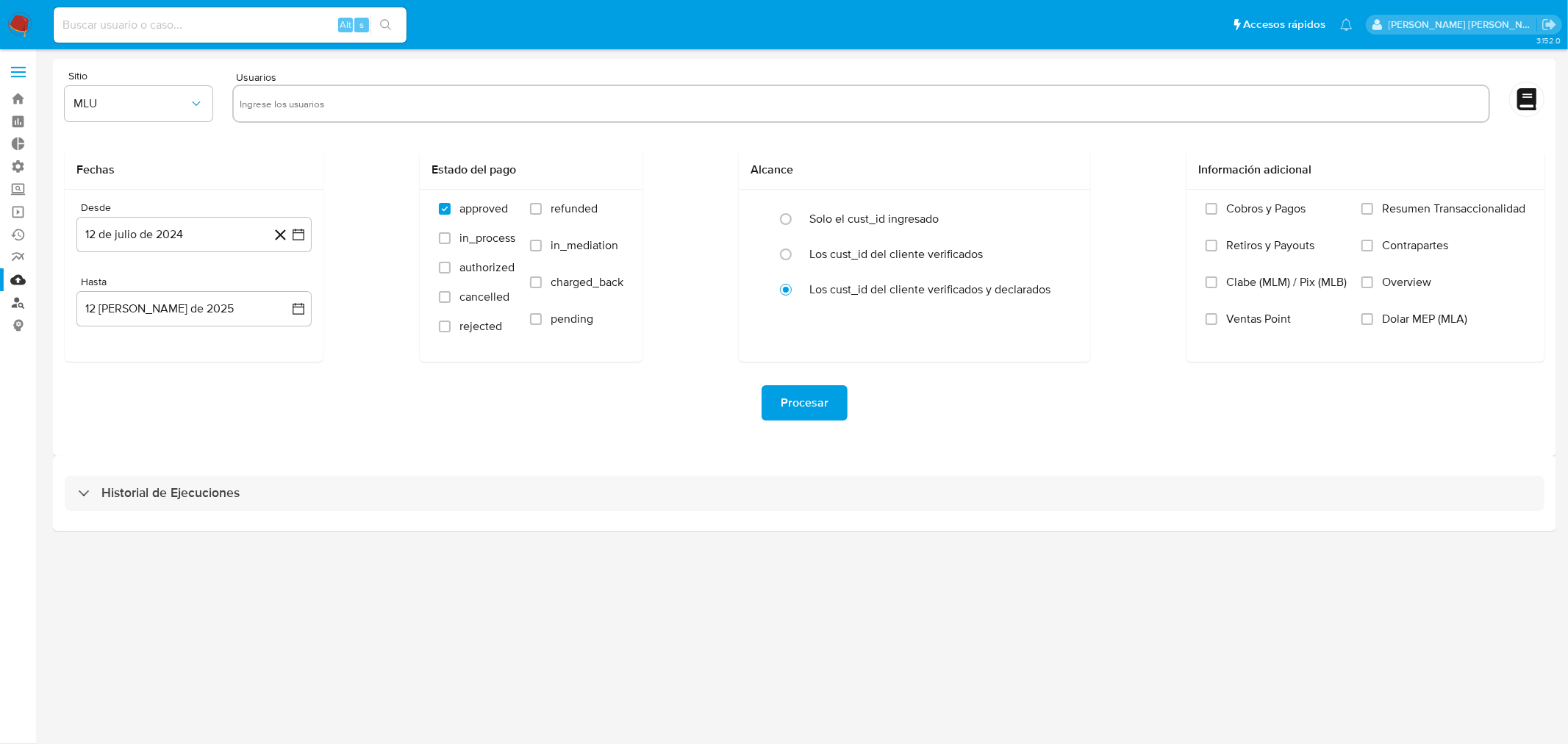
click at [18, 299] on link "Buscador de personas" at bounding box center [87, 302] width 175 height 22
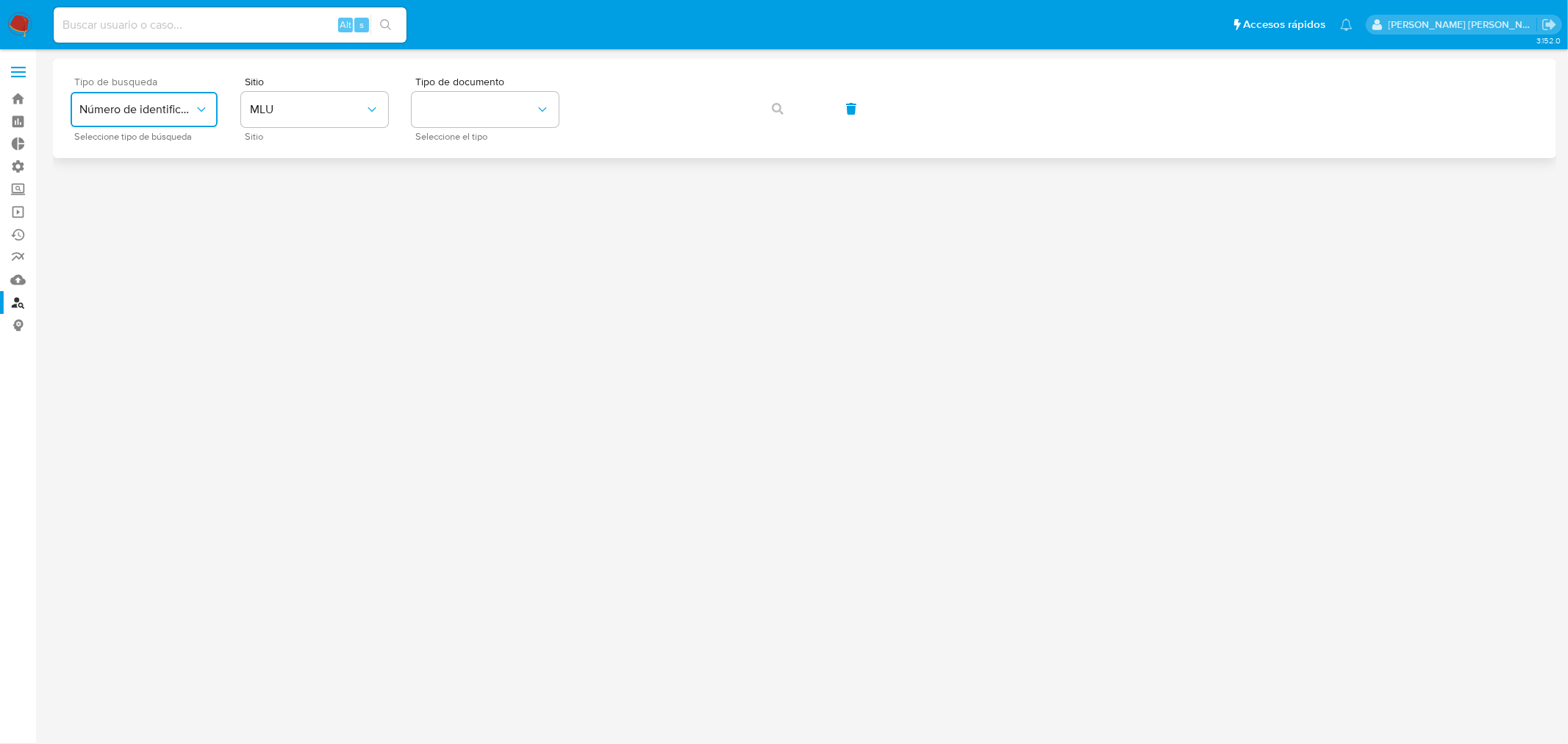
click at [192, 112] on span "Número de identificación" at bounding box center [136, 109] width 115 height 14
click at [346, 109] on span "MLU" at bounding box center [307, 109] width 115 height 14
click at [533, 111] on button "identificationType" at bounding box center [486, 109] width 147 height 35
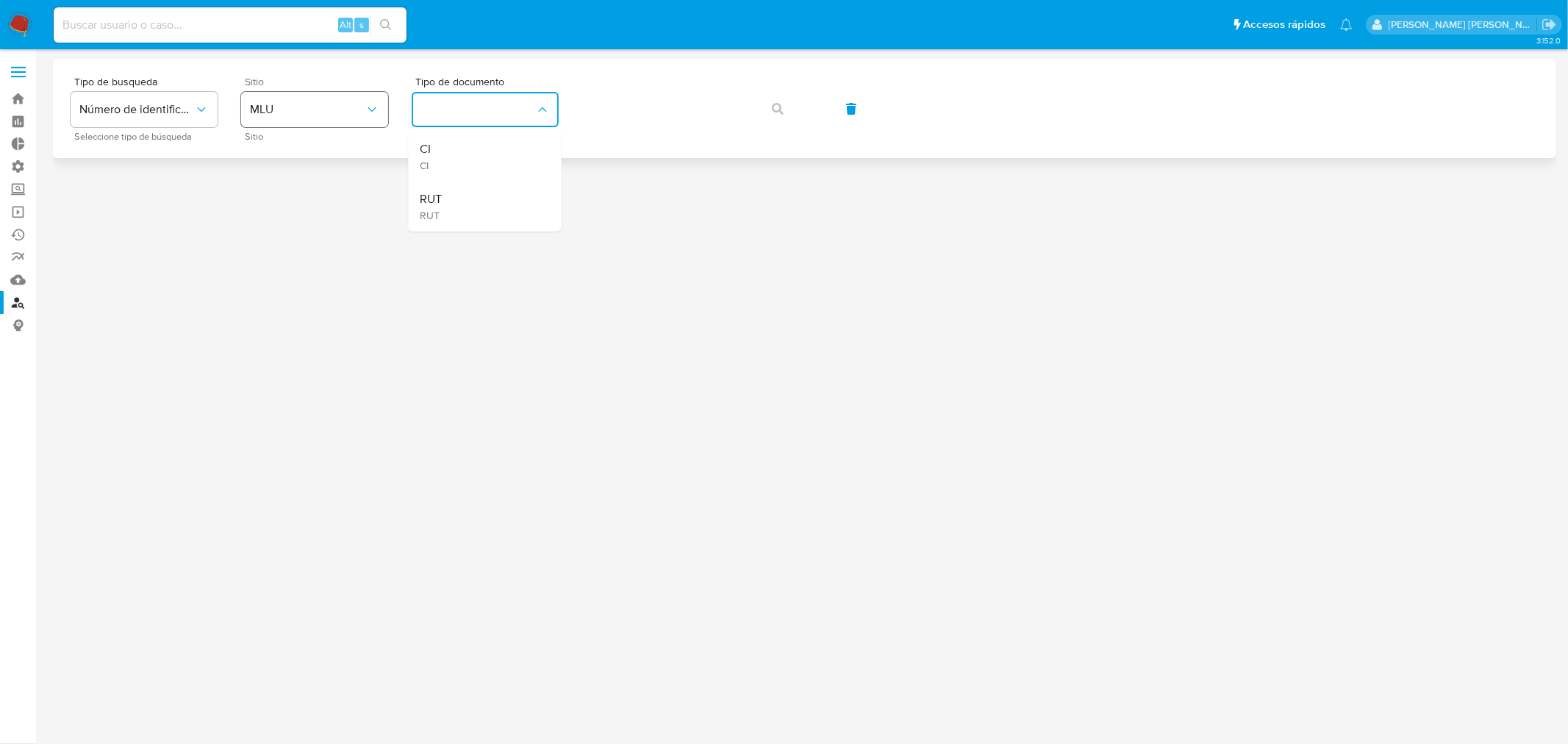
click at [332, 116] on span "MLU" at bounding box center [307, 109] width 115 height 14
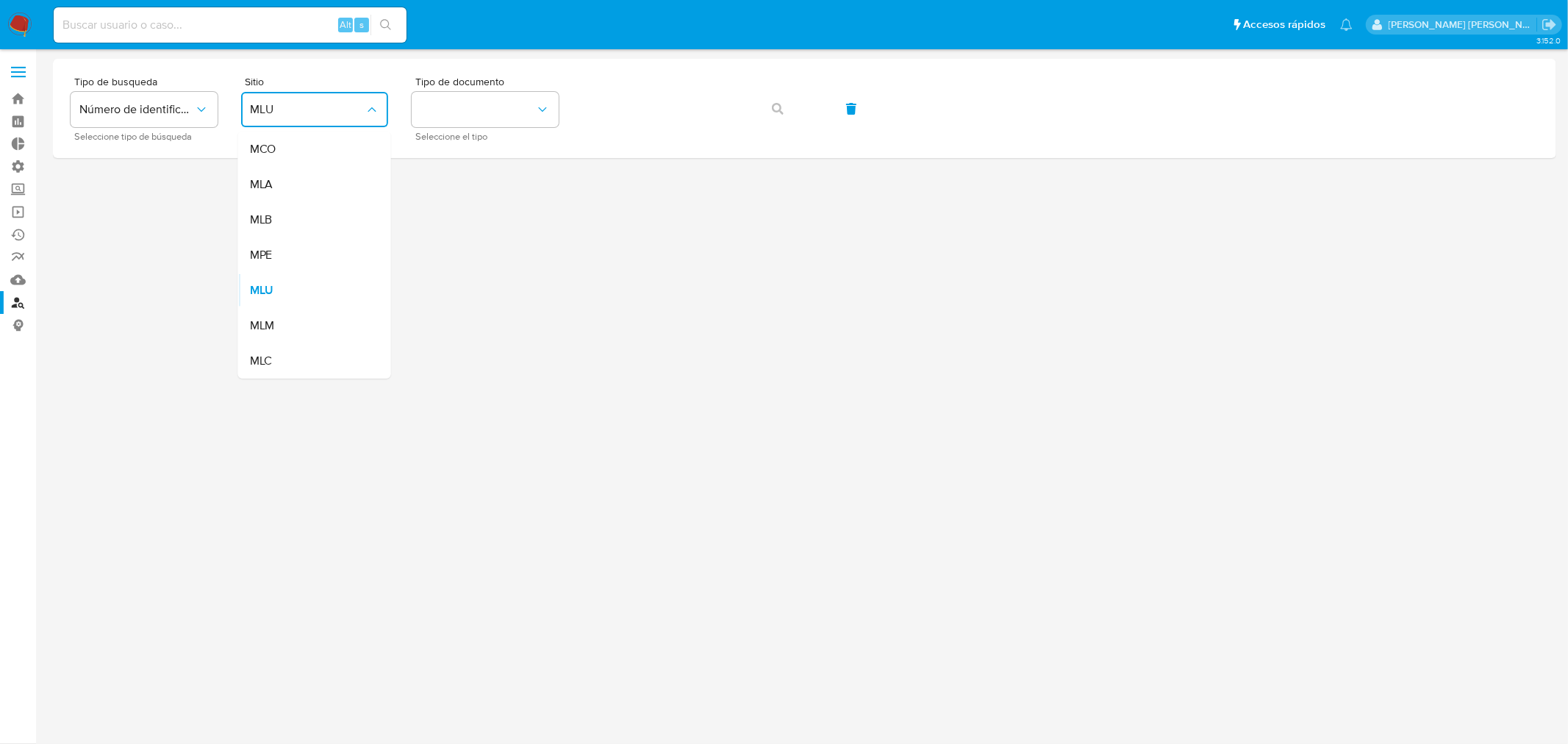
drag, startPoint x: 318, startPoint y: 179, endPoint x: 347, endPoint y: 168, distance: 31.0
click at [318, 178] on div "MLA" at bounding box center [310, 184] width 120 height 35
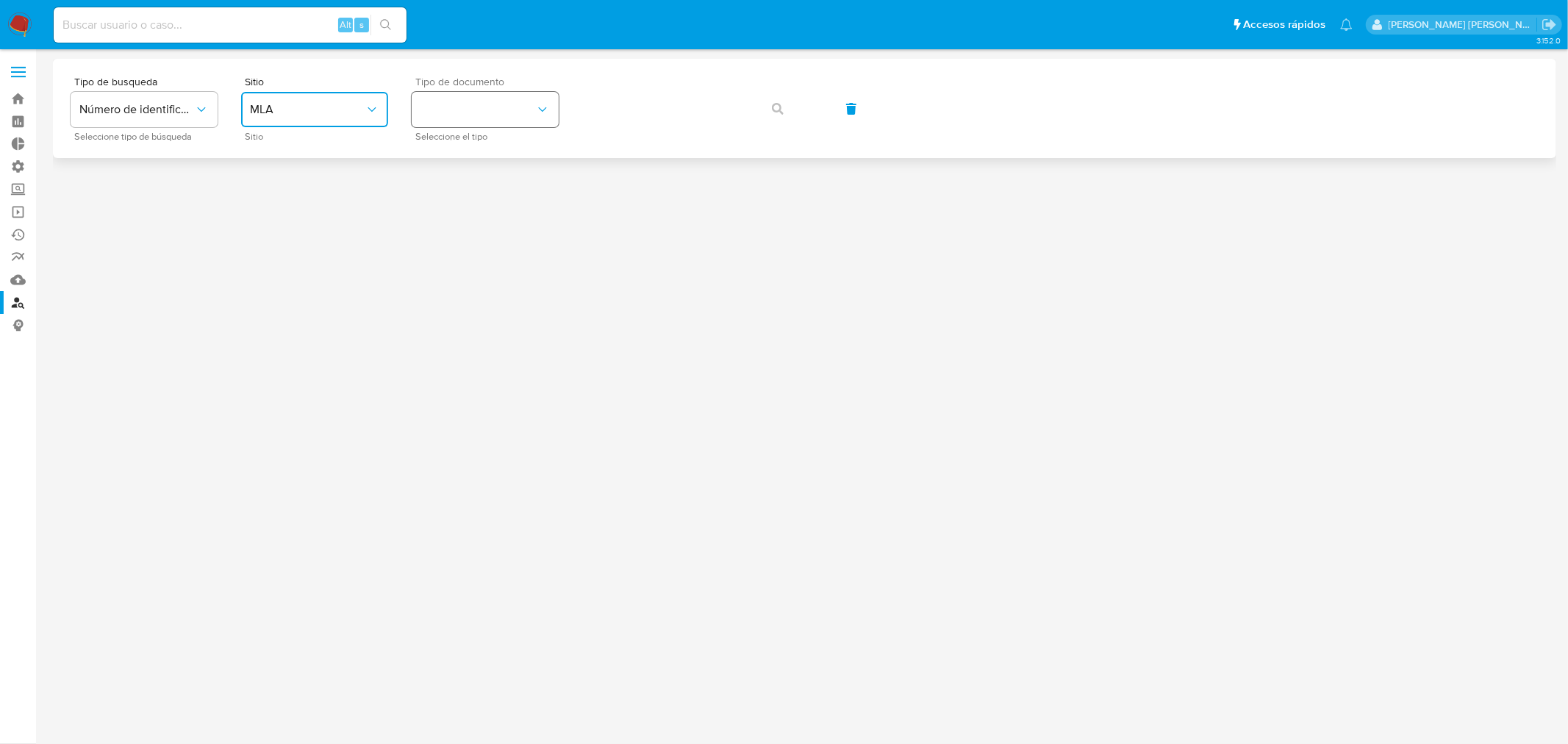
click at [505, 112] on button "identificationType" at bounding box center [486, 109] width 147 height 35
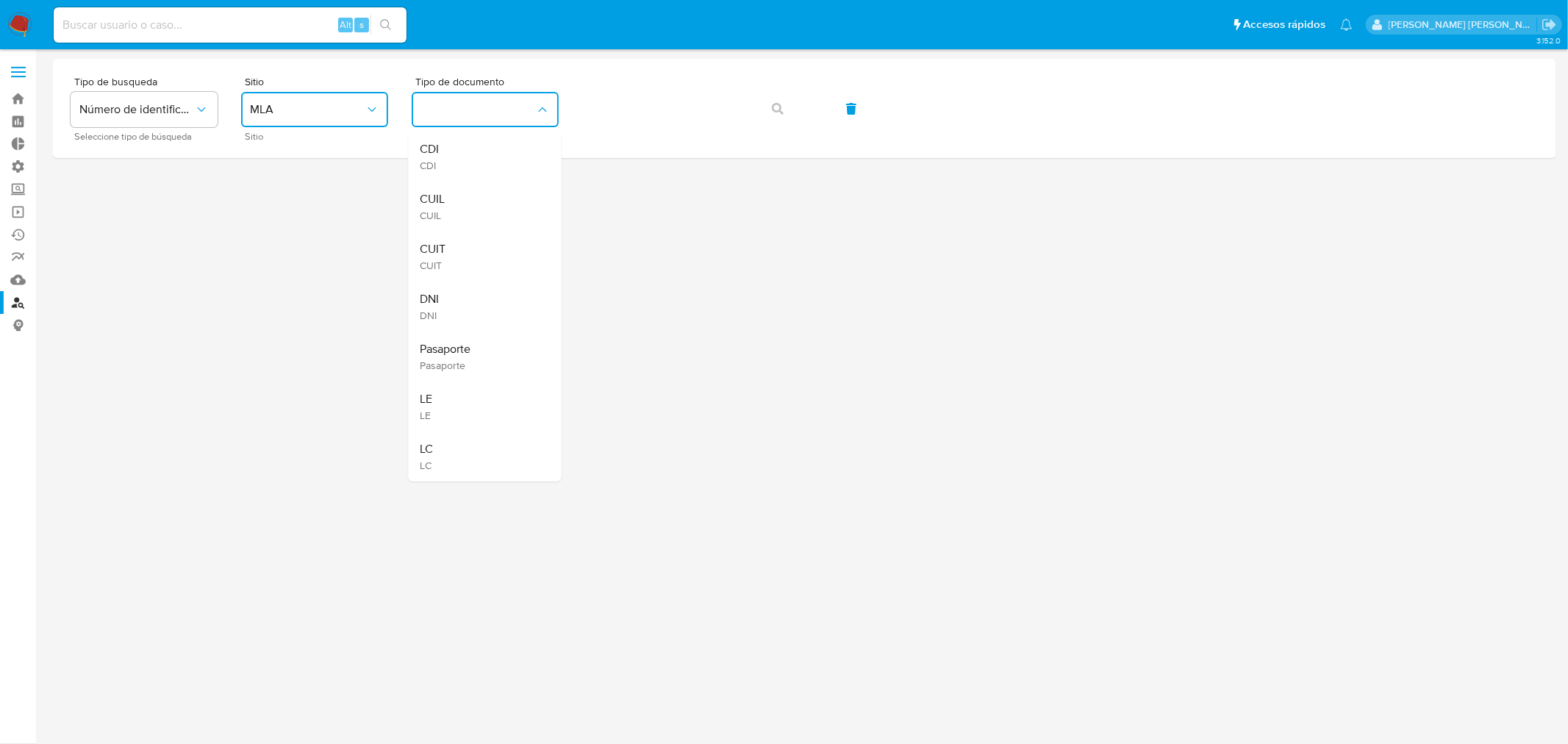
click at [473, 192] on div "CUIL CUIL" at bounding box center [481, 206] width 120 height 50
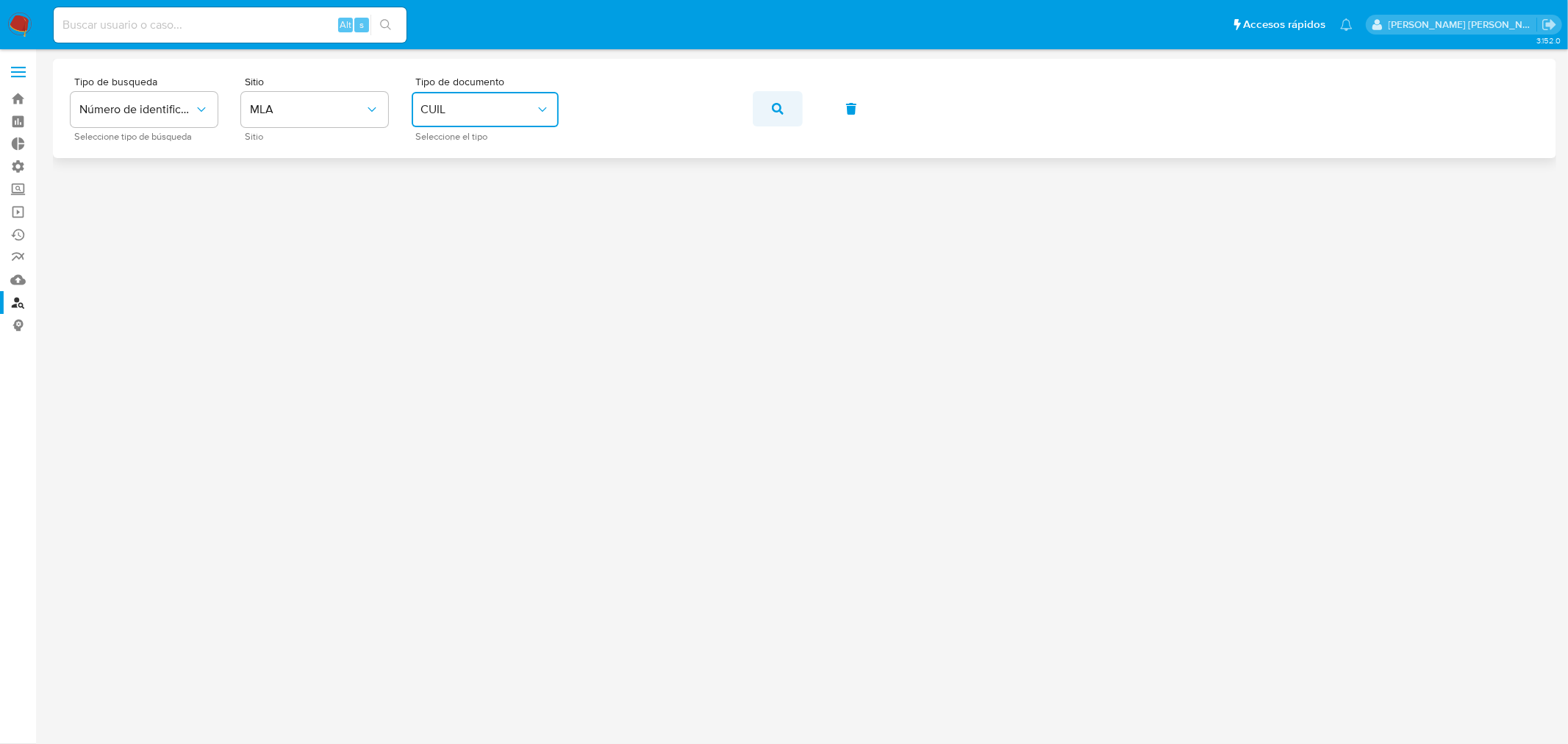
click at [783, 103] on icon "button" at bounding box center [777, 109] width 12 height 12
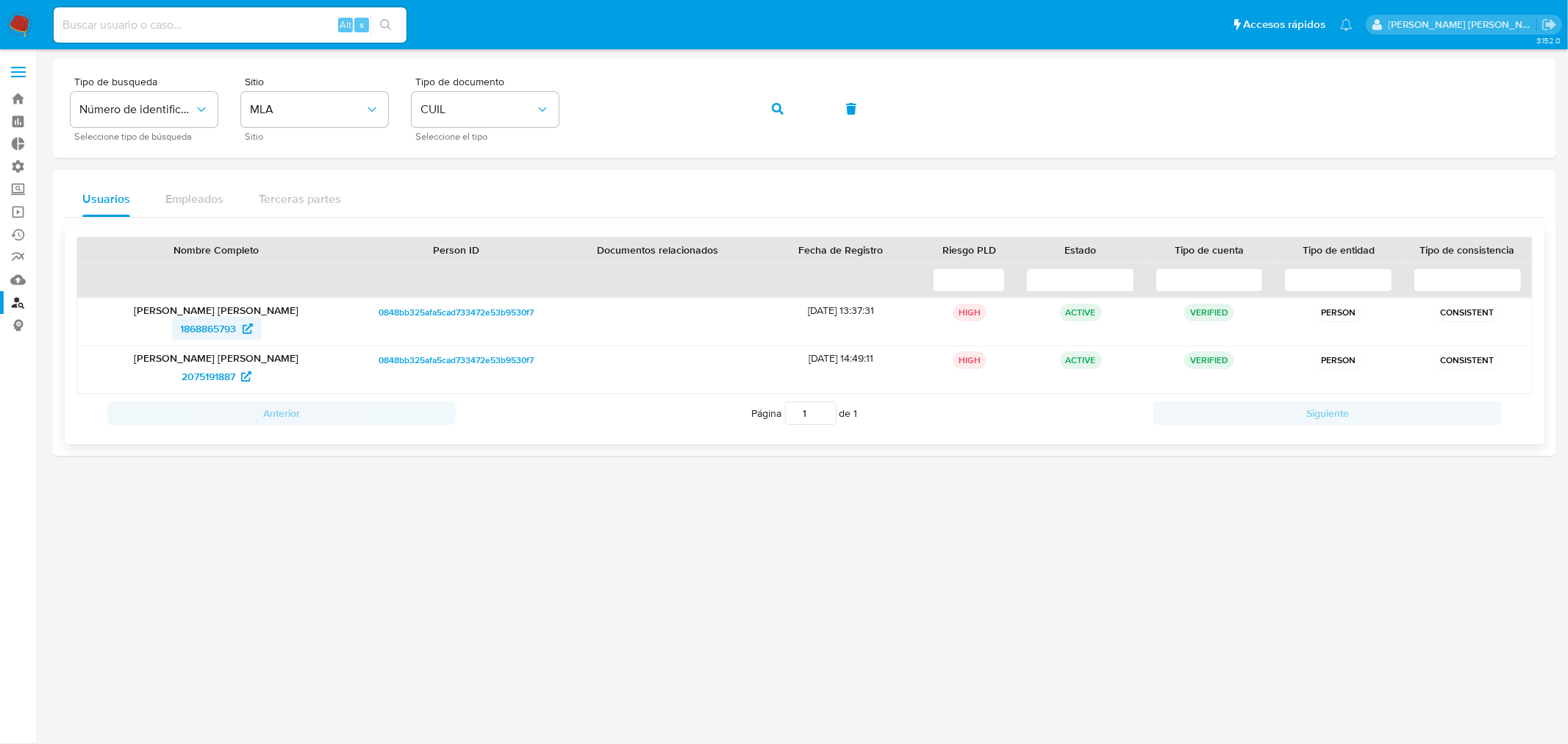
click at [212, 327] on span "1868865793" at bounding box center [208, 328] width 56 height 23
click at [214, 372] on span "2075191887" at bounding box center [208, 376] width 54 height 23
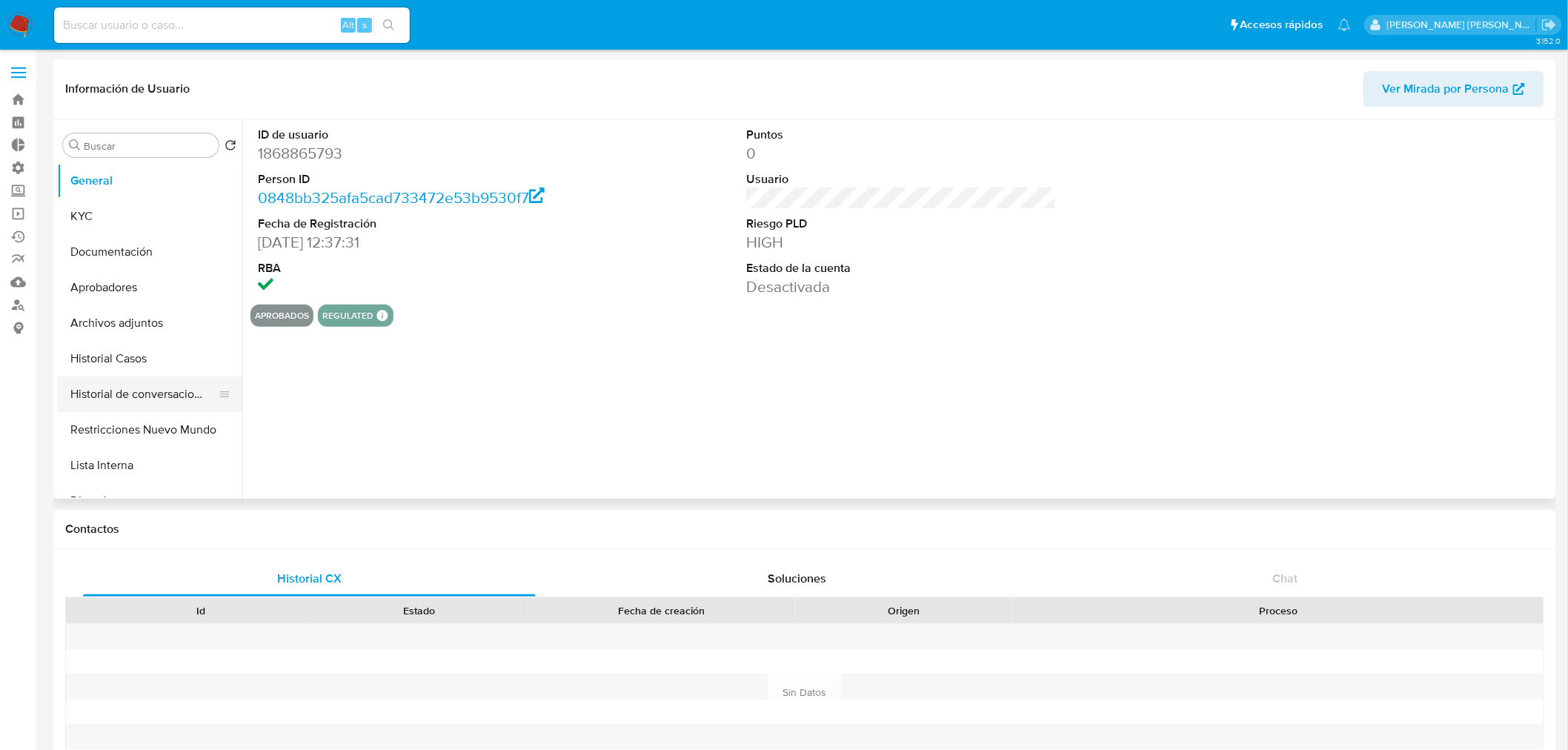
click at [138, 395] on button "Historial de conversaciones" at bounding box center [144, 394] width 174 height 35
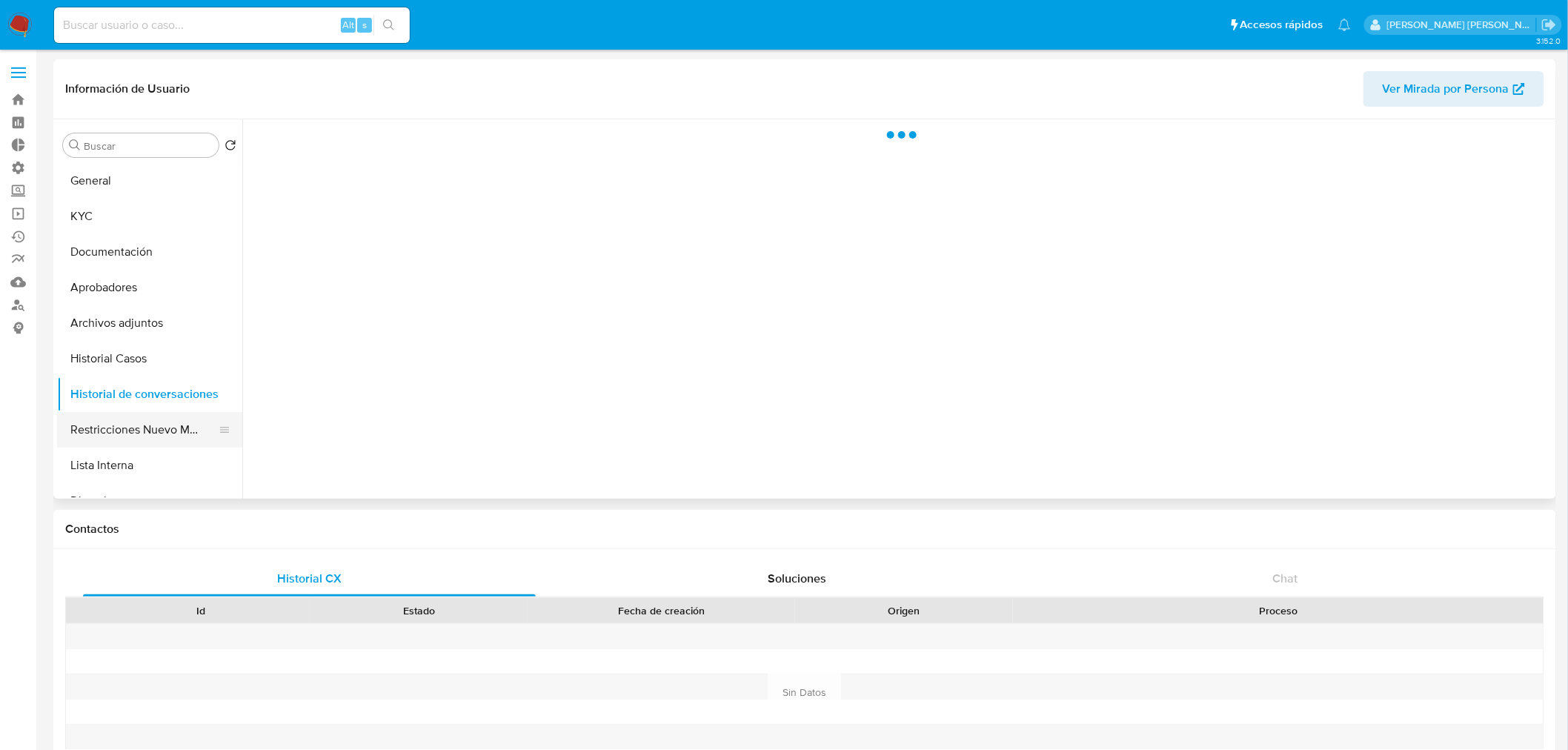
select select "10"
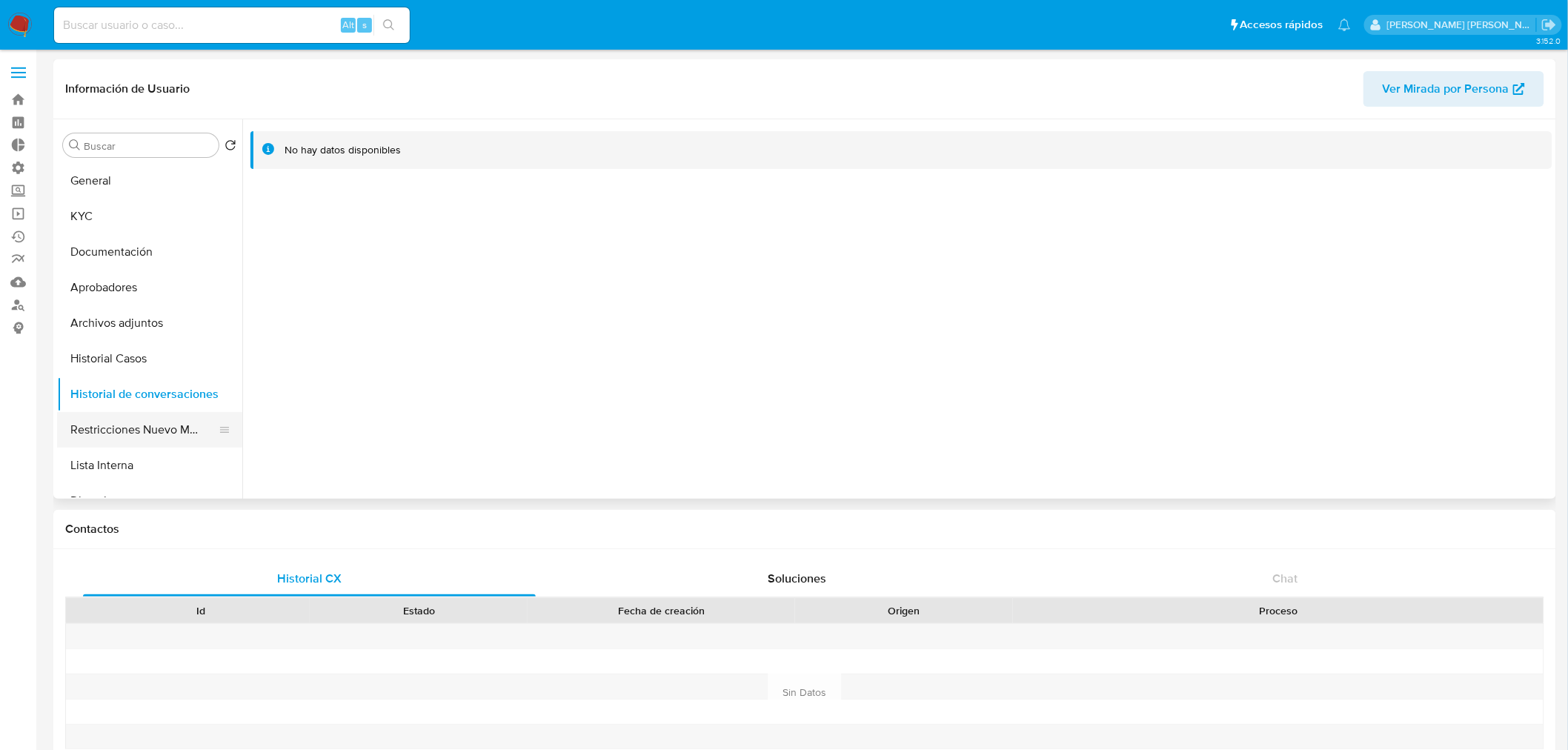
click at [141, 424] on button "Restricciones Nuevo Mundo" at bounding box center [144, 429] width 174 height 35
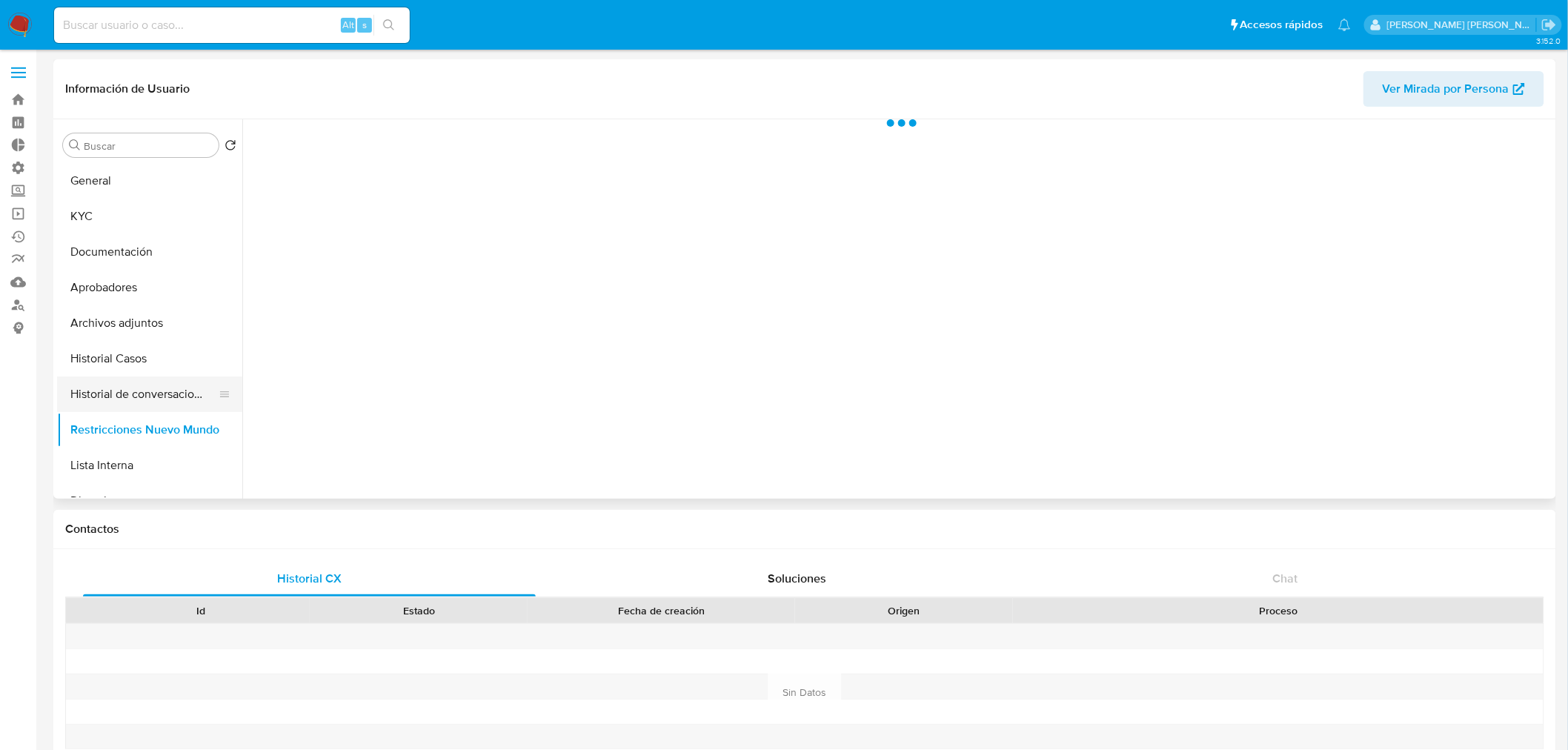
click at [123, 378] on button "Historial de conversaciones" at bounding box center [144, 394] width 174 height 35
click at [122, 367] on button "Historial Casos" at bounding box center [144, 358] width 174 height 35
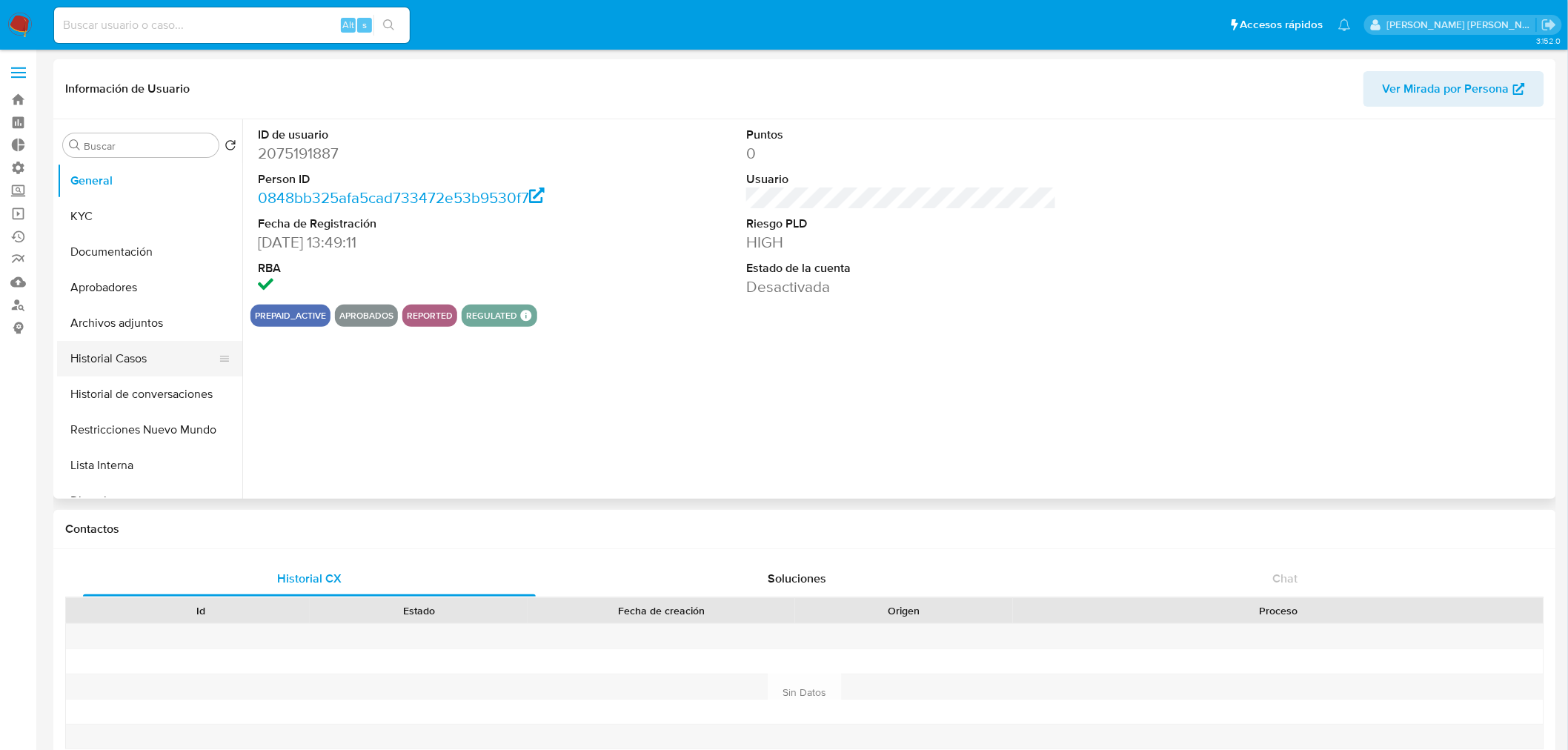
click at [136, 358] on button "Historial Casos" at bounding box center [144, 358] width 174 height 35
select select "10"
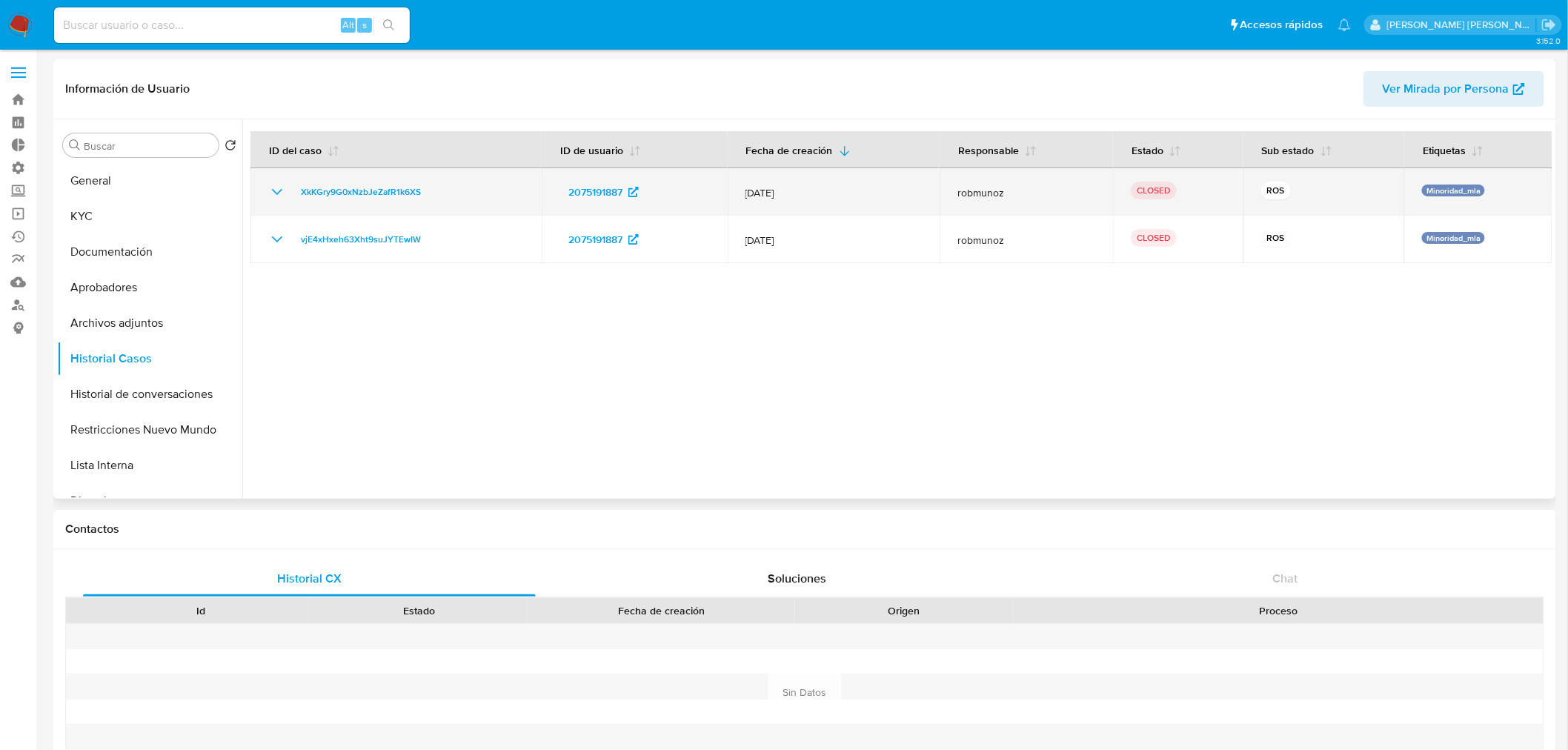
click at [272, 191] on icon "Mostrar/Ocultar" at bounding box center [278, 192] width 18 height 18
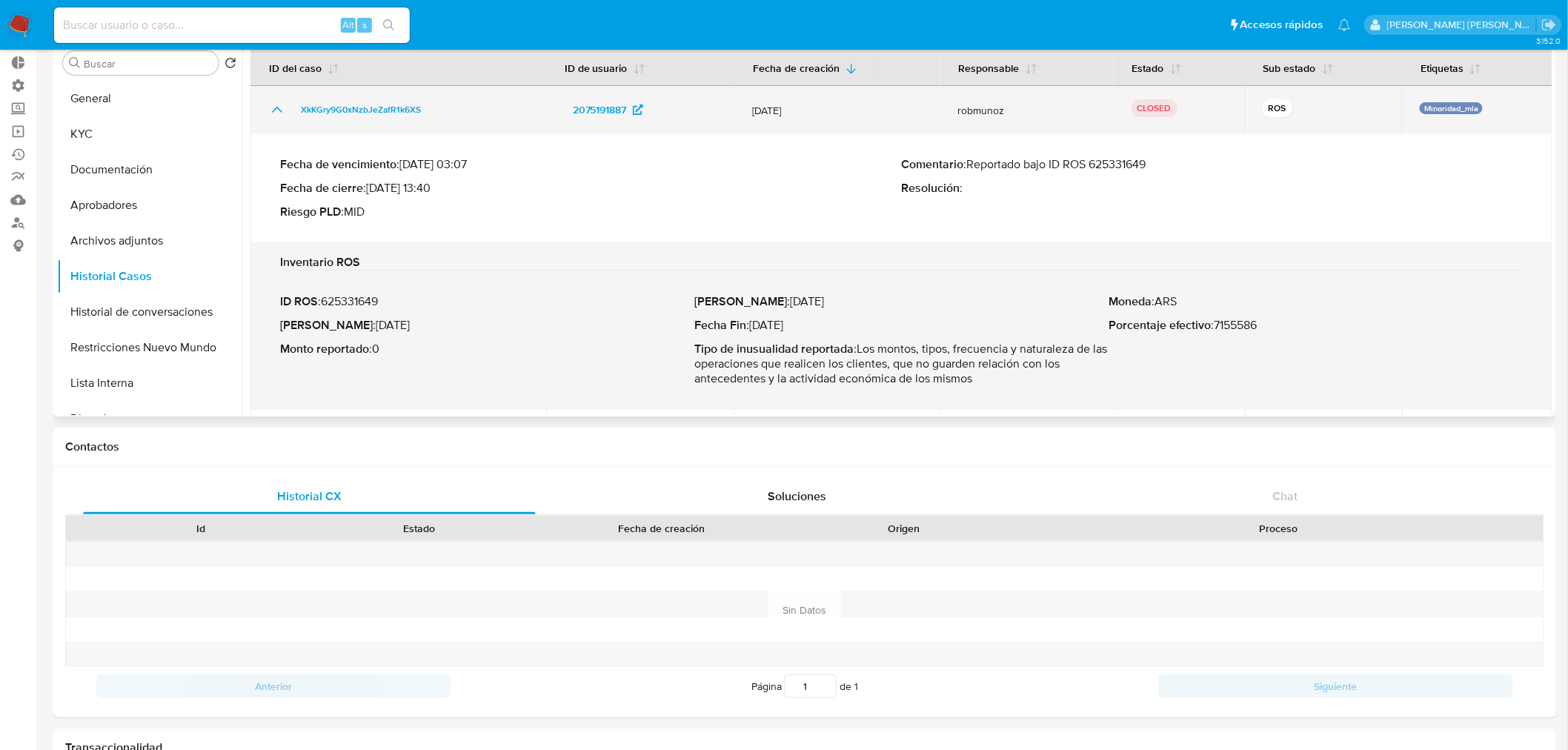
click at [274, 113] on icon "Mostrar/Ocultar" at bounding box center [278, 109] width 18 height 18
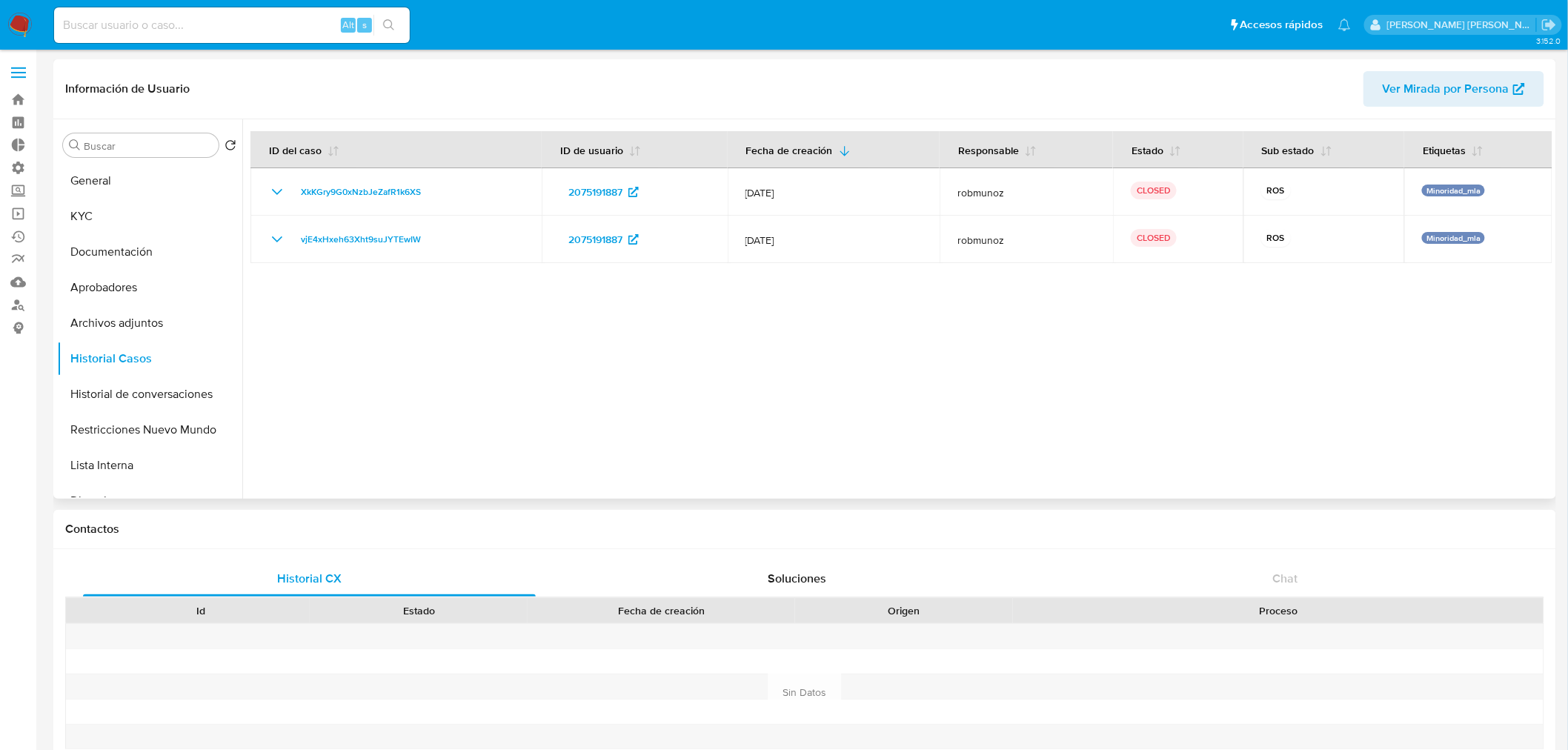
click at [109, 161] on div "Buscar Volver al orden por defecto General KYC Documentación Aprobadores Archiv…" at bounding box center [149, 309] width 185 height 377
click at [114, 178] on button "General" at bounding box center [144, 180] width 174 height 35
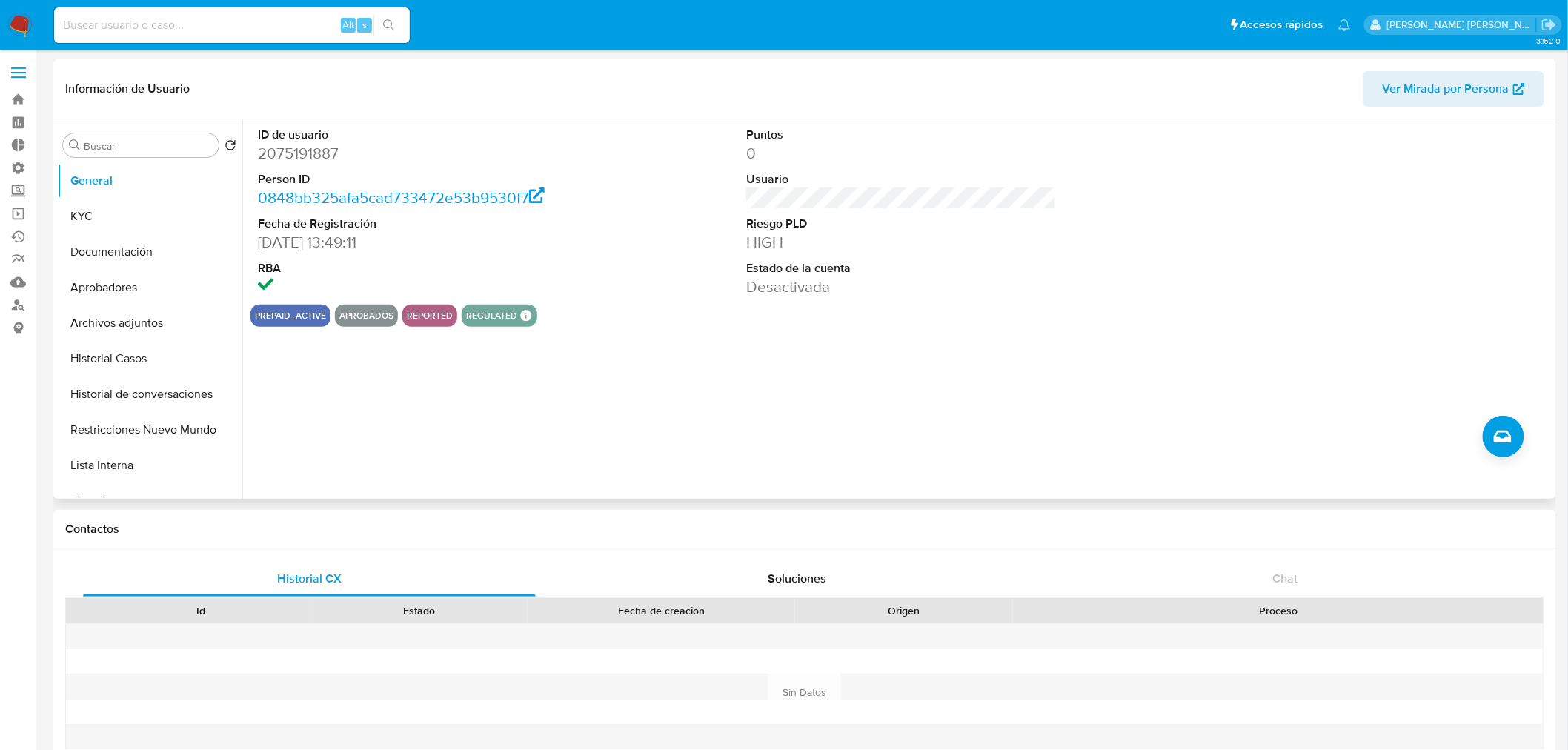
click at [327, 154] on dd "2075191887" at bounding box center [413, 153] width 310 height 21
click at [127, 363] on button "Historial Casos" at bounding box center [144, 358] width 174 height 35
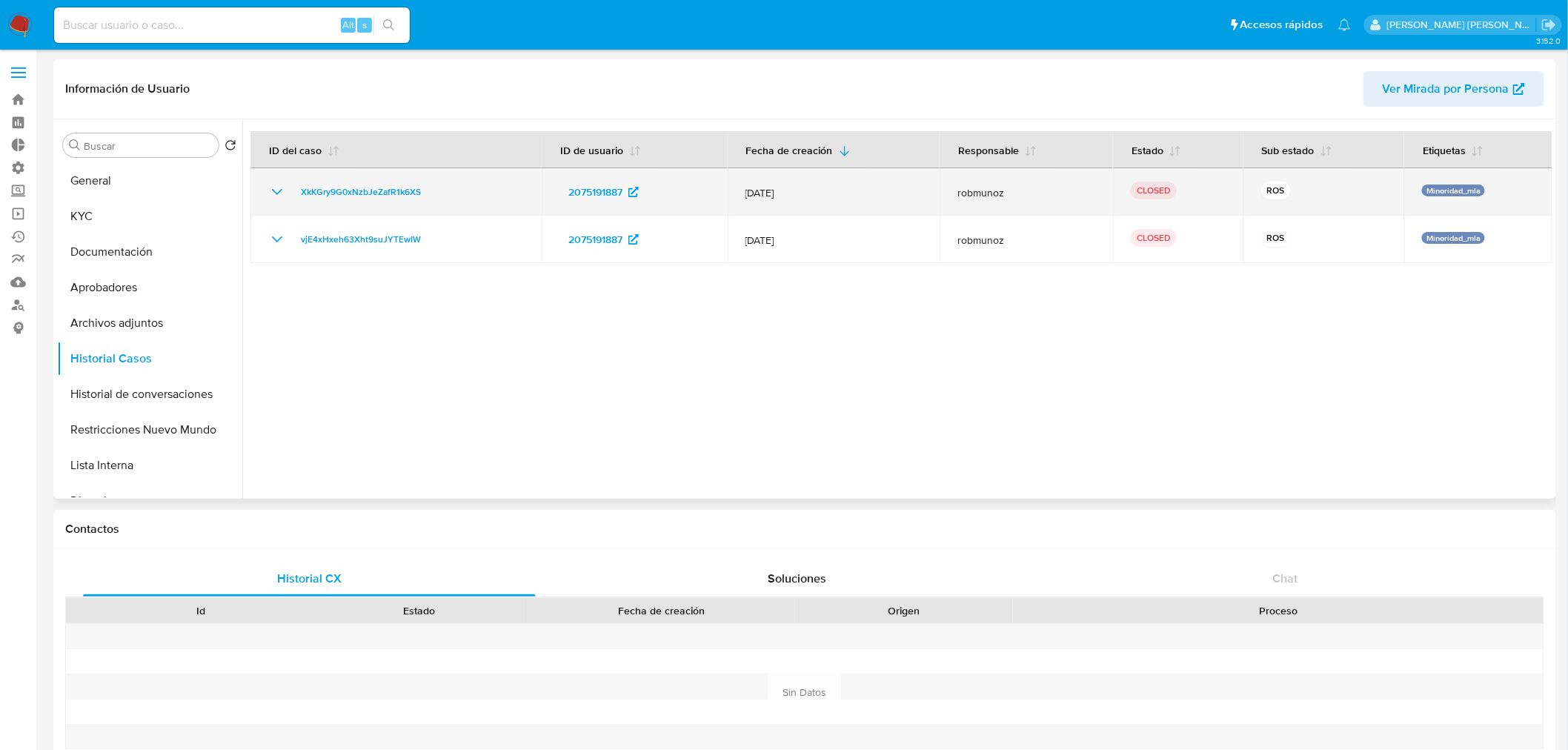
click at [269, 195] on icon "Mostrar/Ocultar" at bounding box center [278, 192] width 18 height 18
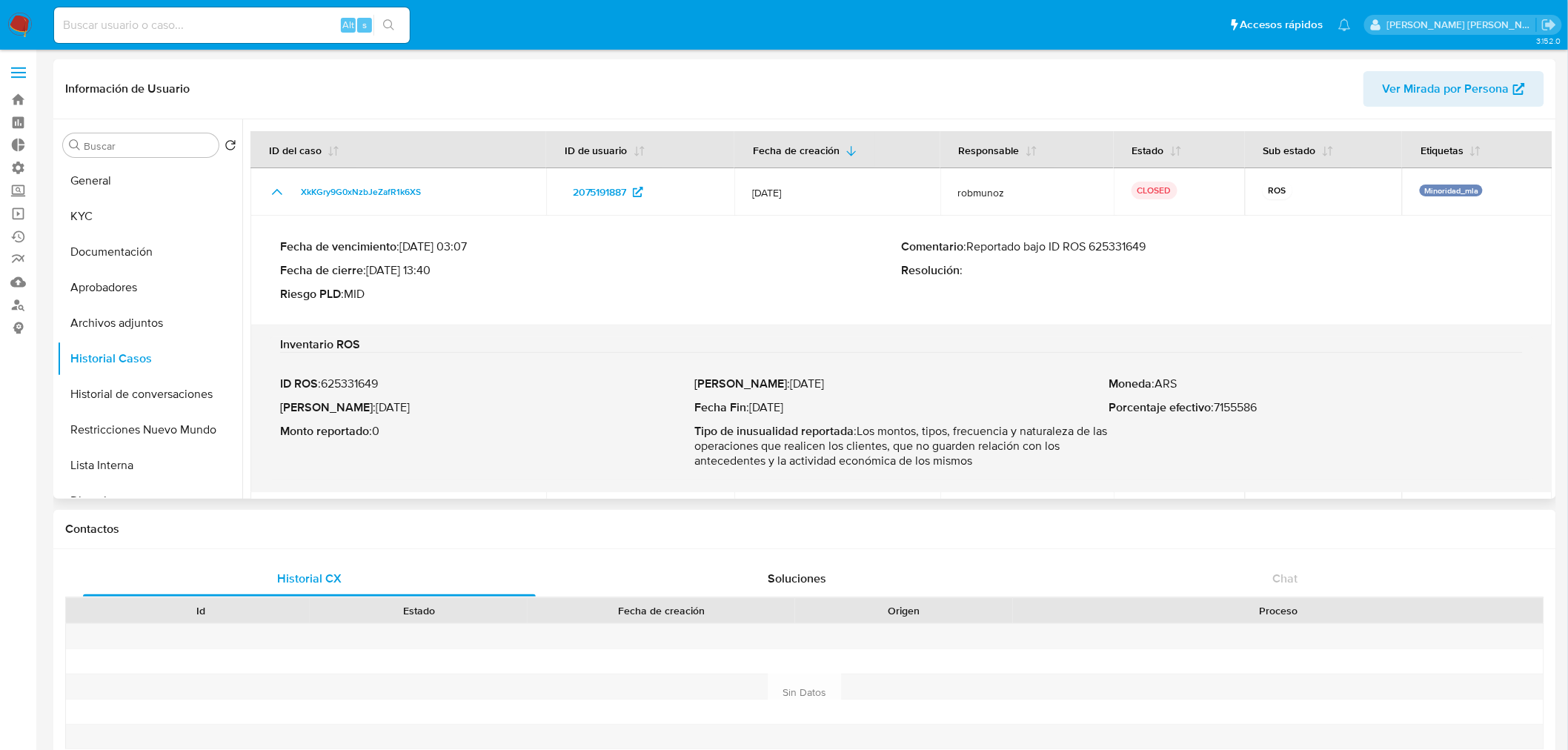
click at [1121, 245] on p "Comentario : Reportado bajo ID ROS 625331649" at bounding box center [1212, 247] width 622 height 14
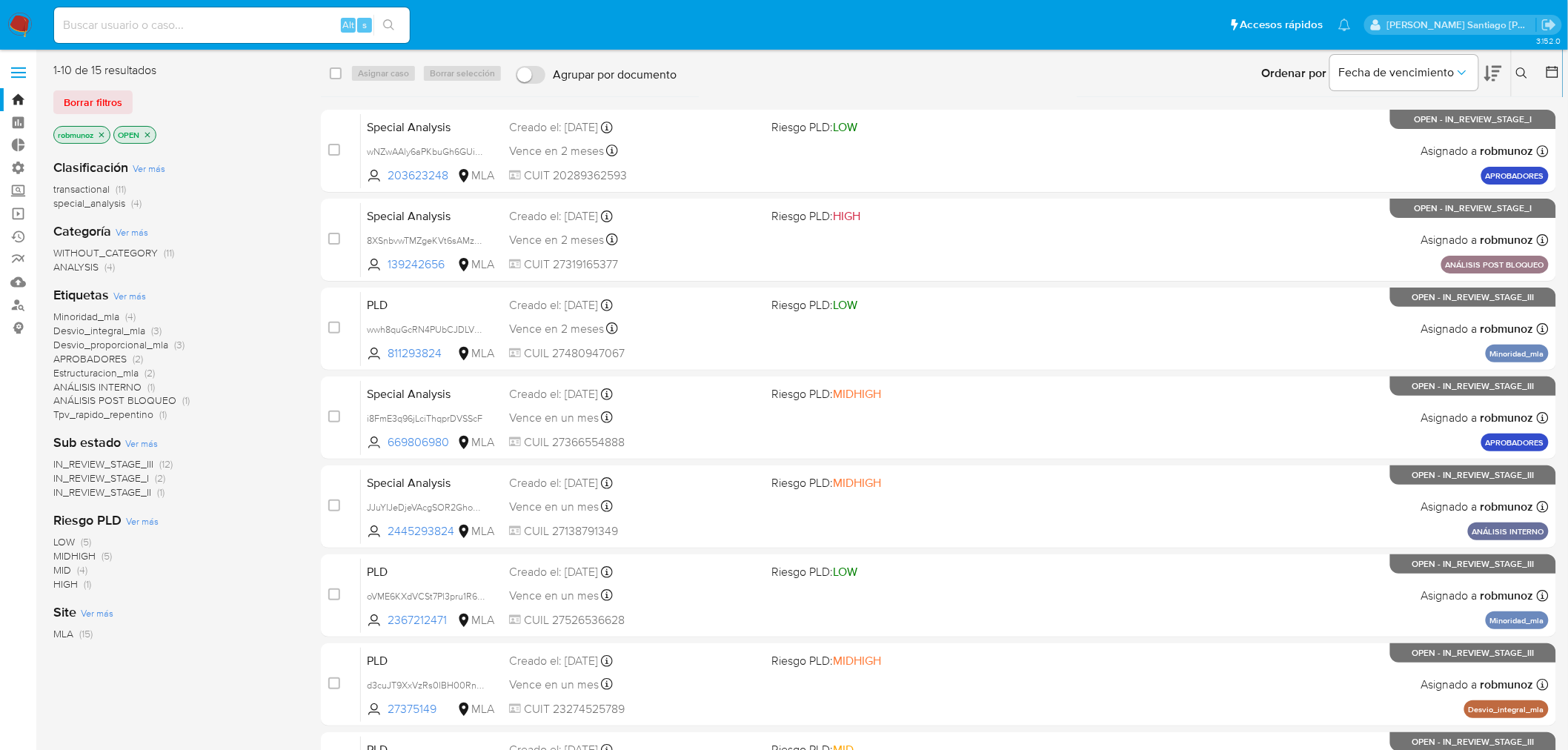
click at [205, 32] on input at bounding box center [232, 24] width 356 height 19
click at [1530, 65] on button at bounding box center [1524, 73] width 24 height 18
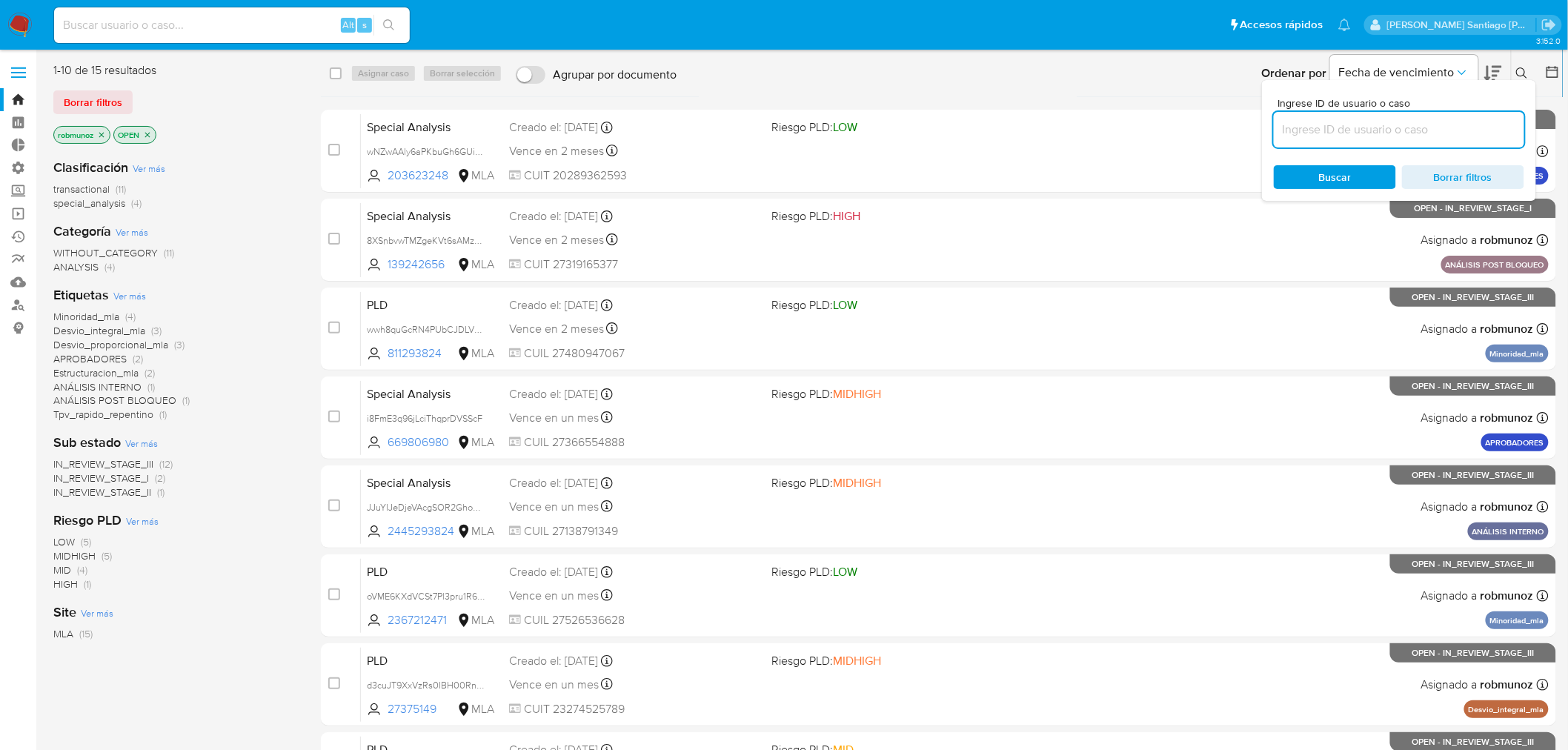
click at [1420, 120] on input at bounding box center [1399, 129] width 251 height 19
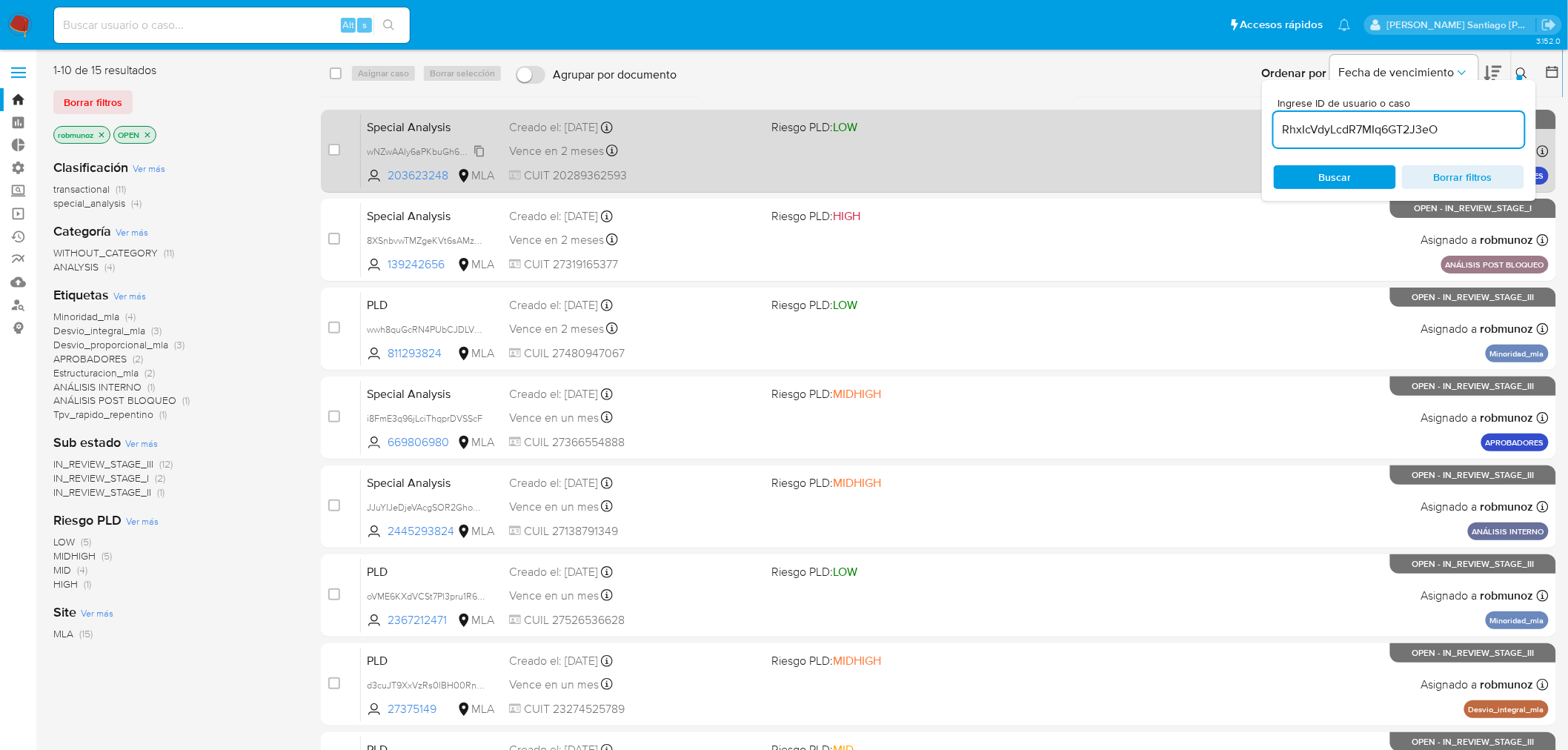
type input "RhxIcVdyLcdR7MIq6GT2J3eO"
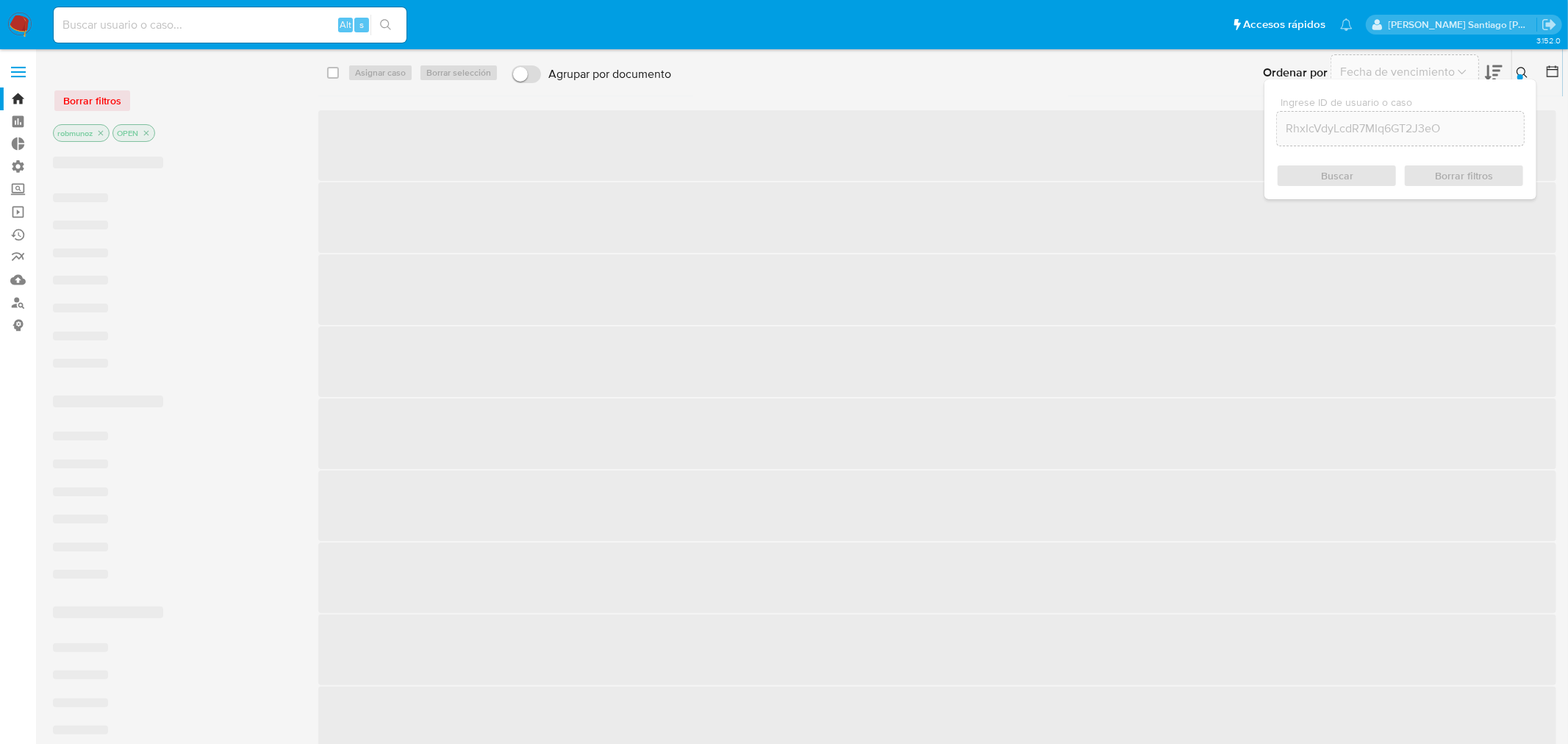
click at [78, 109] on div "Borrar filtros" at bounding box center [171, 101] width 235 height 23
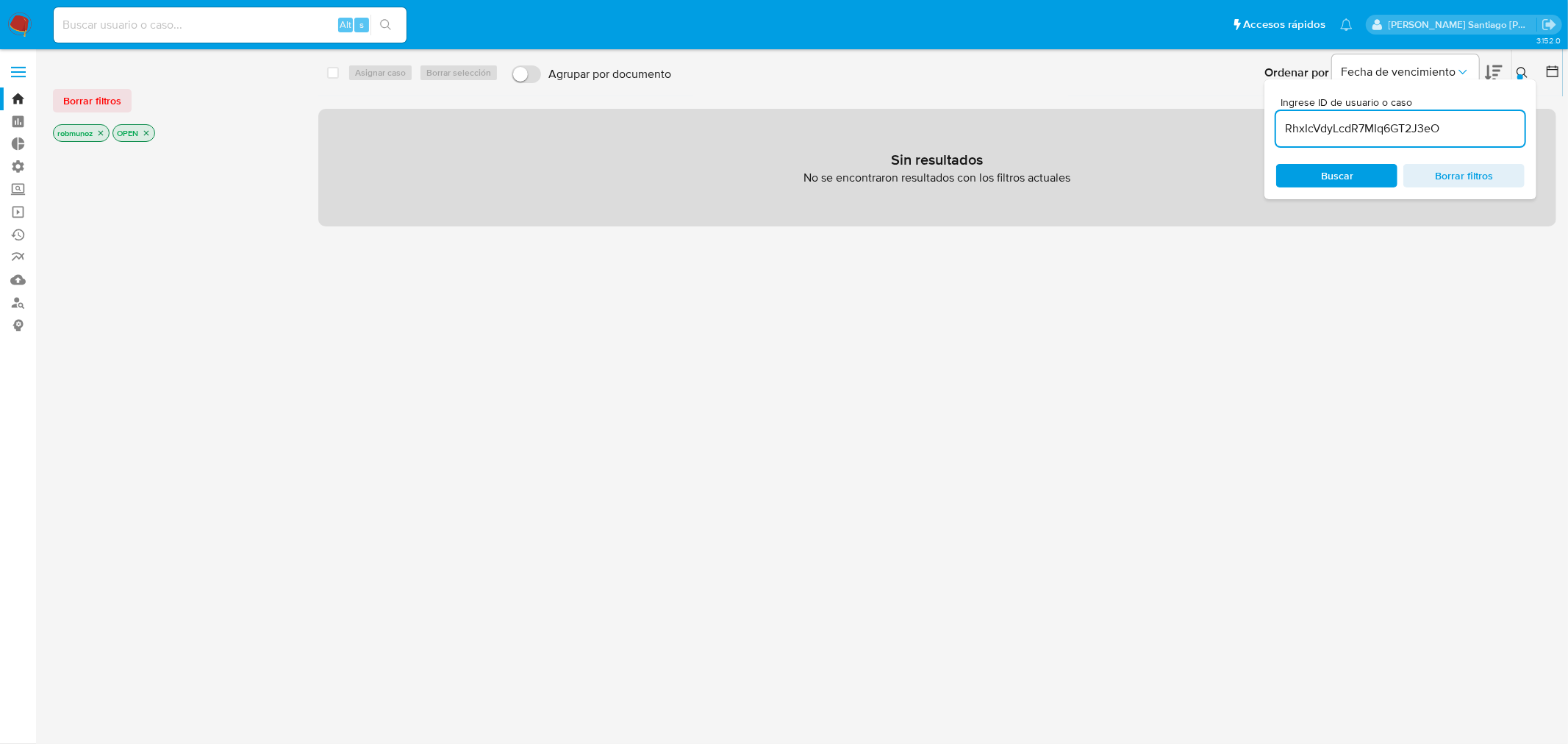
drag, startPoint x: 78, startPoint y: 109, endPoint x: 173, endPoint y: 98, distance: 95.6
click at [78, 108] on span "Borrar filtros" at bounding box center [92, 101] width 58 height 21
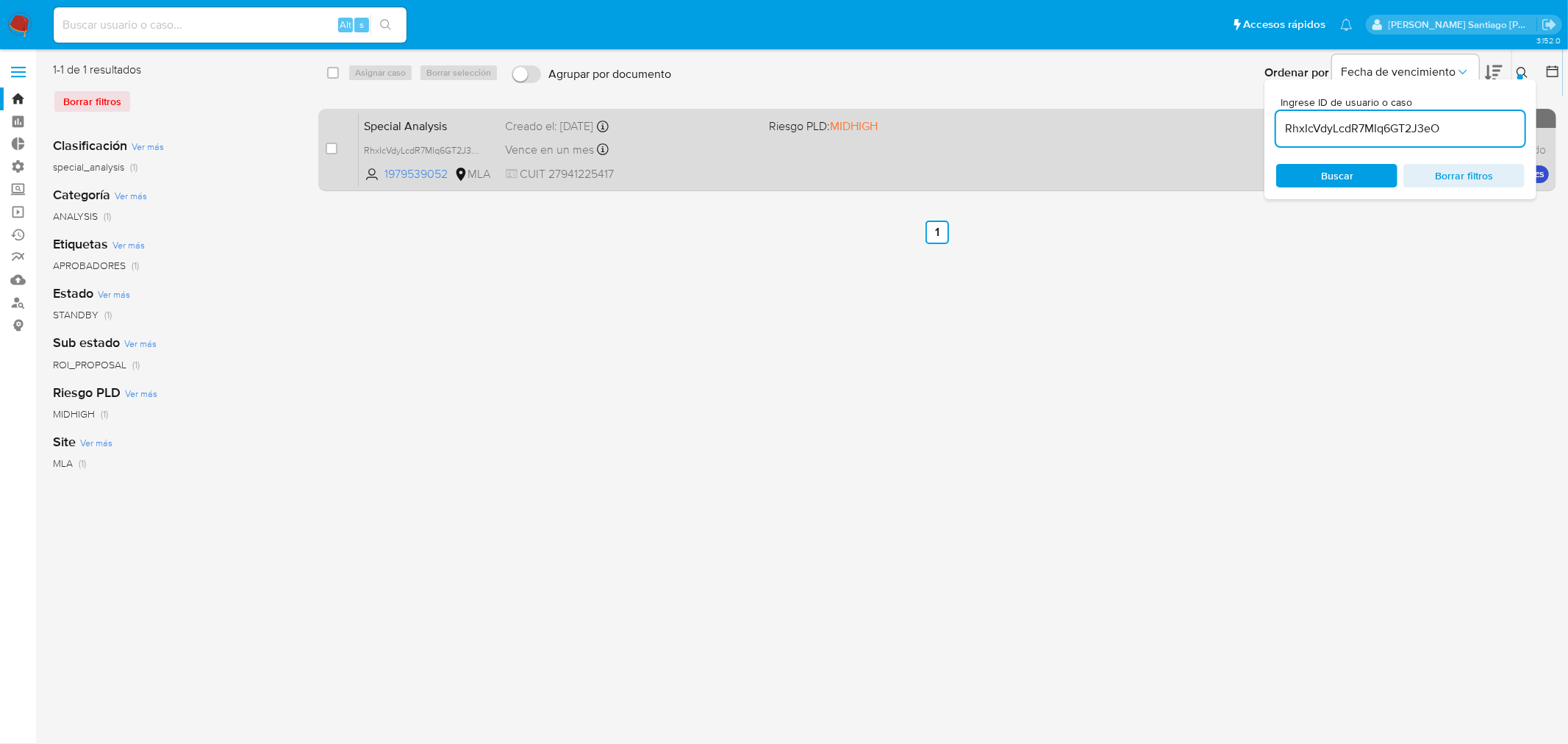
drag, startPoint x: 1522, startPoint y: 70, endPoint x: 1136, endPoint y: 169, distance: 398.5
click at [1520, 70] on icon at bounding box center [1522, 73] width 12 height 12
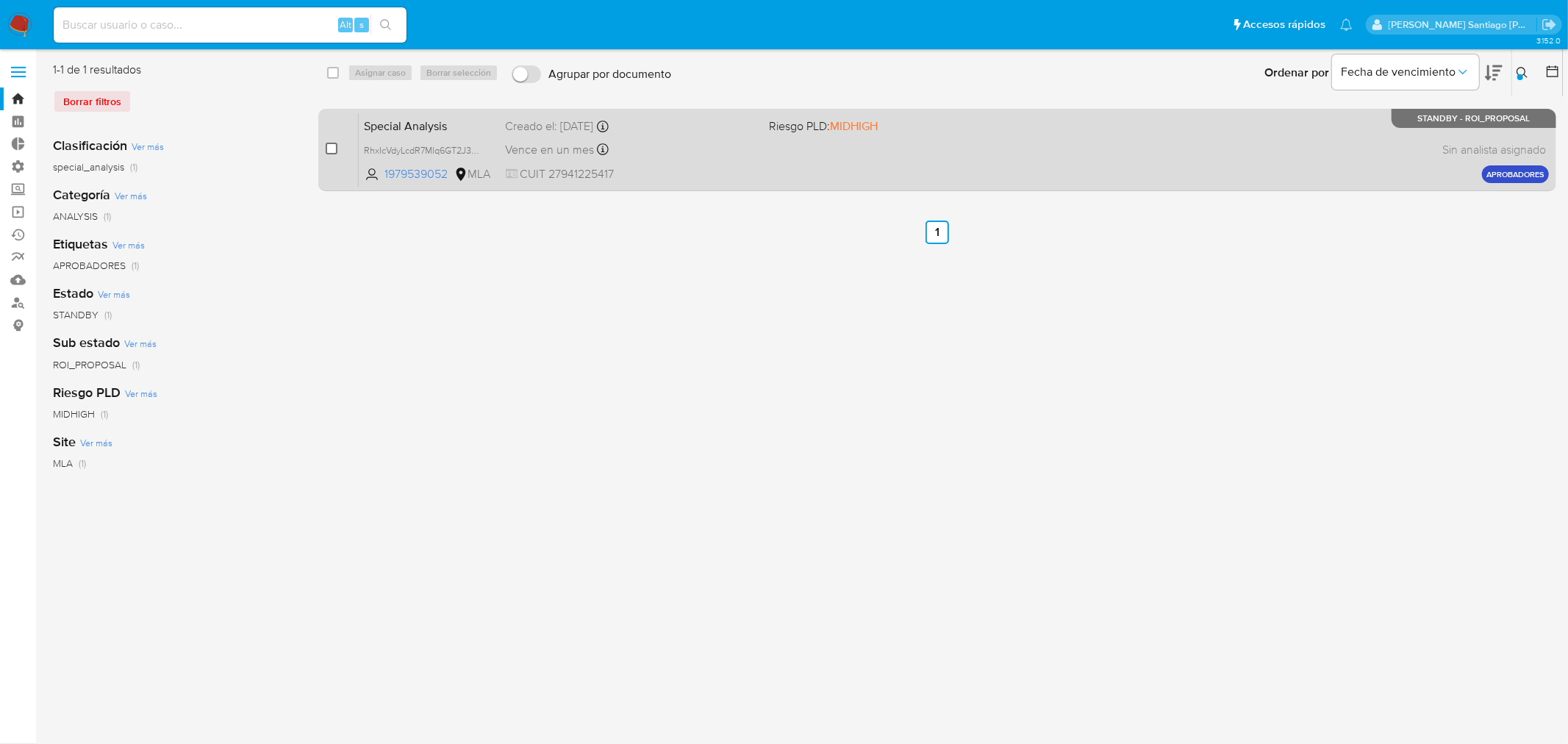
click at [337, 150] on input "checkbox" at bounding box center [331, 148] width 12 height 12
checkbox input "true"
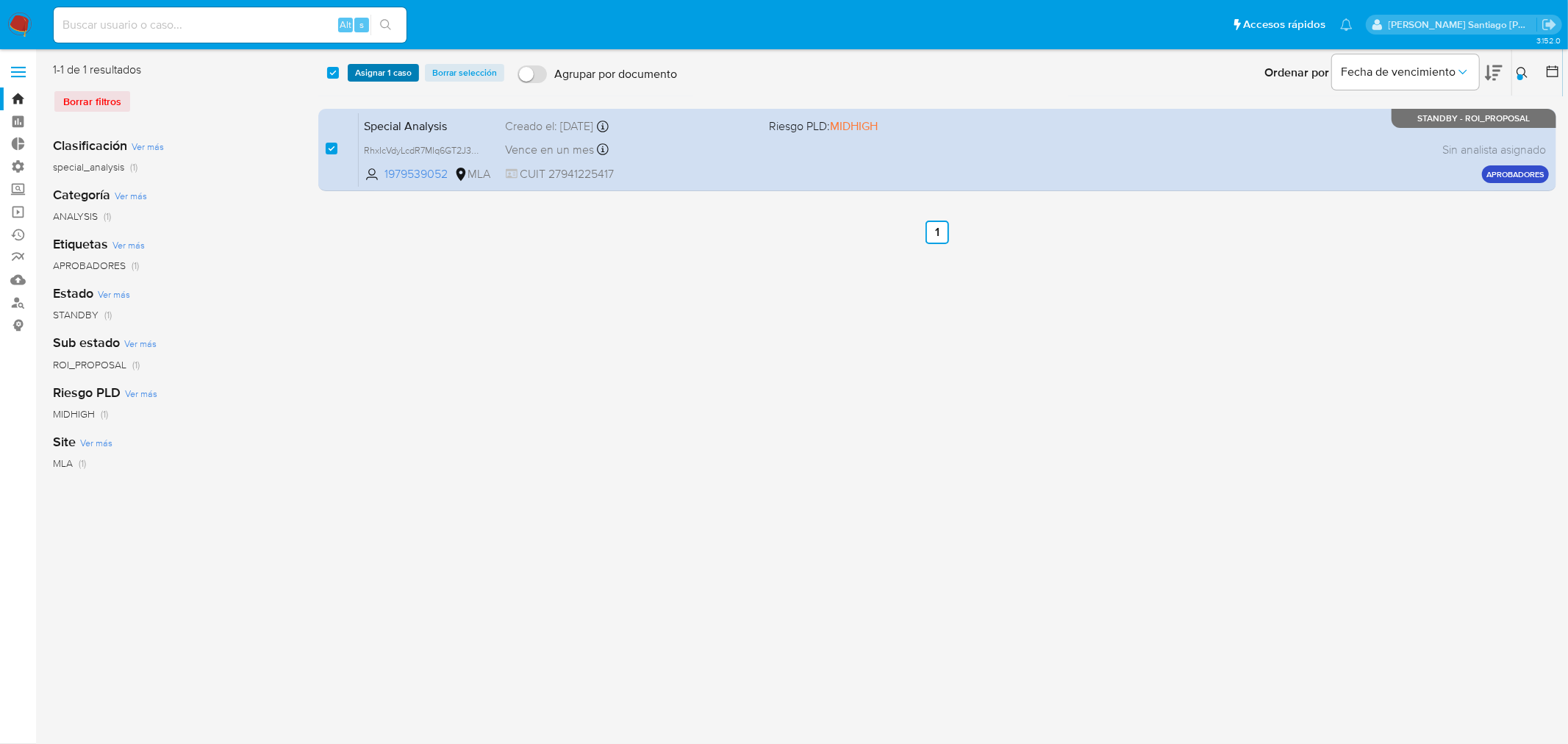
click at [399, 68] on span "Asignar 1 caso" at bounding box center [383, 73] width 57 height 14
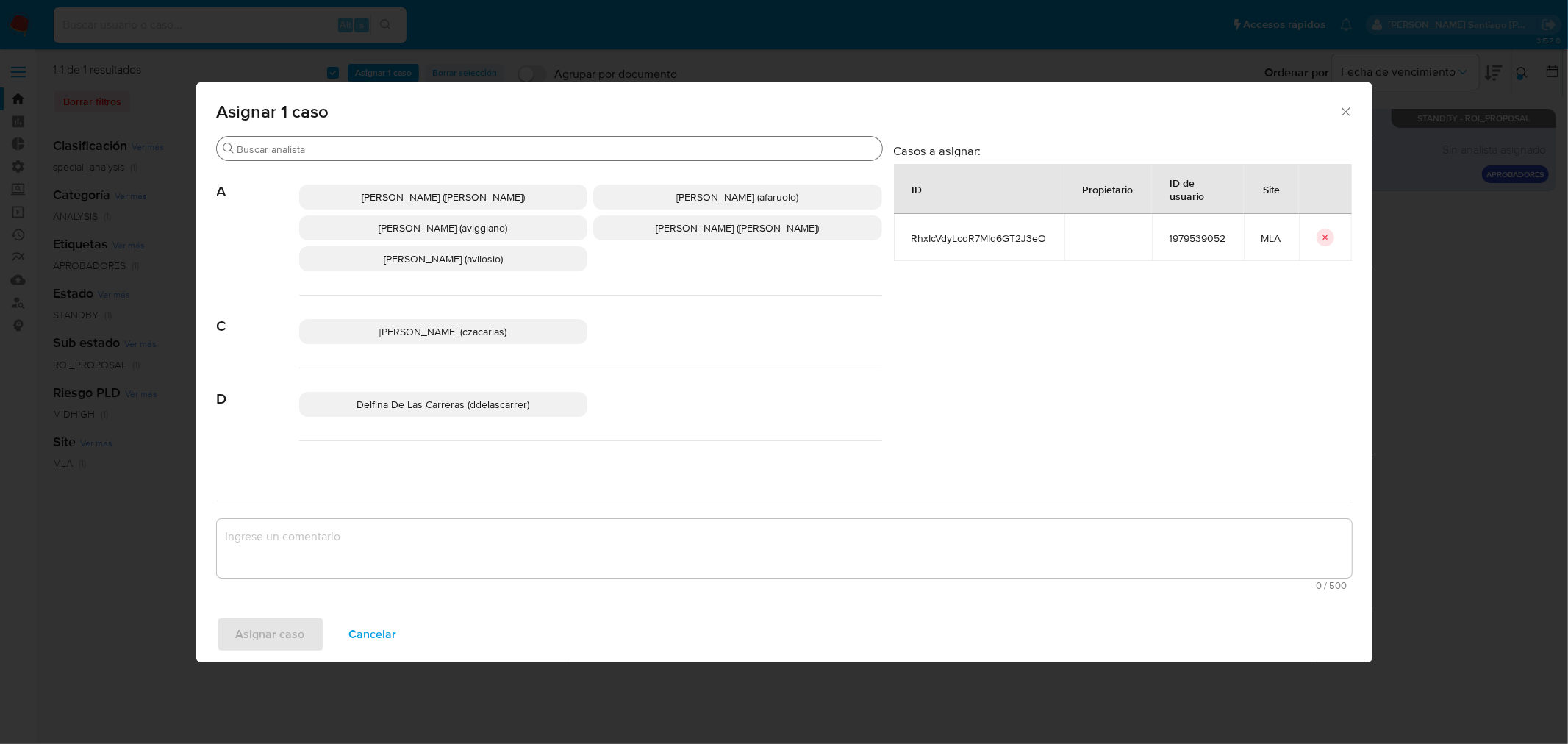
click at [425, 148] on input "Buscar" at bounding box center [557, 149] width 639 height 13
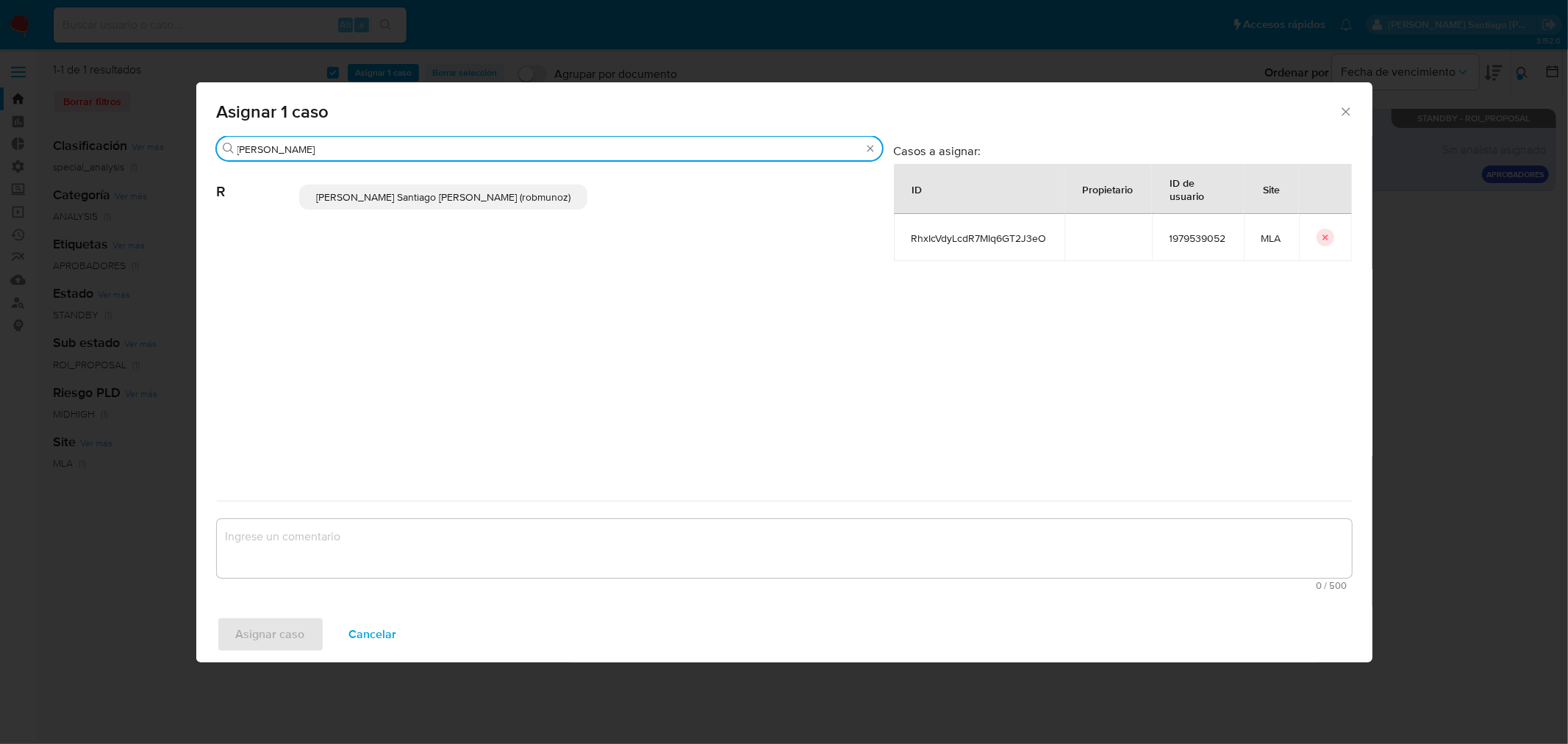
type input "ROB"
click at [479, 204] on p "Roberto Santiago Munoz (robmunoz)" at bounding box center [443, 197] width 289 height 25
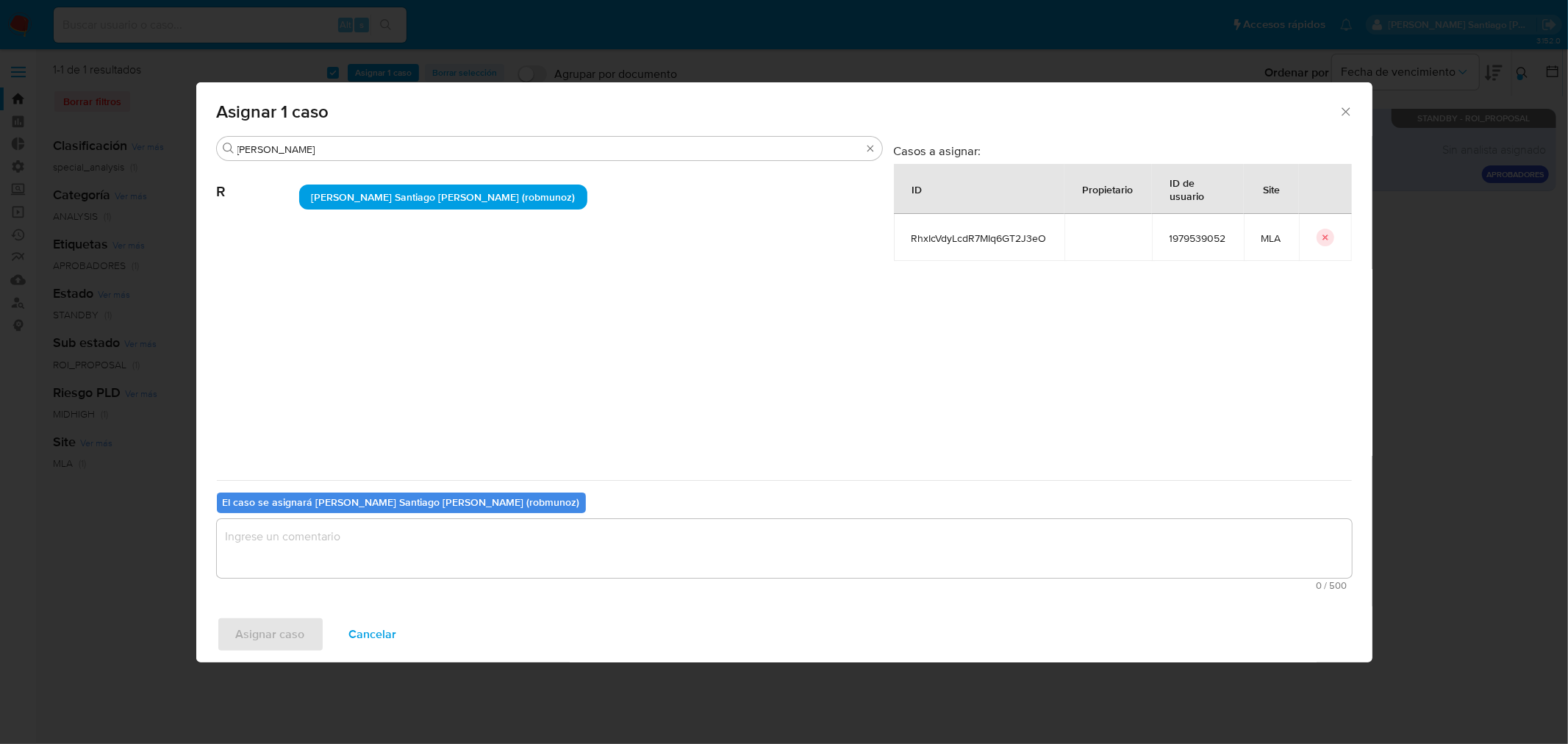
click at [425, 550] on textarea "assign-modal" at bounding box center [784, 548] width 1135 height 59
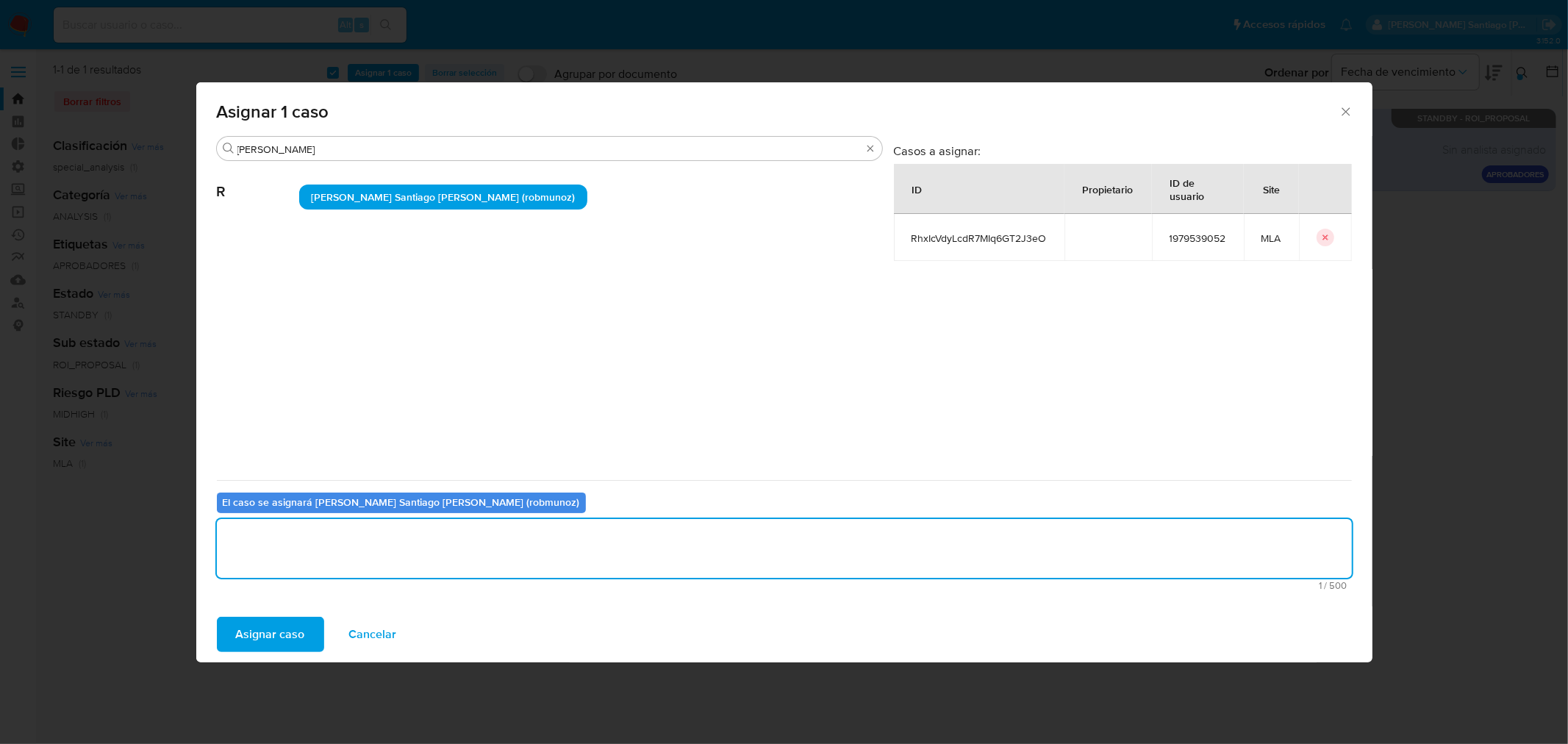
click at [282, 633] on span "Asignar caso" at bounding box center [270, 635] width 69 height 32
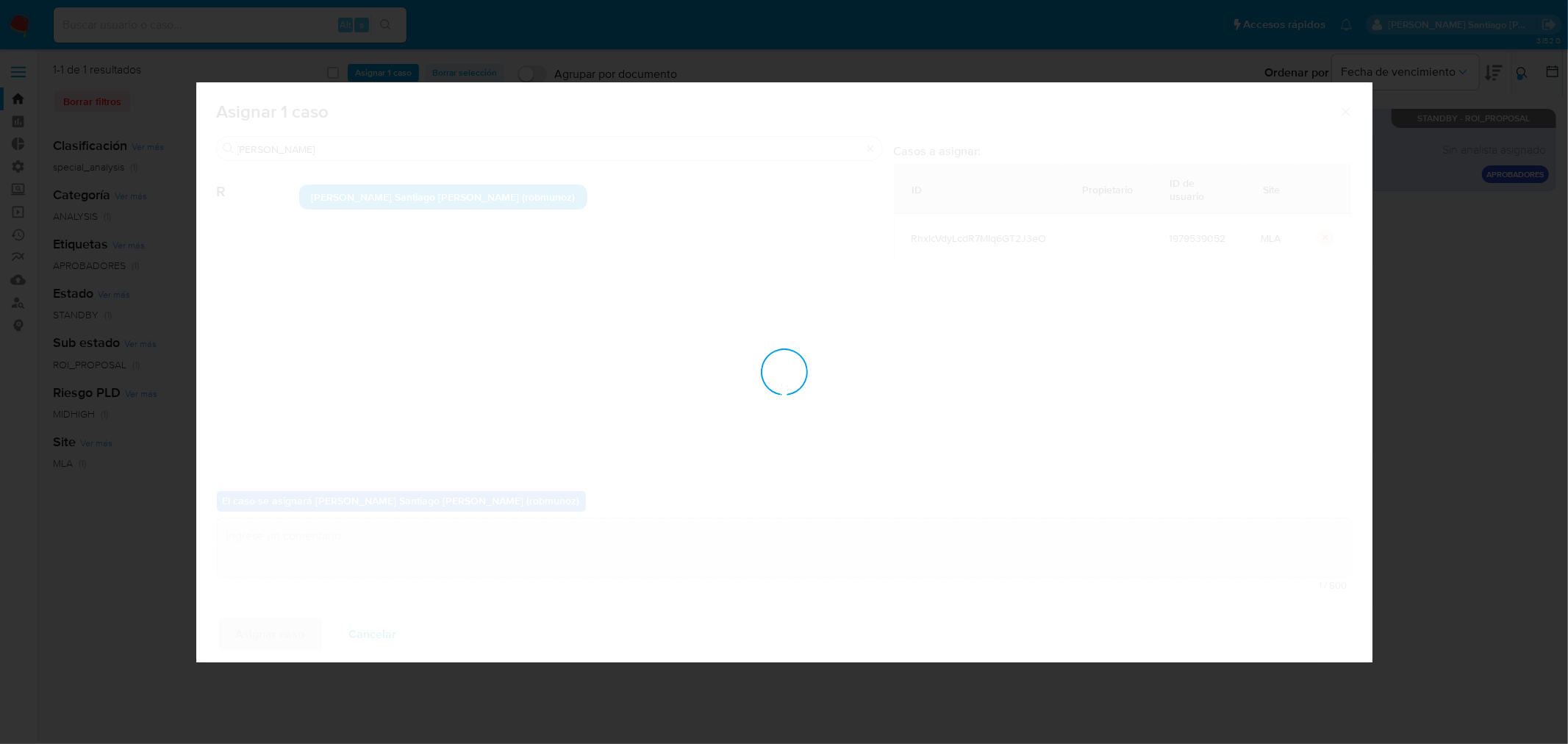
checkbox input "false"
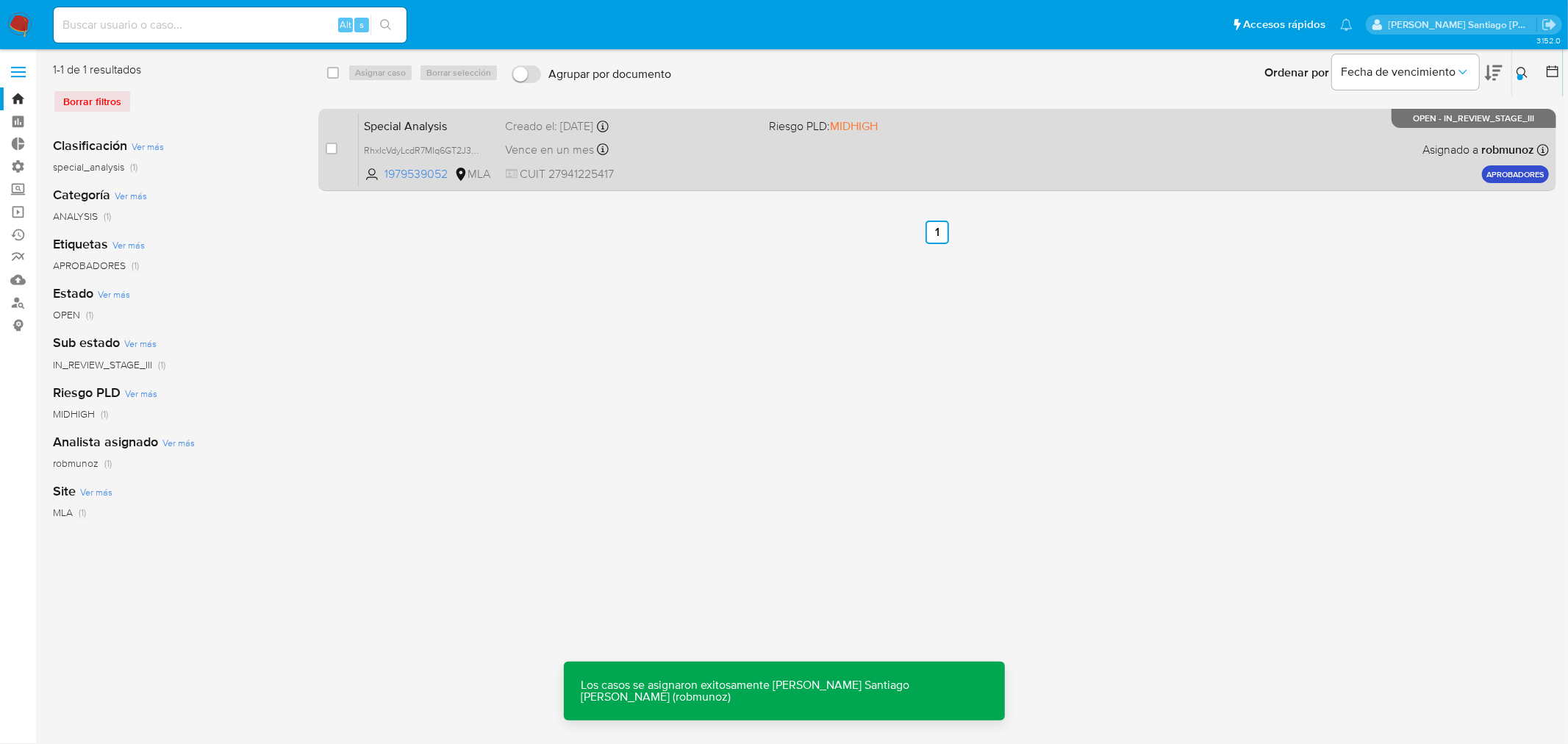
click at [822, 156] on div "Special Analysis RhxIcVdyLcdR7MIq6GT2J3eO 1979539052 MLA Riesgo PLD: MIDHIGH Cr…" at bounding box center [954, 149] width 1190 height 74
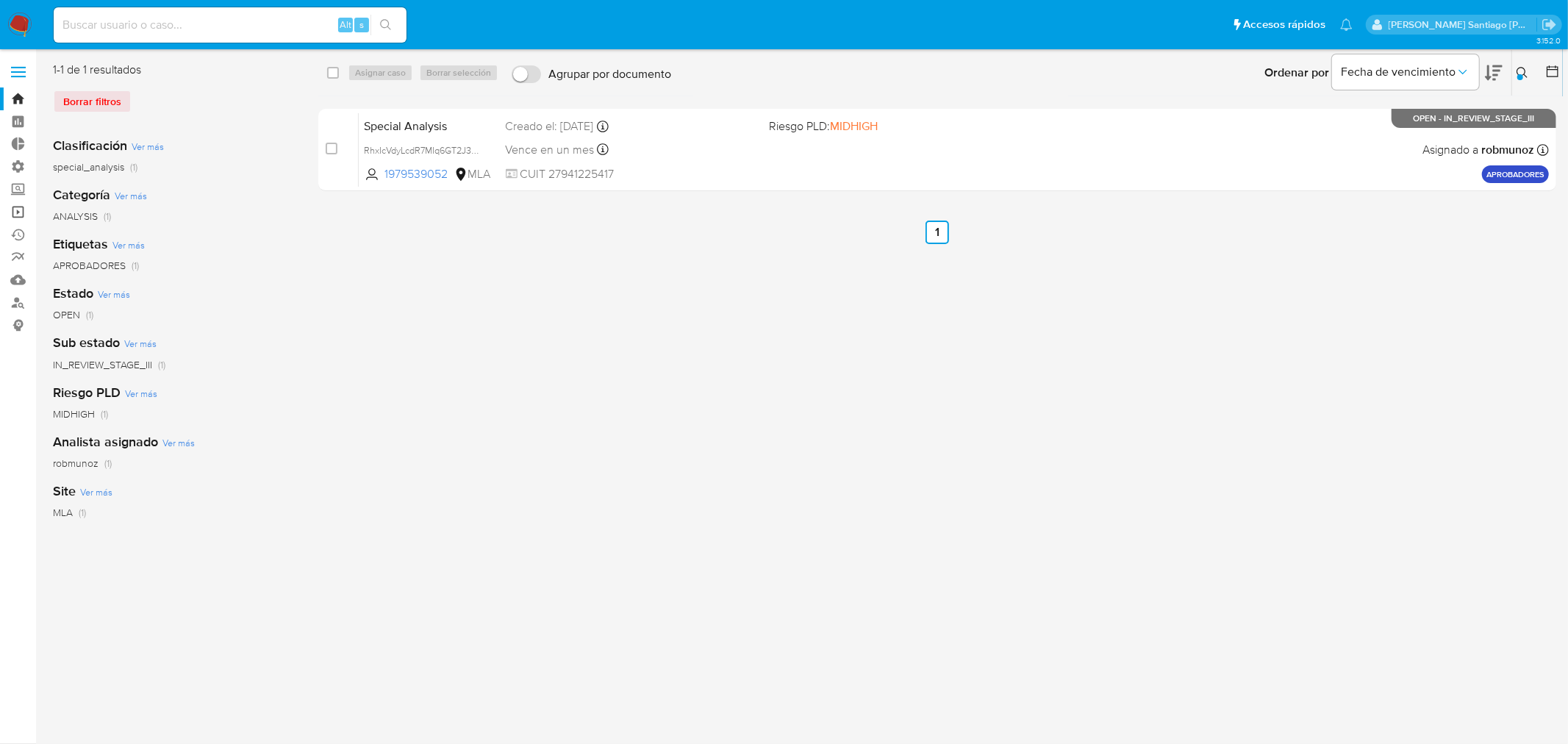
click at [9, 210] on link "Operaciones masivas" at bounding box center [87, 212] width 175 height 22
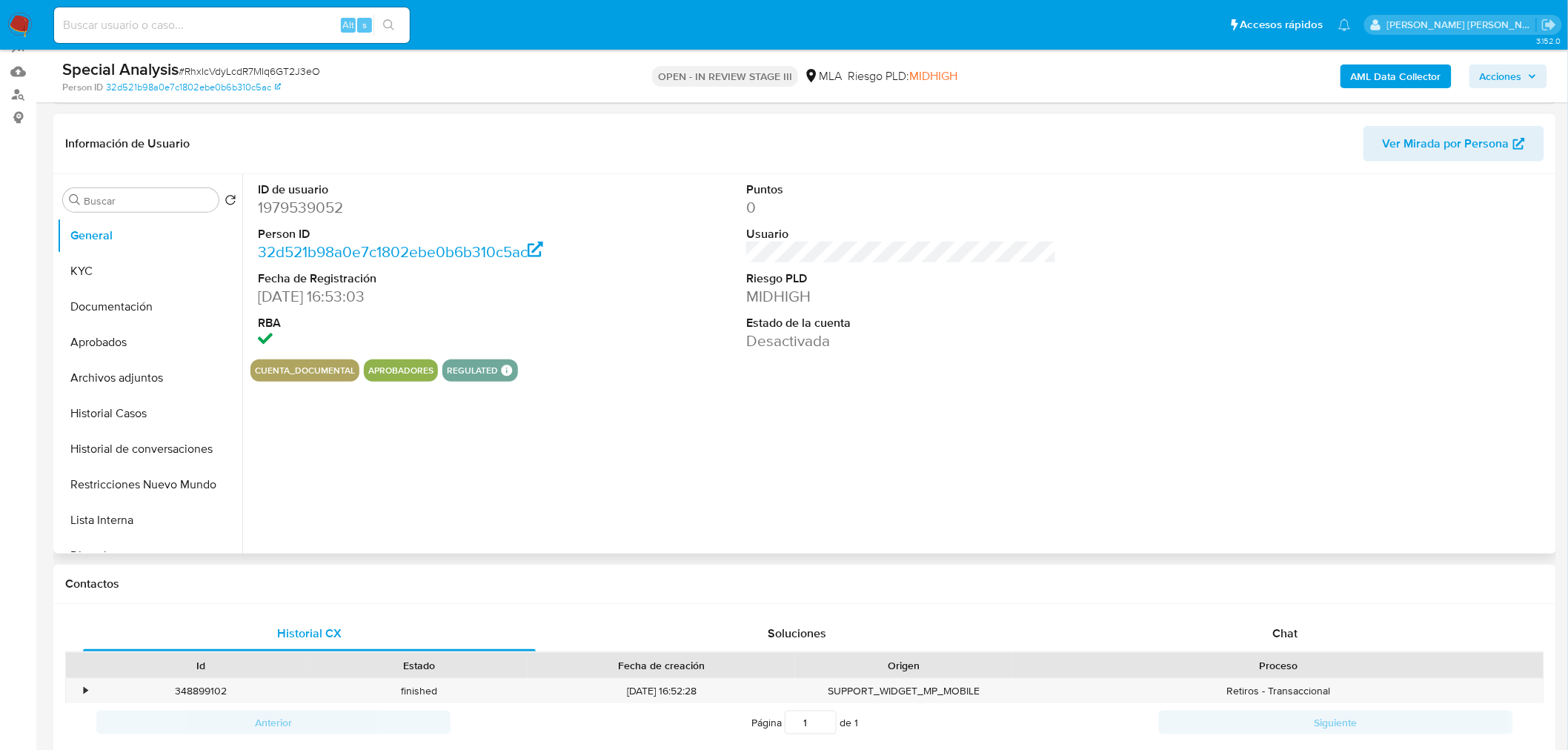
scroll to position [329, 0]
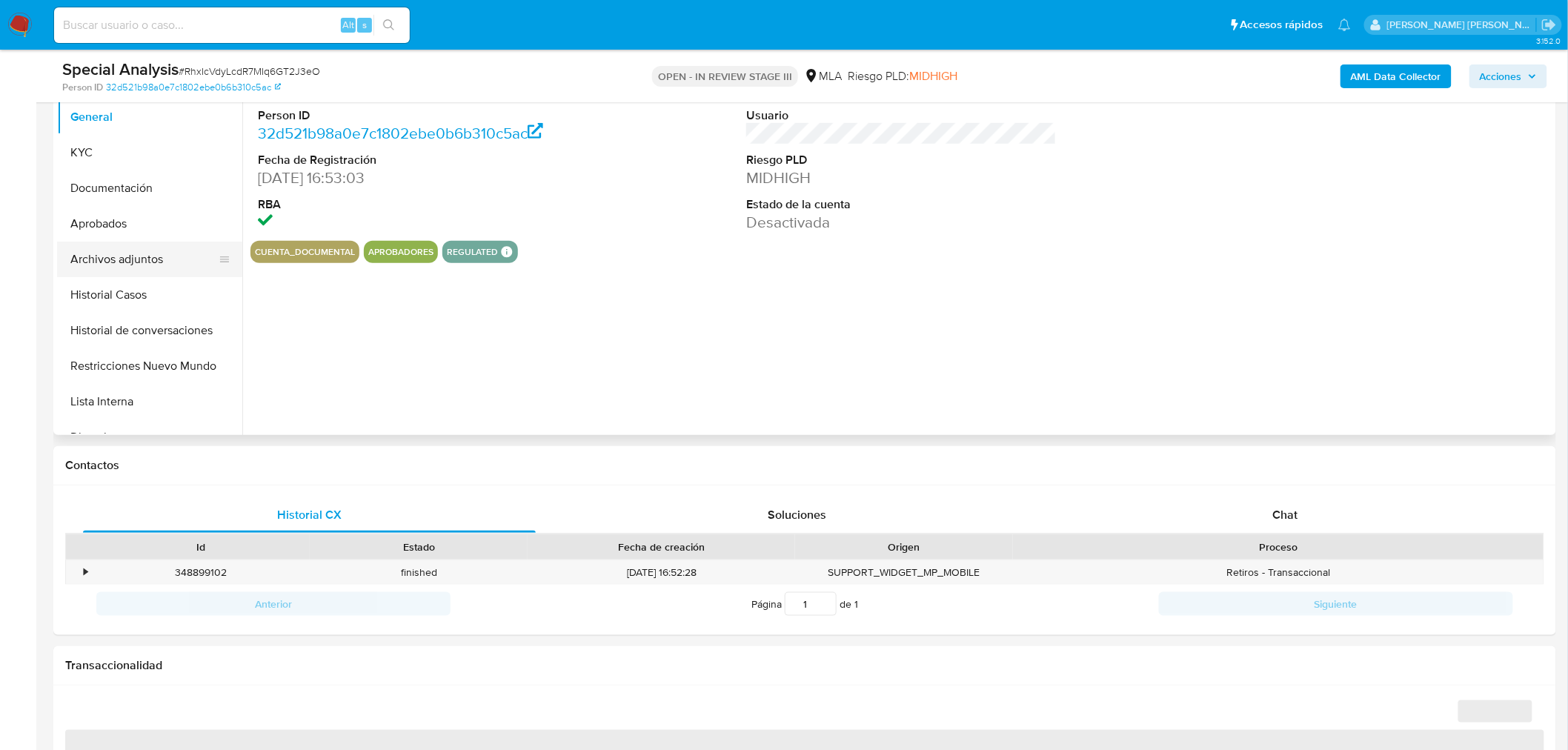
drag, startPoint x: 151, startPoint y: 245, endPoint x: 187, endPoint y: 268, distance: 42.7
click at [151, 247] on button "Archivos adjuntos" at bounding box center [144, 259] width 174 height 35
select select "10"
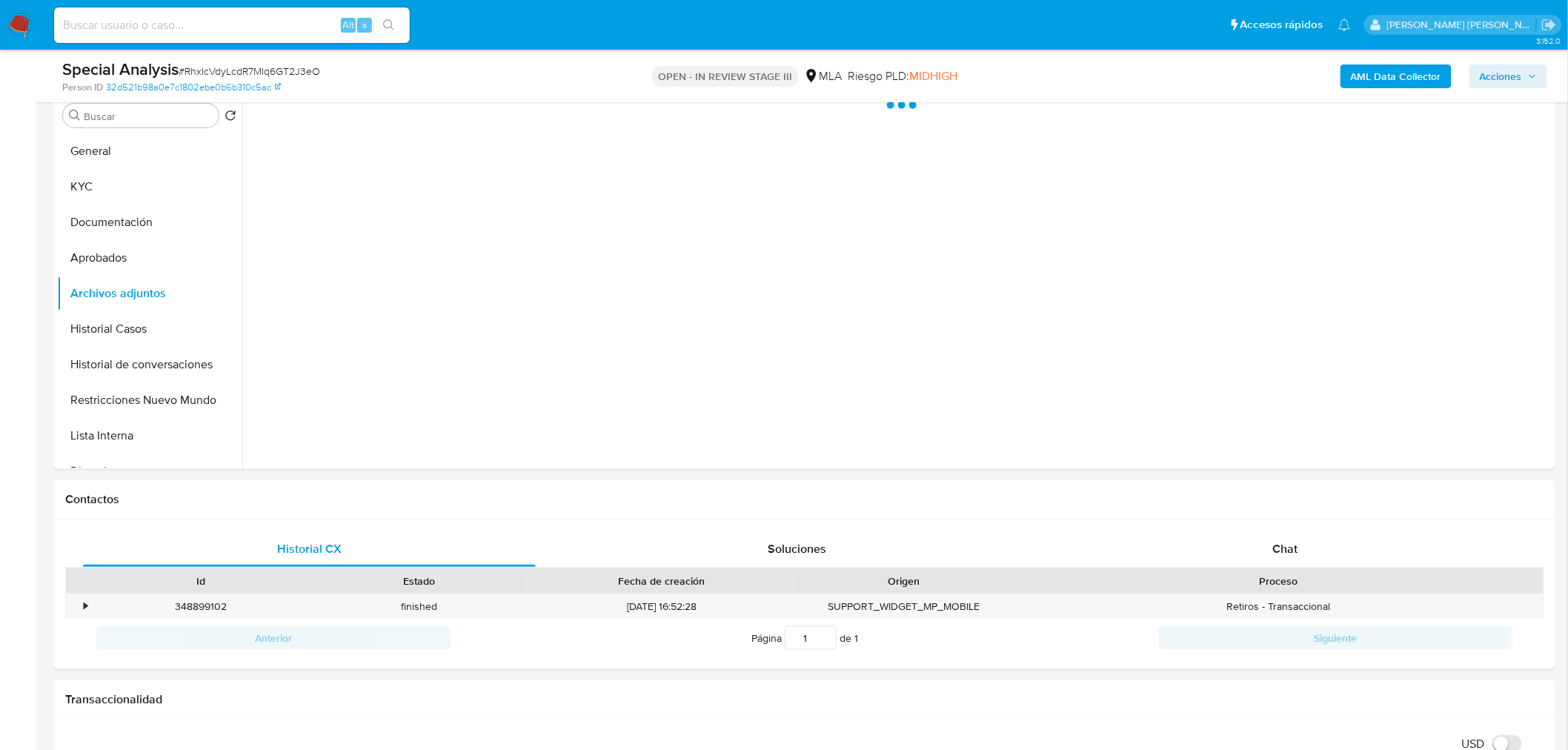
scroll to position [165, 0]
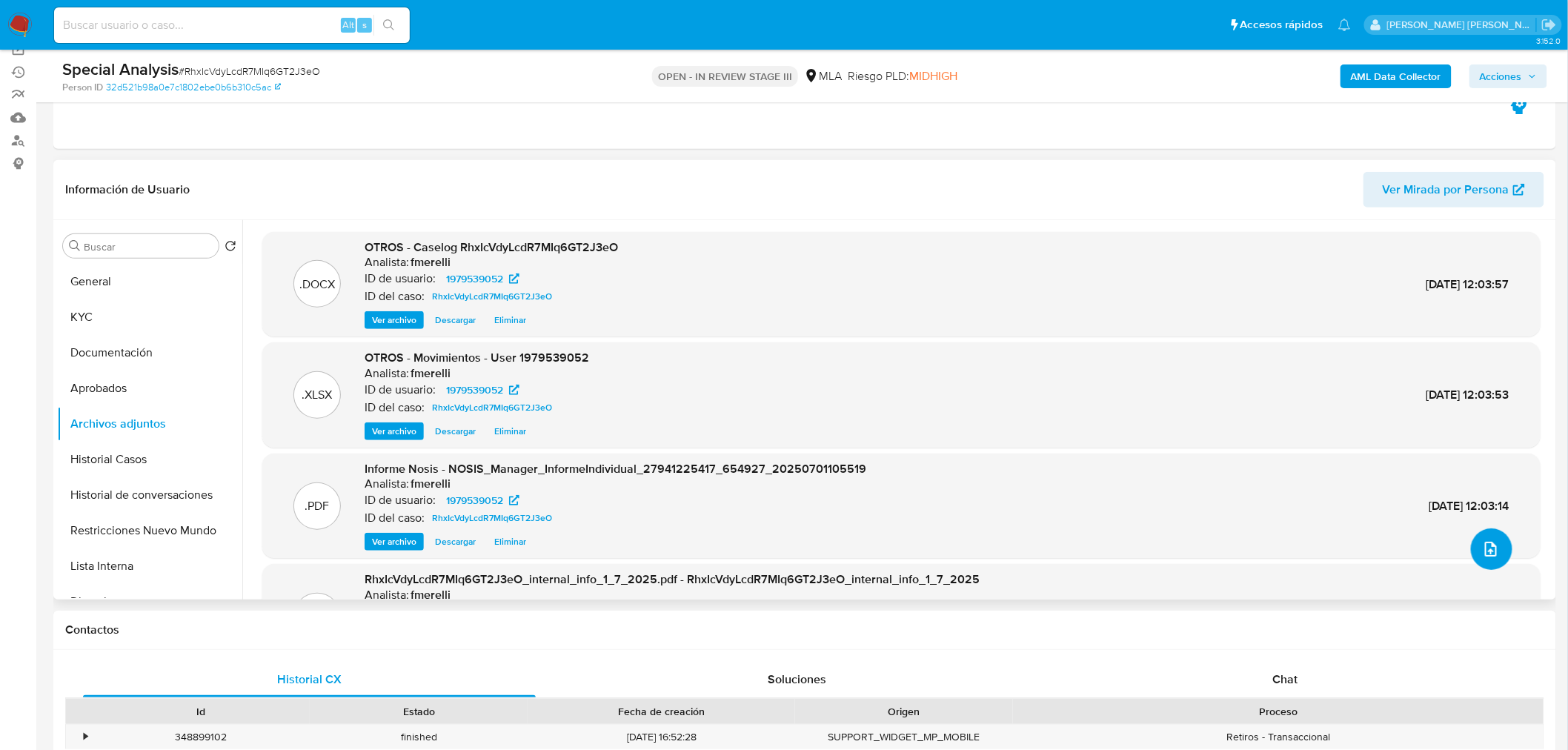
click at [1489, 548] on icon "upload-file" at bounding box center [1491, 549] width 18 height 18
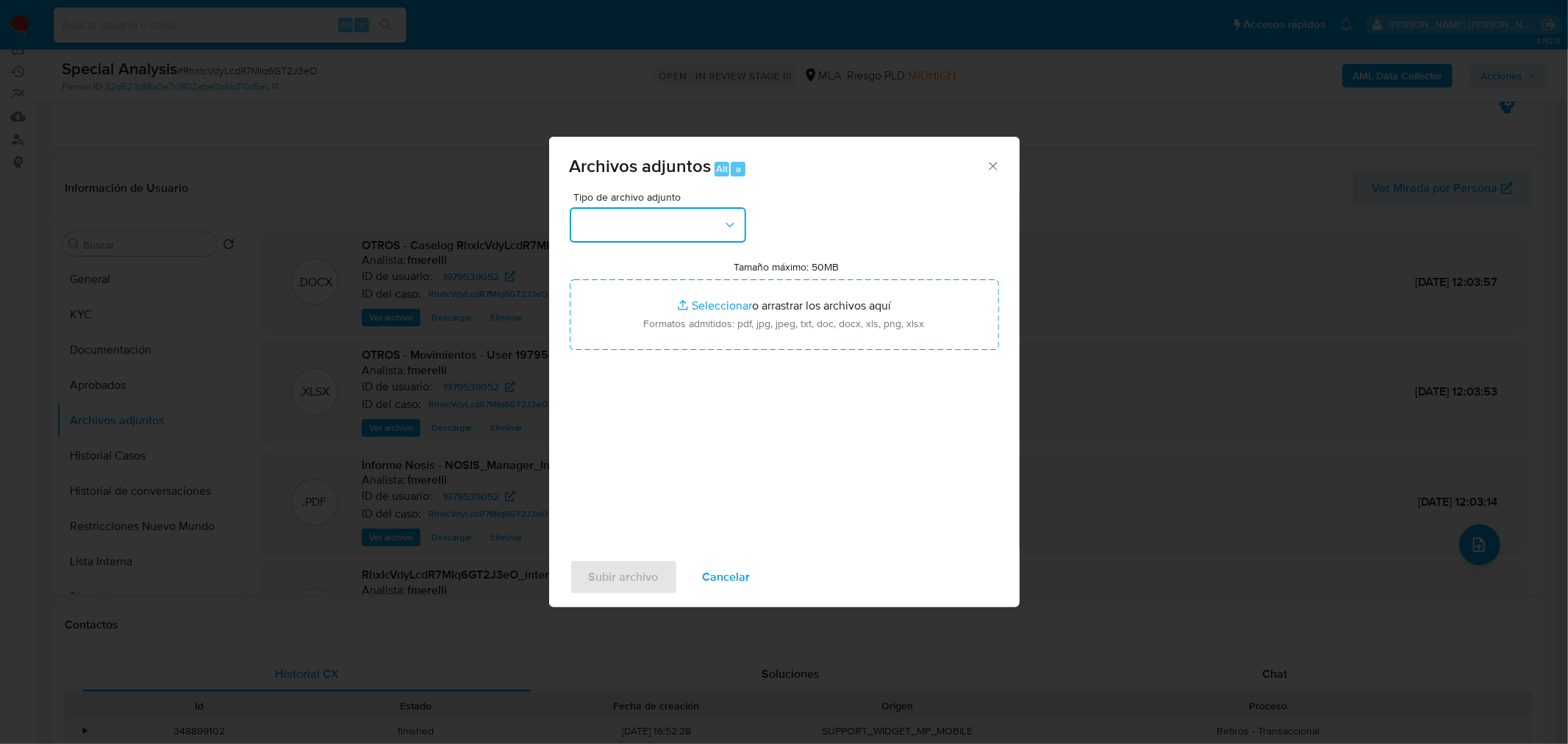
drag, startPoint x: 634, startPoint y: 206, endPoint x: 634, endPoint y: 233, distance: 27.0
click at [634, 208] on button "button" at bounding box center [658, 224] width 177 height 35
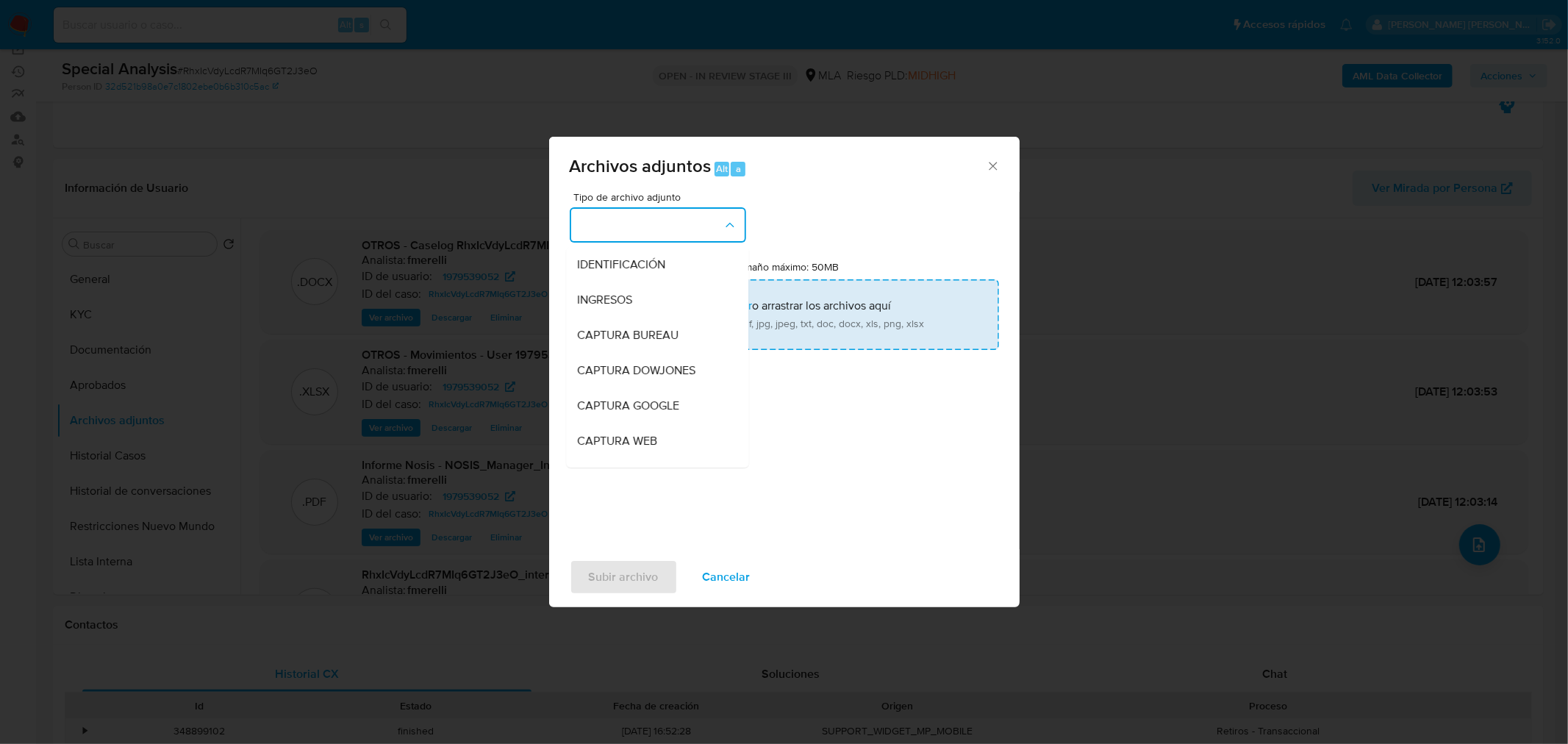
drag, startPoint x: 628, startPoint y: 258, endPoint x: 660, endPoint y: 302, distance: 54.4
click at [628, 258] on span "IDENTIFICACIÓN" at bounding box center [622, 264] width 88 height 14
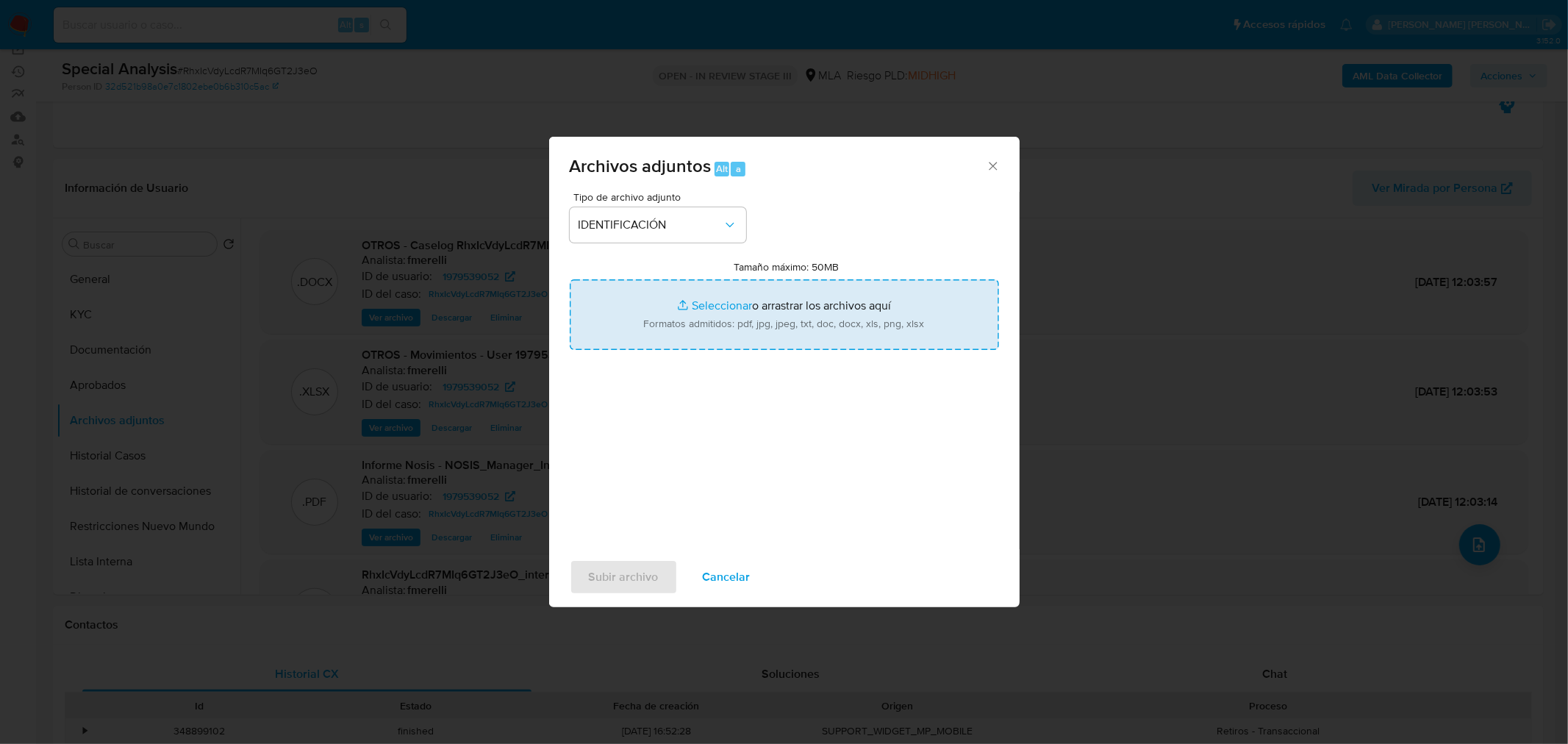
click at [680, 319] on input "Tamaño máximo: 50MB Seleccionar archivos" at bounding box center [784, 314] width 429 height 71
type input "C:\fakepath\Caselog RhxIcVdyLcdR7MIq6GT2J3eO VII.docx"
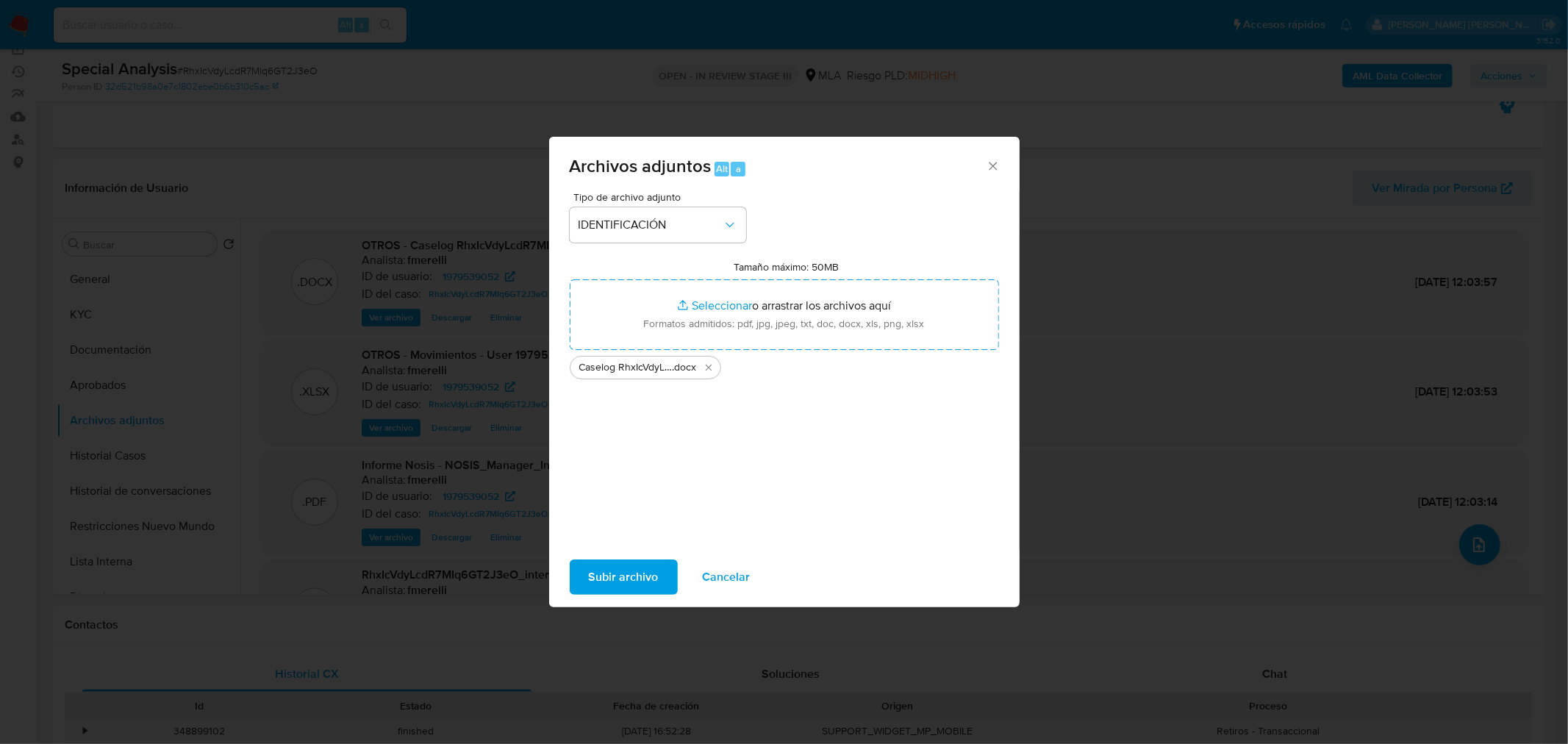
click at [628, 583] on span "Subir archivo" at bounding box center [624, 577] width 70 height 32
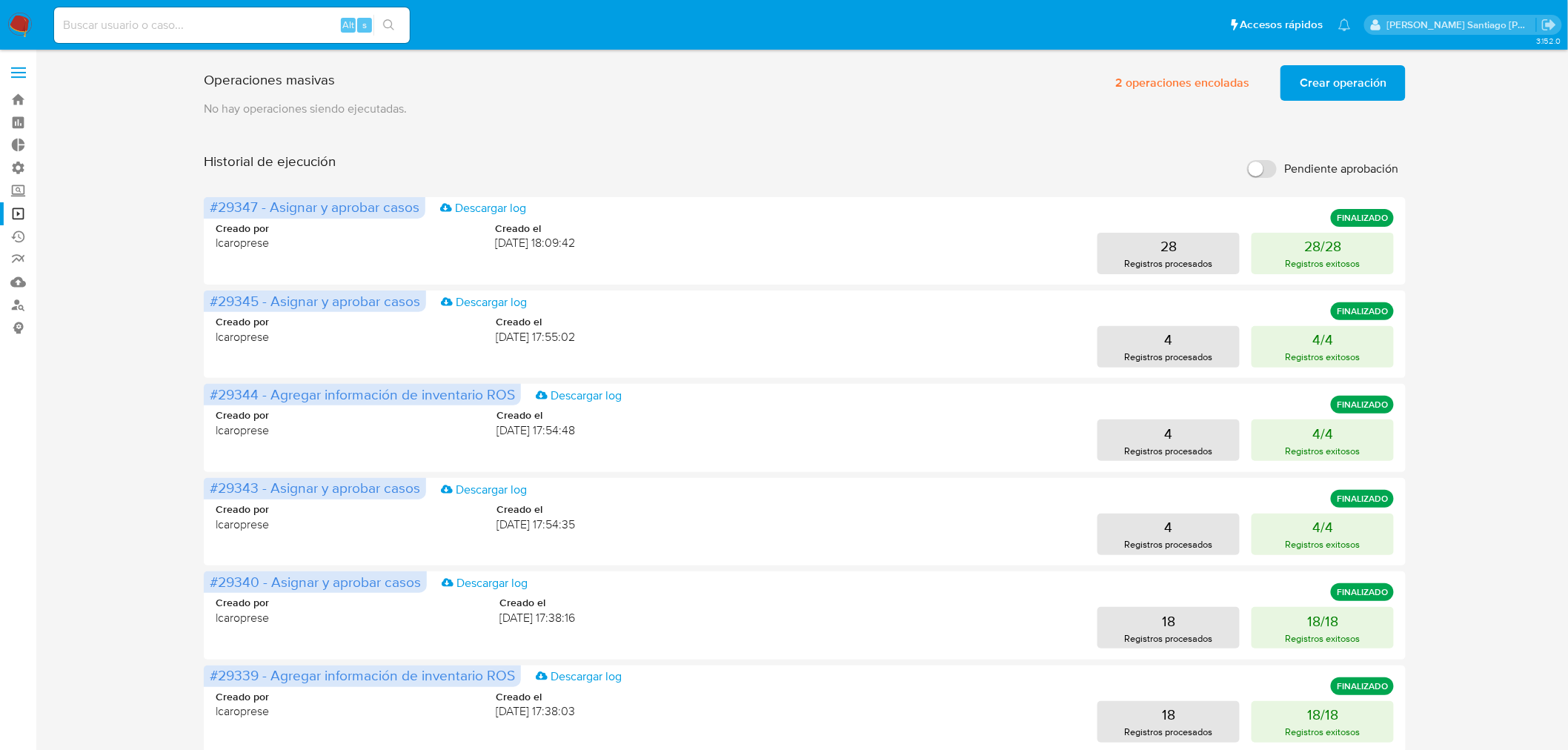
click at [1347, 71] on span "Crear operación" at bounding box center [1344, 83] width 87 height 33
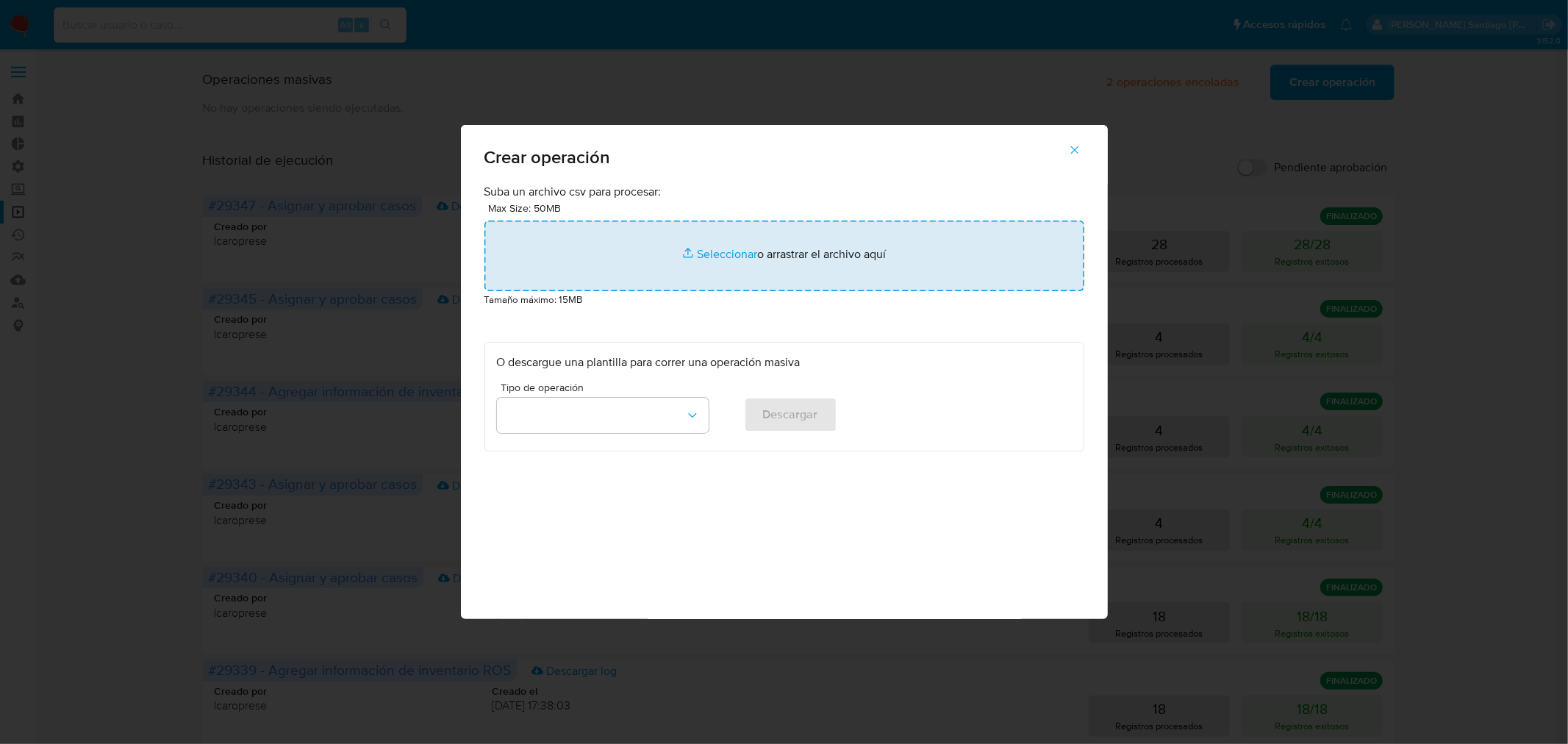
click at [787, 250] on input "file" at bounding box center [784, 256] width 600 height 71
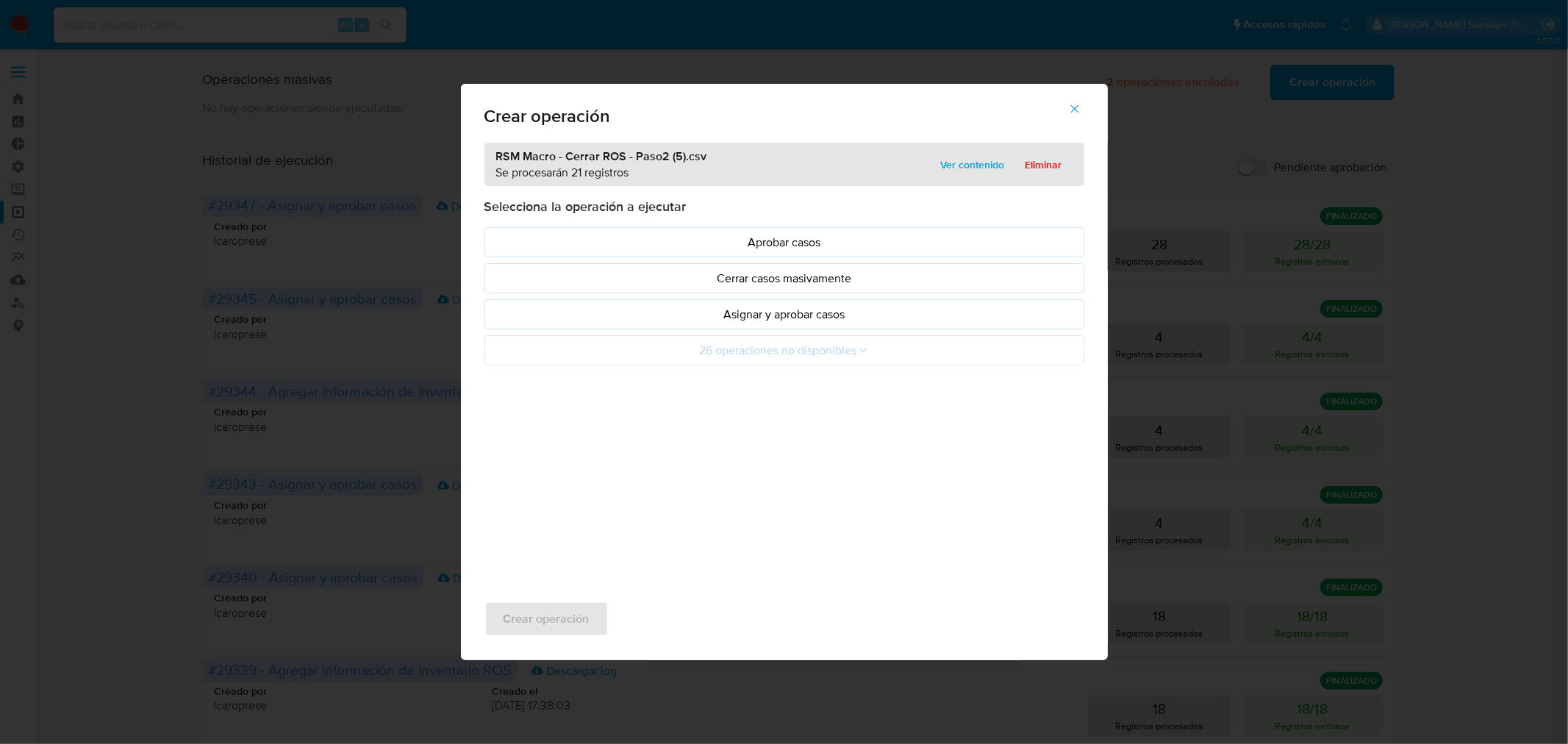
click at [828, 311] on p "Asignar y aprobar casos" at bounding box center [784, 314] width 575 height 17
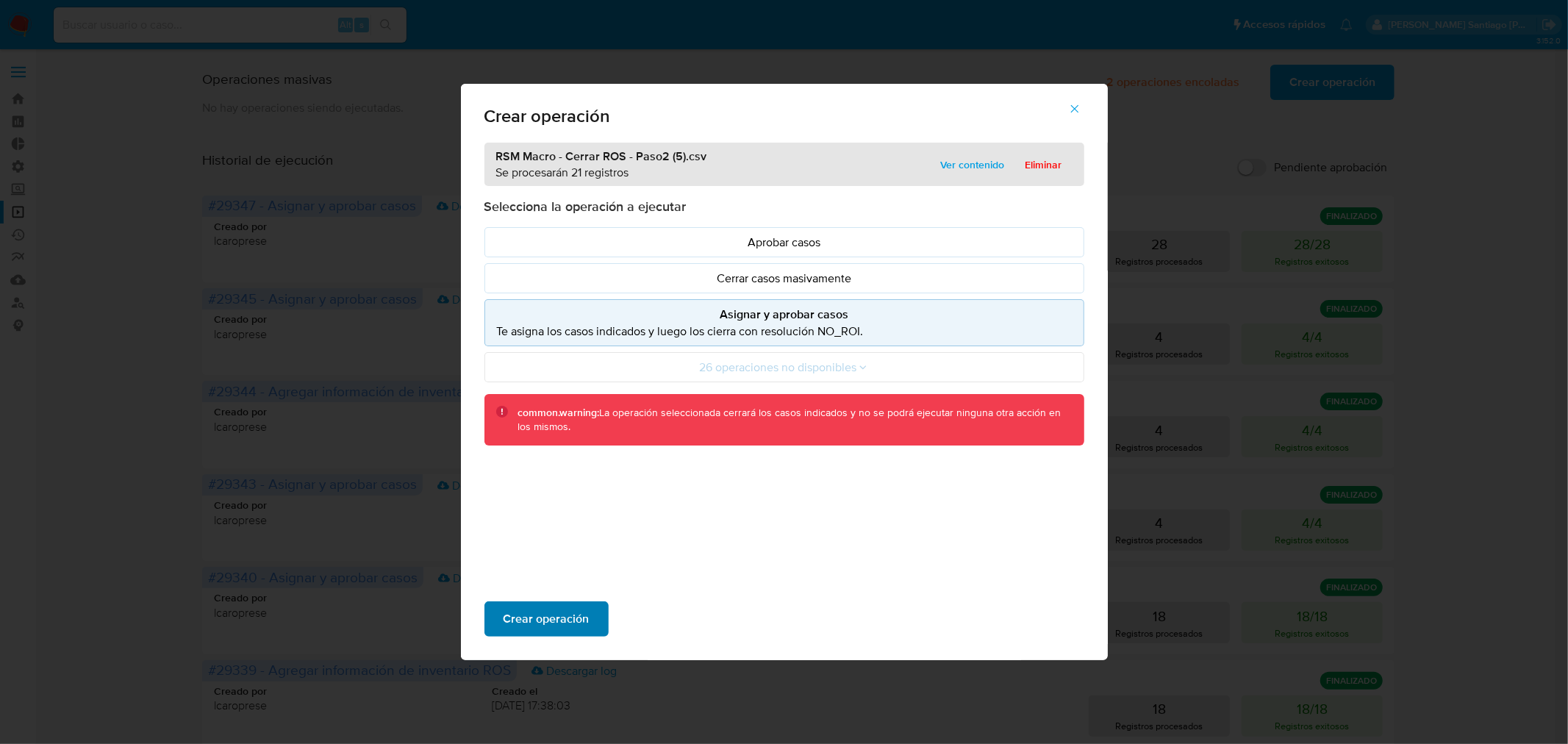
click at [594, 618] on button "Crear operación" at bounding box center [547, 618] width 124 height 35
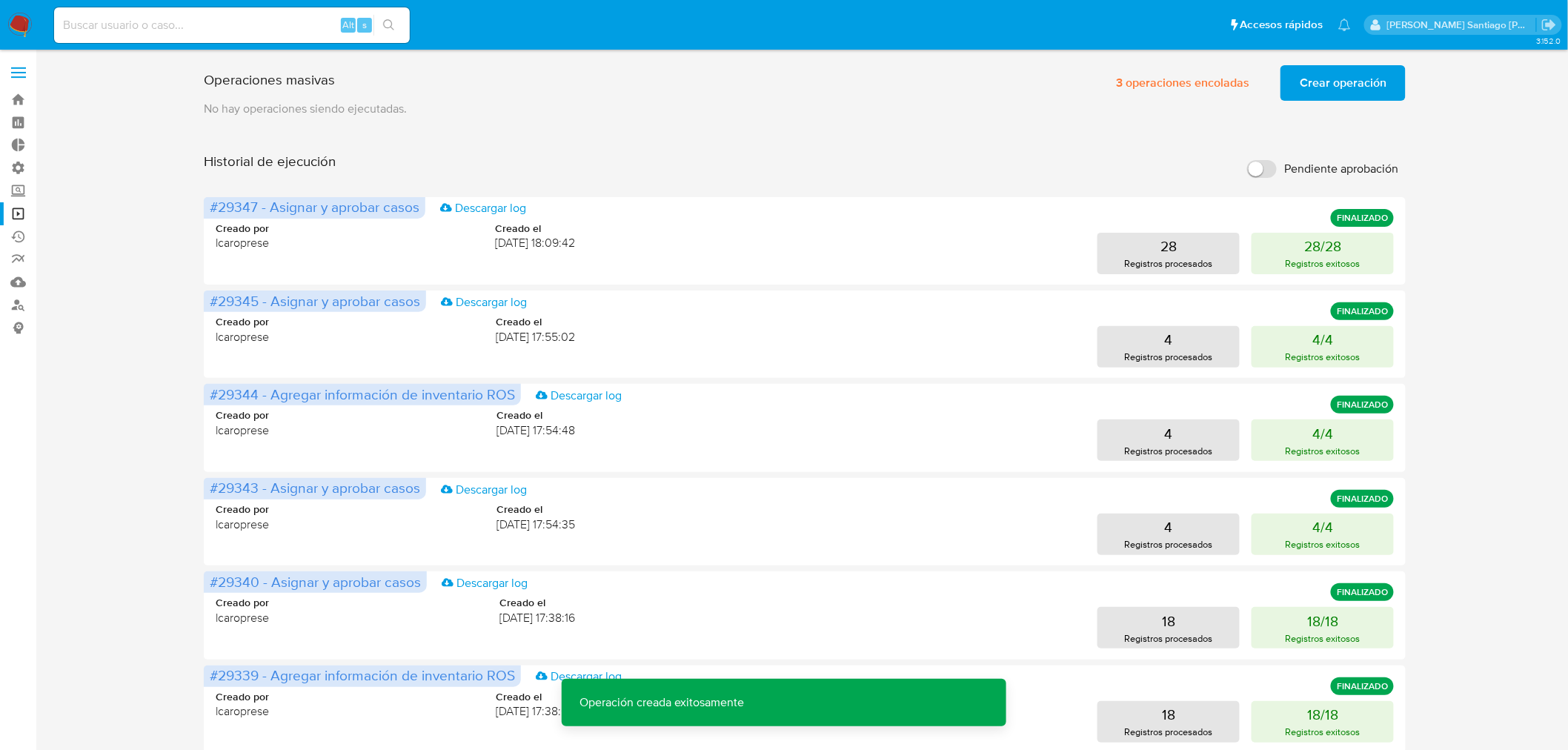
click at [1345, 90] on span "Crear operación" at bounding box center [1344, 83] width 87 height 33
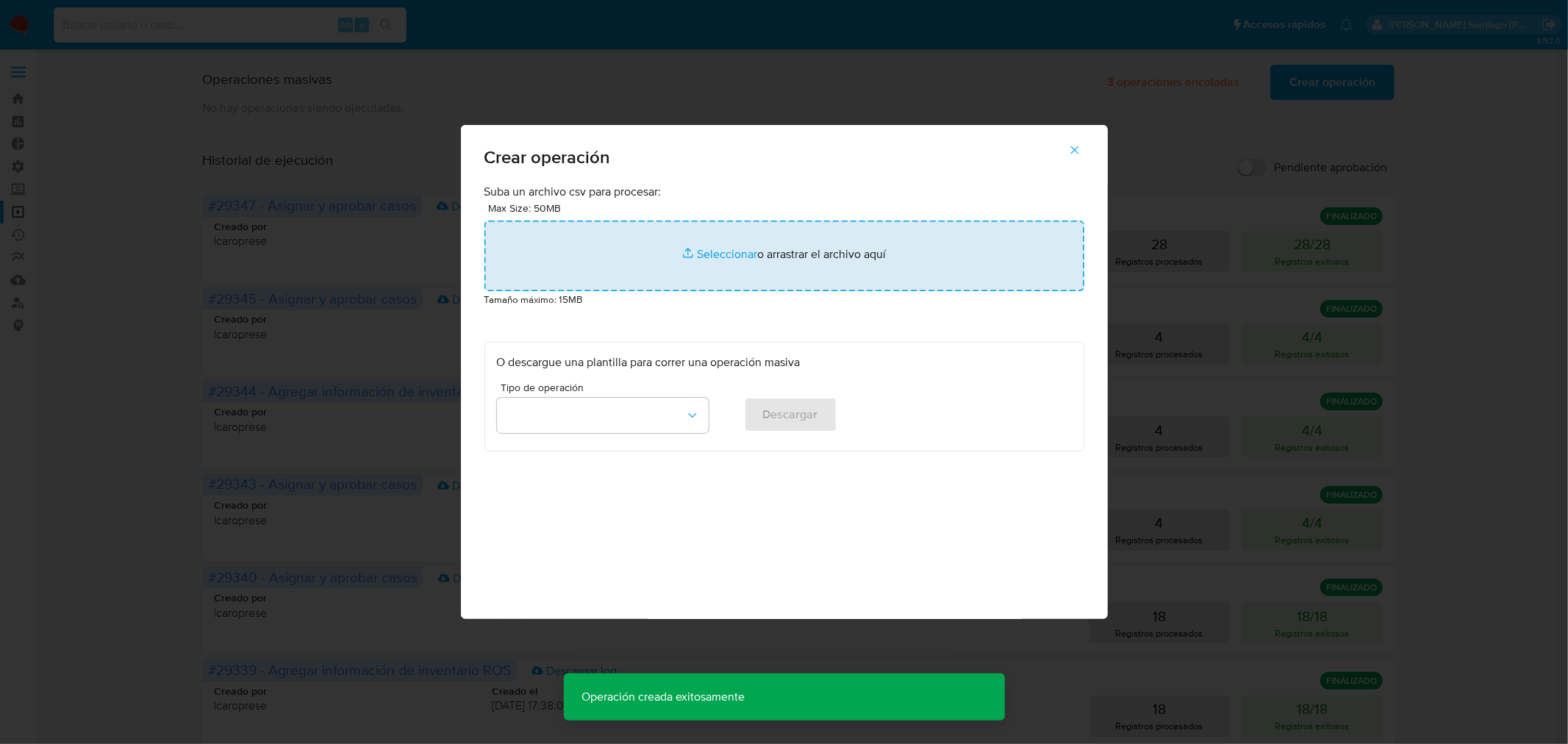
click at [753, 222] on input "file" at bounding box center [784, 256] width 600 height 71
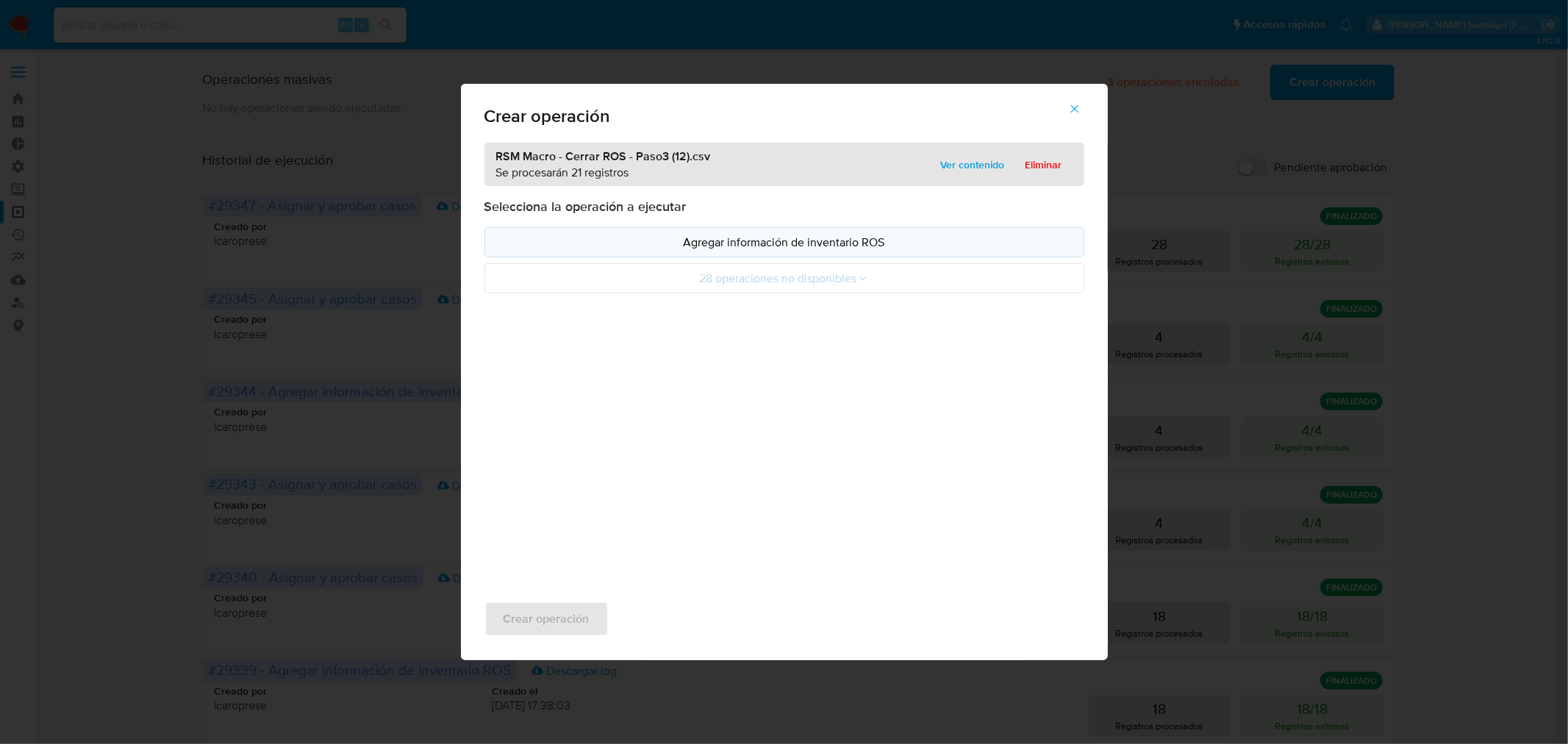
click at [823, 241] on p "Agregar información de inventario ROS" at bounding box center [784, 241] width 575 height 17
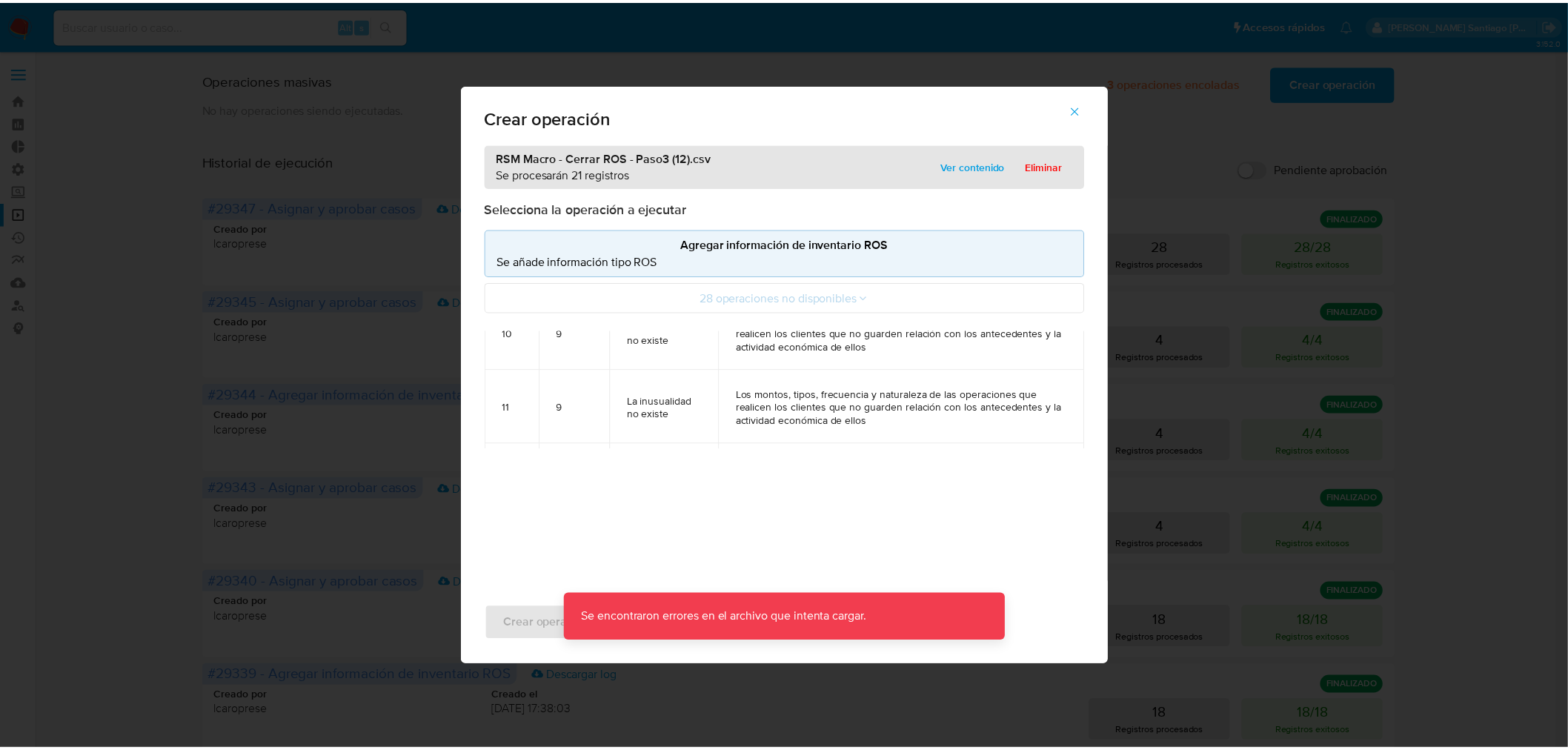
scroll to position [741, 0]
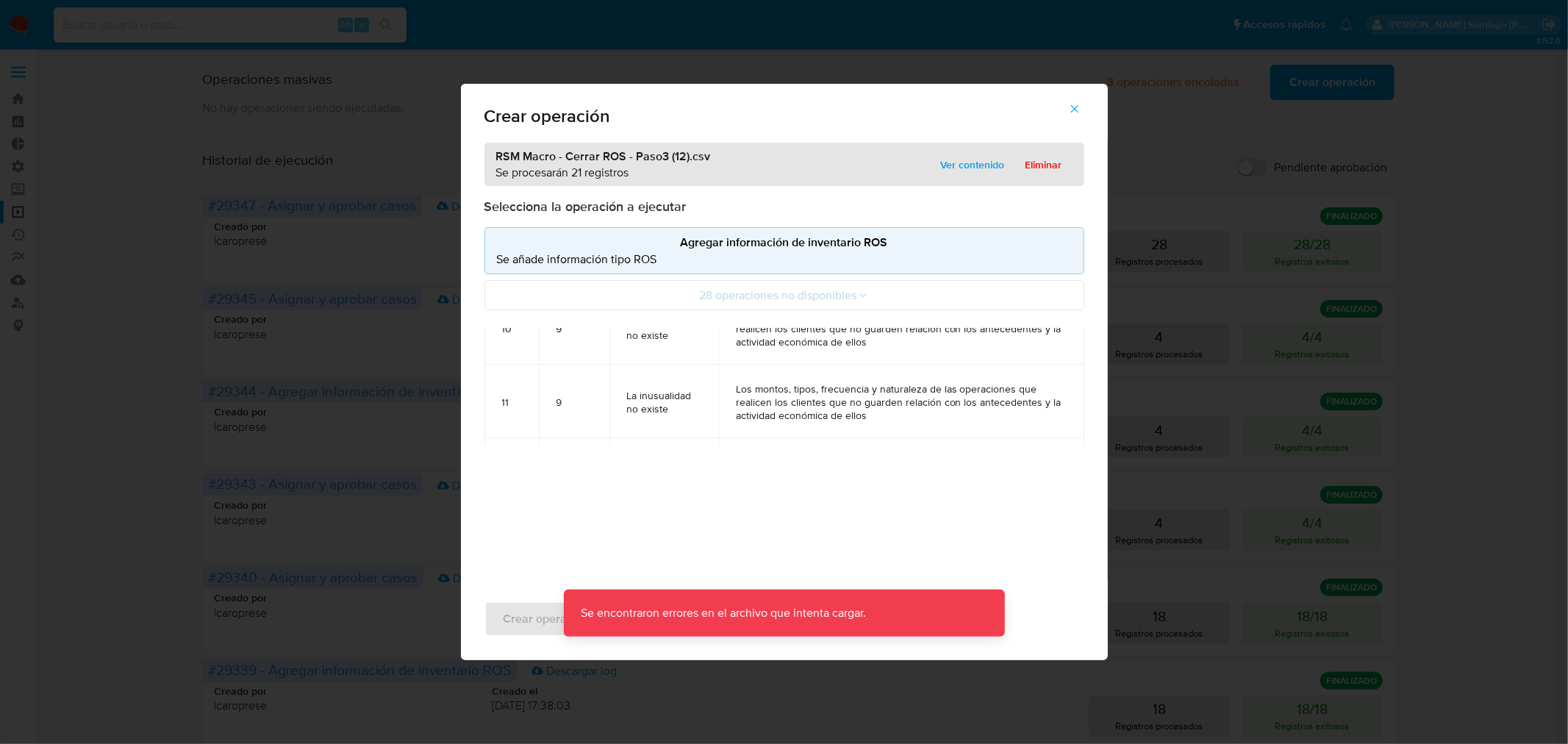
click at [1081, 108] on icon "button" at bounding box center [1074, 109] width 13 height 13
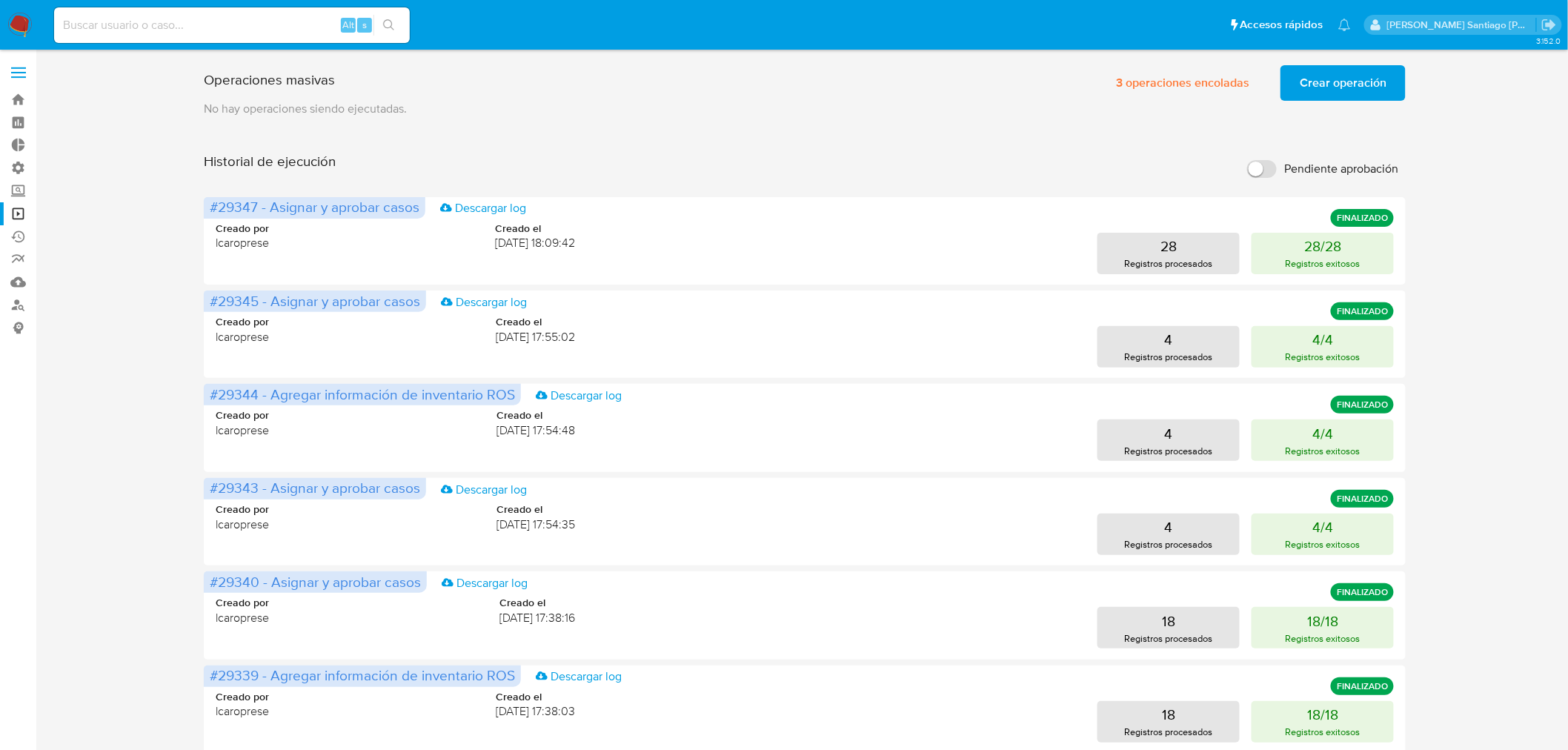
click at [868, 100] on div "Operaciones masivas 3 operaciones encoladas Crear operación Sólo puede haber ha…" at bounding box center [804, 81] width 1202 height 42
click at [1339, 71] on span "Crear operación" at bounding box center [1344, 83] width 87 height 33
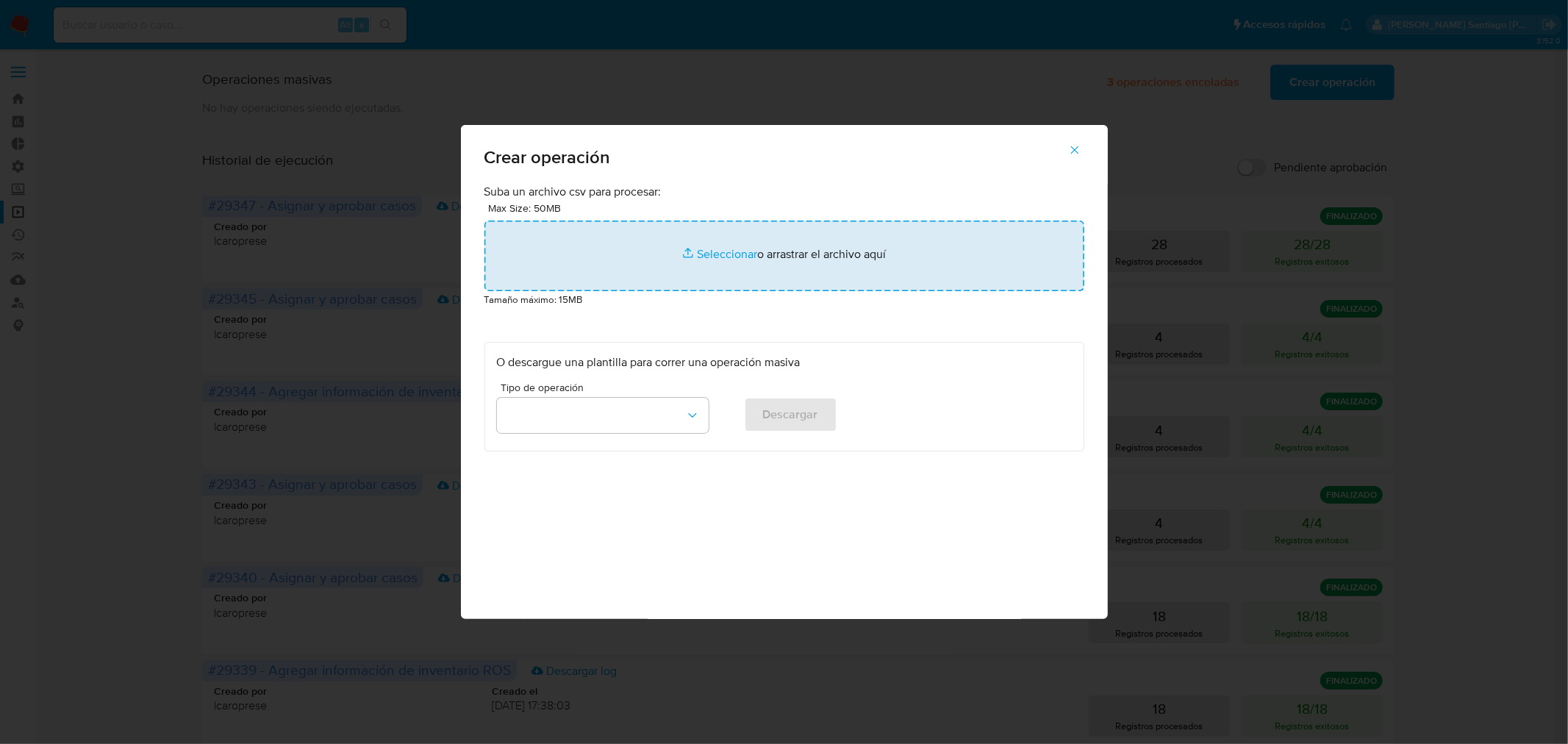
click at [754, 274] on input "file" at bounding box center [784, 256] width 600 height 71
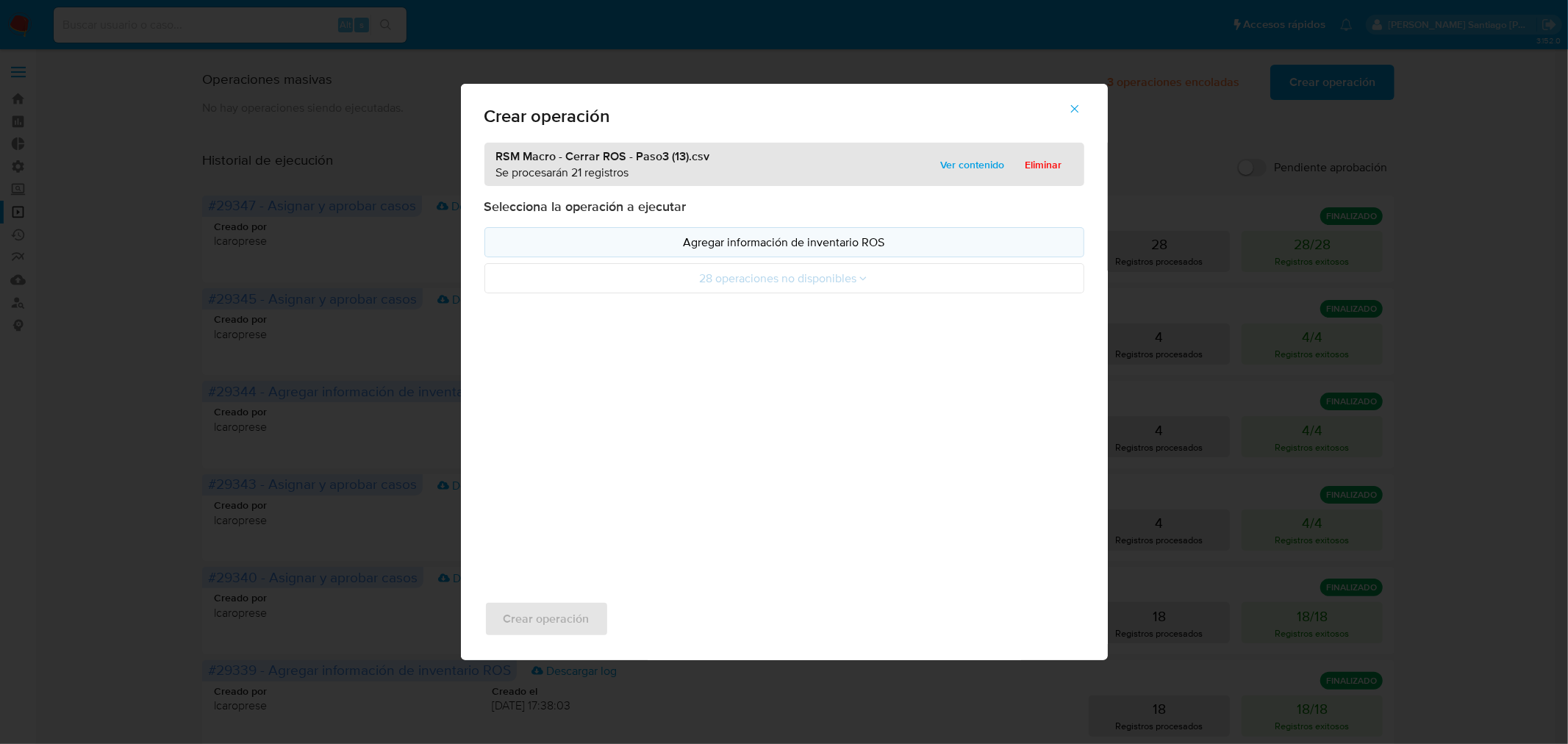
click at [738, 245] on p "Agregar información de inventario ROS" at bounding box center [784, 241] width 575 height 17
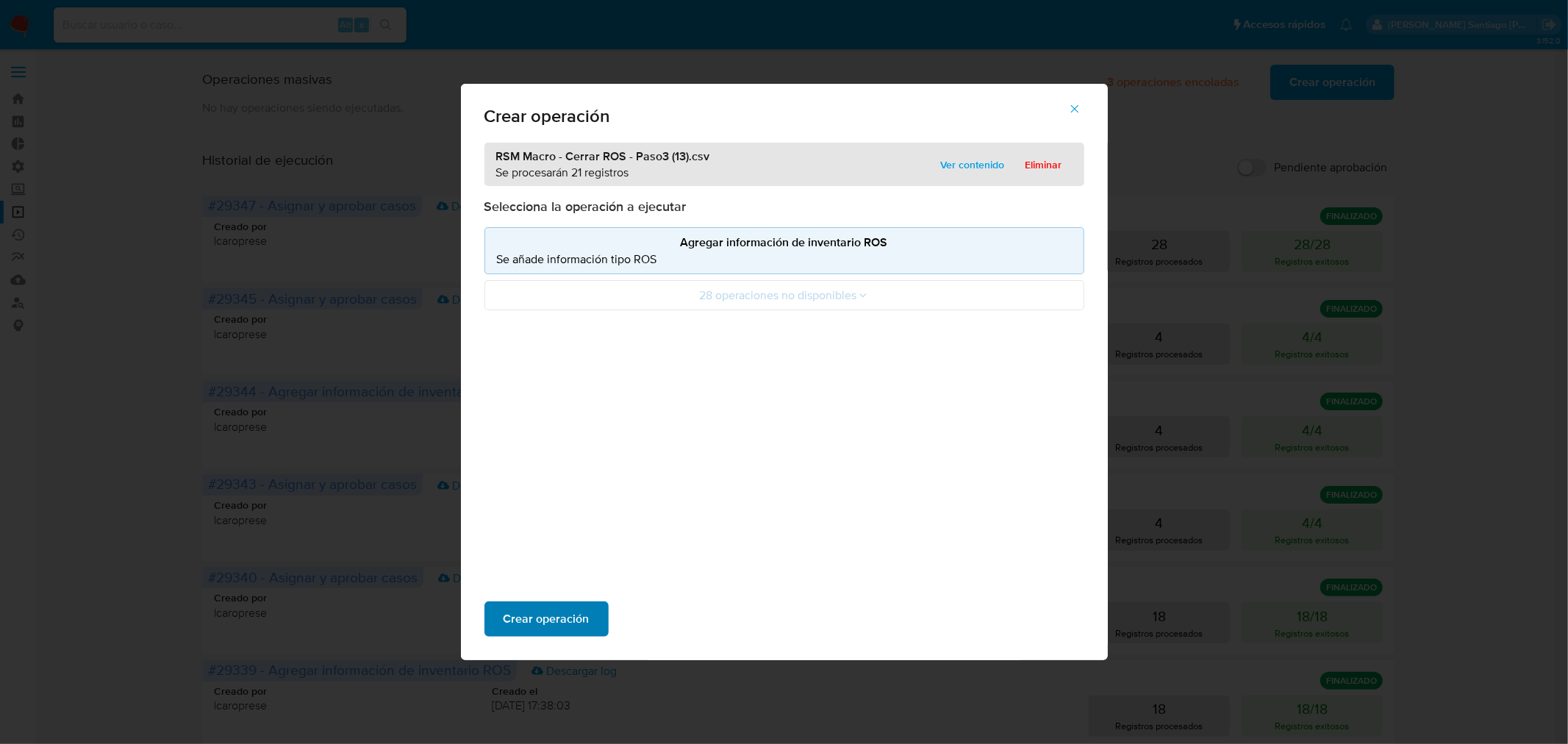
click at [539, 623] on span "Crear operación" at bounding box center [547, 619] width 86 height 32
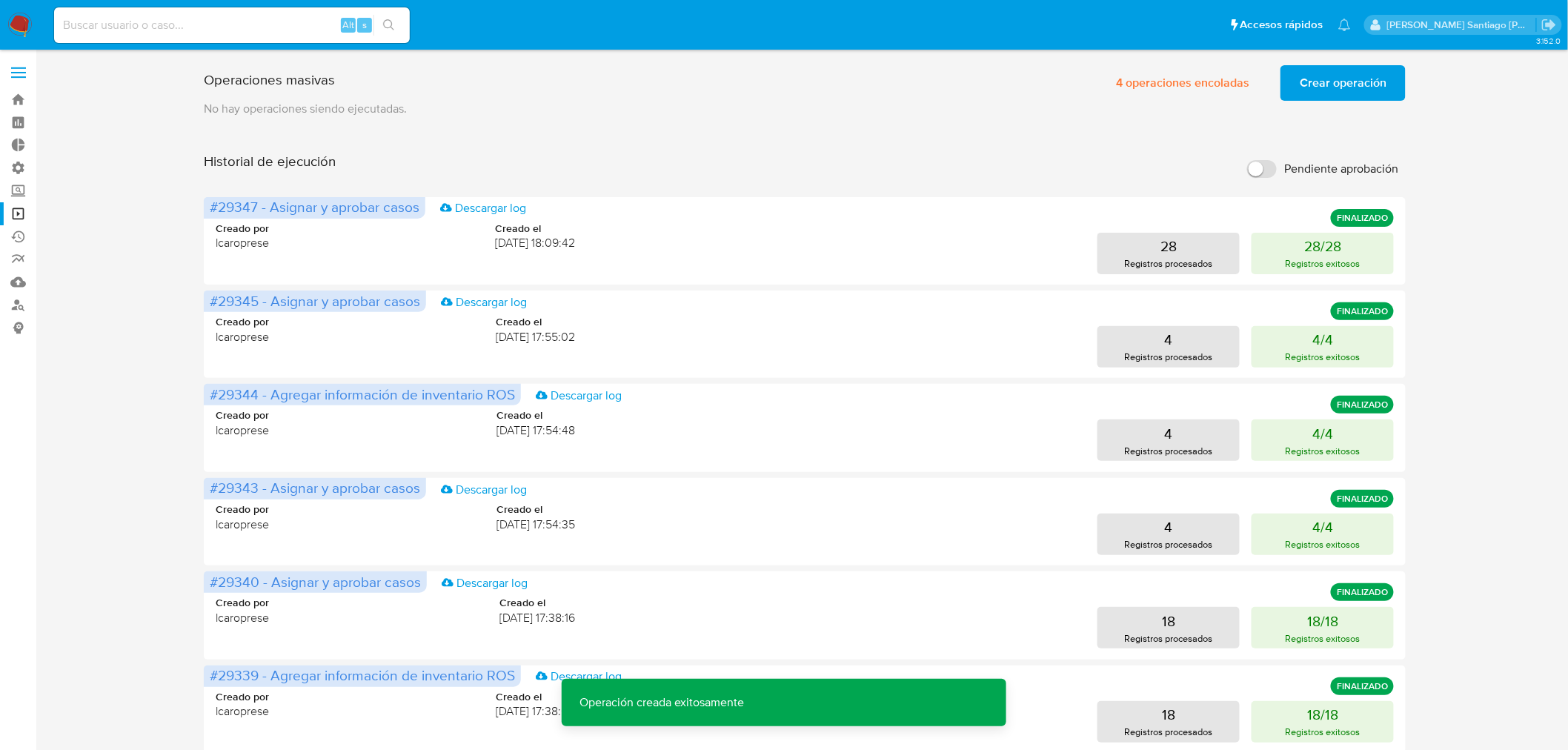
click at [1337, 76] on span "Crear operación" at bounding box center [1344, 83] width 87 height 33
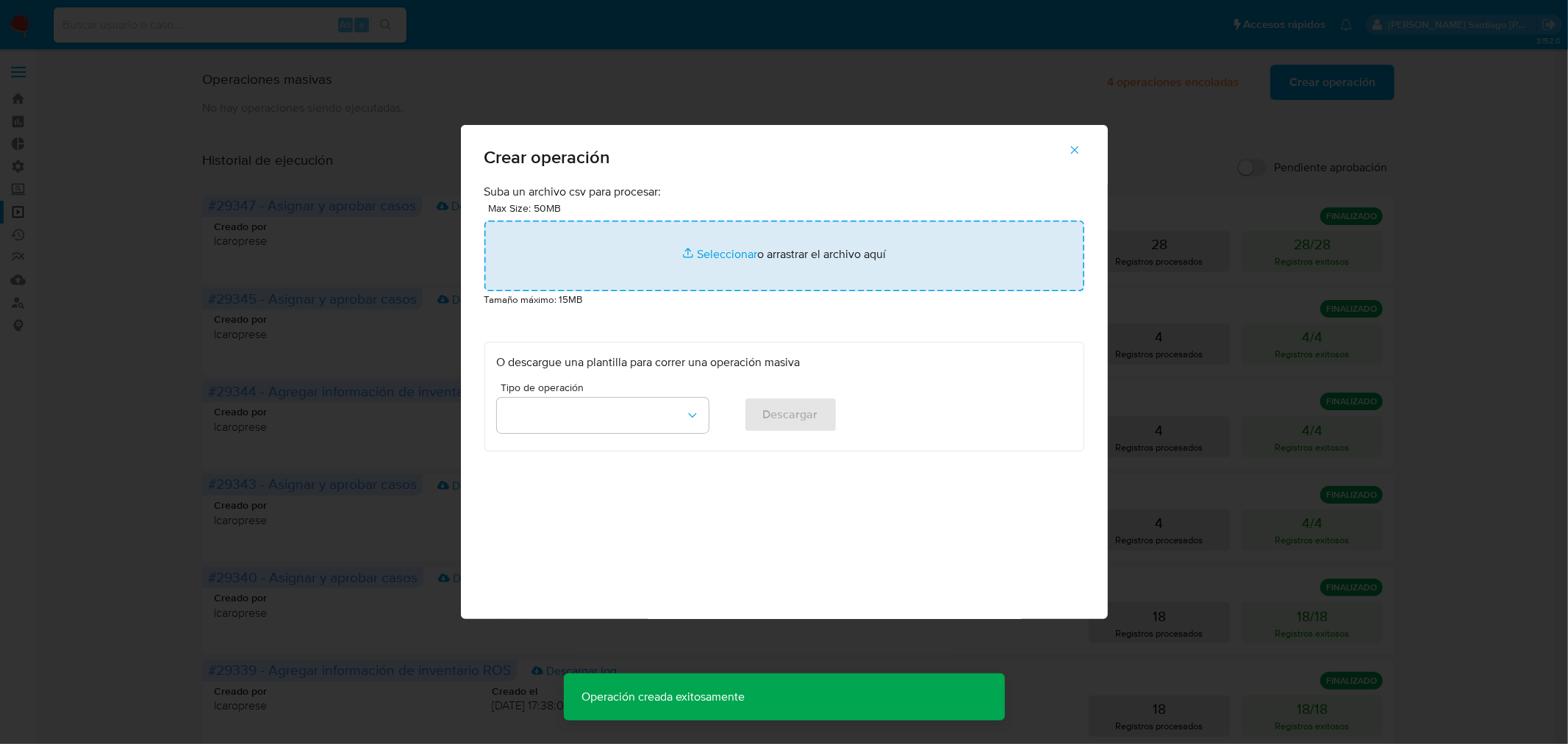
click at [872, 260] on input "file" at bounding box center [784, 256] width 600 height 71
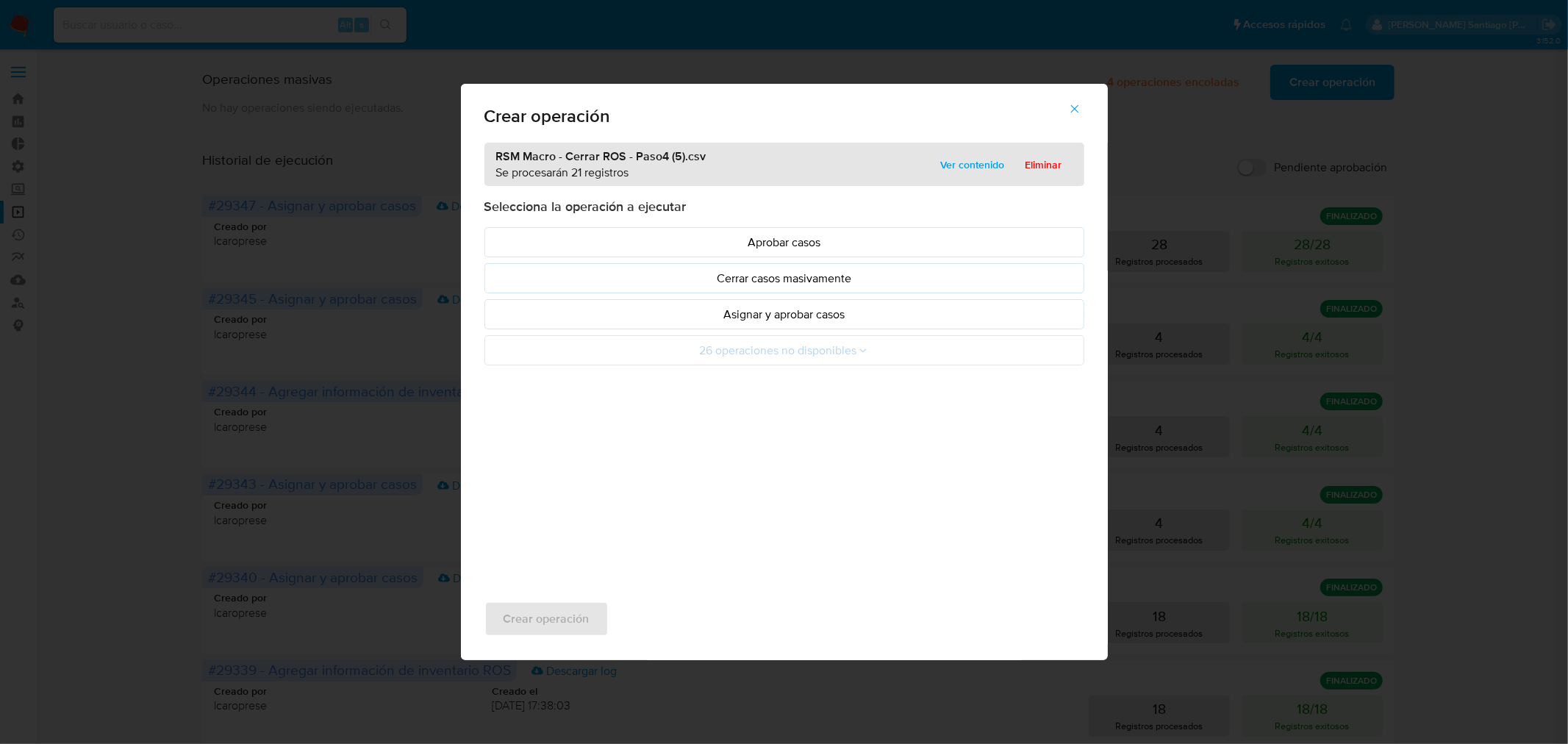
click at [877, 423] on div "RSM Macro - Cerrar ROS - Paso4 (5).csv Se procesarán 21 registros Ver contenido…" at bounding box center [784, 360] width 647 height 435
drag, startPoint x: 840, startPoint y: 311, endPoint x: 836, endPoint y: 319, distance: 8.9
click at [838, 314] on p "Asignar y aprobar casos" at bounding box center [784, 314] width 575 height 17
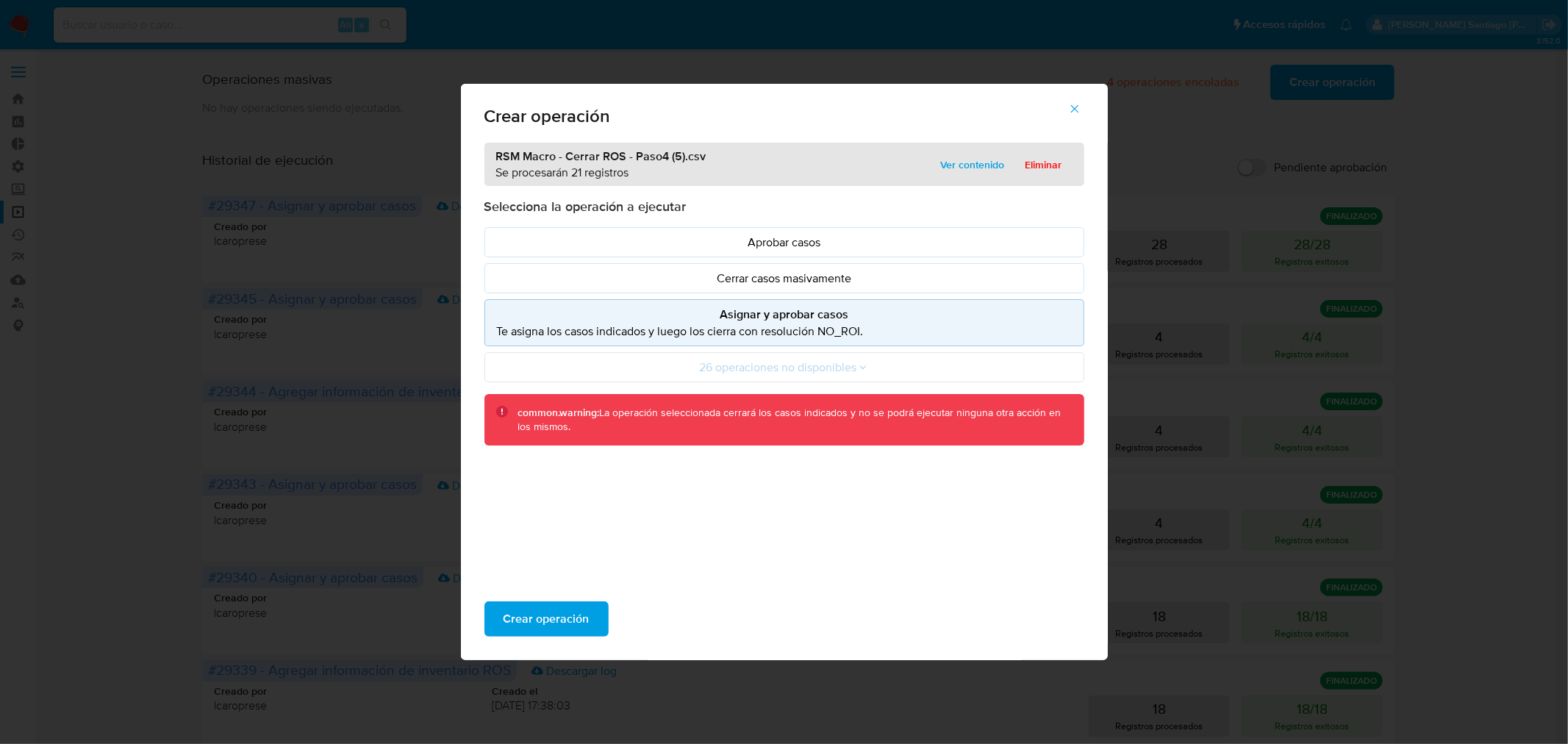
click at [583, 600] on div "Crear operación" at bounding box center [784, 619] width 647 height 83
click at [591, 616] on button "Crear operación" at bounding box center [547, 618] width 124 height 35
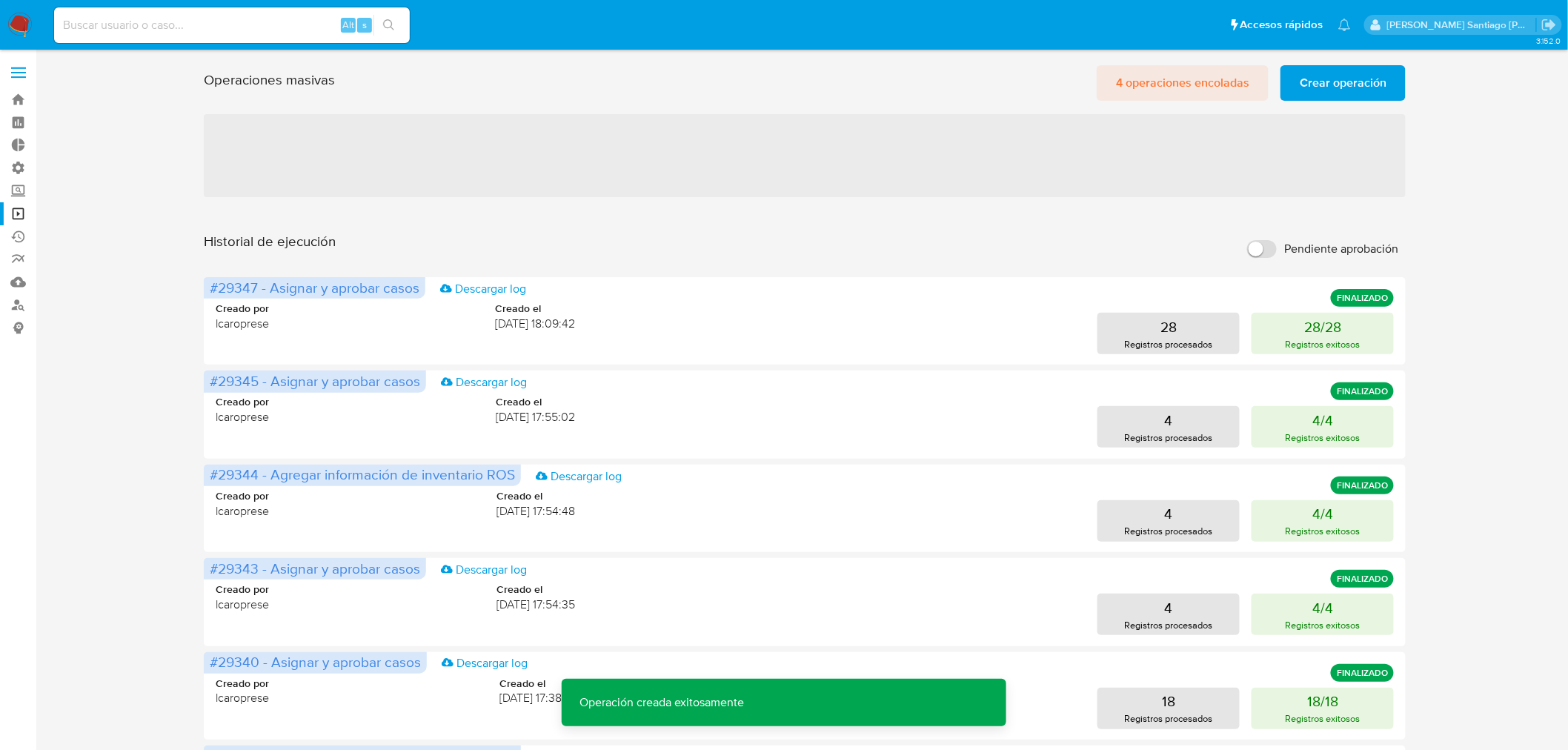
click at [1224, 87] on span "4 operaciones encoladas" at bounding box center [1183, 83] width 133 height 33
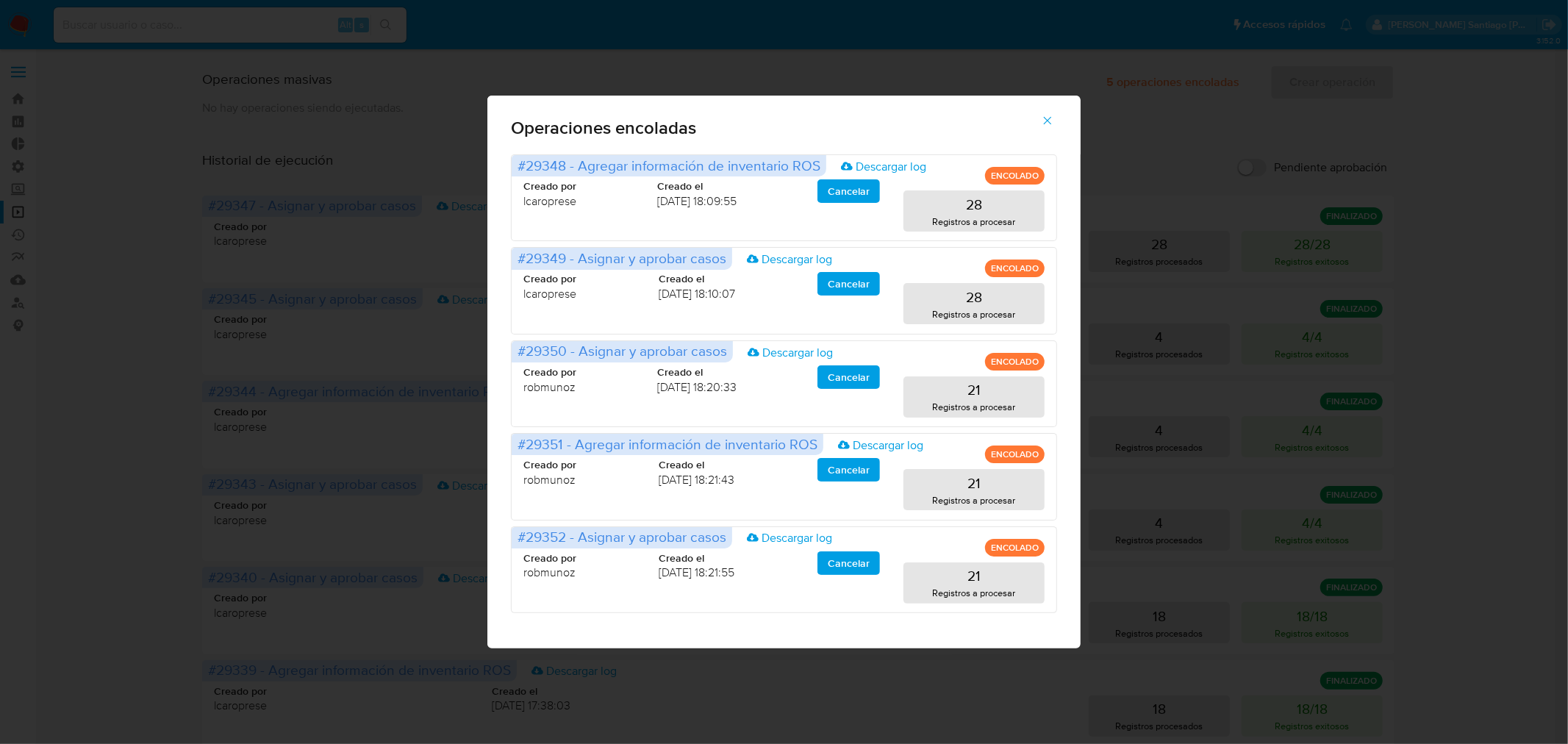
click at [93, 494] on div "Operaciones encoladas #29348 - Agregar información de inventario ROS Descargar …" at bounding box center [784, 372] width 1568 height 744
click at [104, 494] on div "Operaciones encoladas #29348 - Agregar información de inventario ROS Descargar …" at bounding box center [784, 372] width 1568 height 744
click at [1040, 118] on button "button" at bounding box center [1047, 120] width 51 height 35
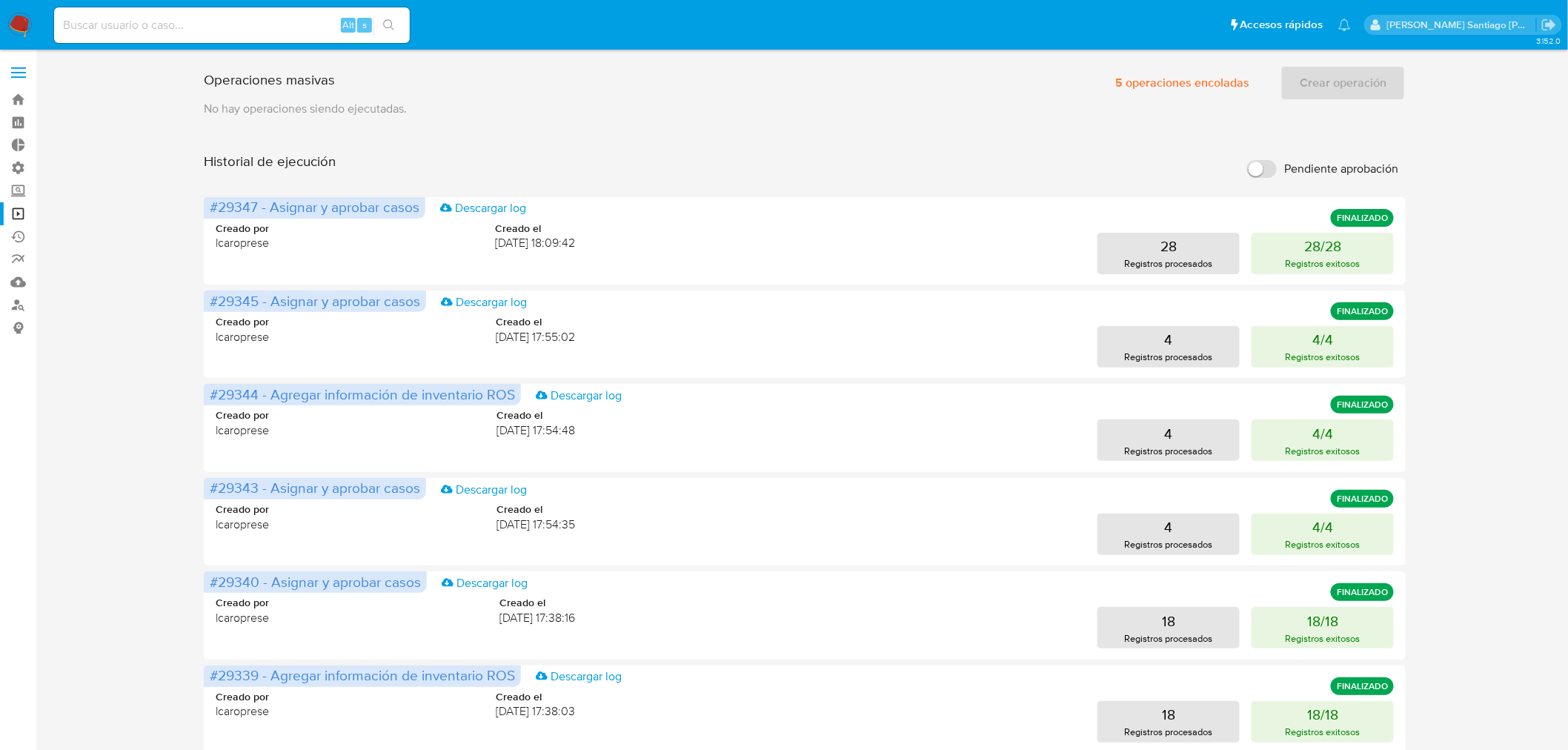
click at [250, 25] on input at bounding box center [232, 24] width 356 height 19
paste input "axXv7D2jPmsxldFgJf3v6sBx"
type input "axXv7D2jPmsxldFgJf3v6sBx"
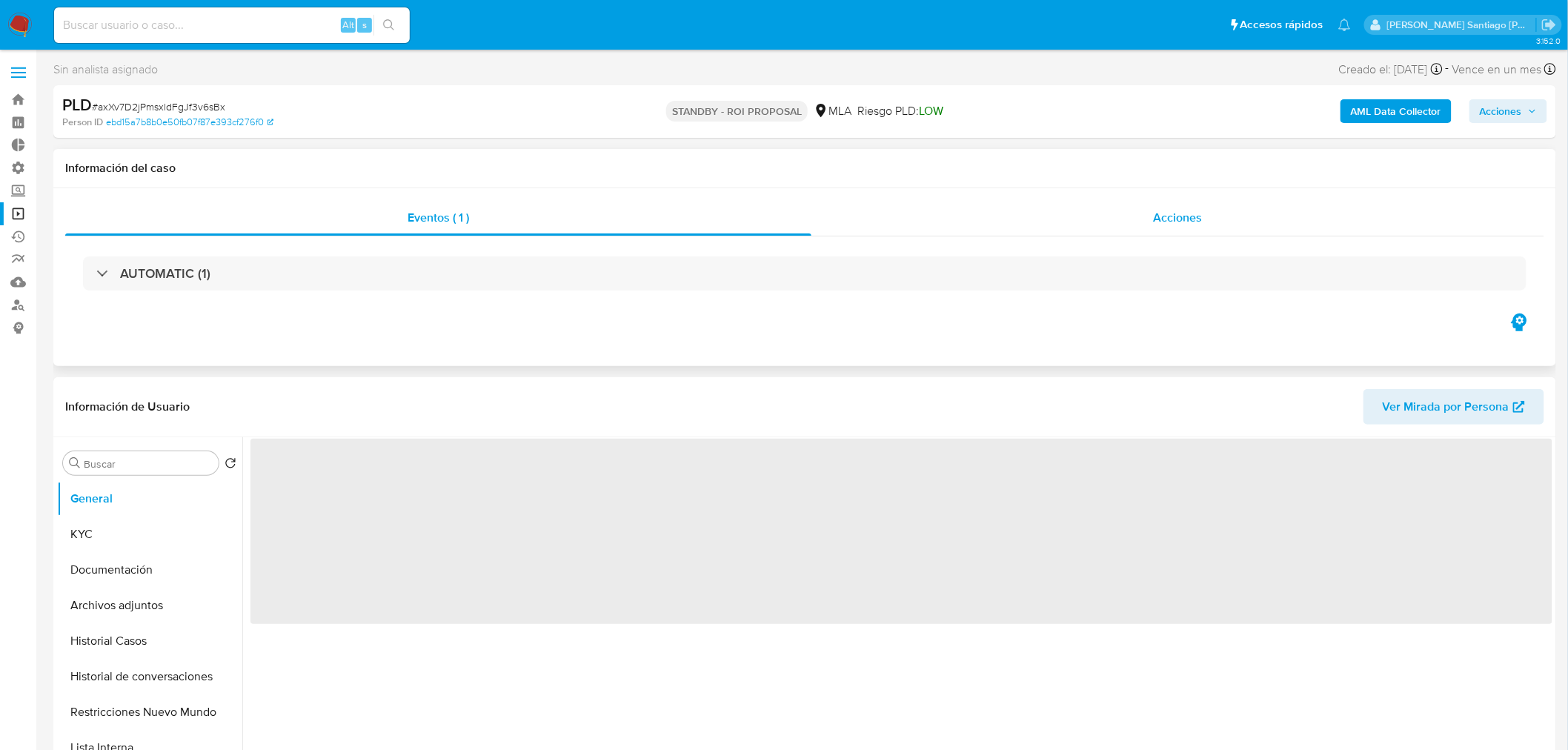
click at [1204, 211] on div "Acciones" at bounding box center [1178, 217] width 734 height 35
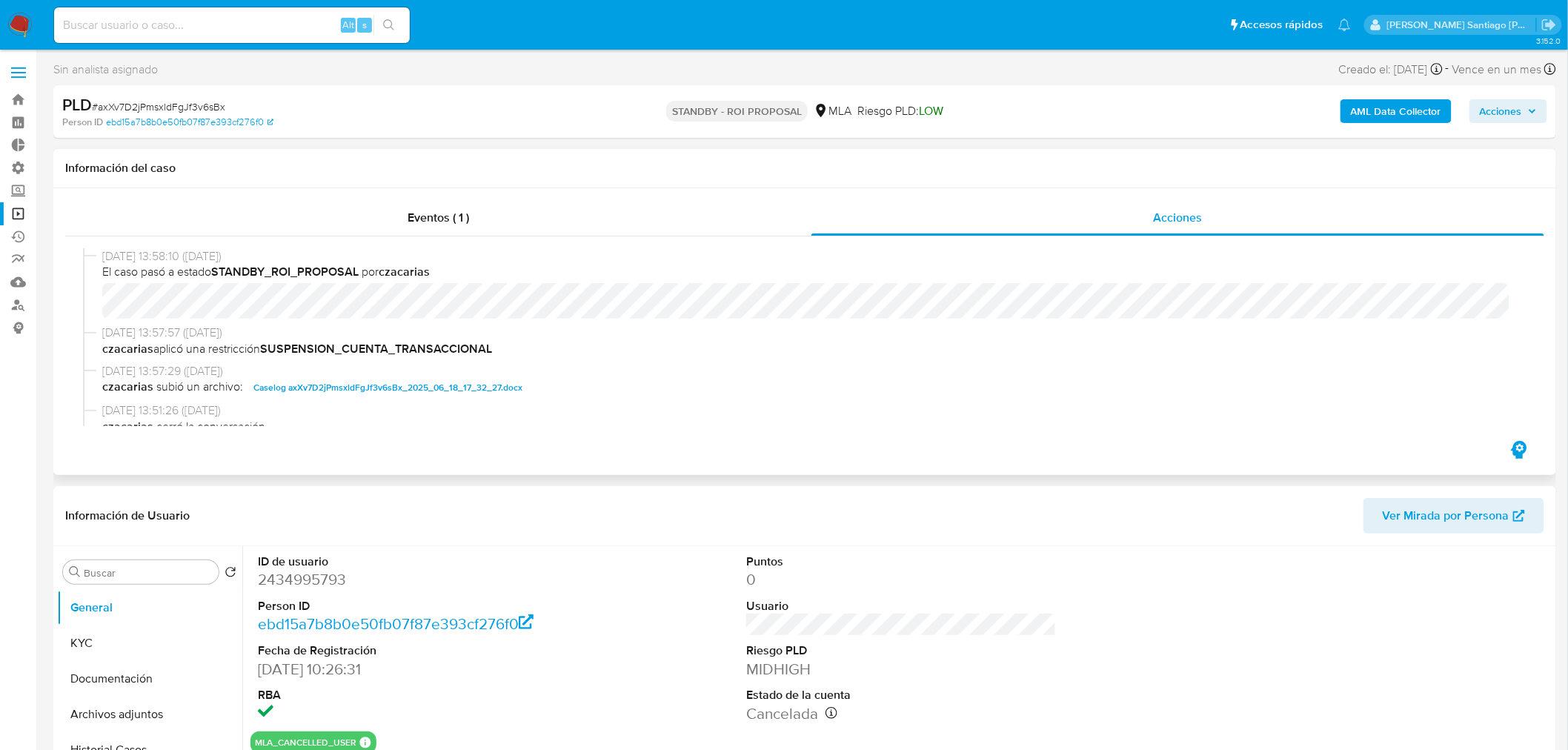
select select "10"
click at [460, 383] on span "Caselog axXv7D2jPmsxldFgJf3v6sBx_2025_06_18_17_32_27.docx" at bounding box center [387, 388] width 269 height 18
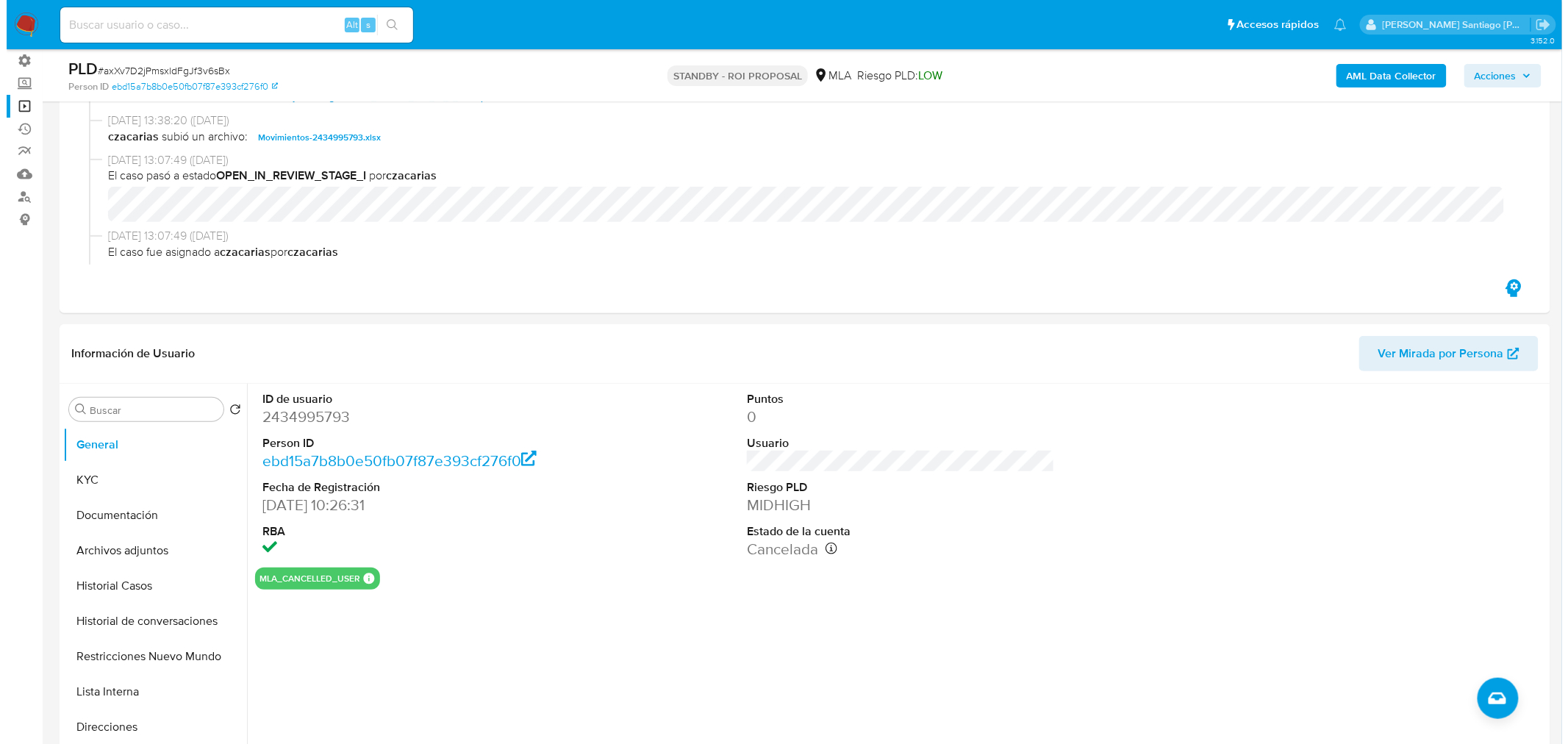
scroll to position [327, 0]
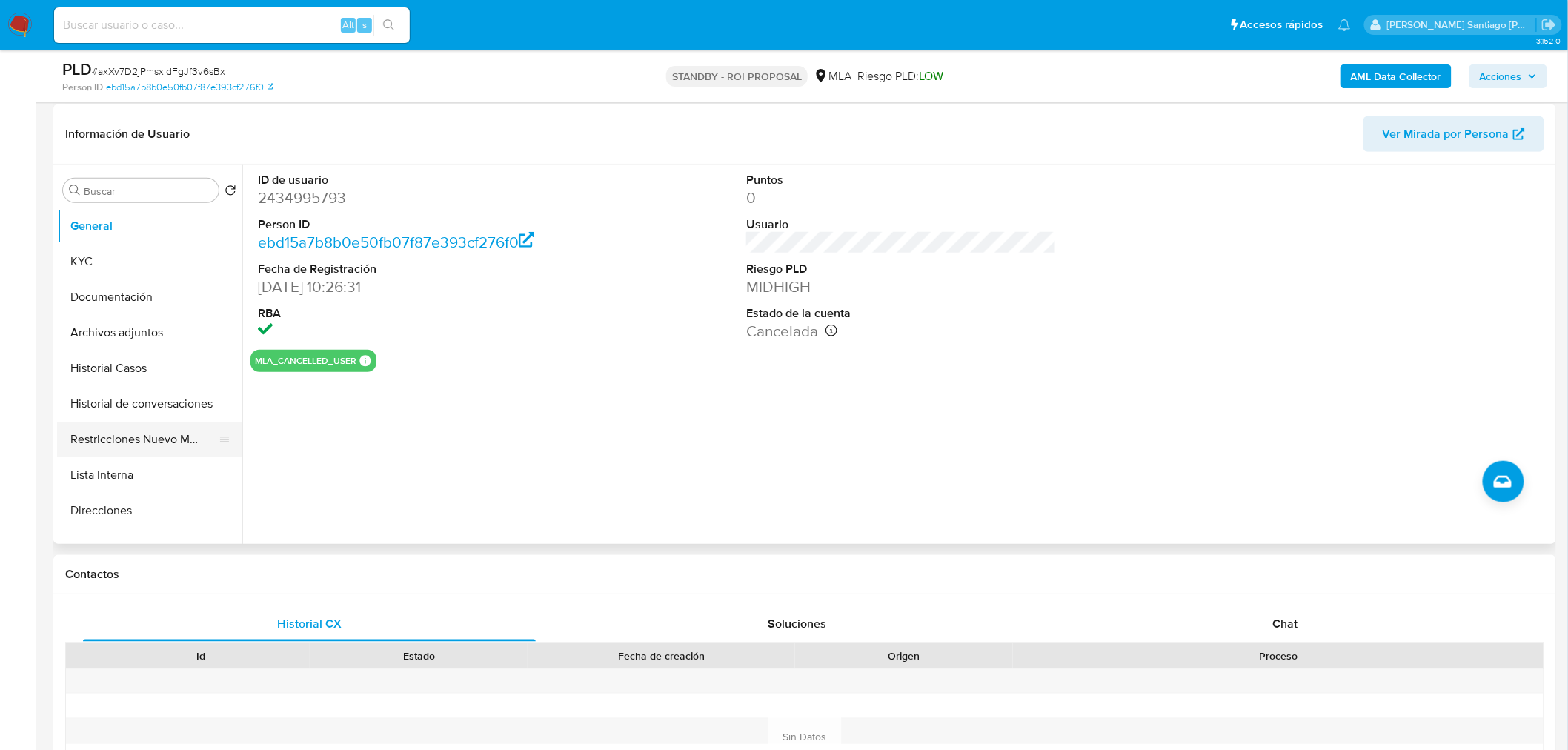
click at [182, 438] on button "Restricciones Nuevo Mundo" at bounding box center [144, 439] width 174 height 35
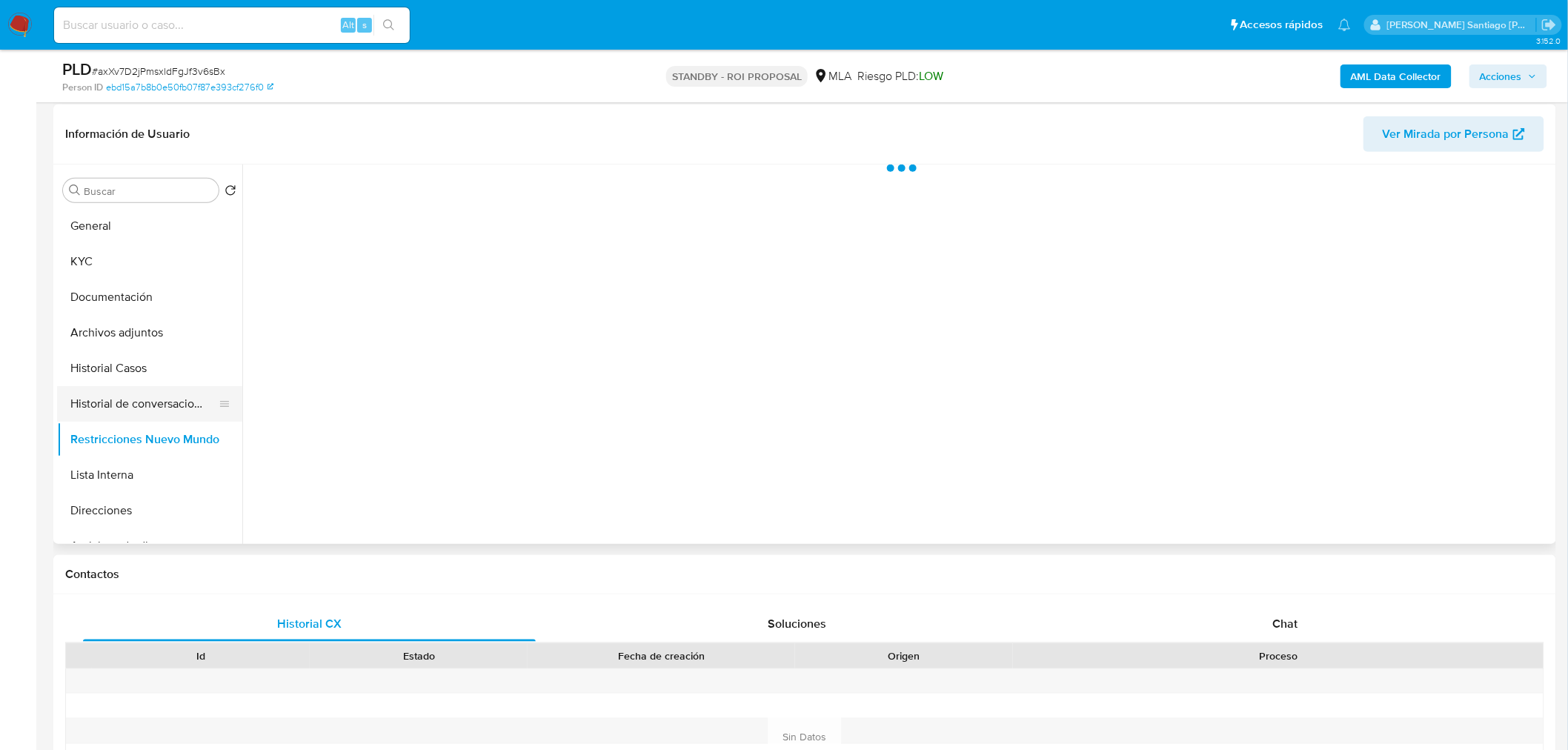
click at [162, 395] on button "Historial de conversaciones" at bounding box center [144, 403] width 174 height 35
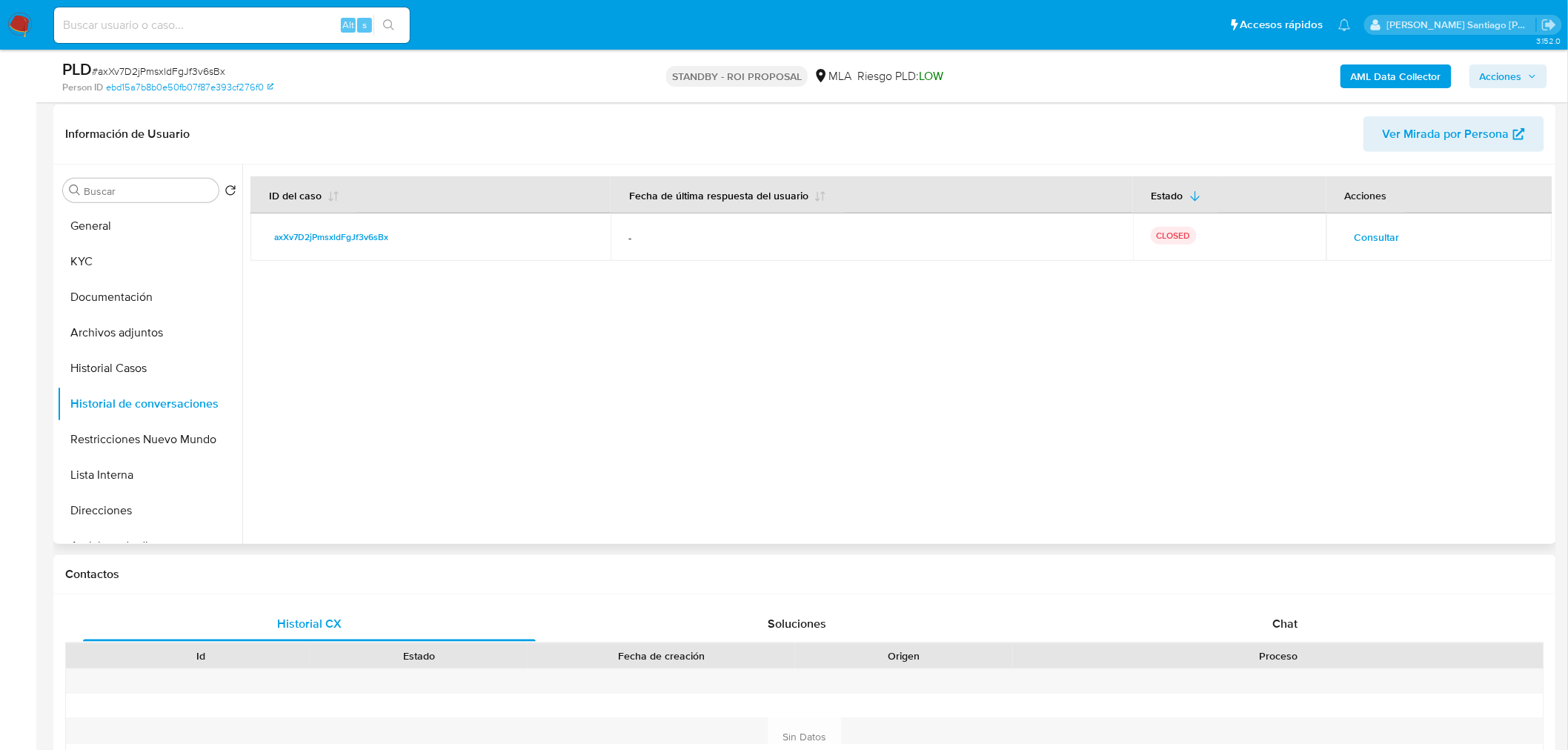
drag, startPoint x: 1117, startPoint y: 297, endPoint x: 1154, endPoint y: 280, distance: 40.7
click at [1117, 297] on div at bounding box center [898, 354] width 1310 height 379
click at [1373, 237] on span "Consultar" at bounding box center [1377, 237] width 45 height 21
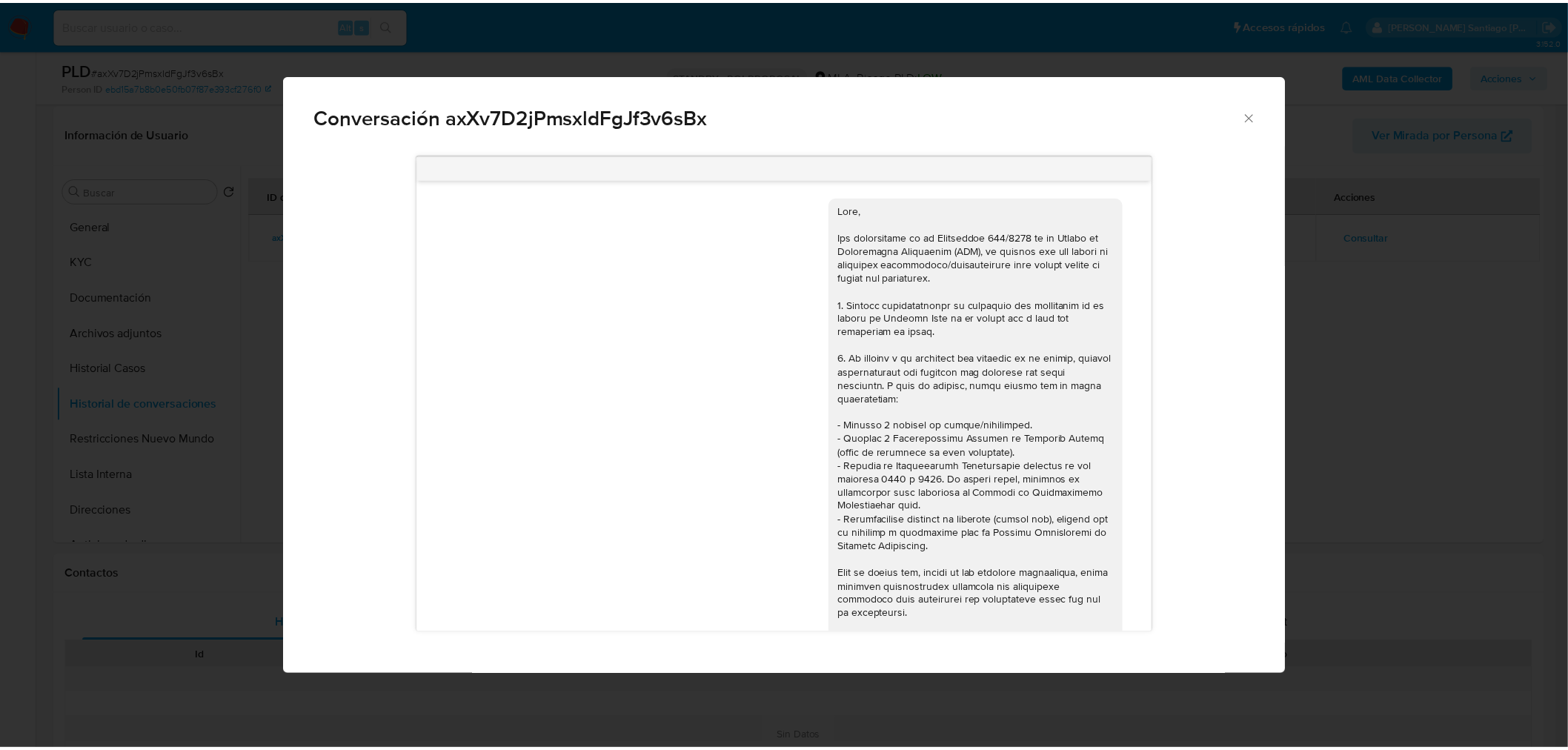
scroll to position [712, 0]
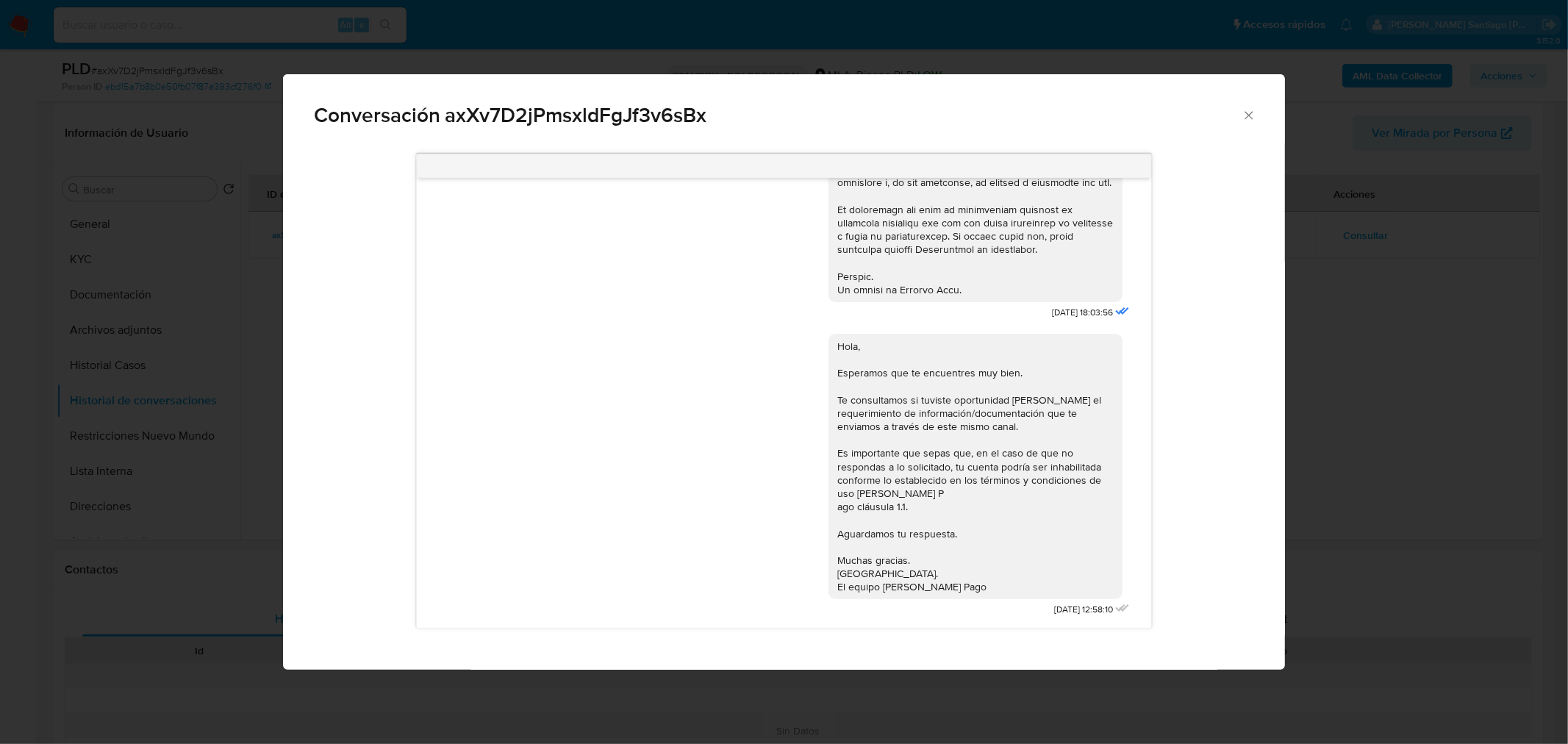
click at [1318, 437] on div "Conversación axXv7D2jPmsxldFgJf3v6sBx 18/06/2025 18:03:56 Hola, Esperamos que t…" at bounding box center [784, 372] width 1568 height 744
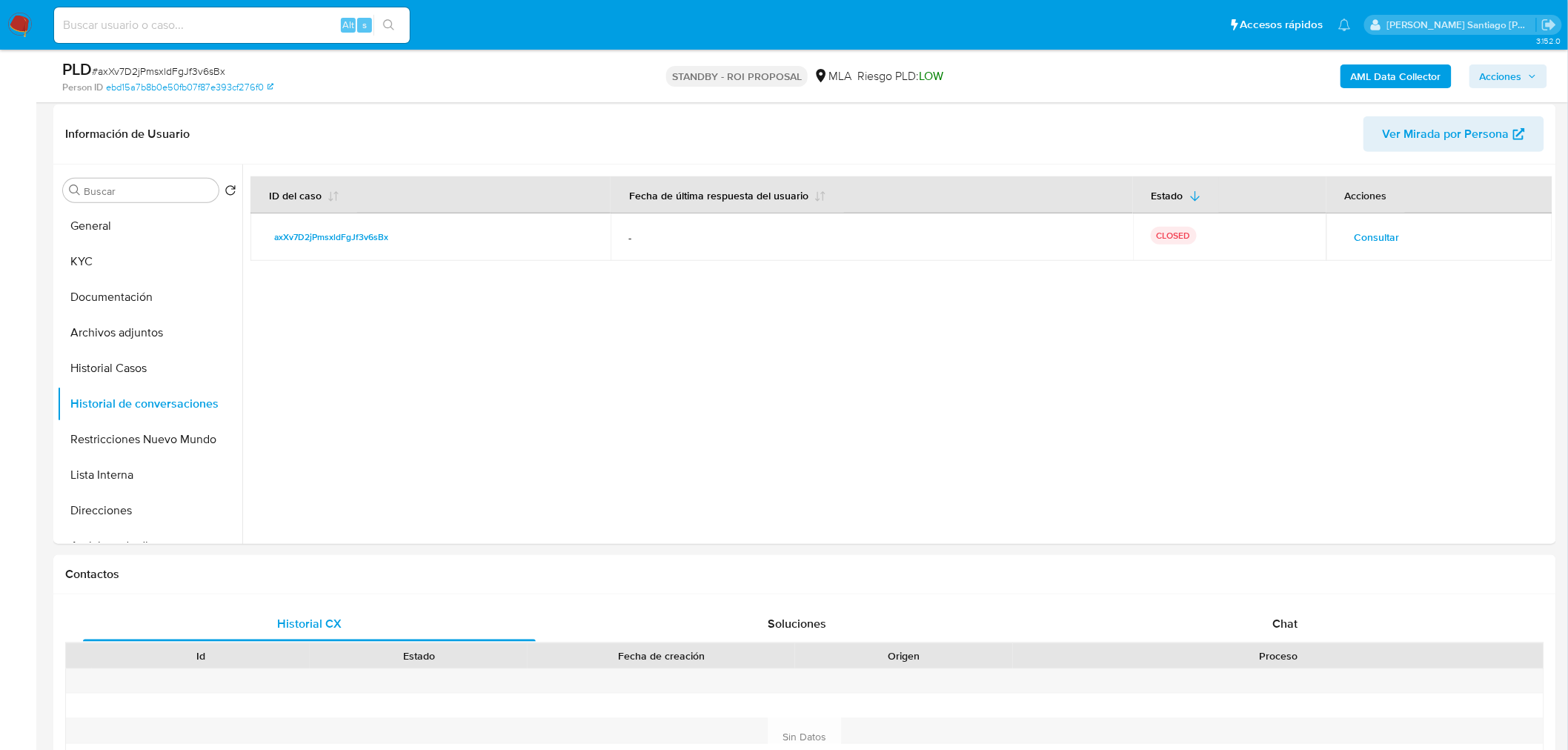
click at [202, 25] on input at bounding box center [232, 24] width 356 height 19
paste input "1qzOLApMz3LhRIuD7hzsnuXr"
type input "1qzOLApMz3LhRIuD7hzsnuXr"
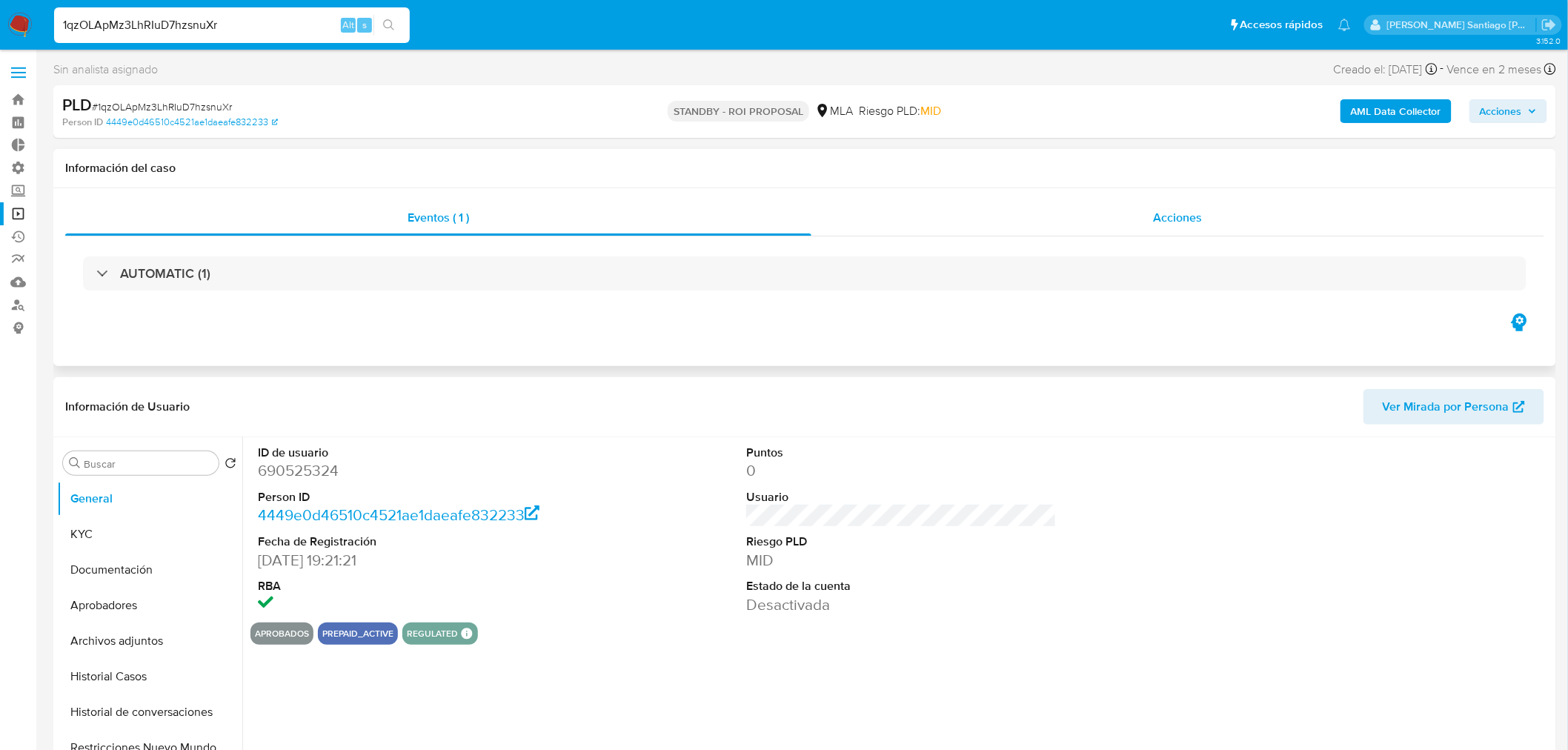
select select "10"
click at [1202, 217] on span "Acciones" at bounding box center [1178, 217] width 49 height 17
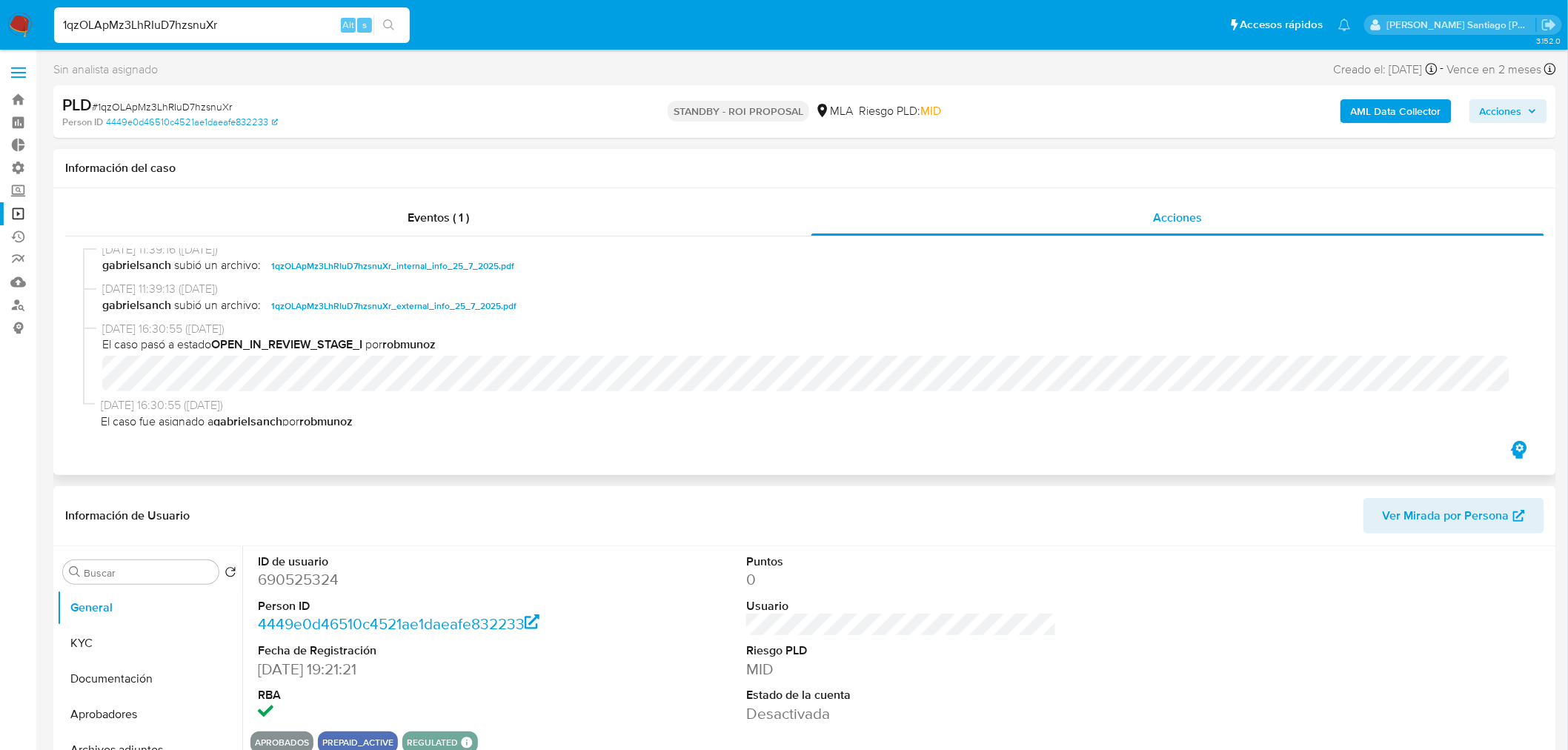
scroll to position [165, 0]
click at [15, 305] on link "Buscador de personas" at bounding box center [88, 304] width 176 height 23
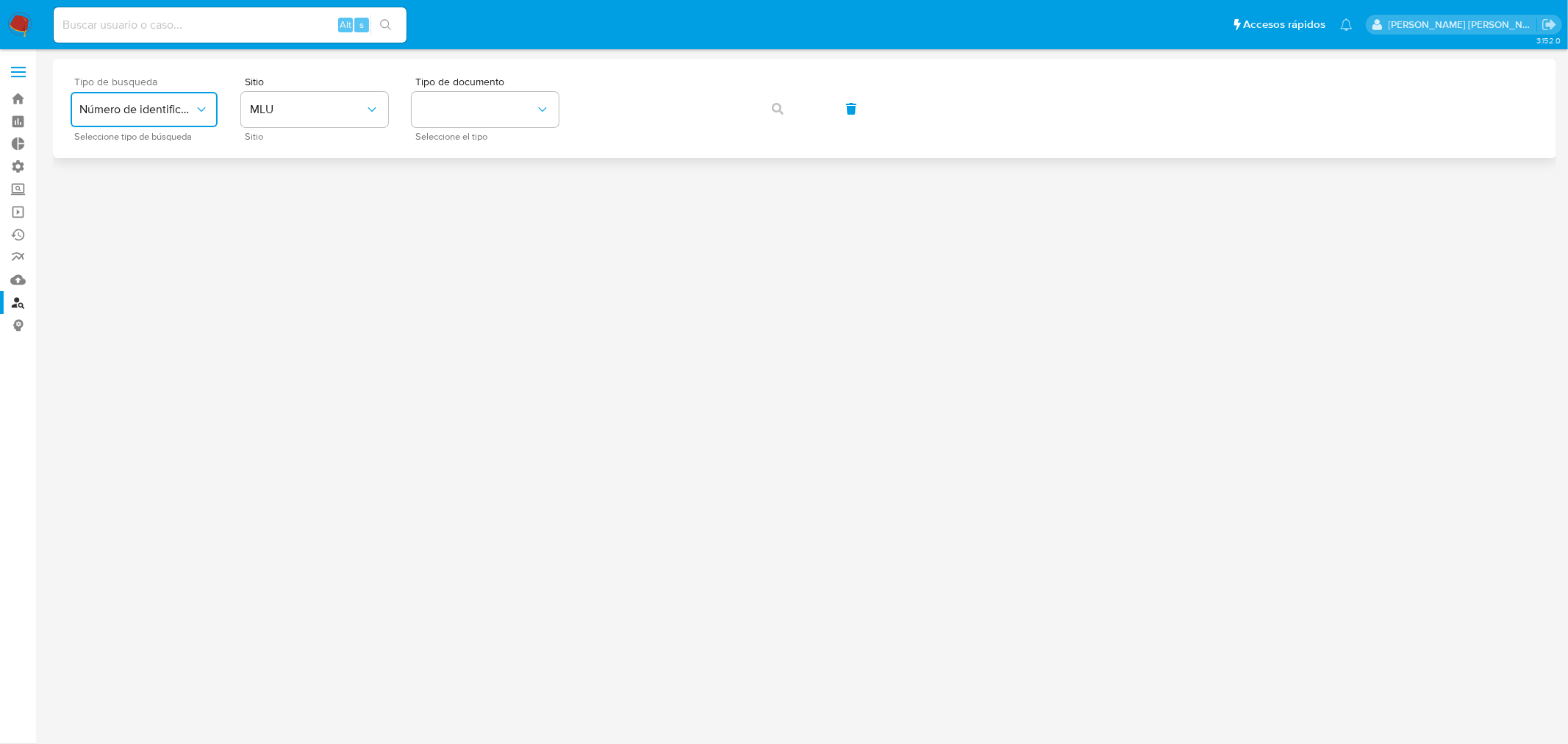
click at [206, 108] on icon "typeSearch" at bounding box center [201, 109] width 14 height 14
click at [360, 113] on span "MLU" at bounding box center [307, 109] width 115 height 14
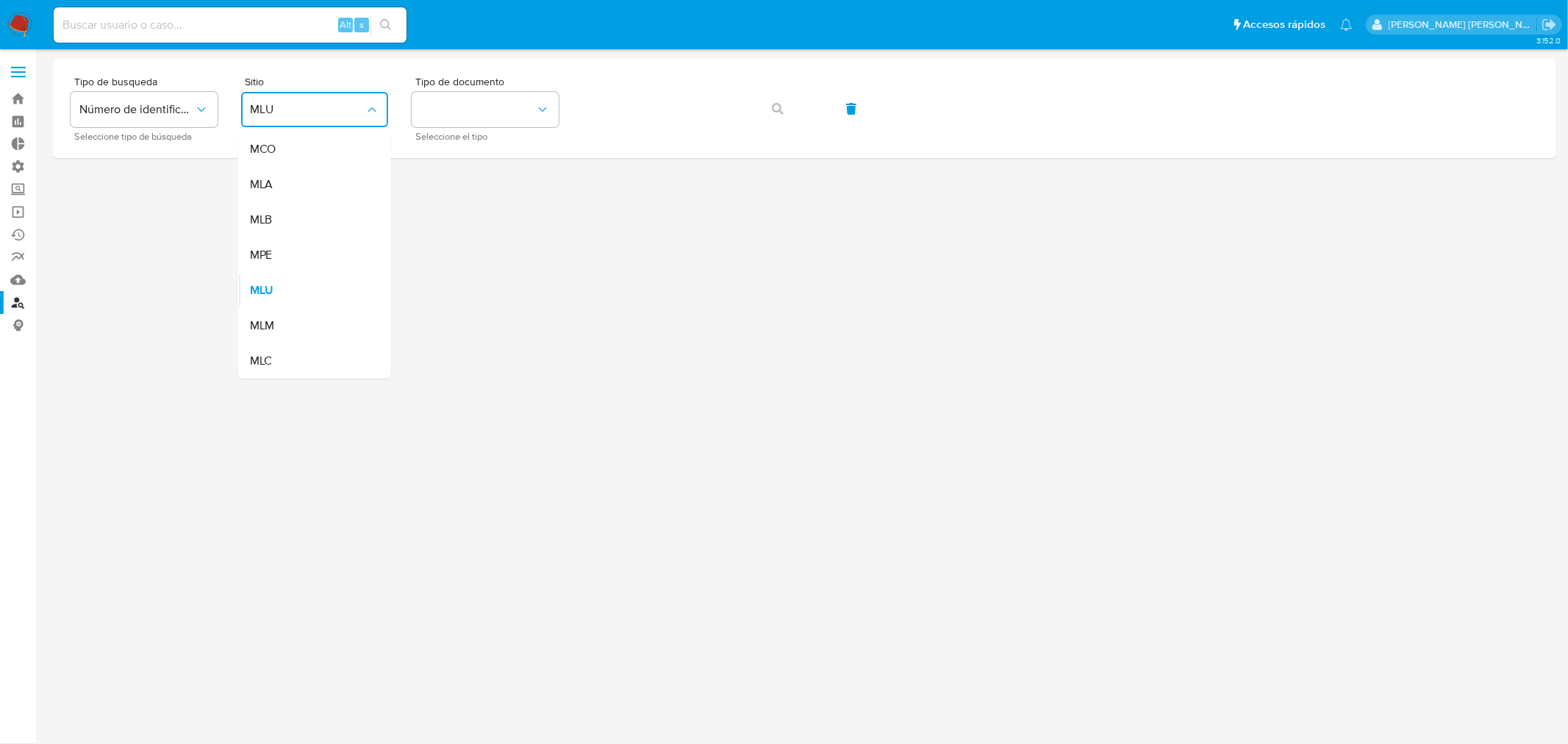
drag, startPoint x: 329, startPoint y: 188, endPoint x: 350, endPoint y: 174, distance: 25.2
click at [331, 186] on div "MLA" at bounding box center [310, 184] width 120 height 35
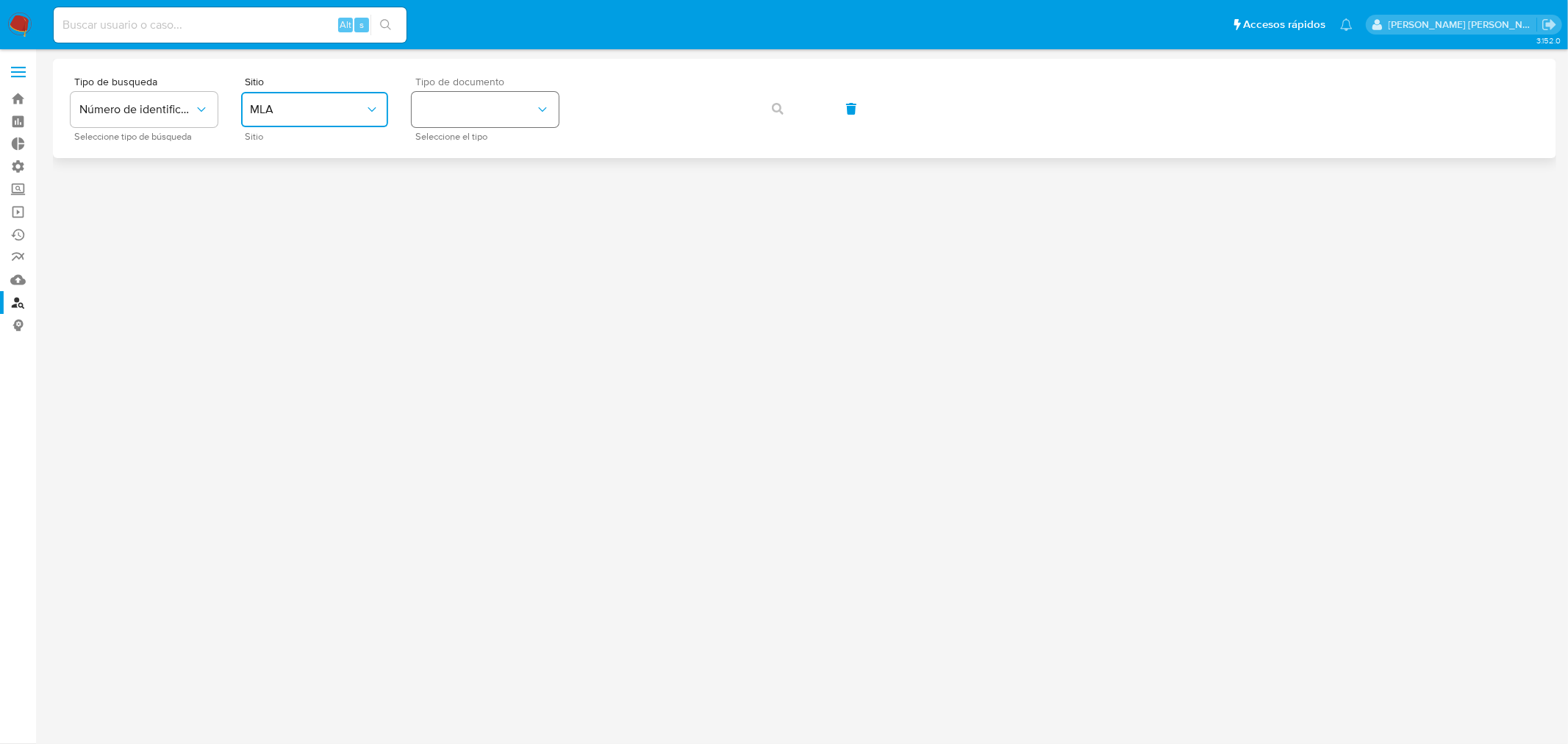
click at [457, 118] on button "identificationType" at bounding box center [486, 109] width 147 height 35
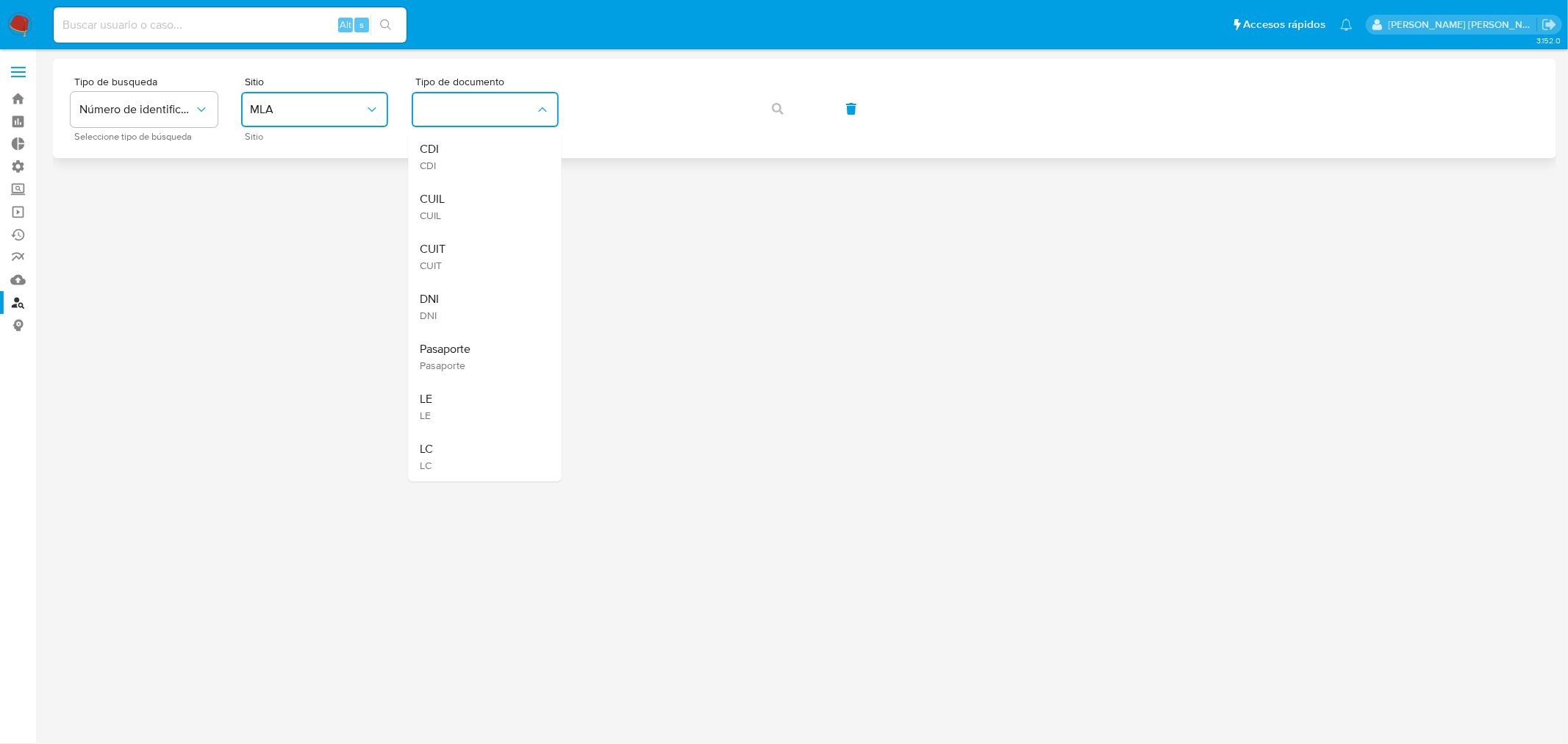
drag, startPoint x: 457, startPoint y: 202, endPoint x: 614, endPoint y: 153, distance: 164.5
click at [465, 197] on div "CUIL CUIL" at bounding box center [481, 206] width 120 height 50
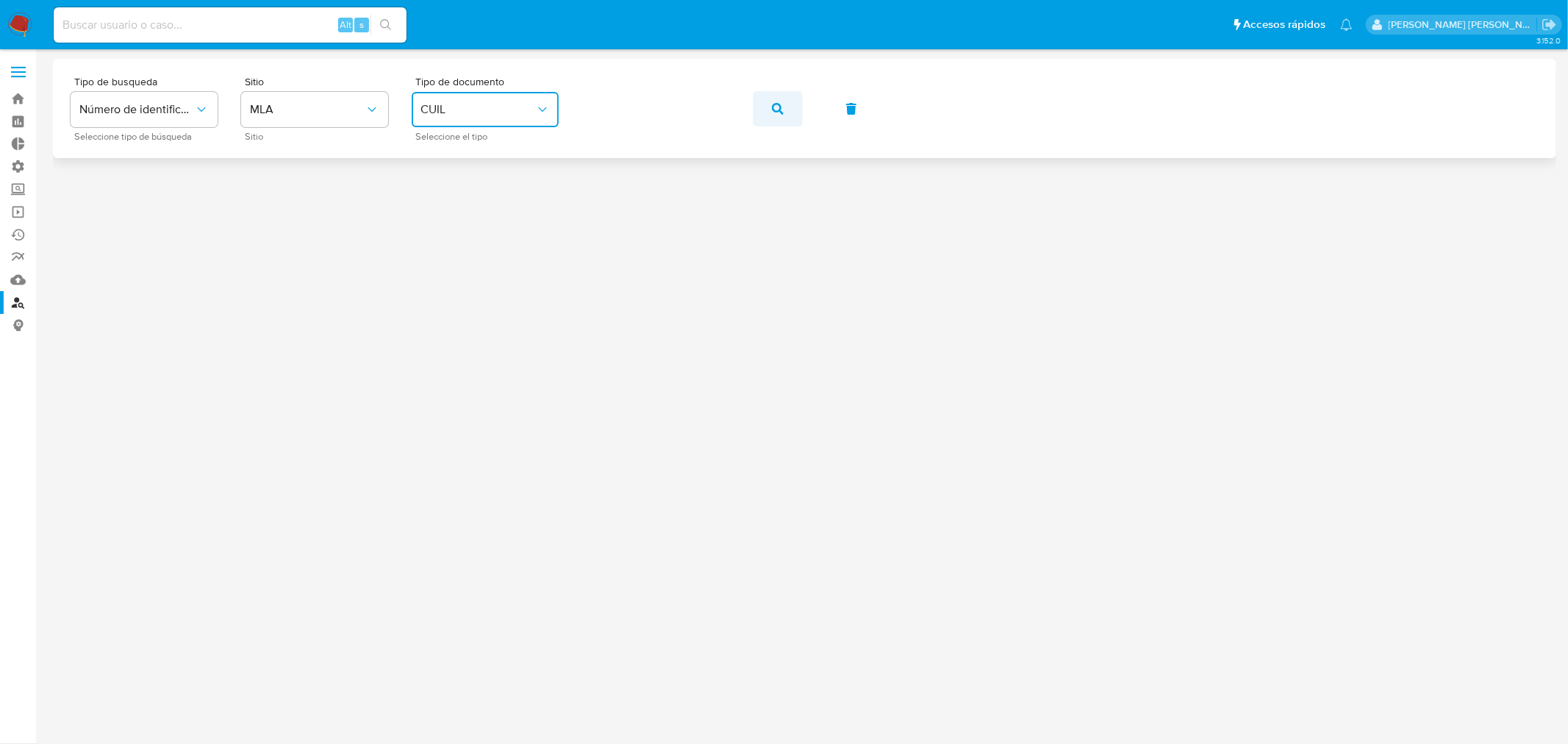
click at [786, 112] on button "button" at bounding box center [778, 109] width 50 height 35
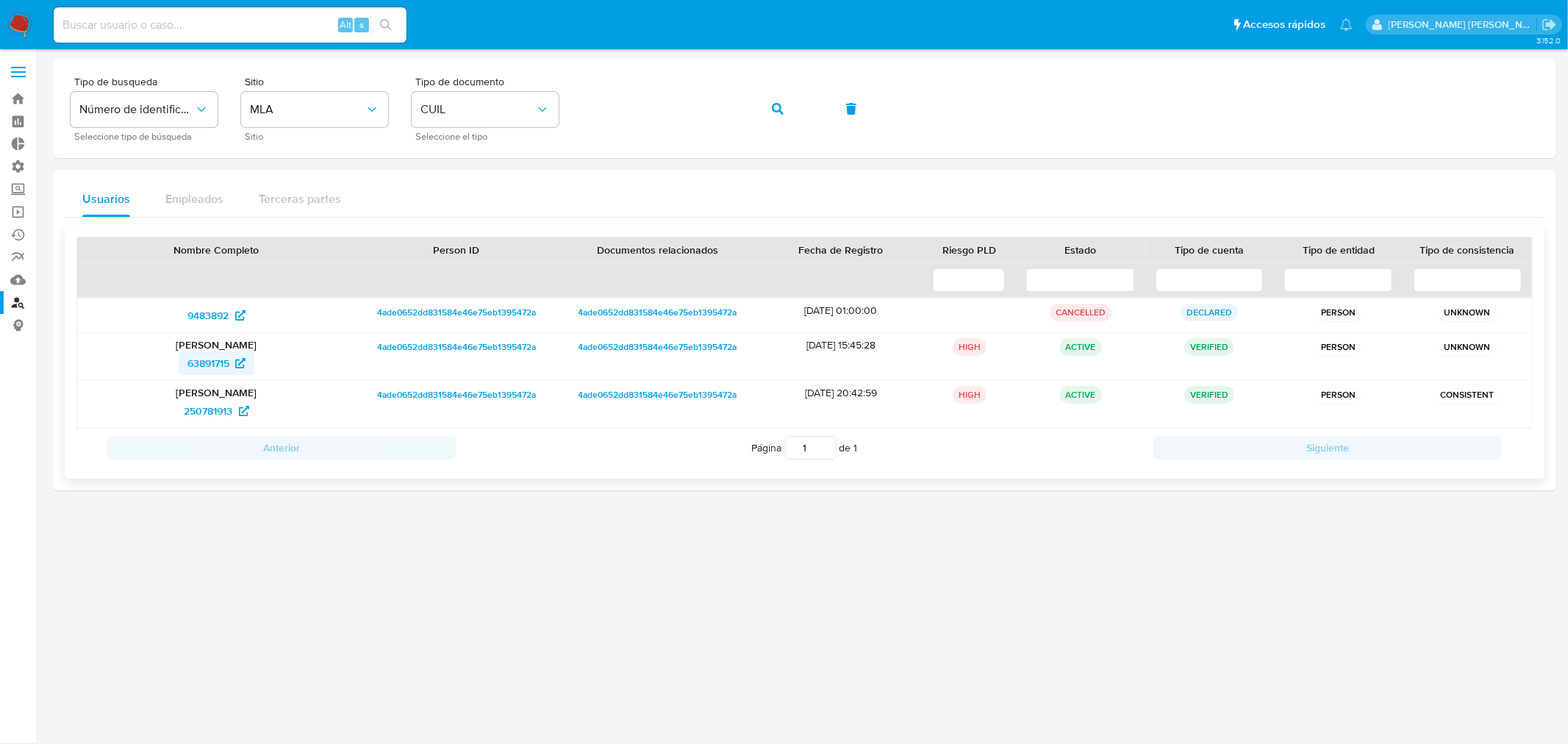
click at [205, 358] on span "63891715" at bounding box center [208, 363] width 42 height 23
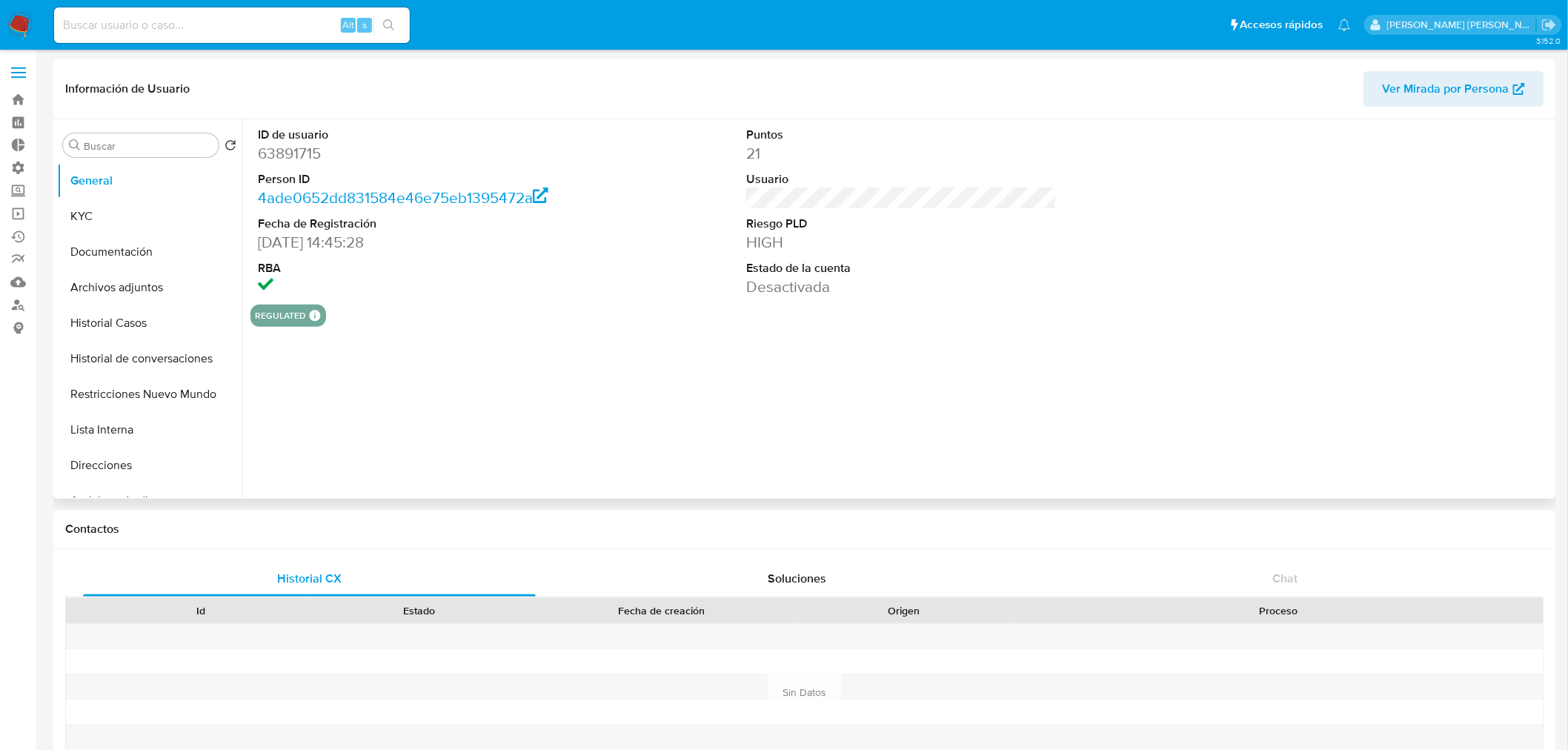
select select "10"
click at [157, 334] on button "Historial Casos" at bounding box center [144, 322] width 174 height 35
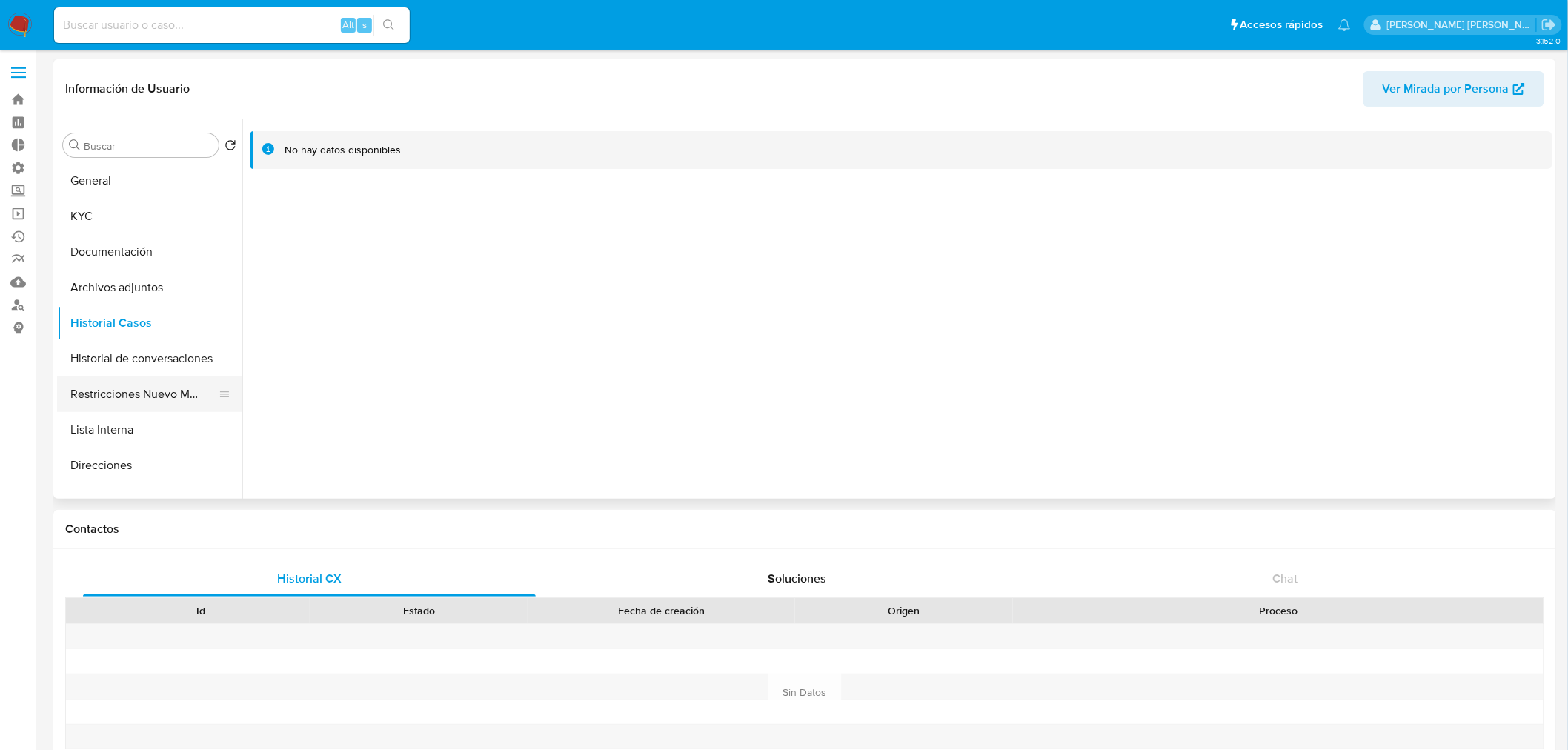
click at [178, 376] on button "Restricciones Nuevo Mundo" at bounding box center [144, 394] width 174 height 35
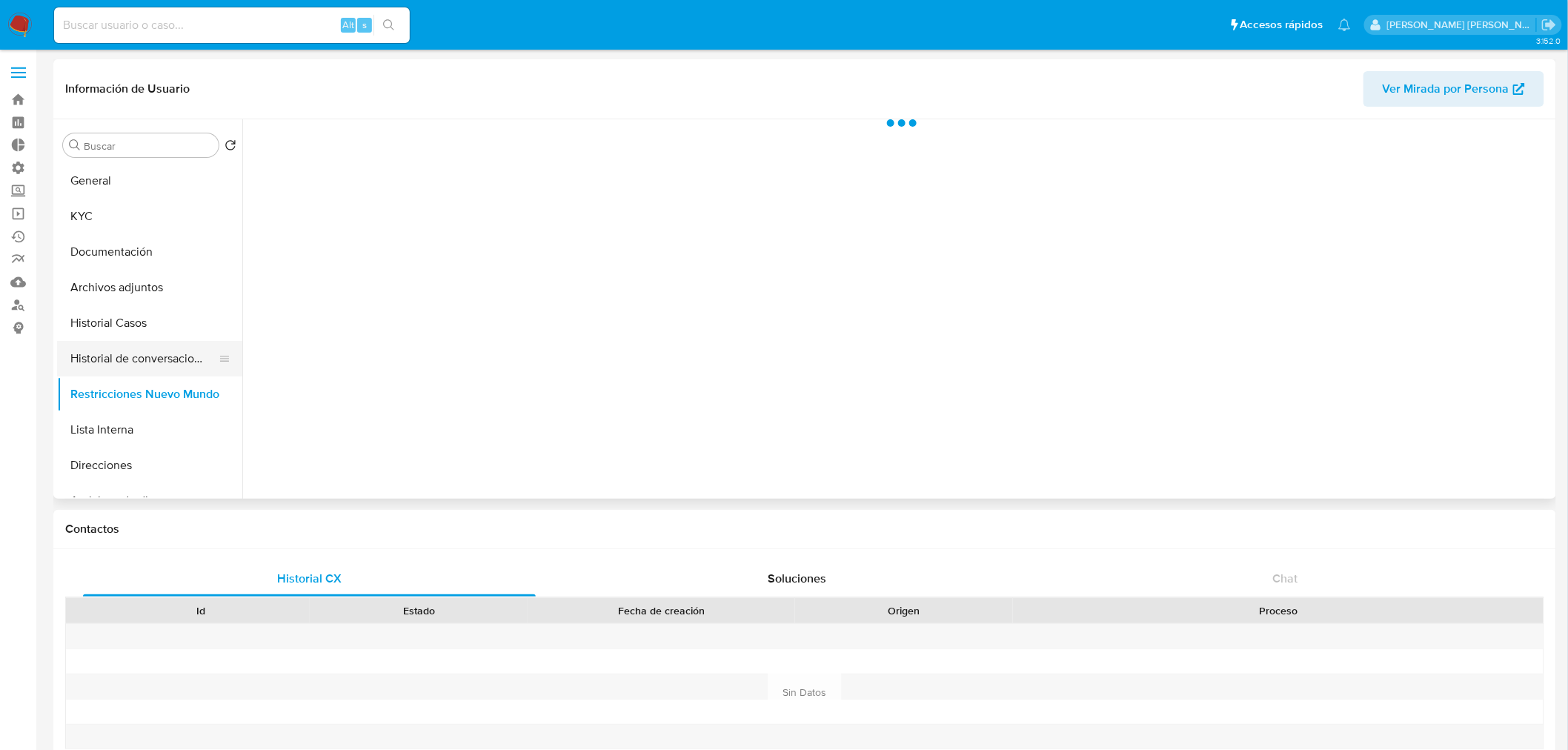
click at [166, 359] on button "Historial de conversaciones" at bounding box center [144, 358] width 174 height 35
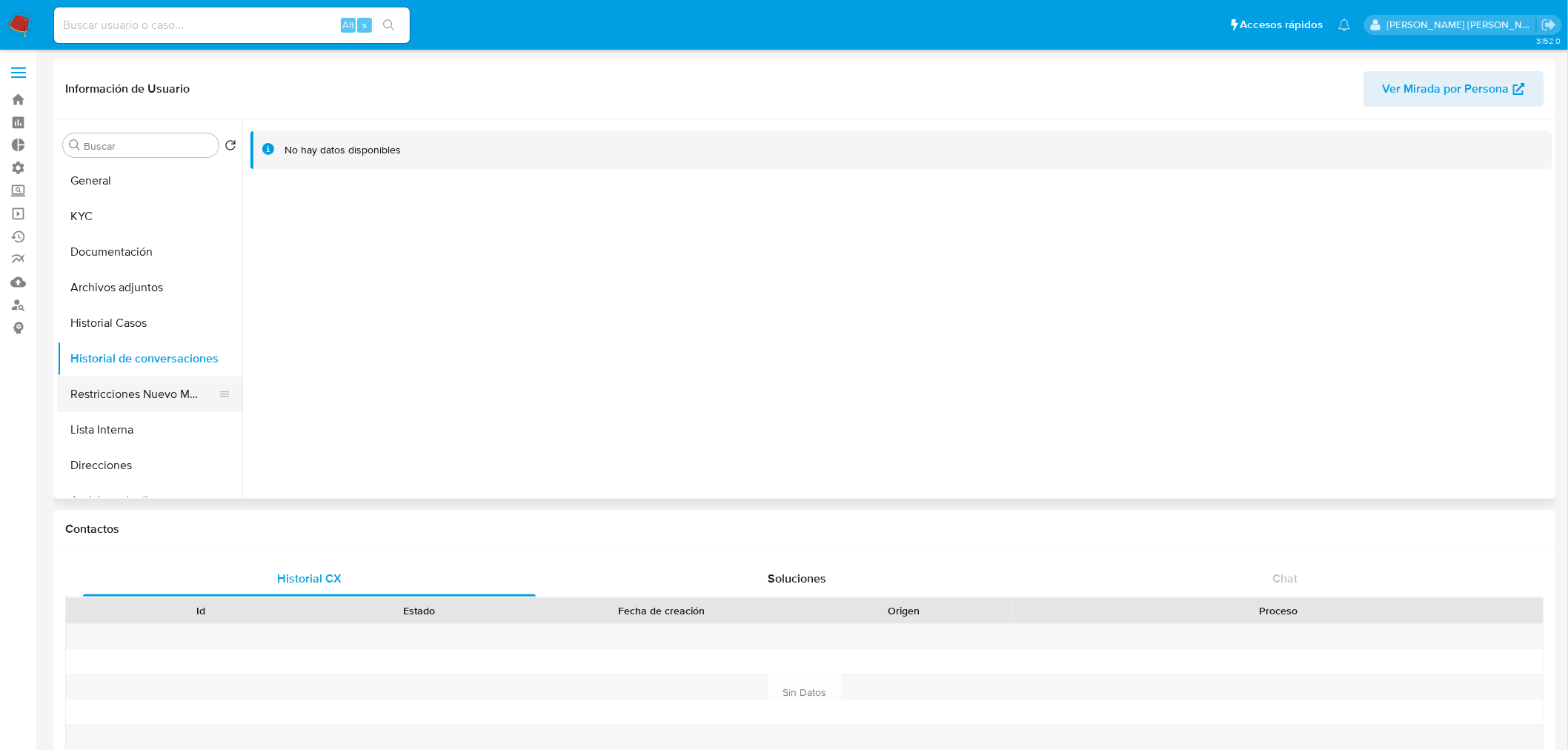
click at [162, 402] on button "Restricciones Nuevo Mundo" at bounding box center [144, 394] width 174 height 35
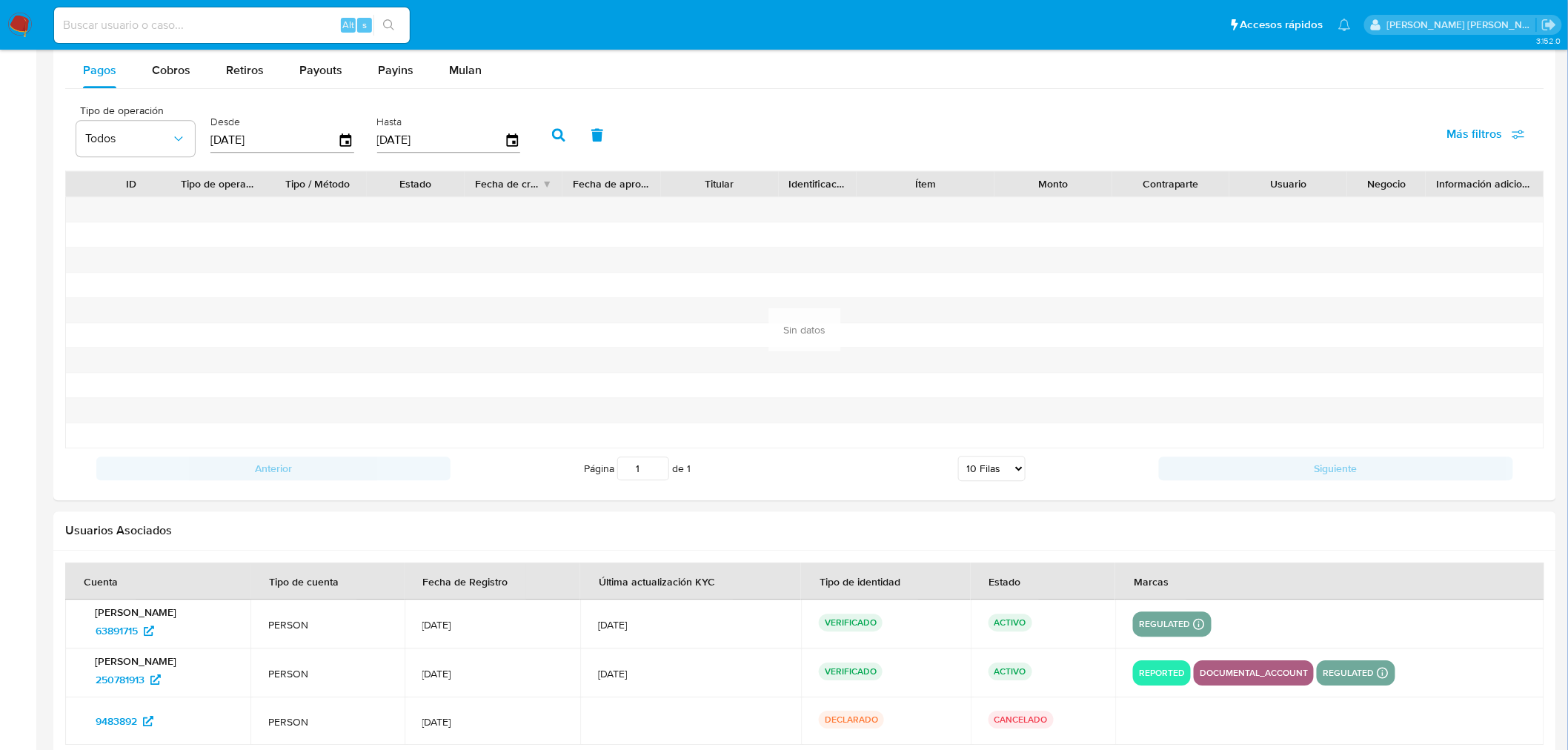
scroll to position [1476, 0]
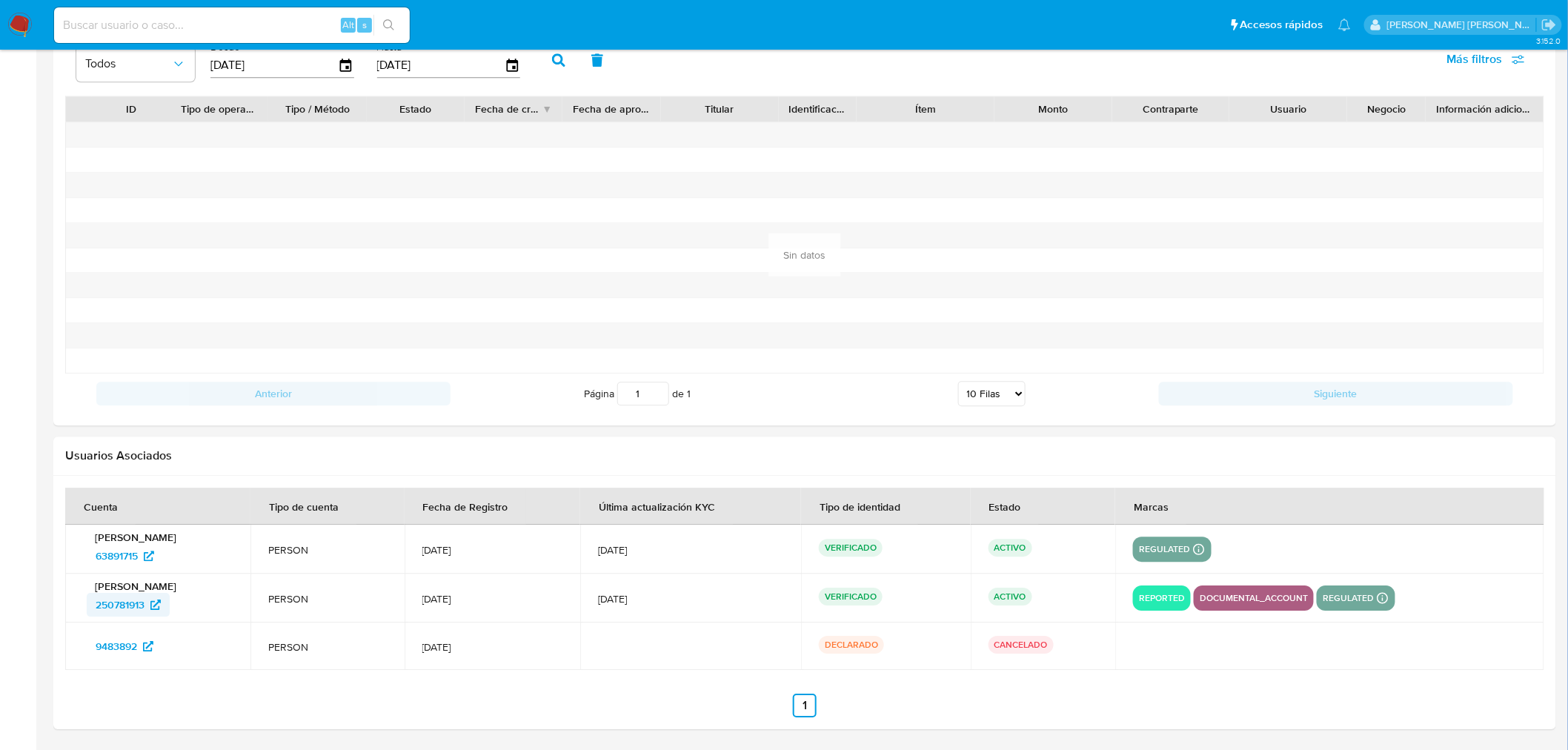
click at [106, 605] on span "250781913" at bounding box center [120, 604] width 49 height 24
click at [251, 21] on input at bounding box center [232, 24] width 356 height 19
paste input "1799902527"
type input "1799902527"
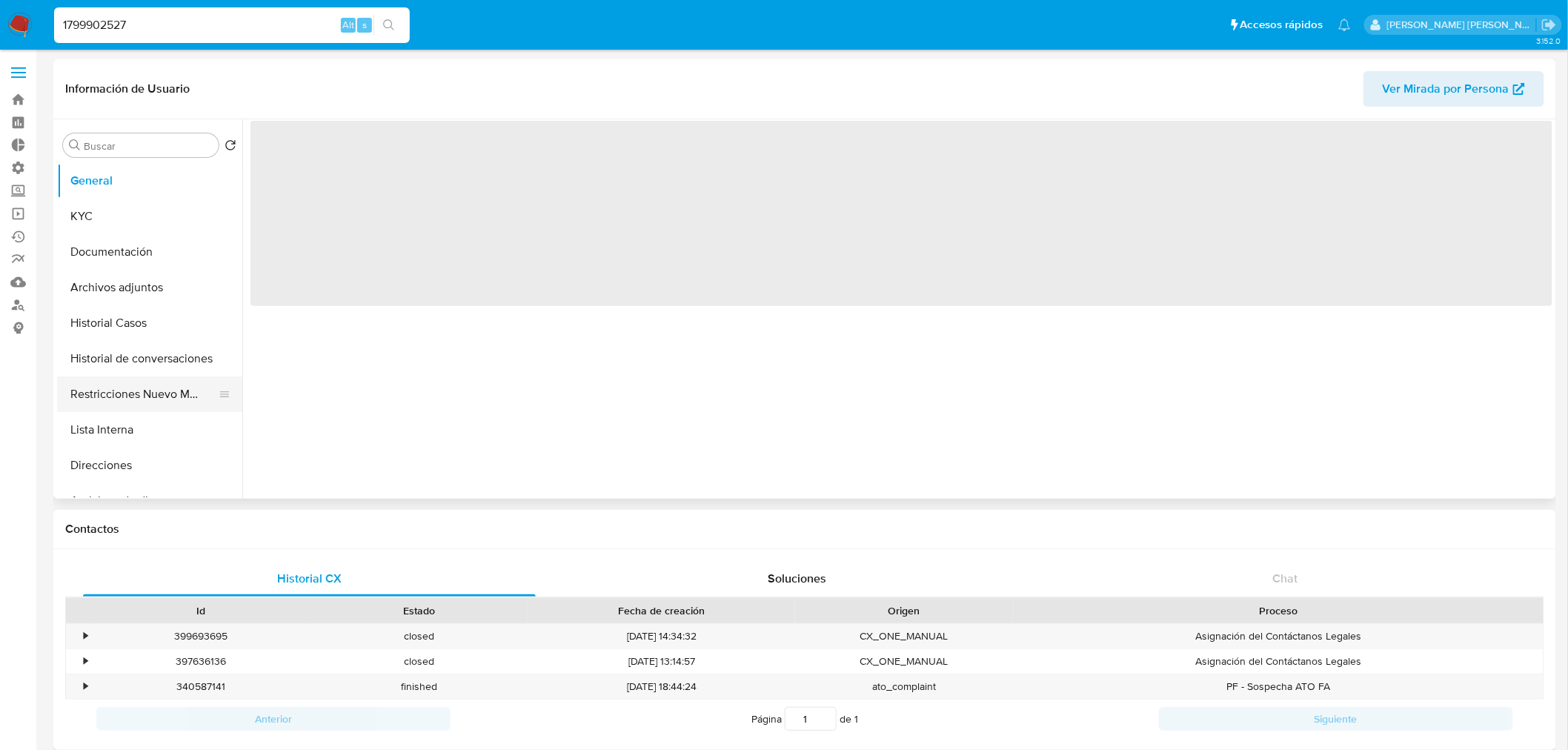
click at [145, 402] on button "Restricciones Nuevo Mundo" at bounding box center [144, 394] width 174 height 35
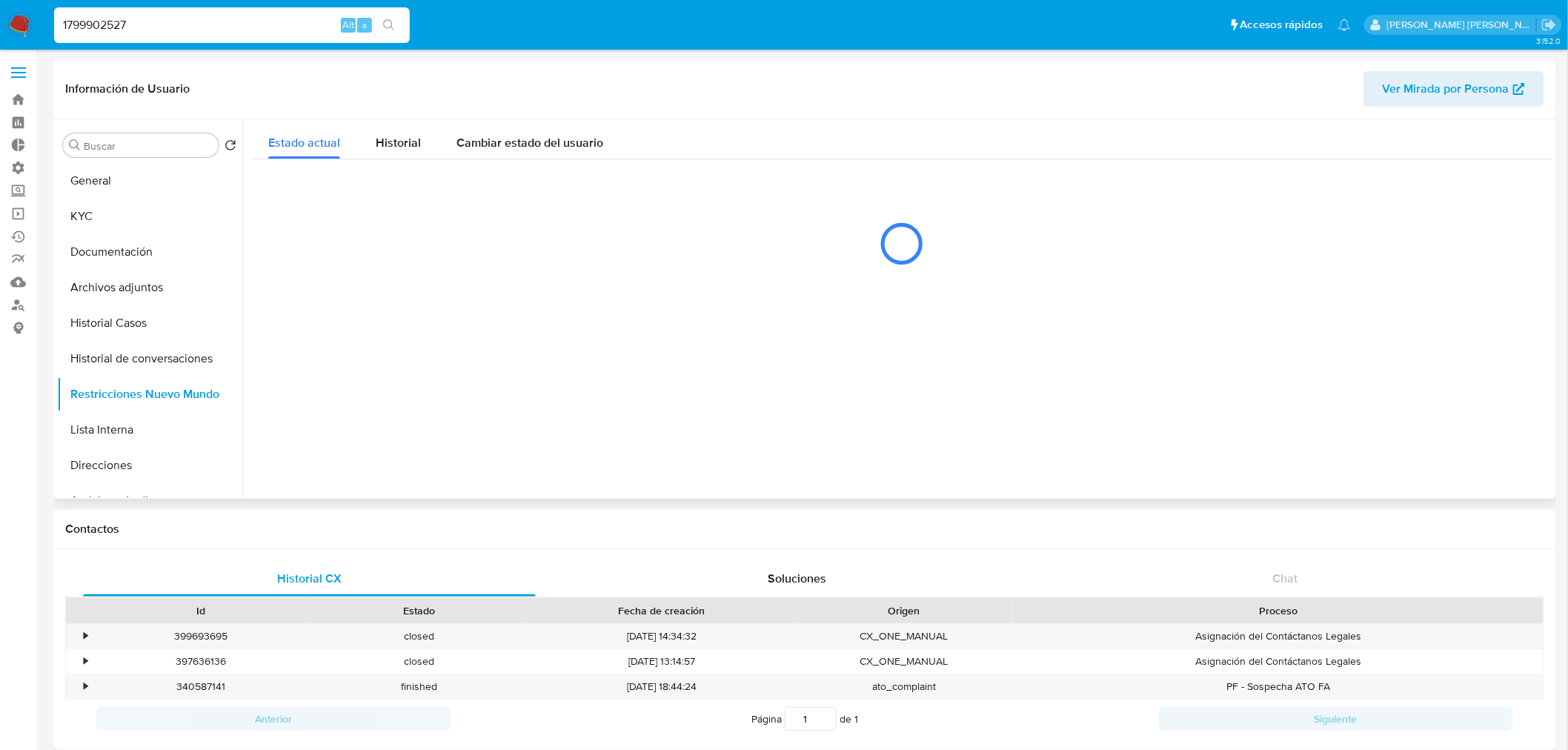
select select "10"
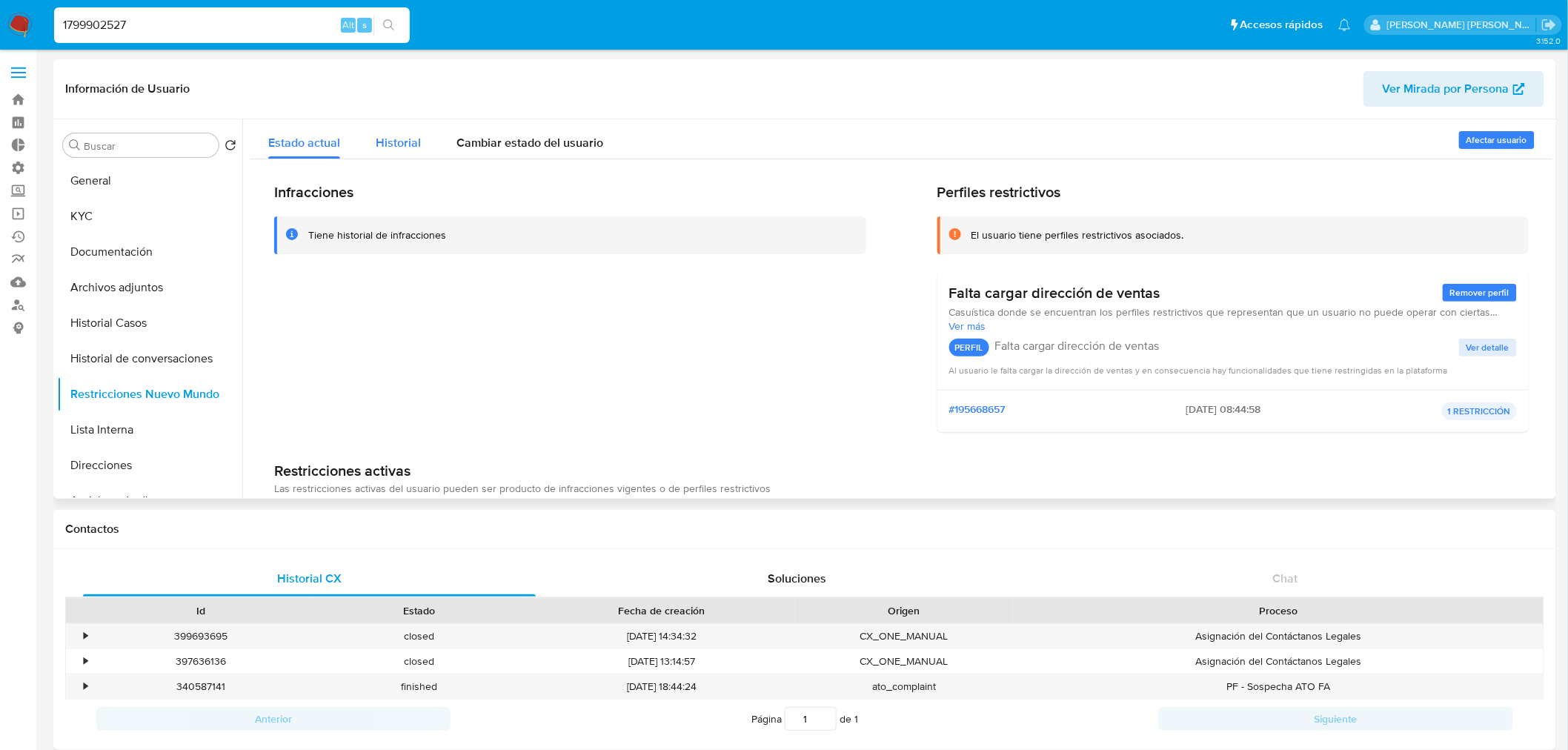
click at [398, 138] on span "Historial" at bounding box center [398, 142] width 45 height 17
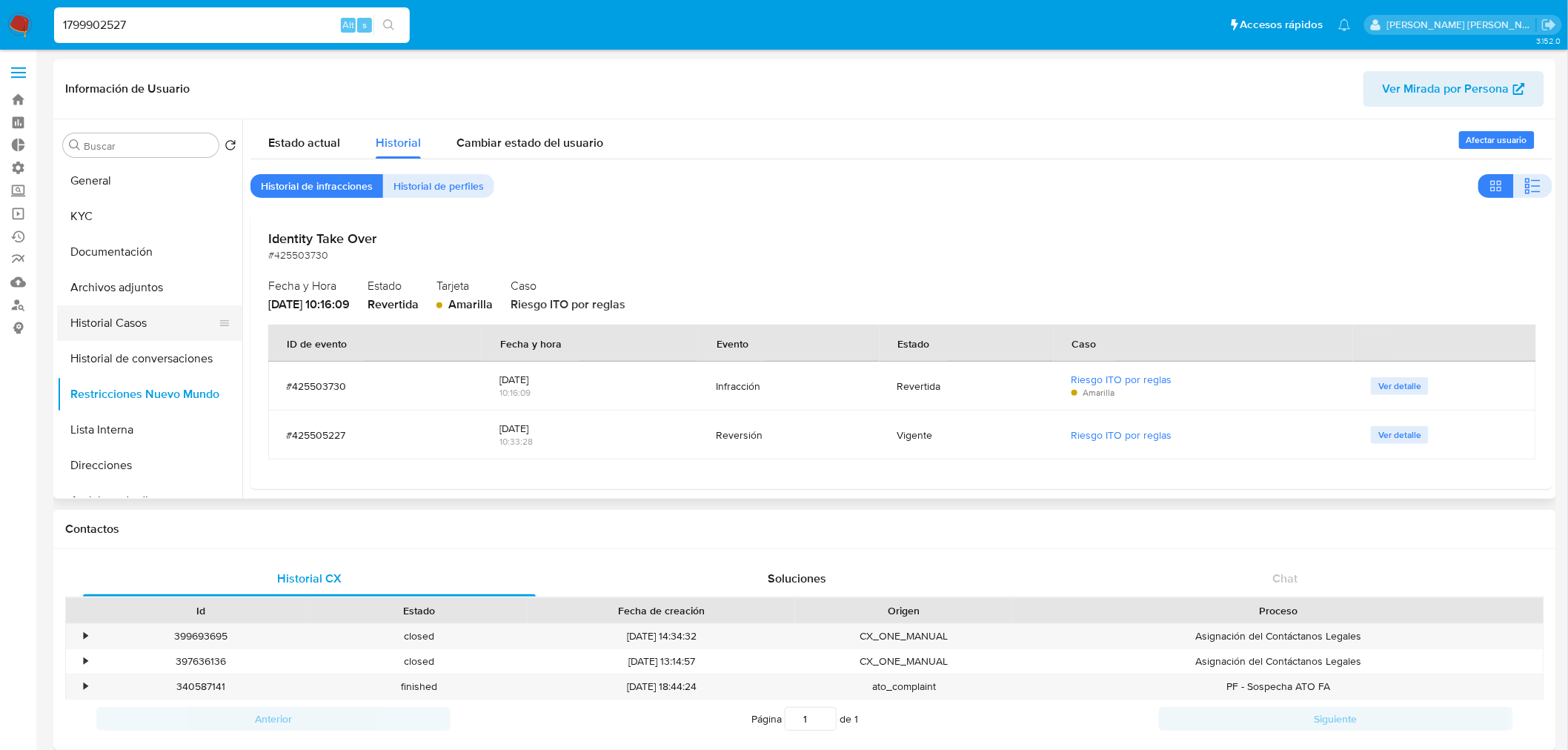
click at [143, 319] on button "Historial Casos" at bounding box center [144, 322] width 174 height 35
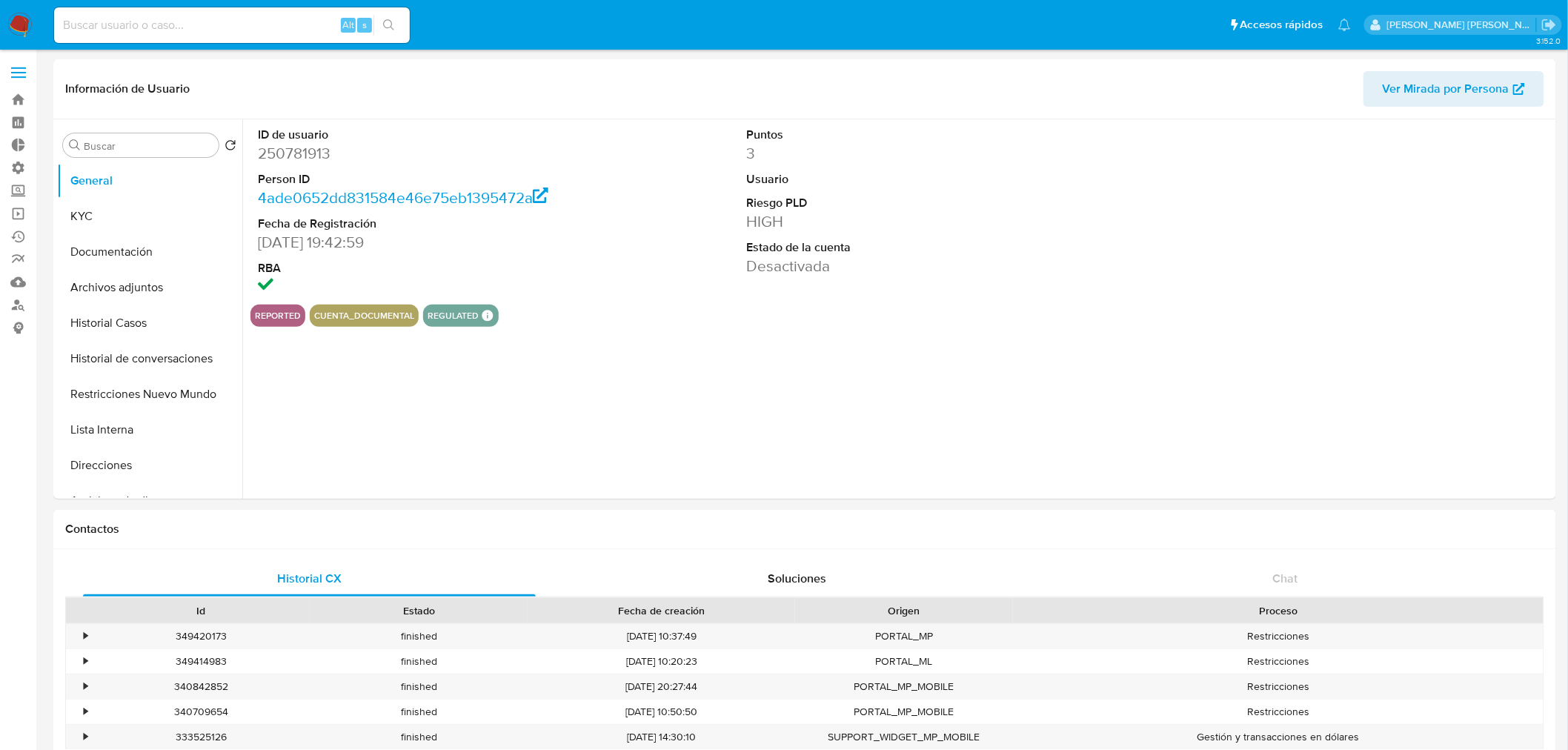
select select "10"
